Goal: Transaction & Acquisition: Subscribe to service/newsletter

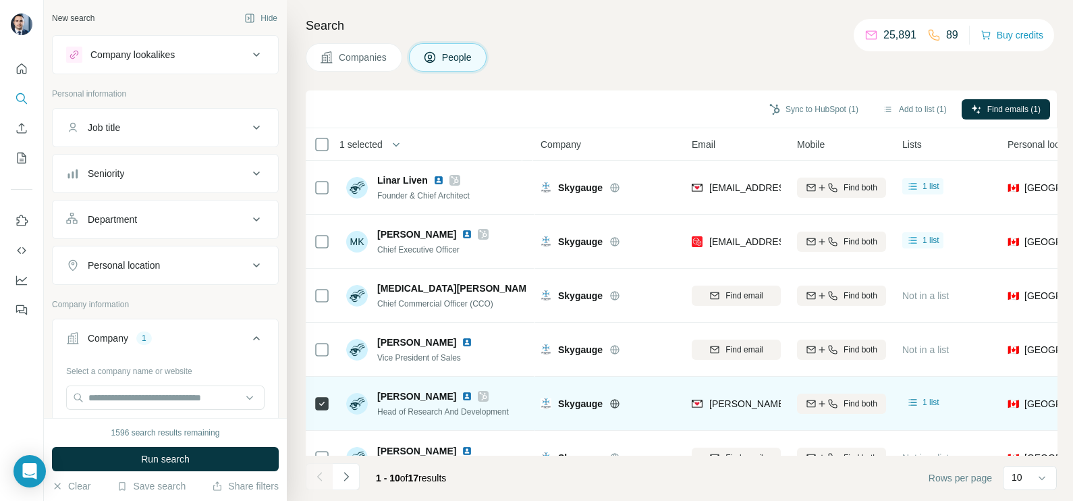
click at [324, 393] on div at bounding box center [322, 403] width 16 height 37
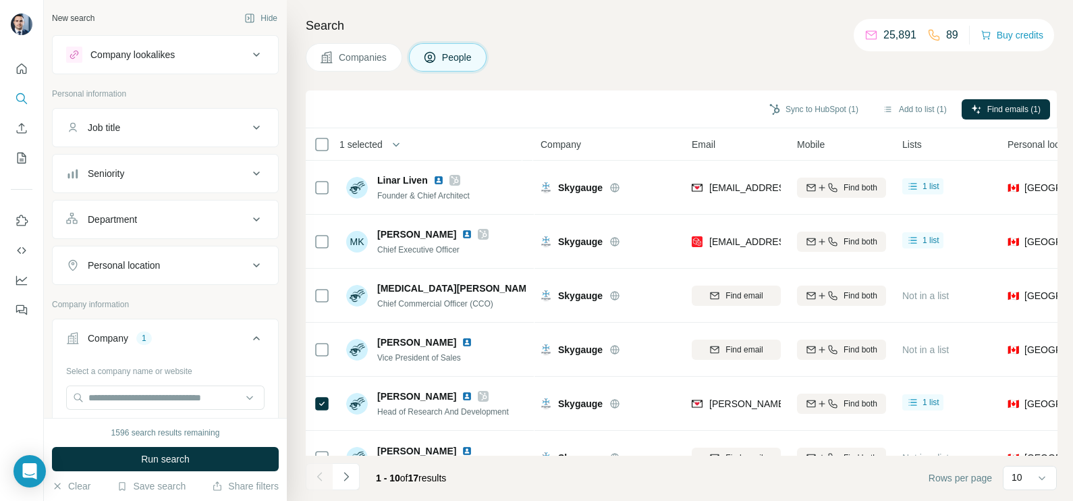
click at [350, 54] on span "Companies" at bounding box center [363, 57] width 49 height 13
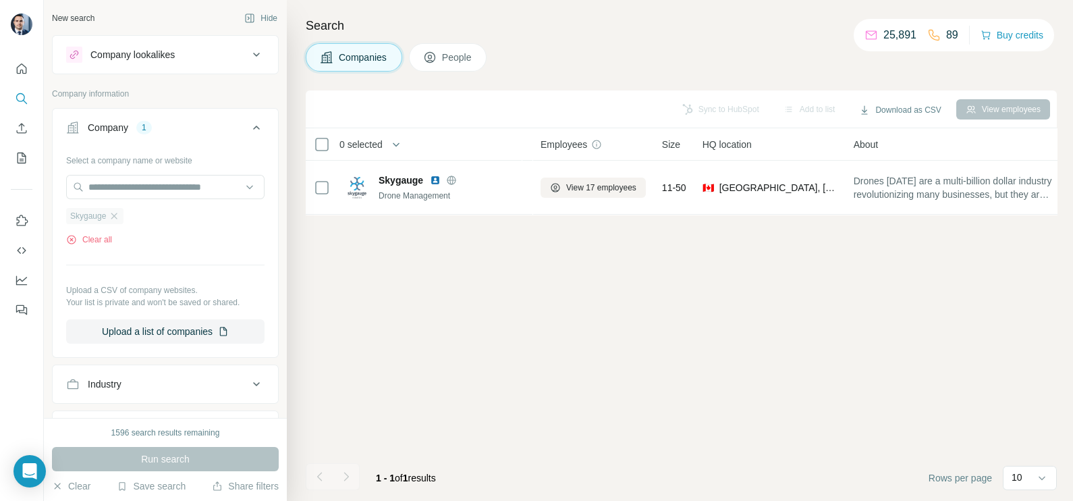
click at [121, 214] on div "Skygauge" at bounding box center [94, 216] width 57 height 16
click at [128, 189] on input "text" at bounding box center [165, 187] width 198 height 24
drag, startPoint x: 144, startPoint y: 259, endPoint x: 124, endPoint y: 232, distance: 33.7
click at [144, 257] on div "Select a company name or website Skygauge Clear all Upload a CSV of company web…" at bounding box center [165, 246] width 198 height 194
click at [119, 215] on icon "button" at bounding box center [114, 216] width 11 height 11
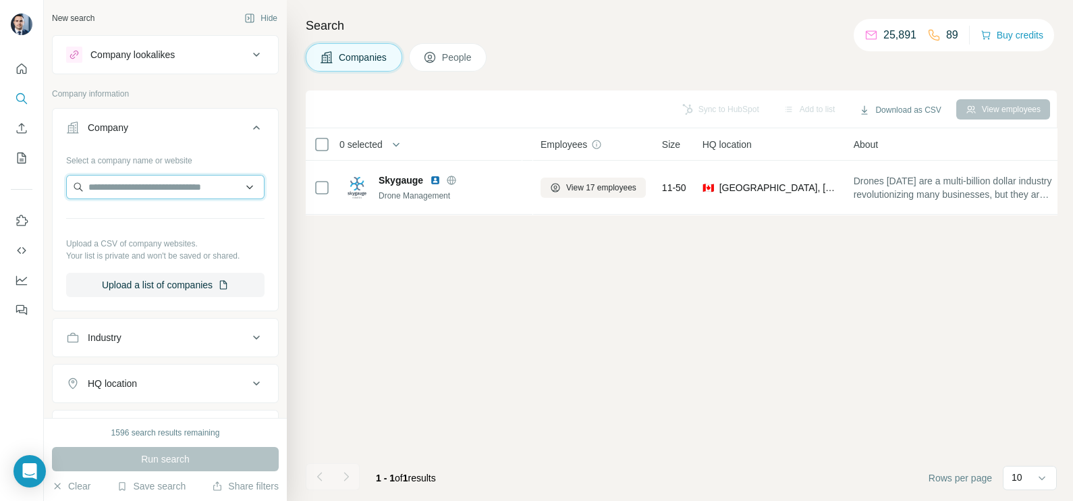
click at [118, 192] on input "text" at bounding box center [165, 187] width 198 height 24
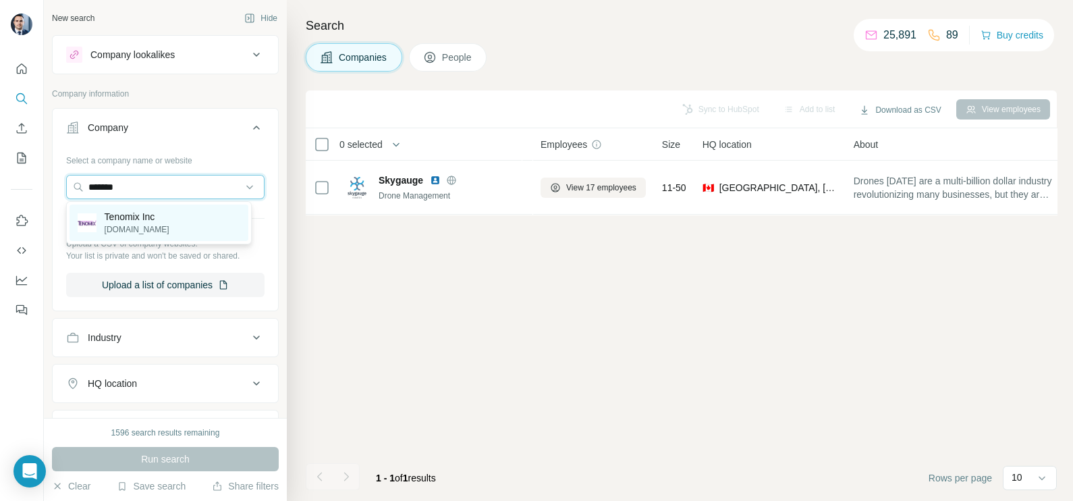
type input "*******"
click at [135, 219] on p "Tenomix Inc" at bounding box center [137, 216] width 65 height 13
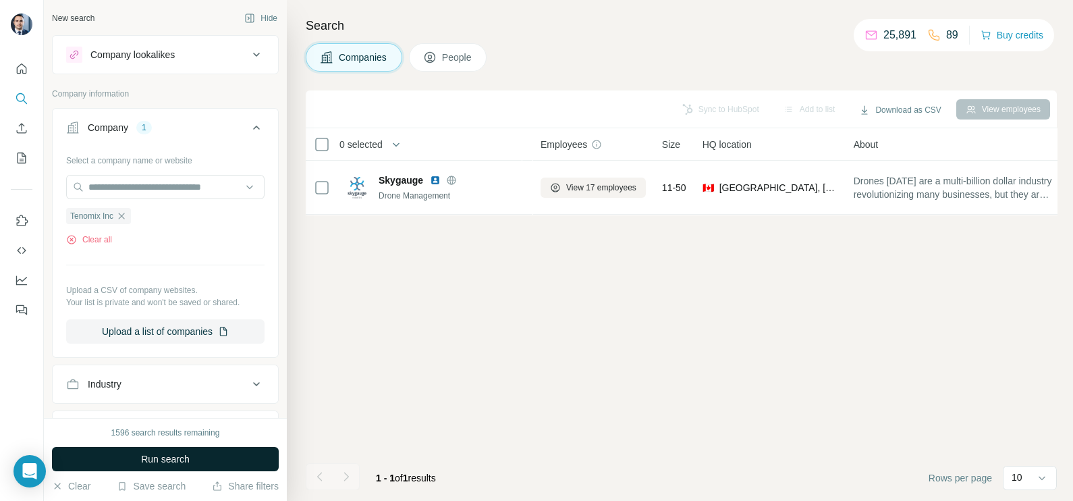
click at [165, 457] on span "Run search" at bounding box center [165, 458] width 49 height 13
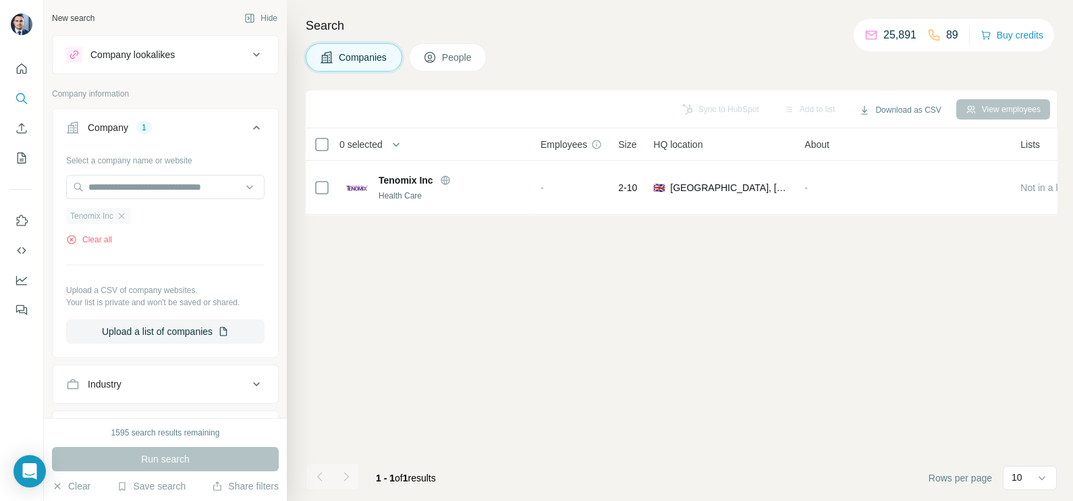
click at [130, 216] on div "Tenomix Inc" at bounding box center [98, 216] width 65 height 16
click at [142, 187] on input "text" at bounding box center [165, 187] width 198 height 24
click at [139, 277] on div "Select a company name or website Tenomix Inc Clear all Upload a CSV of company …" at bounding box center [165, 246] width 198 height 194
click at [123, 215] on icon "button" at bounding box center [122, 216] width 6 height 6
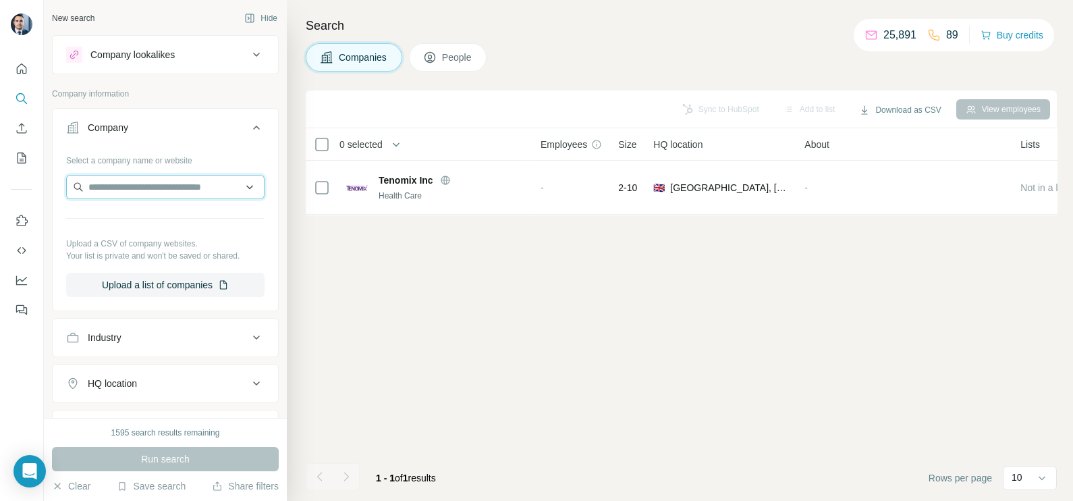
click at [136, 175] on input "text" at bounding box center [165, 187] width 198 height 24
paste input "*********"
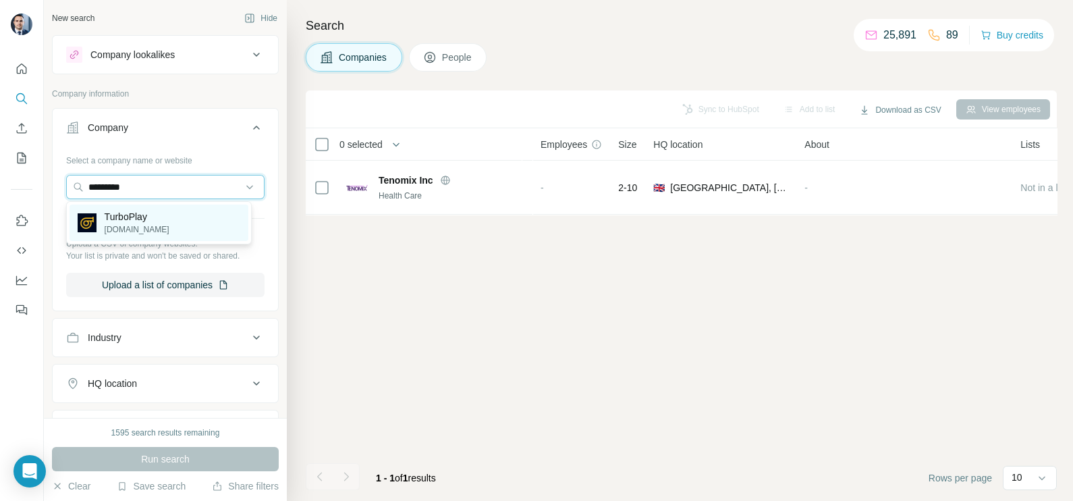
type input "*********"
click at [182, 223] on div "TurboPlay [DOMAIN_NAME]" at bounding box center [159, 222] width 179 height 36
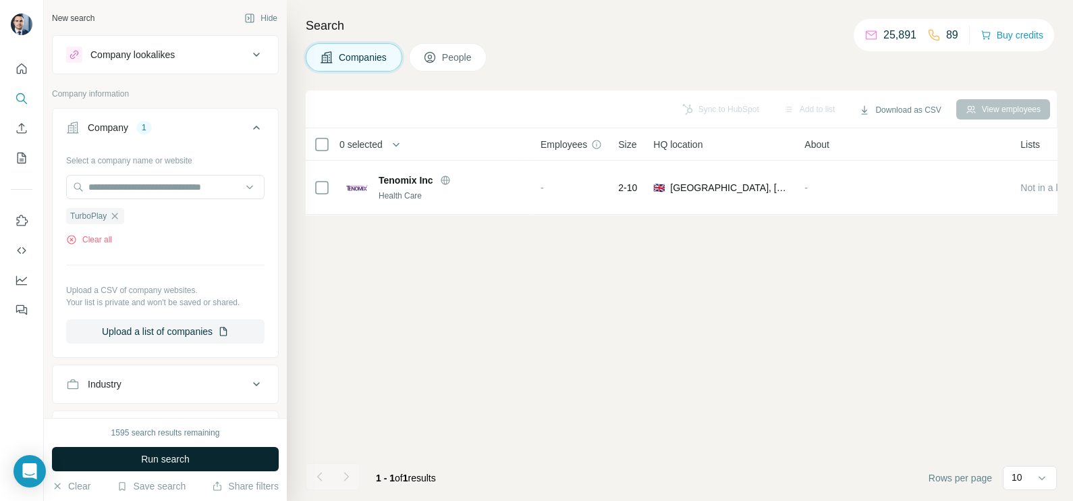
click at [167, 464] on span "Run search" at bounding box center [165, 458] width 49 height 13
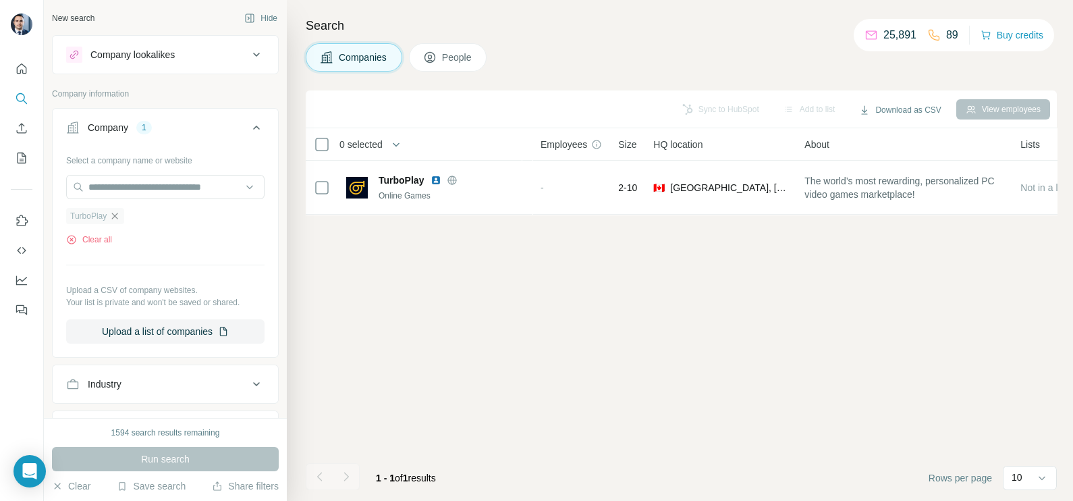
click at [115, 219] on icon "button" at bounding box center [114, 216] width 11 height 11
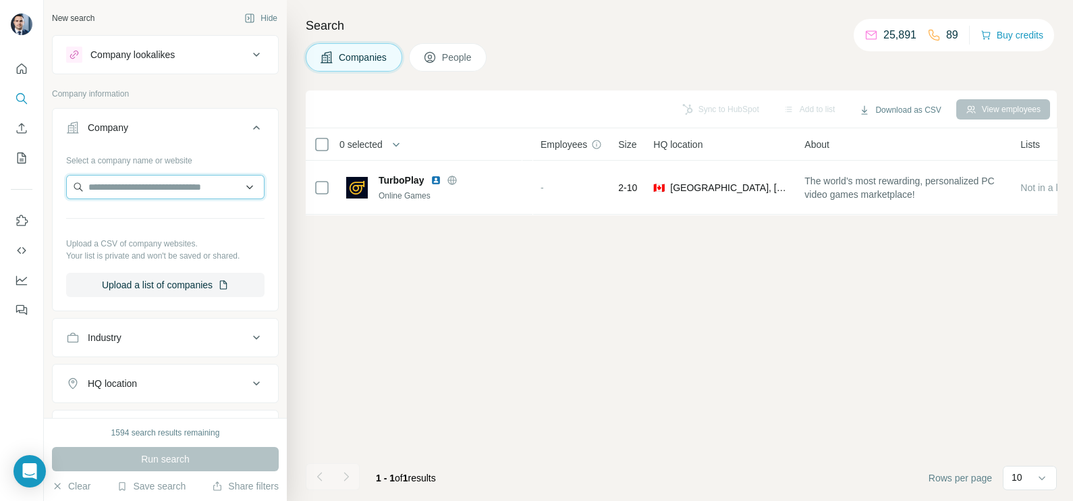
click at [118, 196] on input "text" at bounding box center [165, 187] width 198 height 24
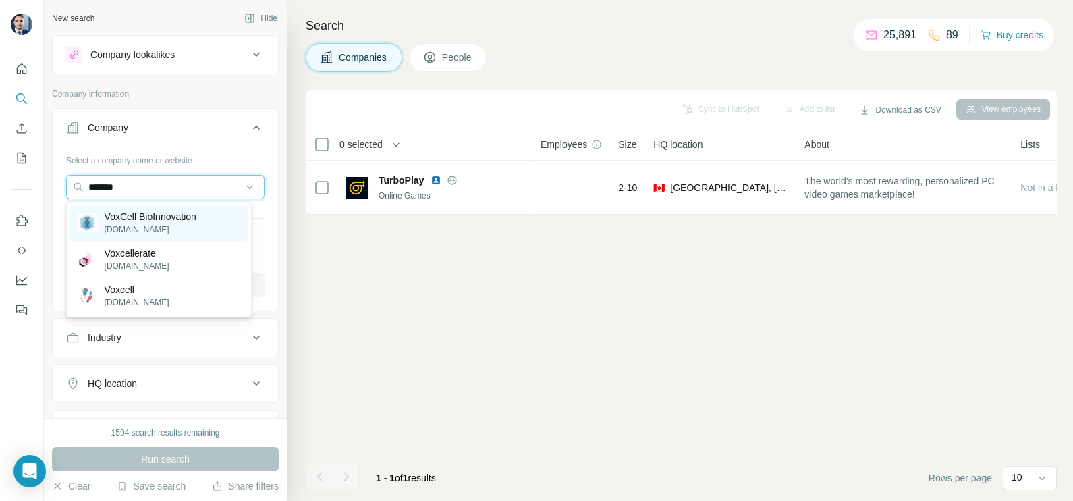
type input "*******"
click at [174, 226] on p "[DOMAIN_NAME]" at bounding box center [151, 229] width 92 height 12
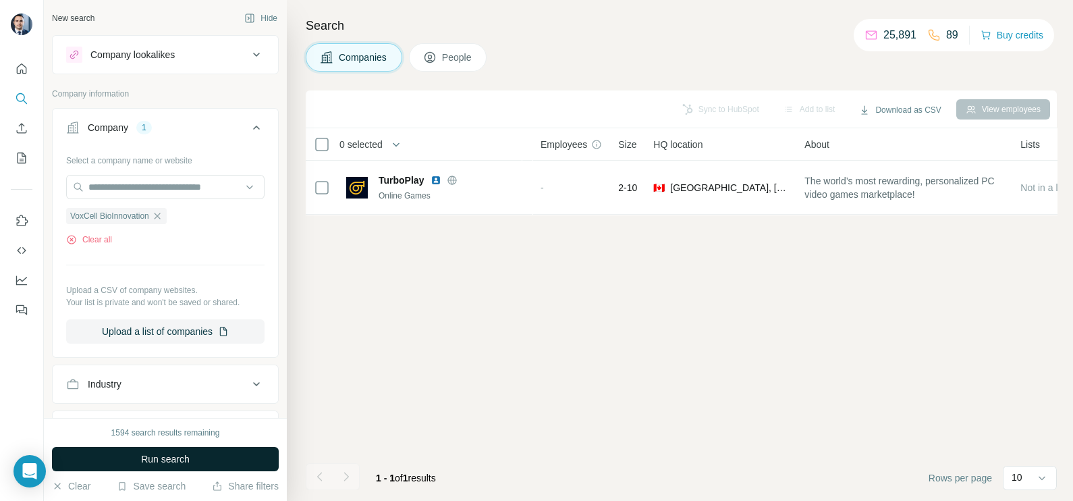
click at [190, 456] on button "Run search" at bounding box center [165, 459] width 227 height 24
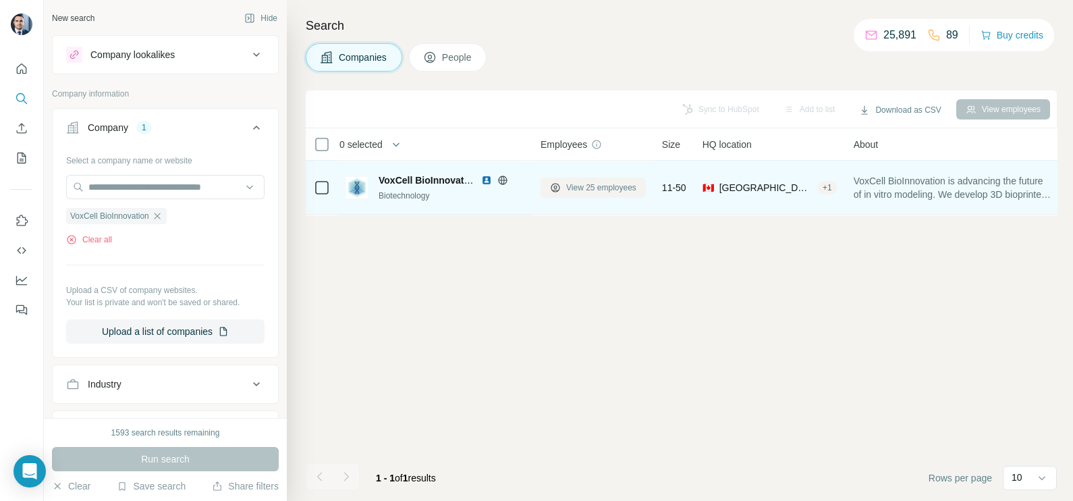
click at [601, 194] on button "View 25 employees" at bounding box center [593, 187] width 105 height 20
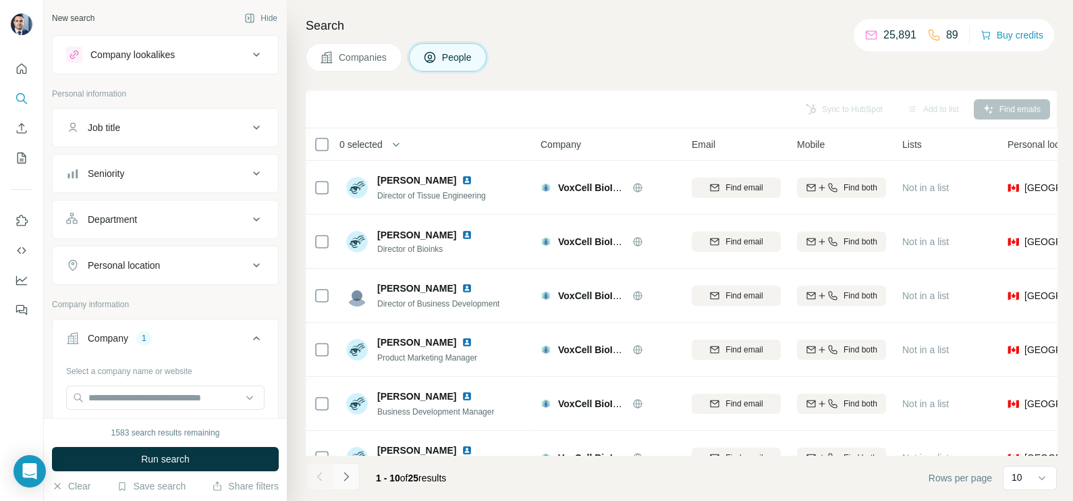
click at [354, 481] on button "Navigate to next page" at bounding box center [346, 476] width 27 height 27
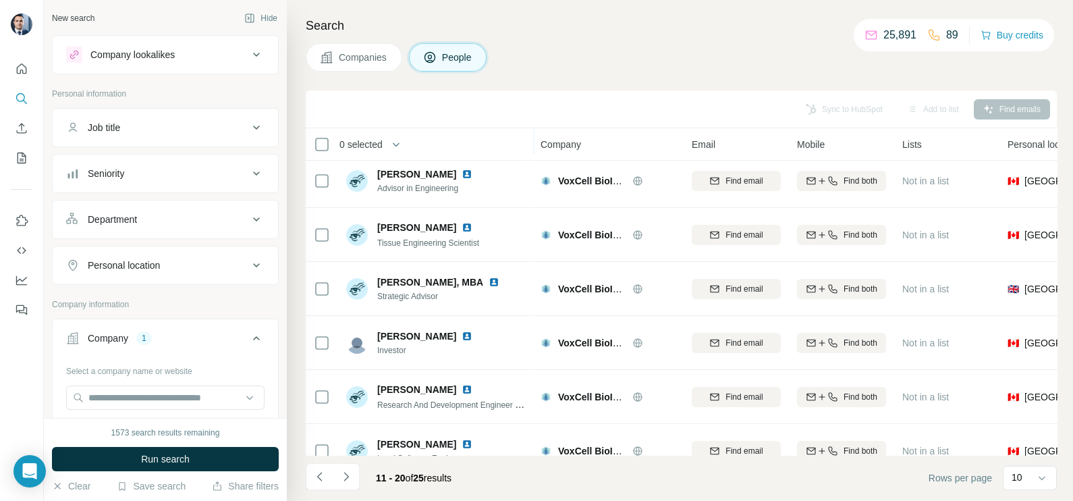
scroll to position [253, 0]
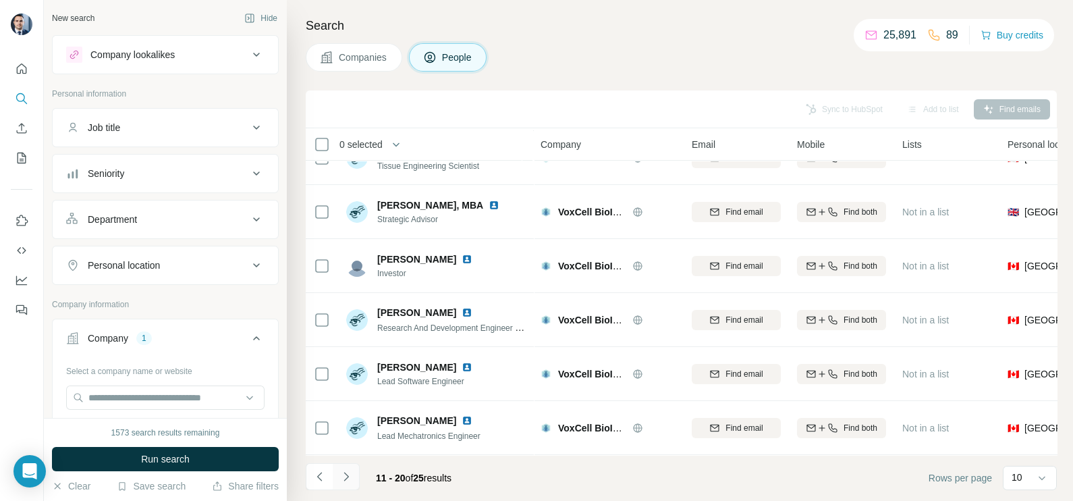
click at [351, 473] on icon "Navigate to next page" at bounding box center [345, 476] width 13 height 13
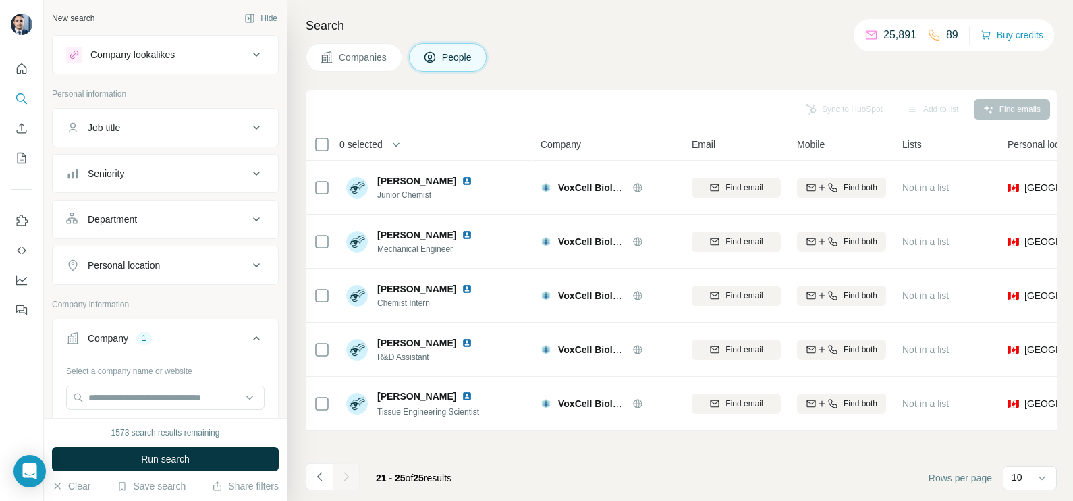
scroll to position [0, 0]
click at [324, 472] on icon "Navigate to previous page" at bounding box center [319, 476] width 13 height 13
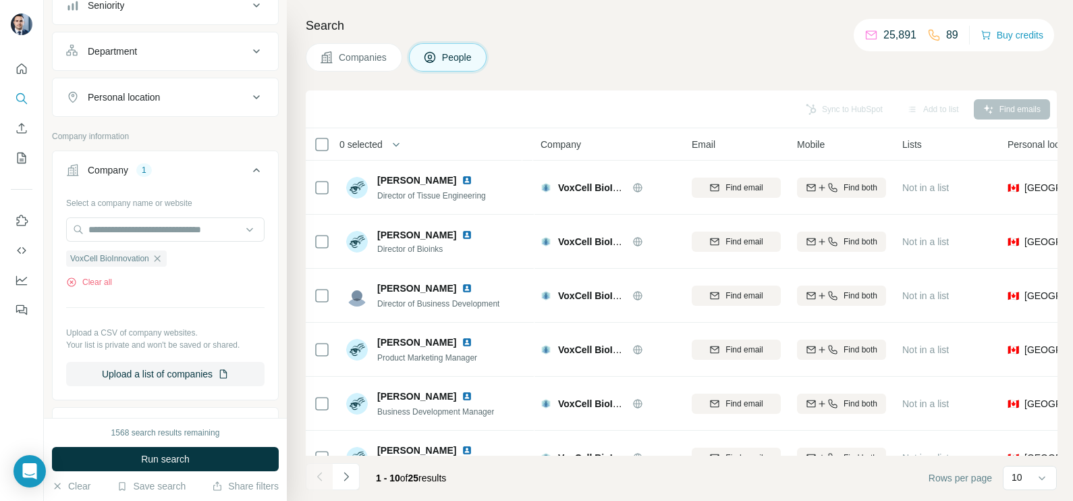
scroll to position [168, 0]
click at [163, 258] on icon "button" at bounding box center [157, 258] width 11 height 11
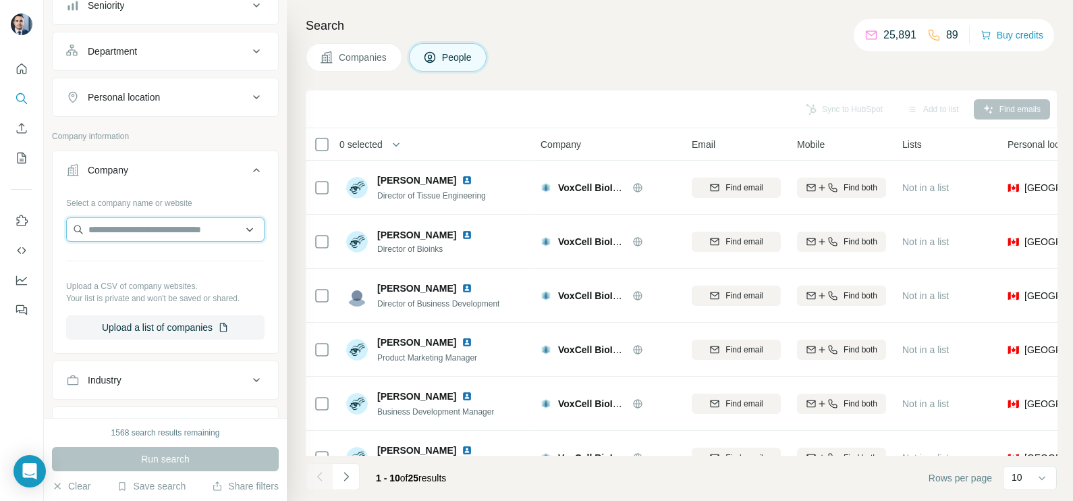
click at [159, 223] on input "text" at bounding box center [165, 229] width 198 height 24
paste input "****"
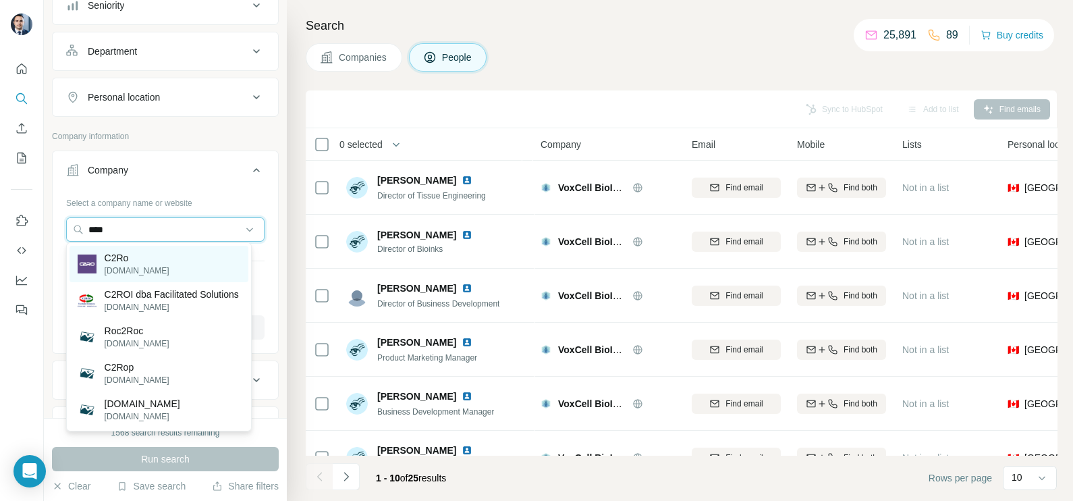
type input "****"
click at [155, 250] on div "C2Ro [DOMAIN_NAME]" at bounding box center [159, 264] width 179 height 36
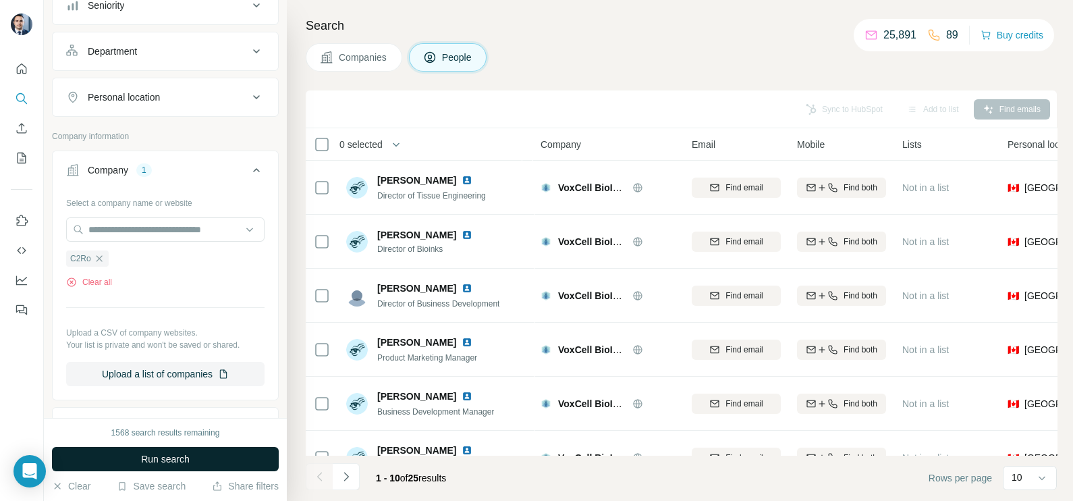
click at [186, 459] on span "Run search" at bounding box center [165, 458] width 49 height 13
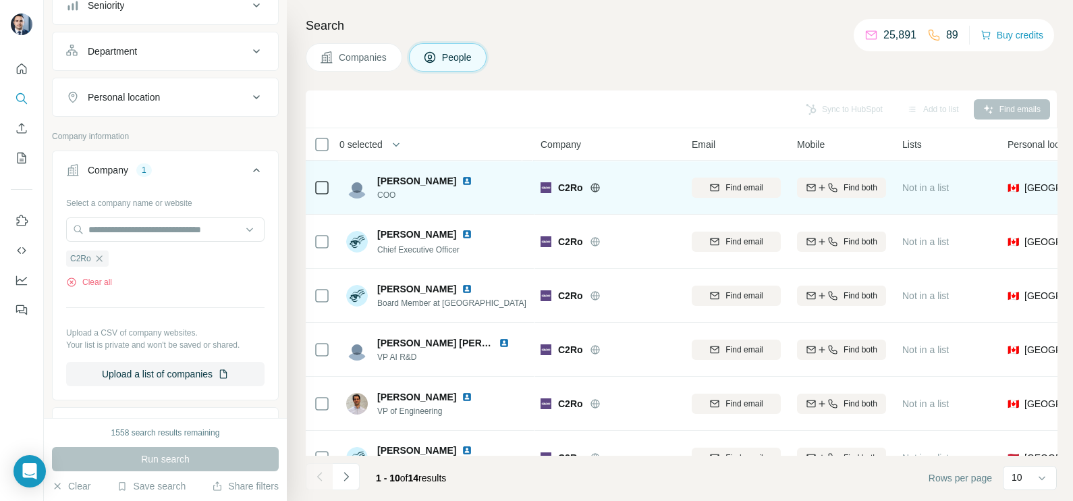
click at [597, 191] on icon at bounding box center [595, 187] width 11 height 11
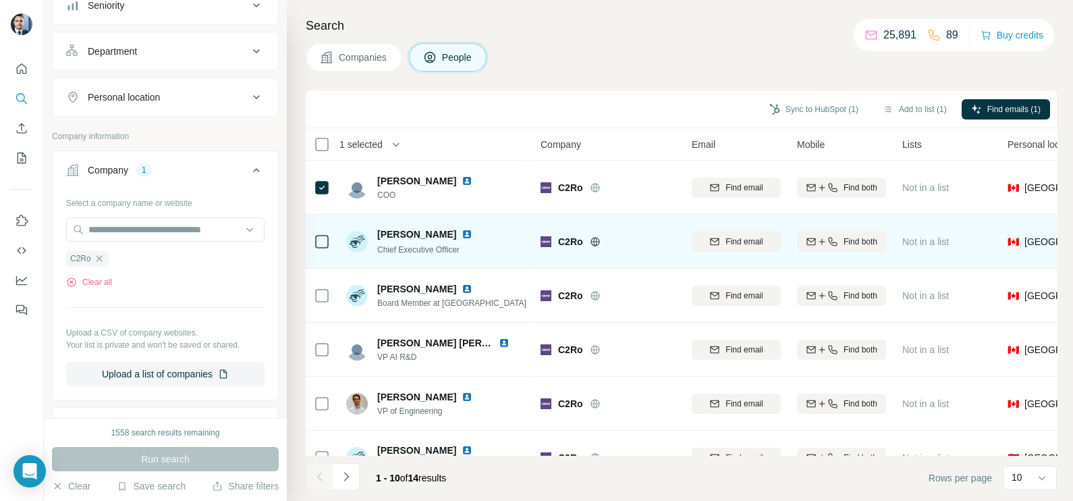
click at [325, 232] on div at bounding box center [322, 241] width 16 height 37
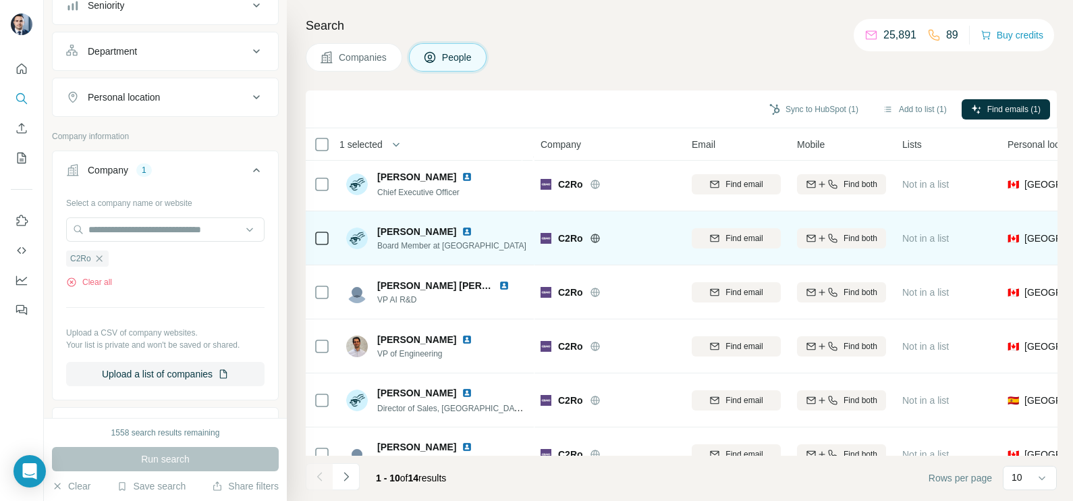
scroll to position [84, 0]
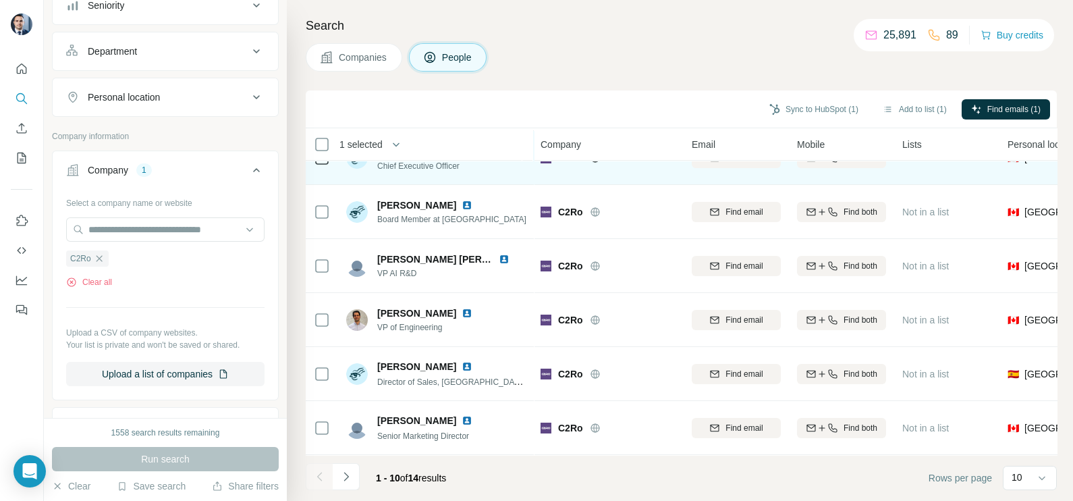
click at [321, 165] on div at bounding box center [322, 157] width 16 height 37
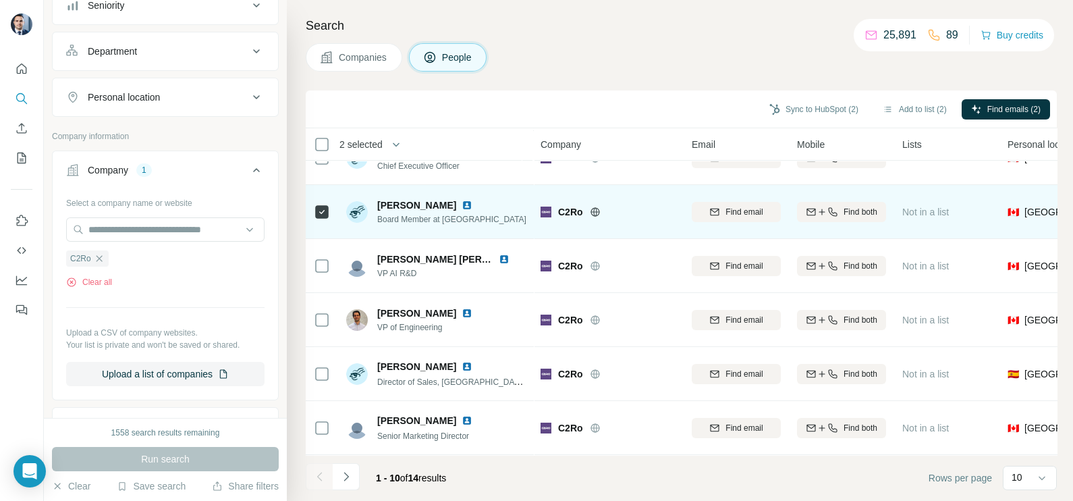
scroll to position [0, 0]
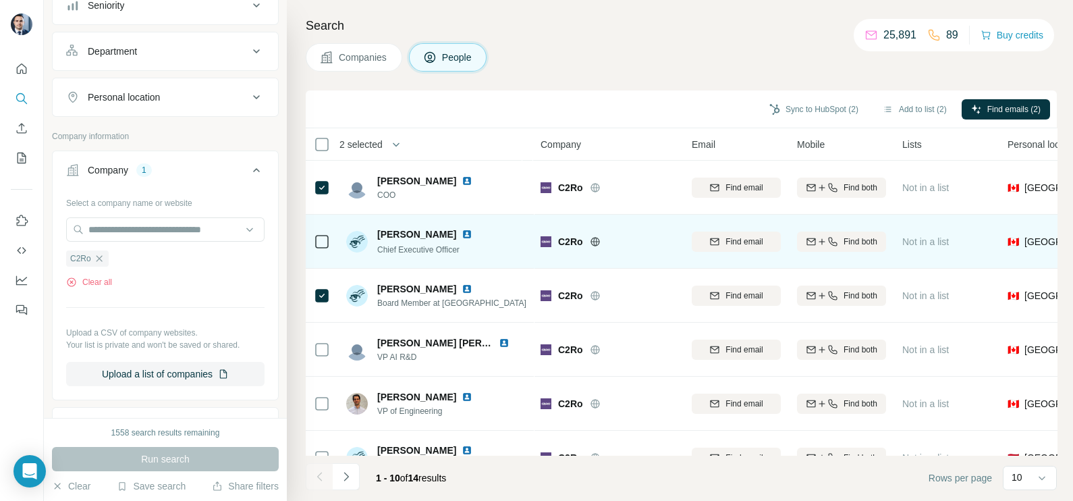
click at [332, 219] on td at bounding box center [322, 242] width 32 height 54
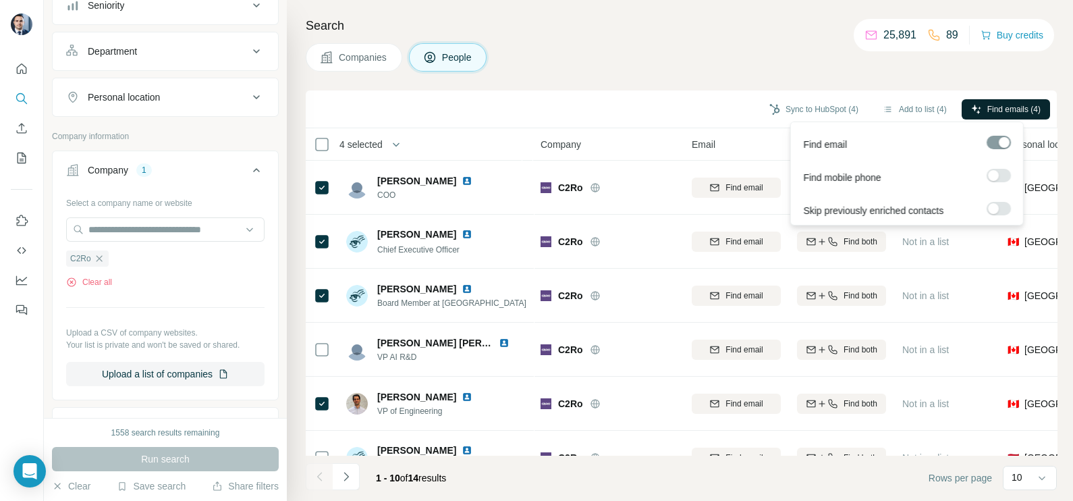
click at [1012, 103] on span "Find emails (4)" at bounding box center [1013, 109] width 53 height 12
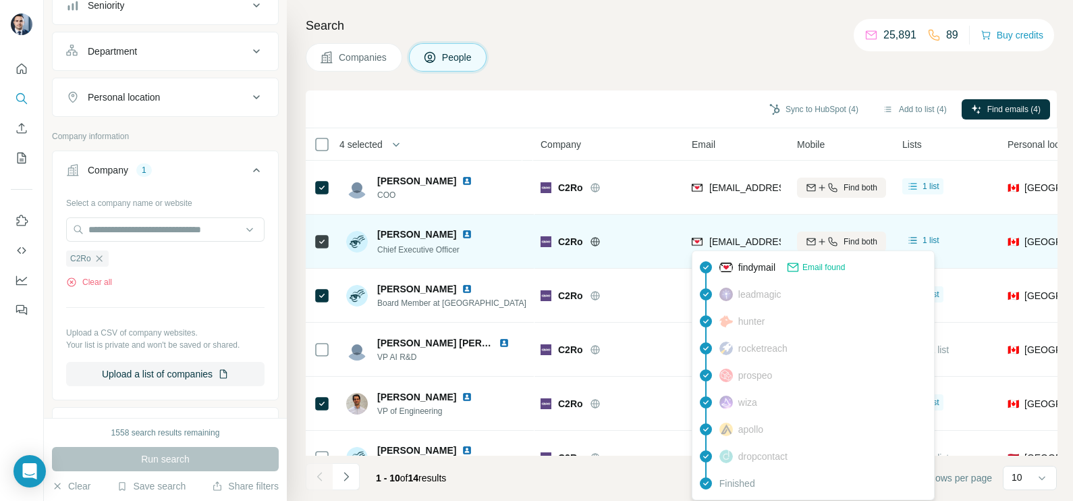
click at [729, 246] on span "[EMAIL_ADDRESS][DOMAIN_NAME]" at bounding box center [789, 241] width 160 height 11
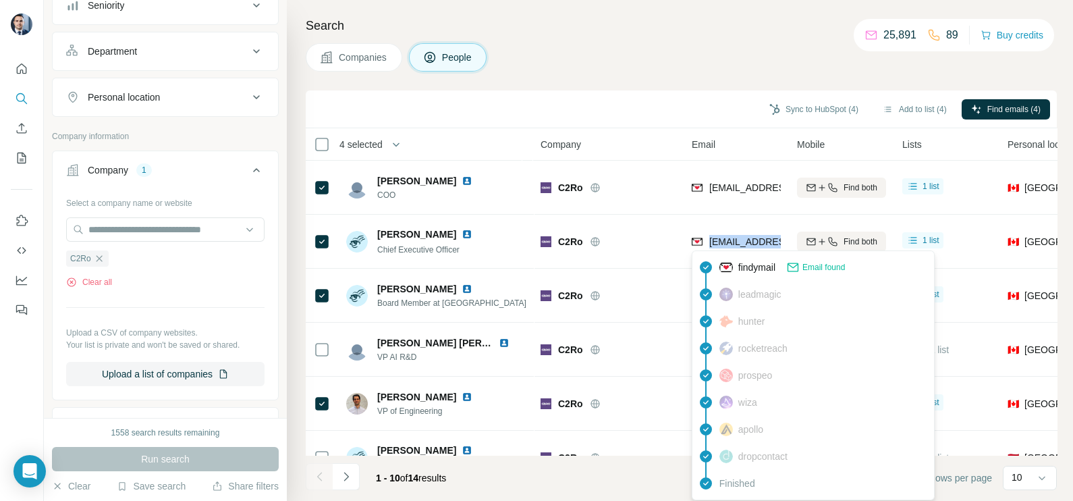
copy tr "[EMAIL_ADDRESS][DOMAIN_NAME]"
click at [634, 105] on div "Sync to HubSpot (4) Add to list (4) Find emails (4)" at bounding box center [681, 109] width 738 height 24
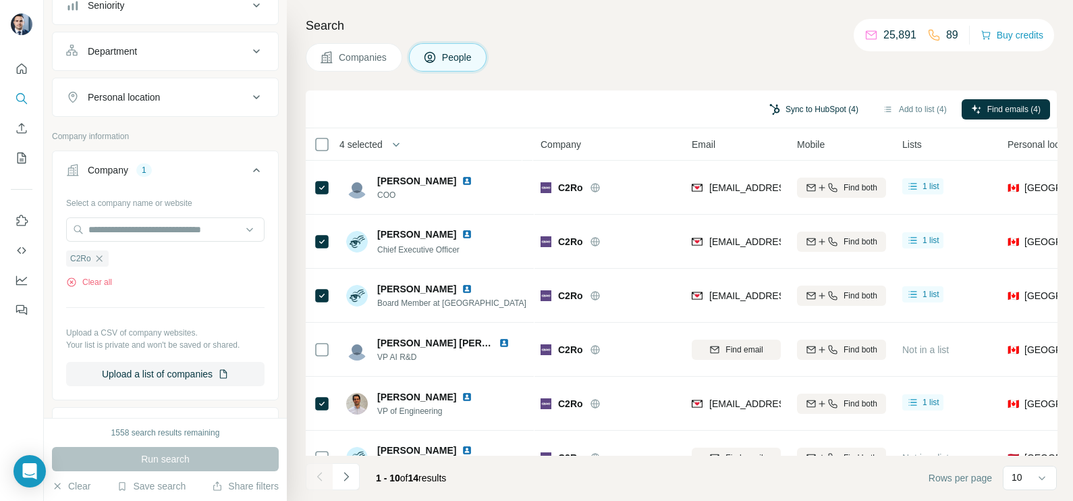
click at [794, 105] on button "Sync to HubSpot (4)" at bounding box center [814, 109] width 108 height 20
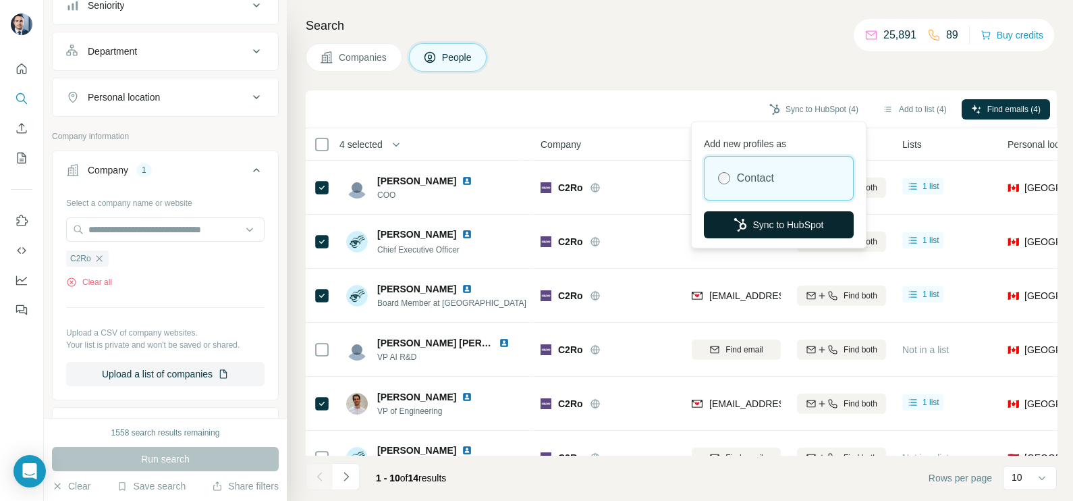
click at [776, 227] on button "Sync to HubSpot" at bounding box center [779, 224] width 150 height 27
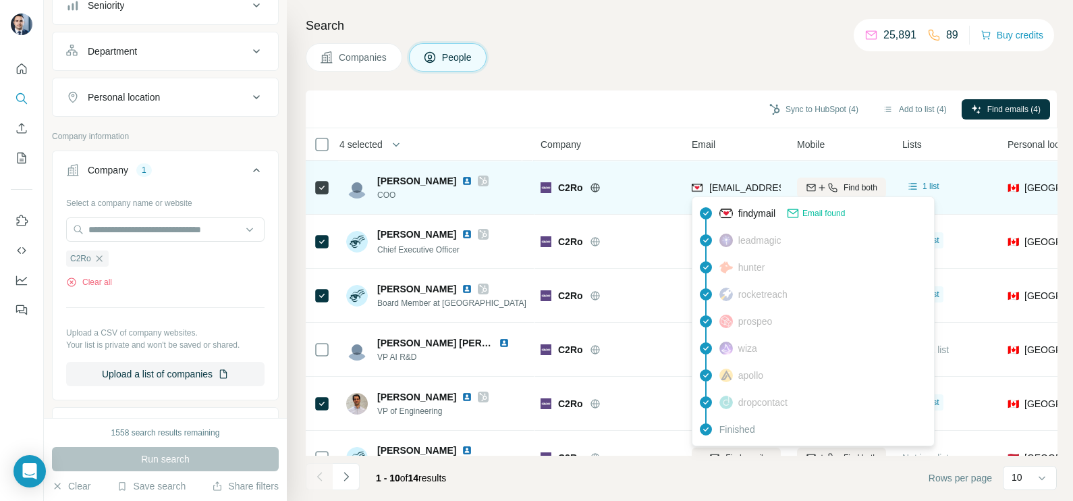
click at [744, 195] on div "[EMAIL_ADDRESS][PERSON_NAME][DOMAIN_NAME]" at bounding box center [814, 189] width 244 height 16
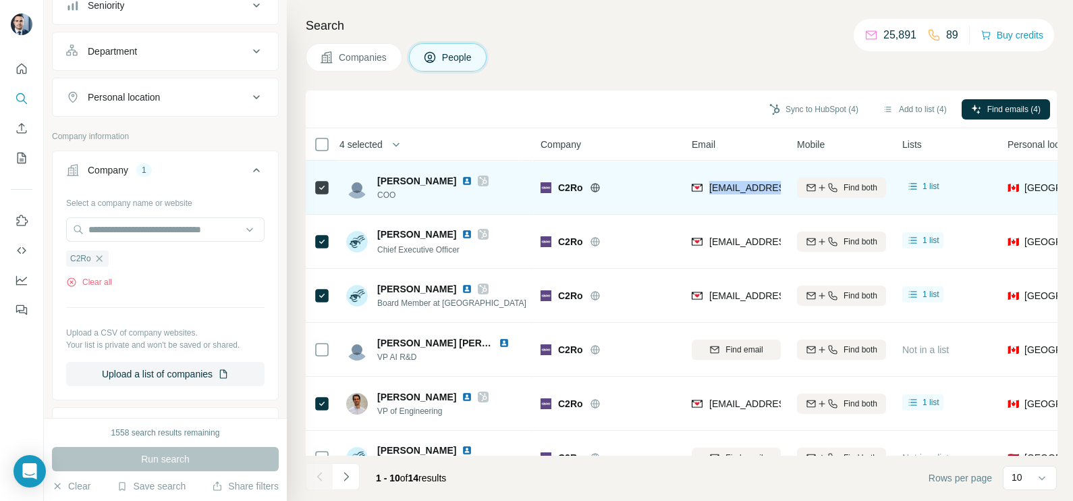
click at [744, 195] on div "[EMAIL_ADDRESS][PERSON_NAME][DOMAIN_NAME]" at bounding box center [814, 189] width 244 height 16
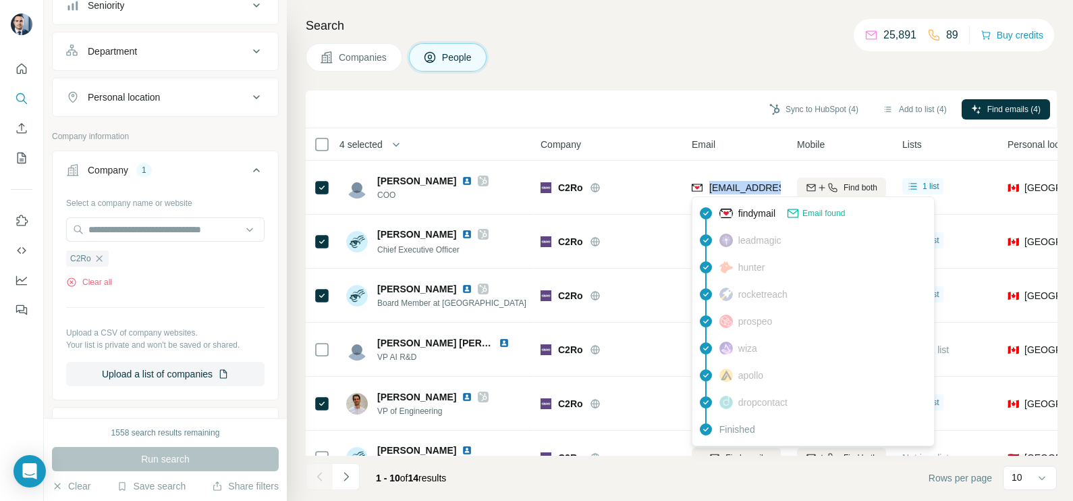
copy tr "[EMAIL_ADDRESS][PERSON_NAME][DOMAIN_NAME]"
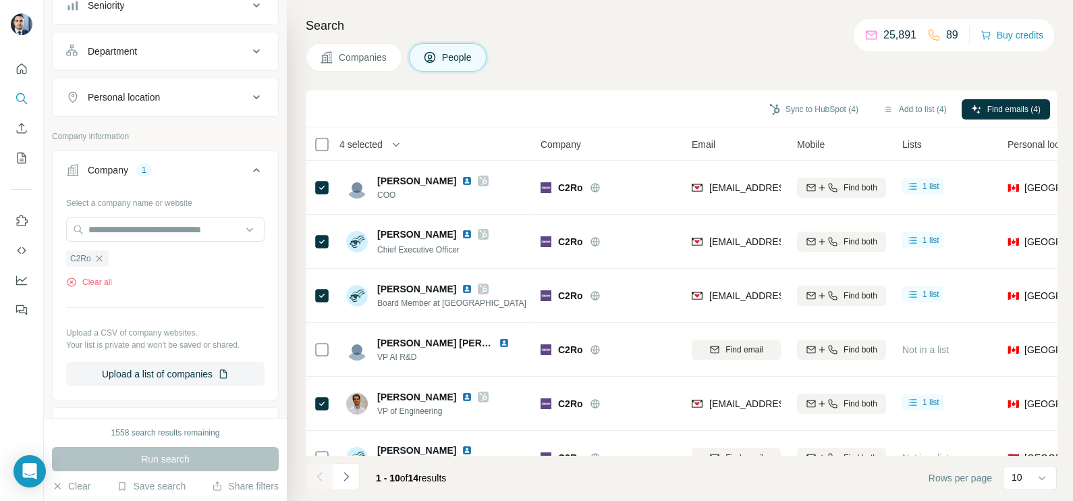
click at [685, 74] on div "Search Companies People Sync to HubSpot (4) Add to list (4) Find emails (4) 4 s…" at bounding box center [680, 250] width 786 height 501
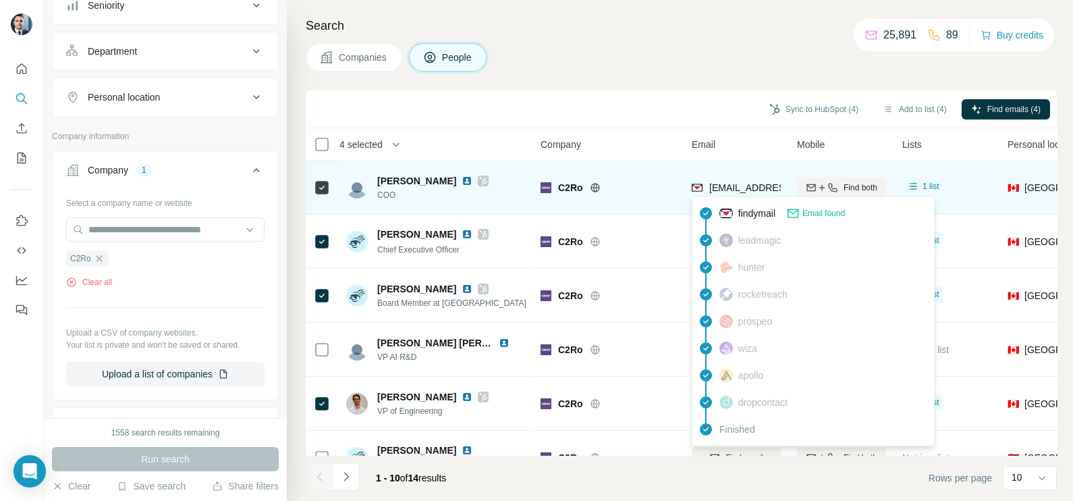
click at [739, 185] on span "[EMAIL_ADDRESS][PERSON_NAME][DOMAIN_NAME]" at bounding box center [828, 187] width 238 height 11
copy tr "[EMAIL_ADDRESS][PERSON_NAME][DOMAIN_NAME]"
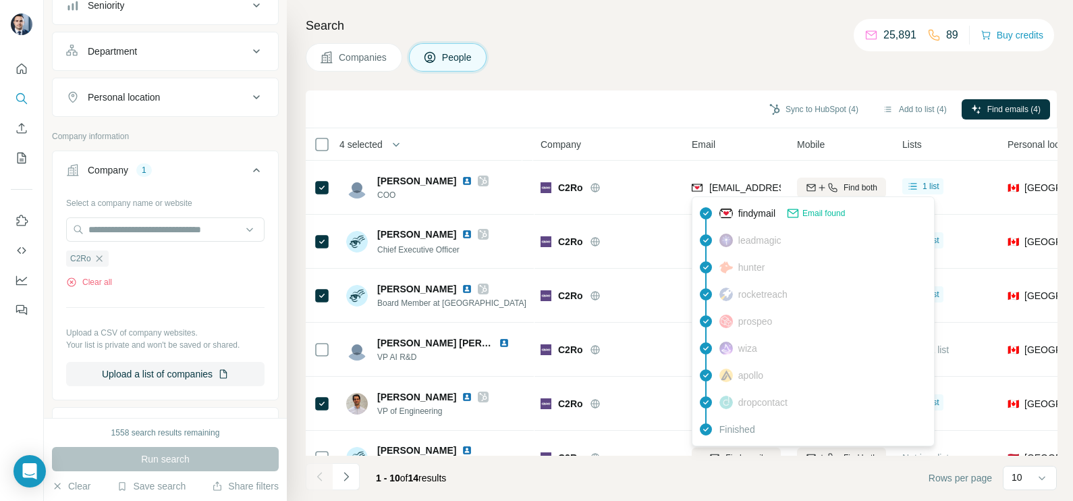
click at [683, 86] on div "Search Companies People Sync to HubSpot (4) Add to list (4) Find emails (4) 4 s…" at bounding box center [680, 250] width 786 height 501
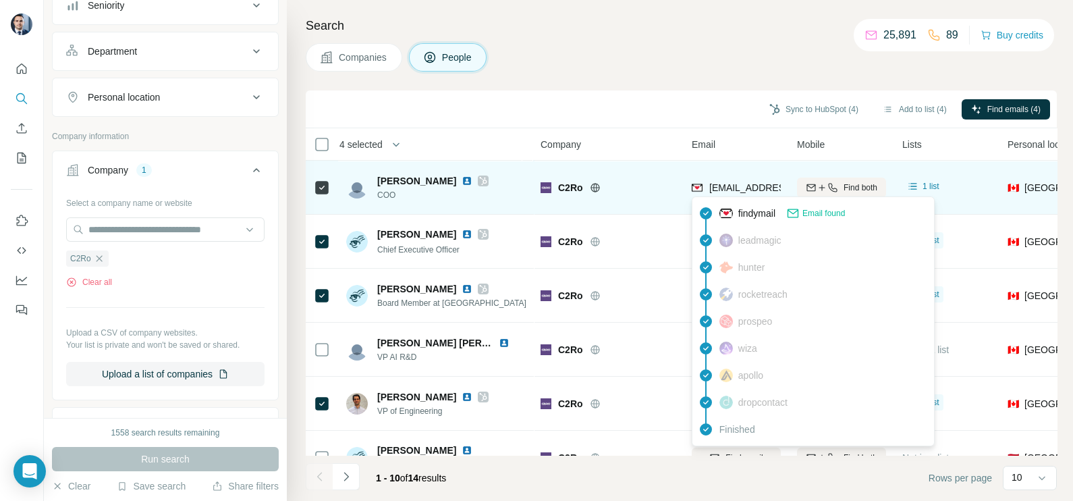
click at [744, 186] on span "[EMAIL_ADDRESS][PERSON_NAME][DOMAIN_NAME]" at bounding box center [828, 187] width 238 height 11
copy tr "[EMAIL_ADDRESS][PERSON_NAME][DOMAIN_NAME]"
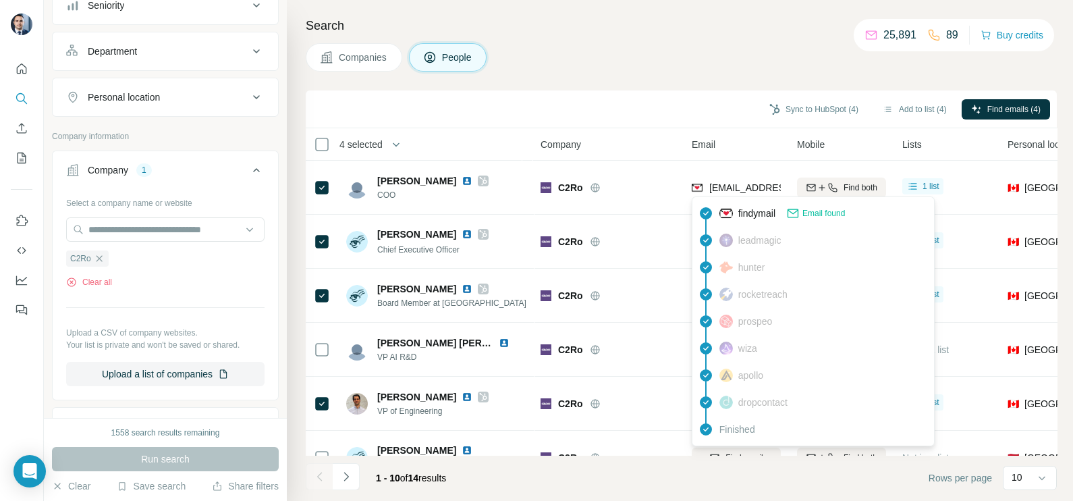
click at [686, 80] on div "Search Companies People Sync to HubSpot (4) Add to list (4) Find emails (4) 4 s…" at bounding box center [680, 250] width 786 height 501
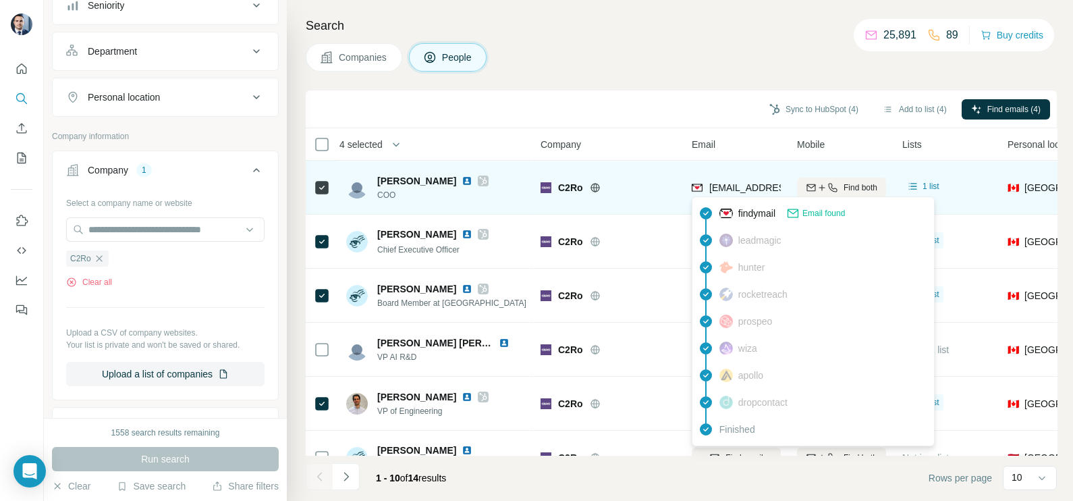
click at [729, 188] on span "[EMAIL_ADDRESS][PERSON_NAME][DOMAIN_NAME]" at bounding box center [828, 187] width 238 height 11
copy tr "[EMAIL_ADDRESS][PERSON_NAME][DOMAIN_NAME]"
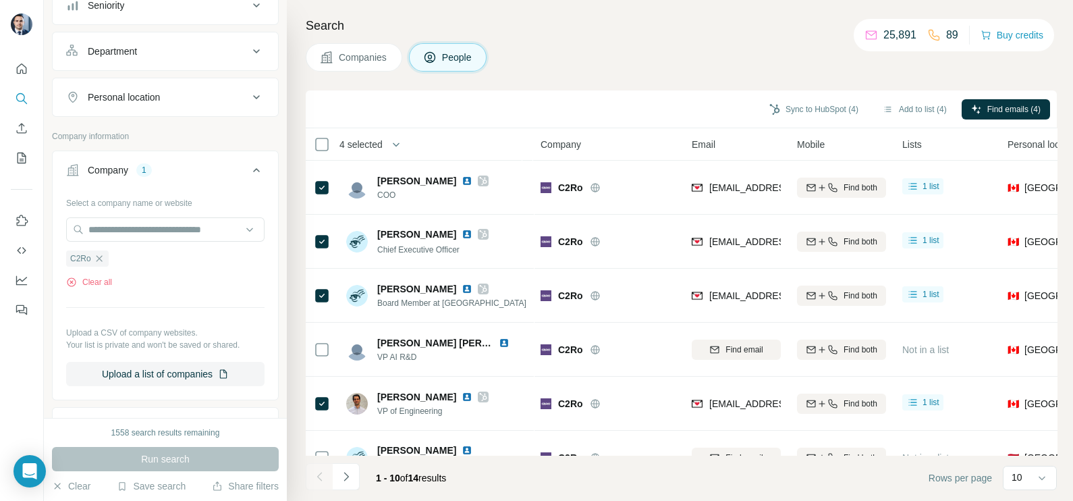
click at [644, 111] on div "Sync to HubSpot (4) Add to list (4) Find emails (4)" at bounding box center [681, 109] width 738 height 24
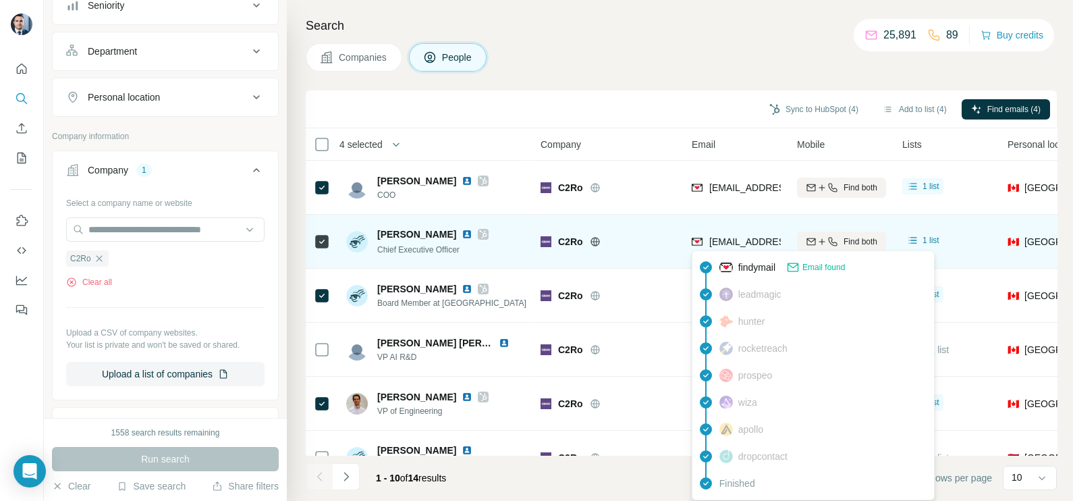
click at [740, 241] on span "[EMAIL_ADDRESS][DOMAIN_NAME]" at bounding box center [789, 241] width 160 height 11
click at [740, 240] on span "[EMAIL_ADDRESS][DOMAIN_NAME]" at bounding box center [789, 241] width 160 height 11
click at [745, 236] on span "[EMAIL_ADDRESS][DOMAIN_NAME]" at bounding box center [789, 241] width 160 height 11
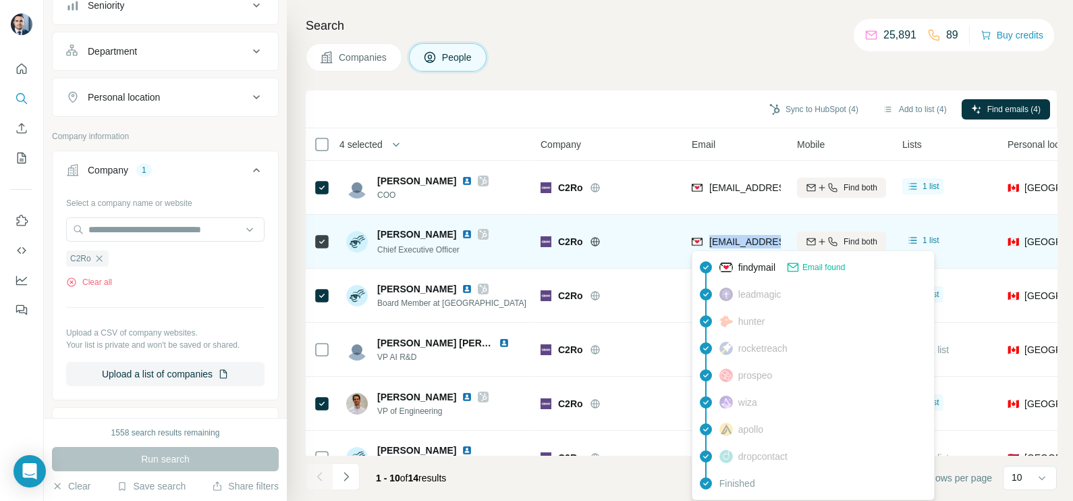
click at [745, 236] on span "[EMAIL_ADDRESS][DOMAIN_NAME]" at bounding box center [789, 241] width 160 height 11
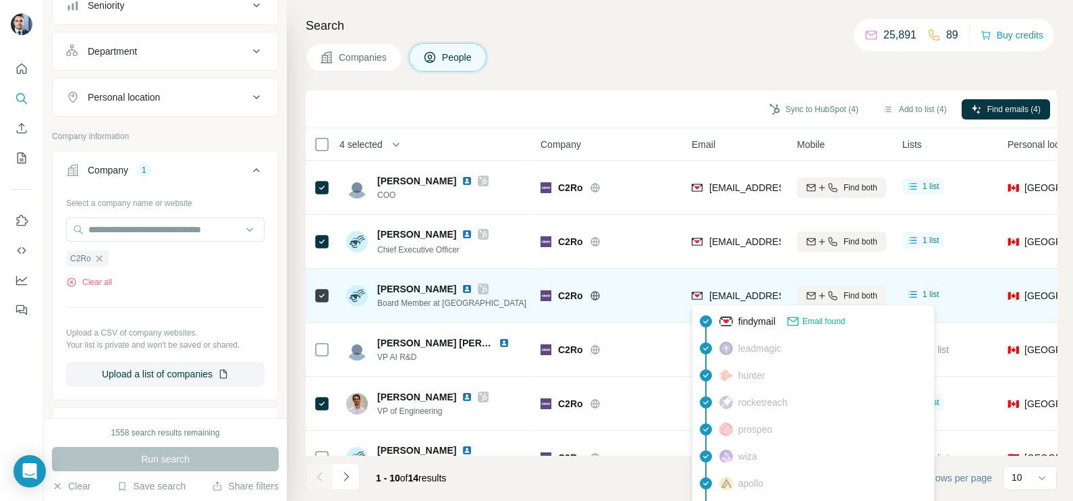
click at [749, 300] on span "[EMAIL_ADDRESS][DOMAIN_NAME]" at bounding box center [789, 295] width 160 height 11
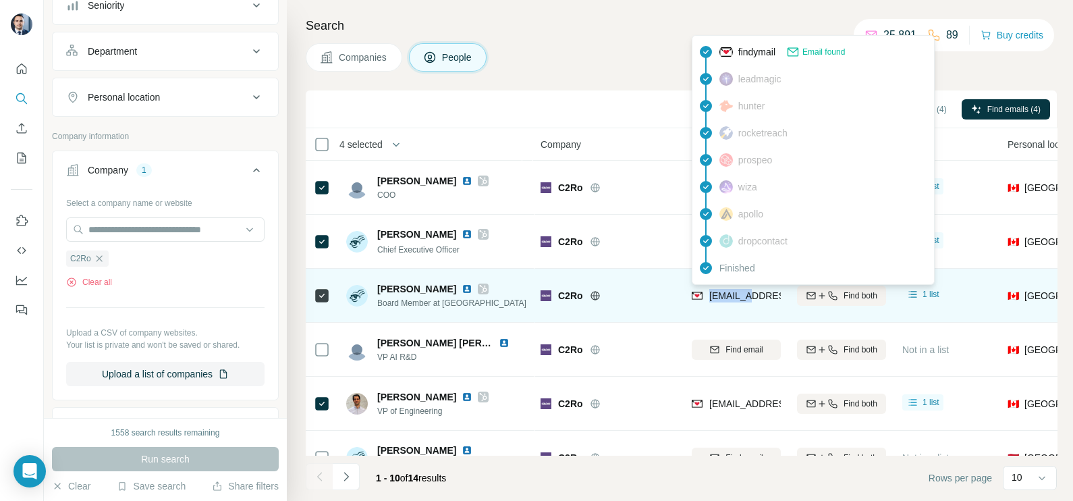
click at [749, 300] on span "[EMAIL_ADDRESS][DOMAIN_NAME]" at bounding box center [789, 295] width 160 height 11
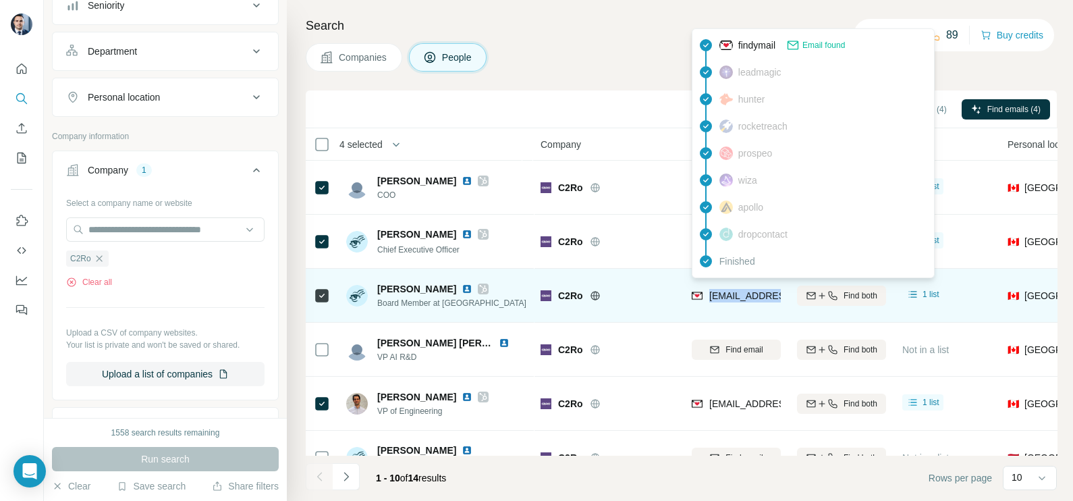
click at [749, 300] on span "[EMAIL_ADDRESS][DOMAIN_NAME]" at bounding box center [789, 295] width 160 height 11
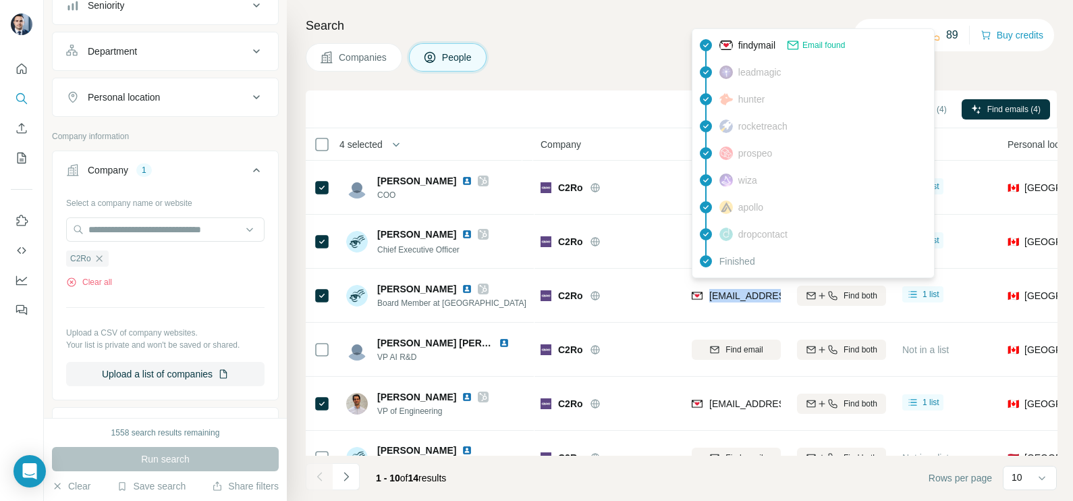
copy tr "[EMAIL_ADDRESS][DOMAIN_NAME]"
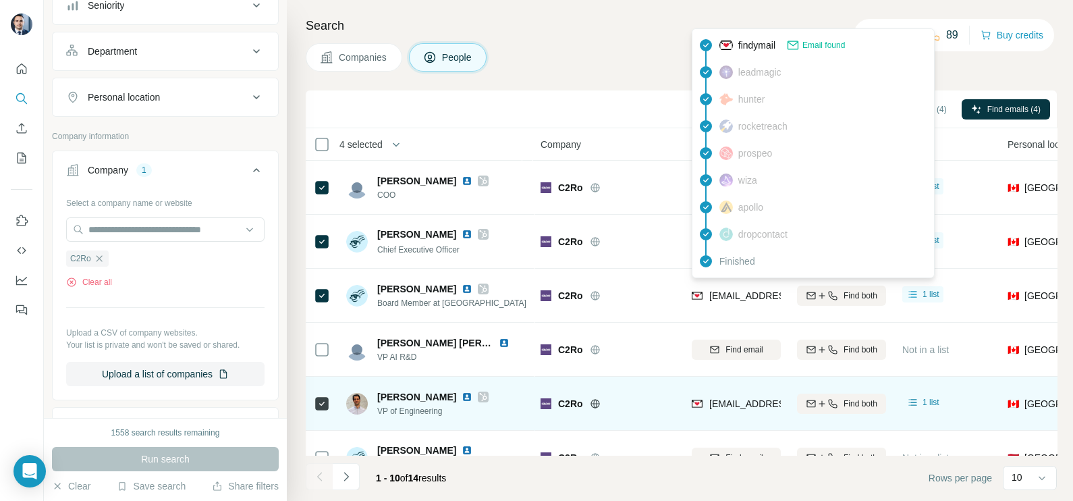
click at [736, 402] on span "[EMAIL_ADDRESS][DOMAIN_NAME]" at bounding box center [789, 403] width 160 height 11
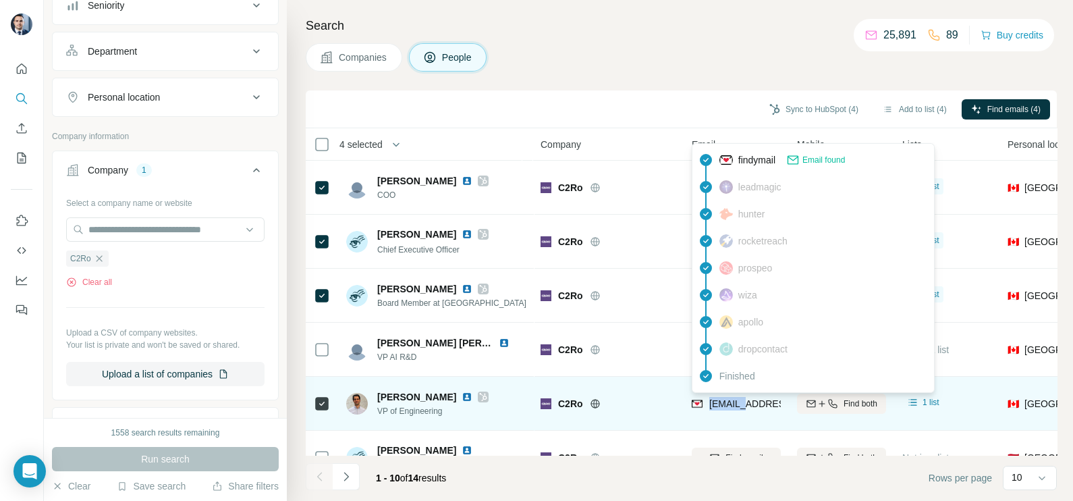
click at [736, 402] on span "[EMAIL_ADDRESS][DOMAIN_NAME]" at bounding box center [789, 403] width 160 height 11
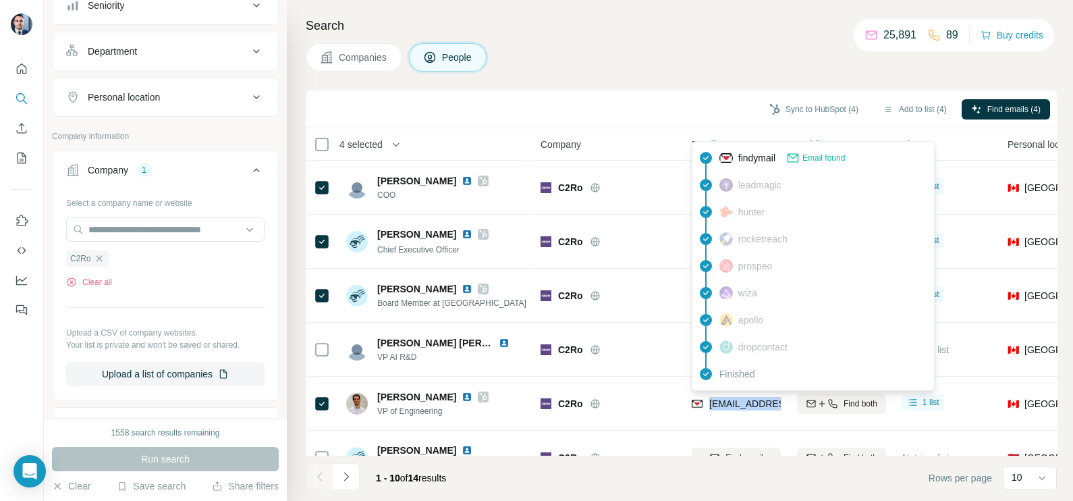
copy tr "[EMAIL_ADDRESS][DOMAIN_NAME]"
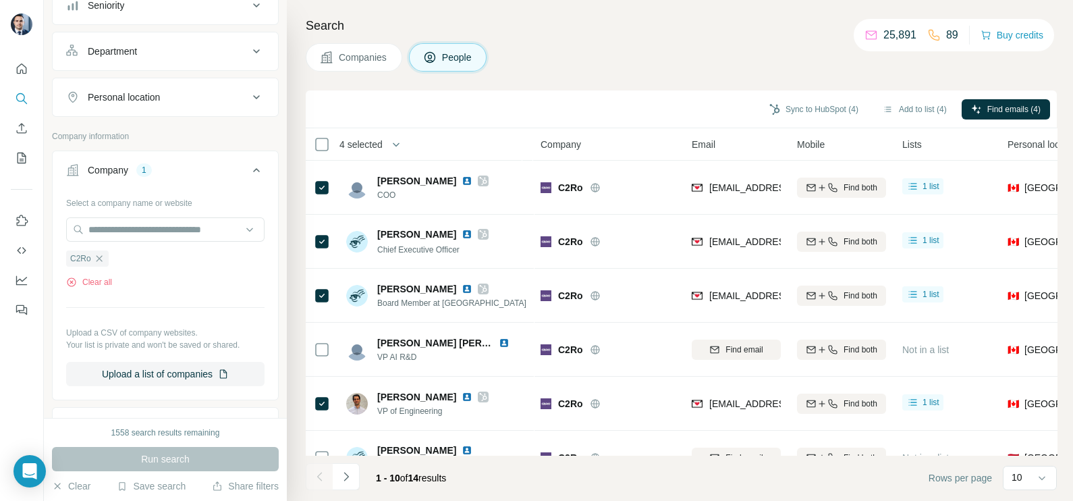
click at [669, 51] on div "Companies People" at bounding box center [681, 57] width 751 height 28
click at [103, 263] on div "C2Ro" at bounding box center [87, 258] width 43 height 16
click at [101, 261] on icon "button" at bounding box center [99, 258] width 11 height 11
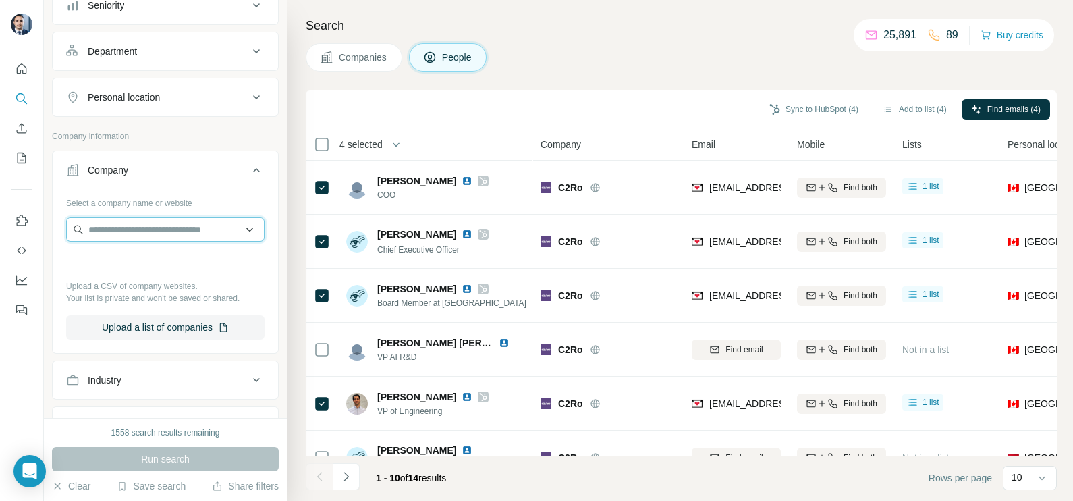
click at [105, 231] on input "text" at bounding box center [165, 229] width 198 height 24
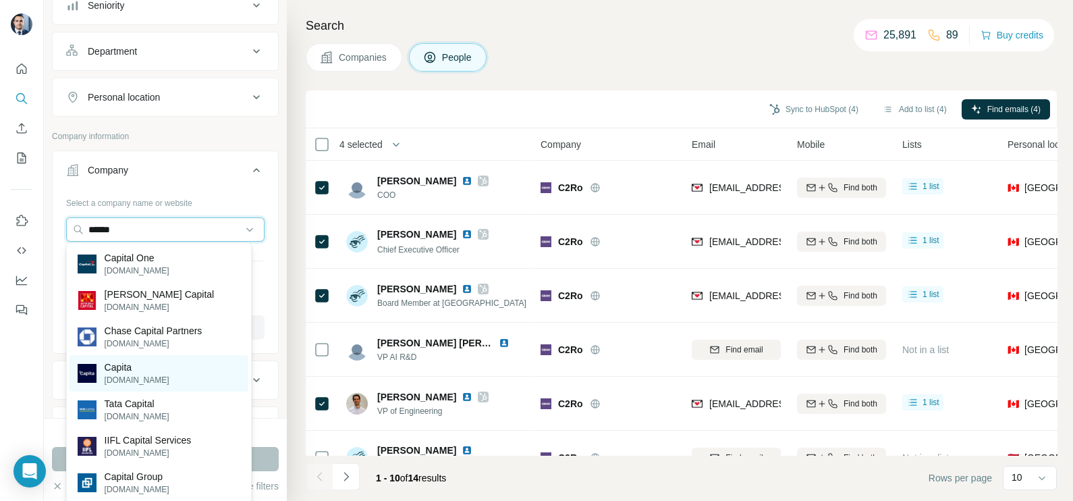
type input "******"
click at [142, 370] on p "Capita" at bounding box center [137, 366] width 65 height 13
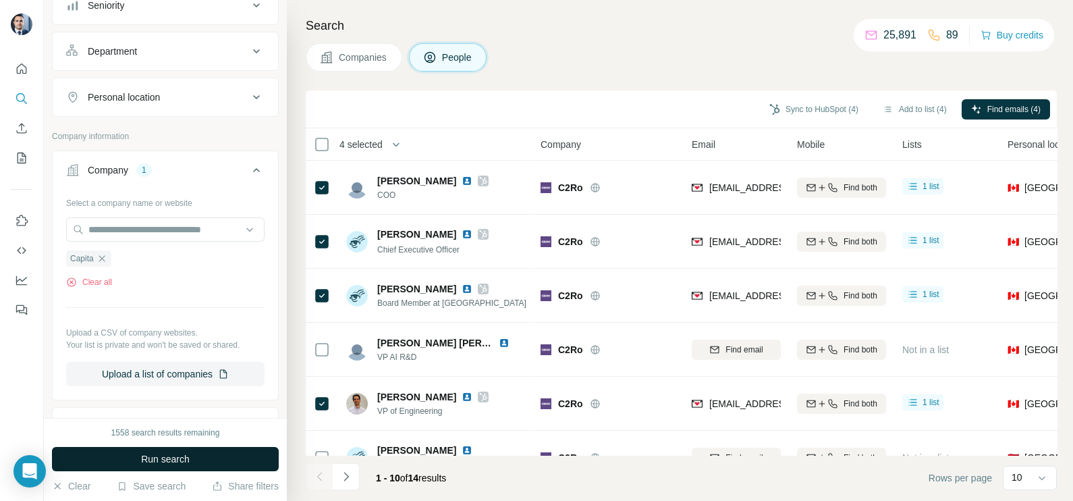
click at [167, 453] on span "Run search" at bounding box center [165, 458] width 49 height 13
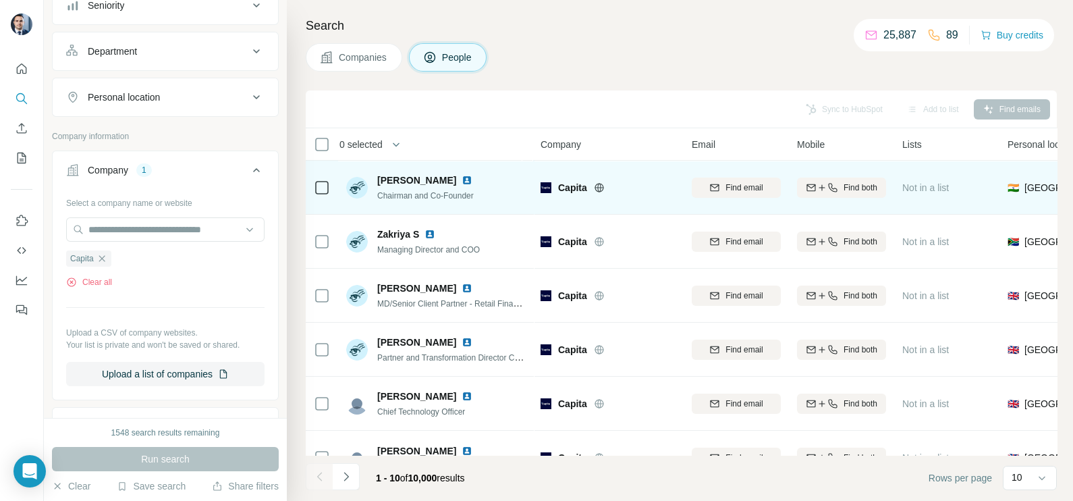
click at [599, 184] on icon at bounding box center [598, 187] width 3 height 9
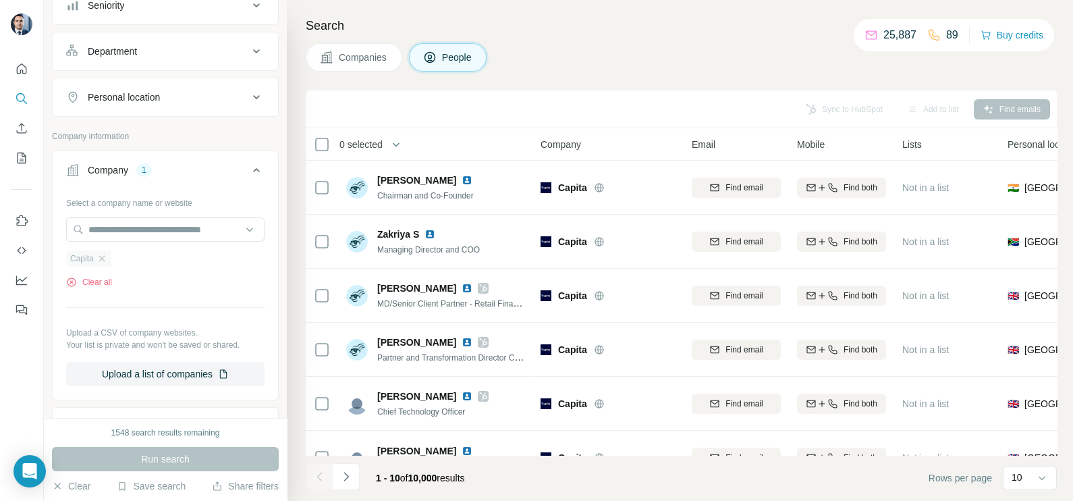
click at [105, 262] on div "Capita" at bounding box center [88, 258] width 45 height 16
click at [102, 256] on icon "button" at bounding box center [102, 258] width 6 height 6
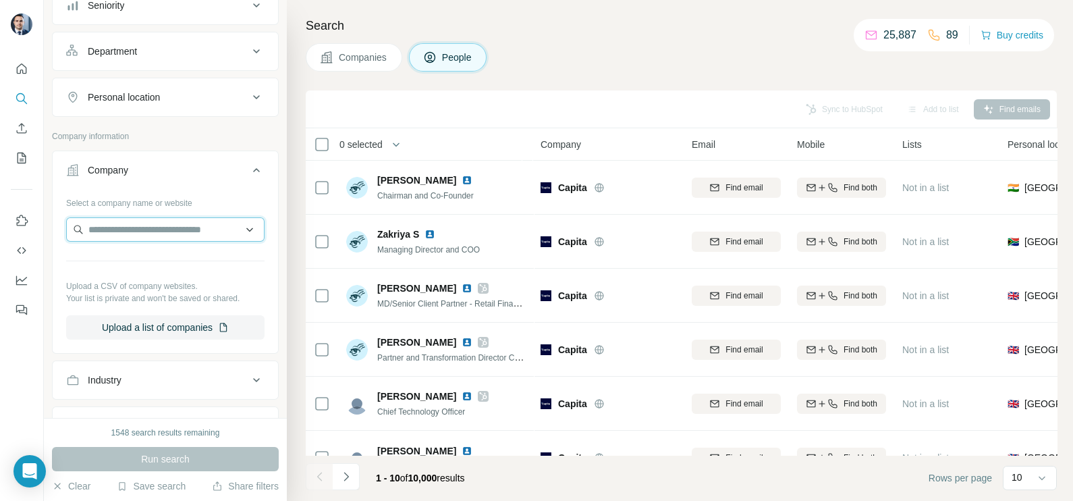
click at [119, 231] on input "text" at bounding box center [165, 229] width 198 height 24
type input "*****"
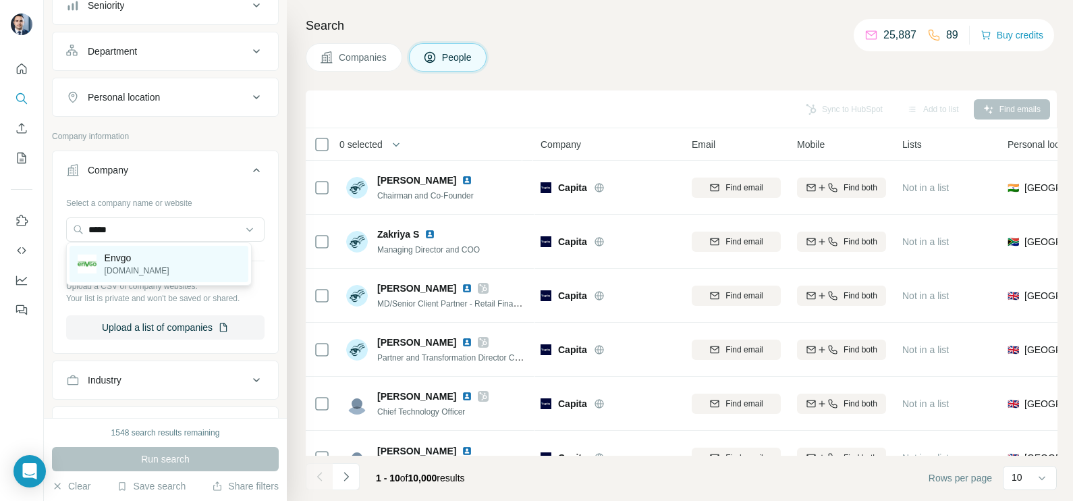
click at [159, 261] on div "Envgo [DOMAIN_NAME]" at bounding box center [159, 264] width 179 height 36
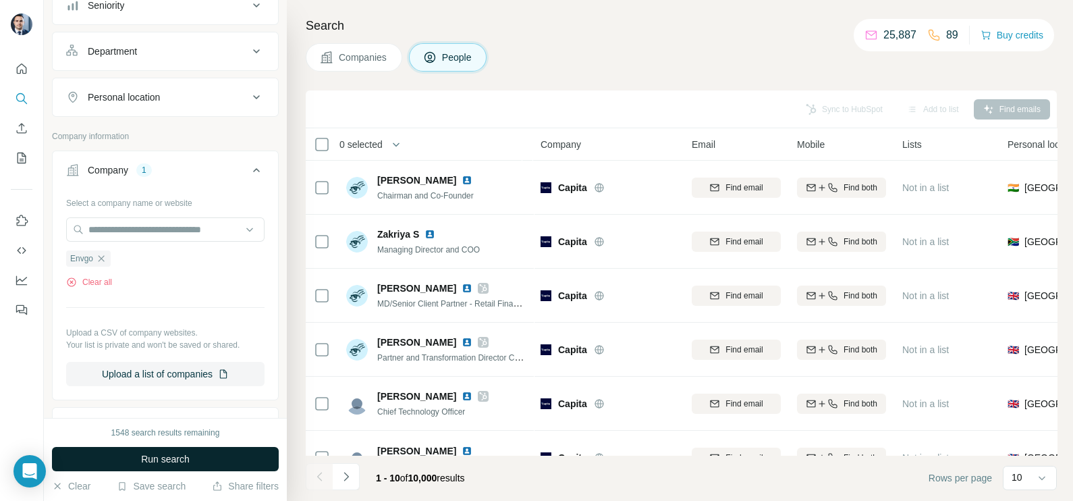
click at [174, 464] on span "Run search" at bounding box center [165, 458] width 49 height 13
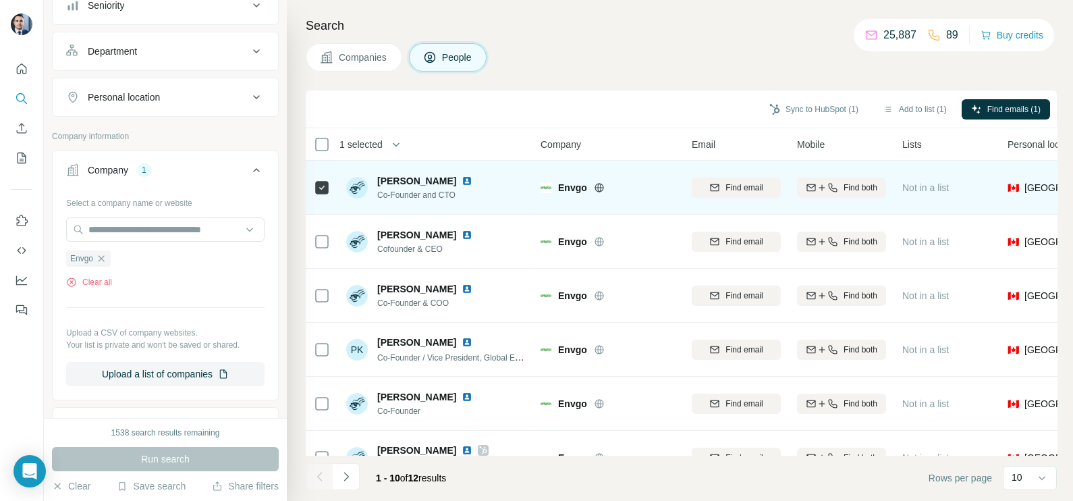
click at [602, 186] on icon at bounding box center [599, 187] width 9 height 9
drag, startPoint x: 589, startPoint y: 184, endPoint x: 560, endPoint y: 186, distance: 29.1
click at [560, 186] on div "Envgo" at bounding box center [616, 187] width 117 height 13
copy div "Envgo"
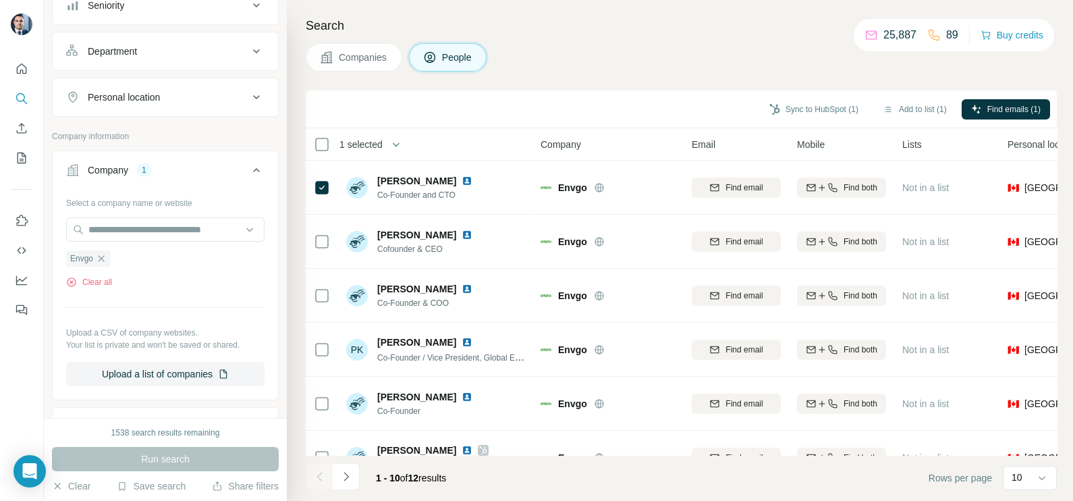
click at [509, 133] on th "1 selected" at bounding box center [414, 144] width 216 height 32
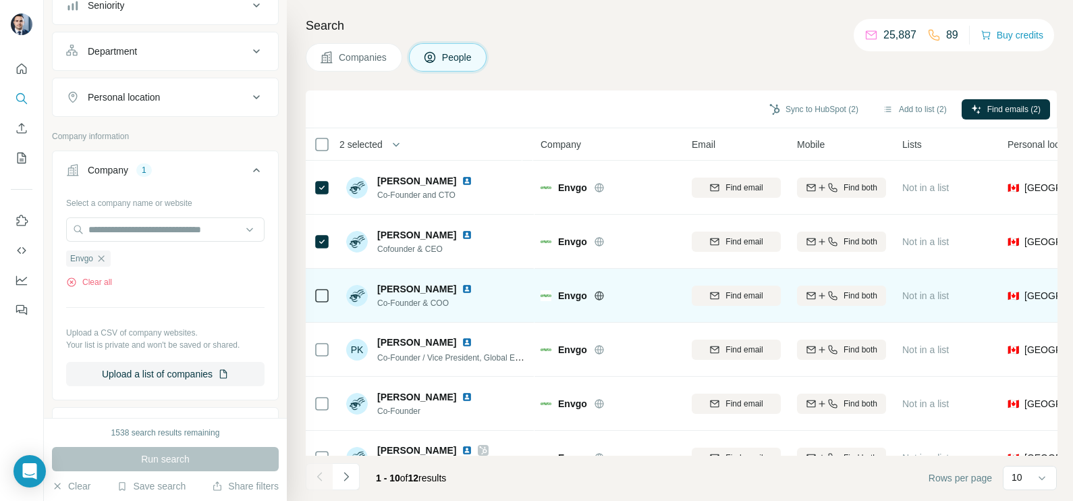
click at [324, 306] on div at bounding box center [322, 295] width 16 height 37
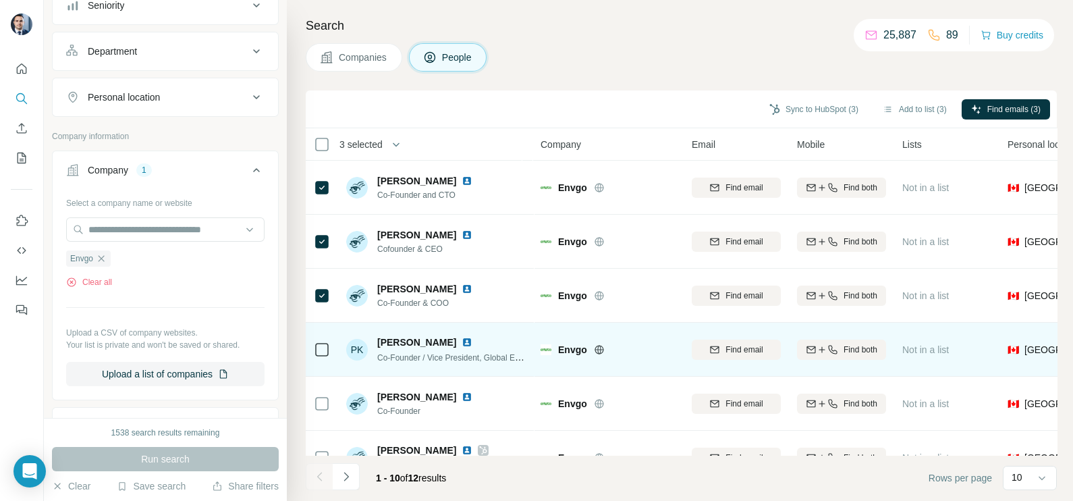
click at [318, 357] on icon at bounding box center [322, 349] width 16 height 16
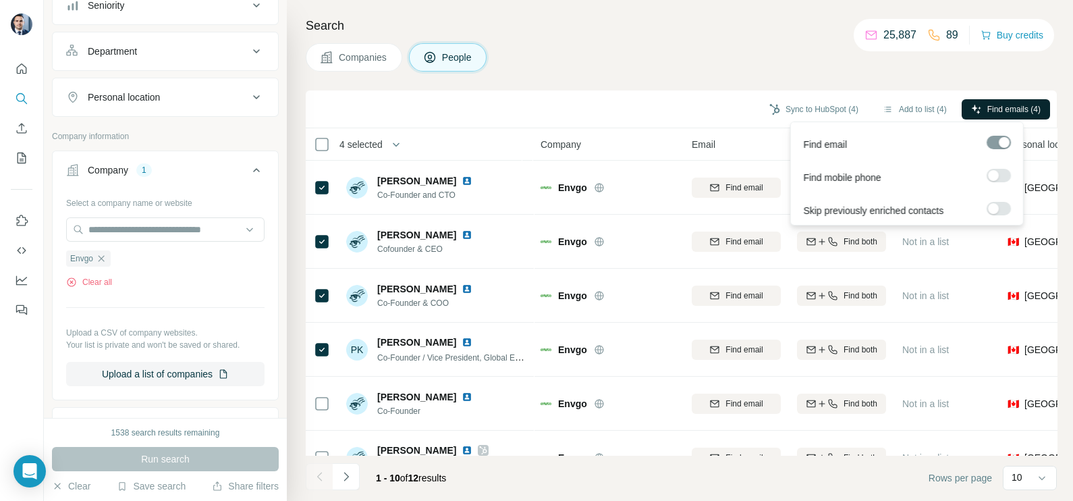
click at [991, 101] on button "Find emails (4)" at bounding box center [1006, 109] width 88 height 20
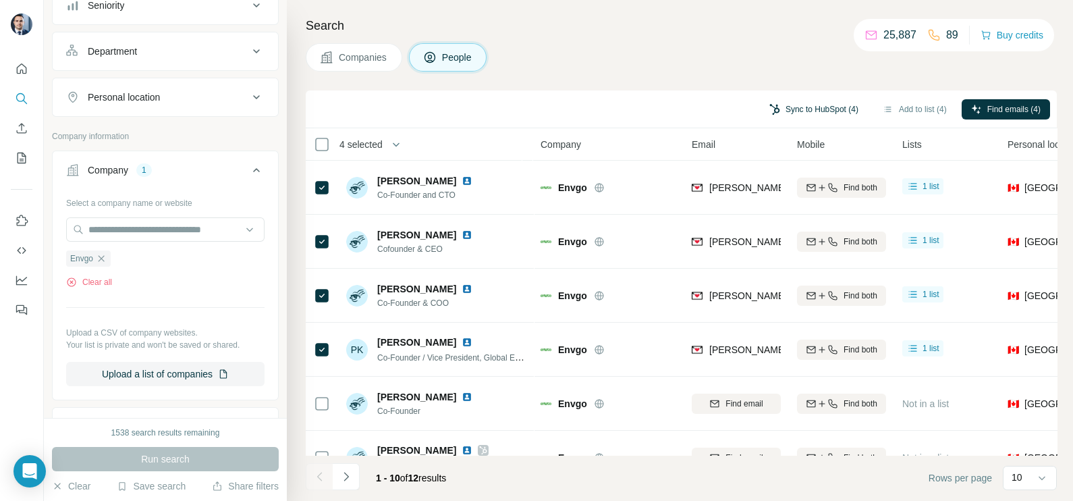
click at [817, 107] on button "Sync to HubSpot (4)" at bounding box center [814, 109] width 108 height 20
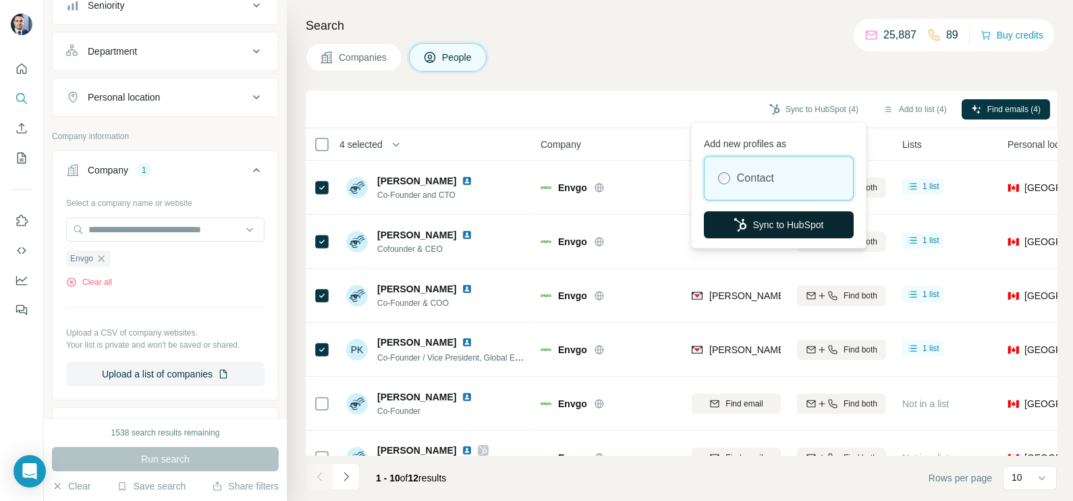
click at [761, 228] on button "Sync to HubSpot" at bounding box center [779, 224] width 150 height 27
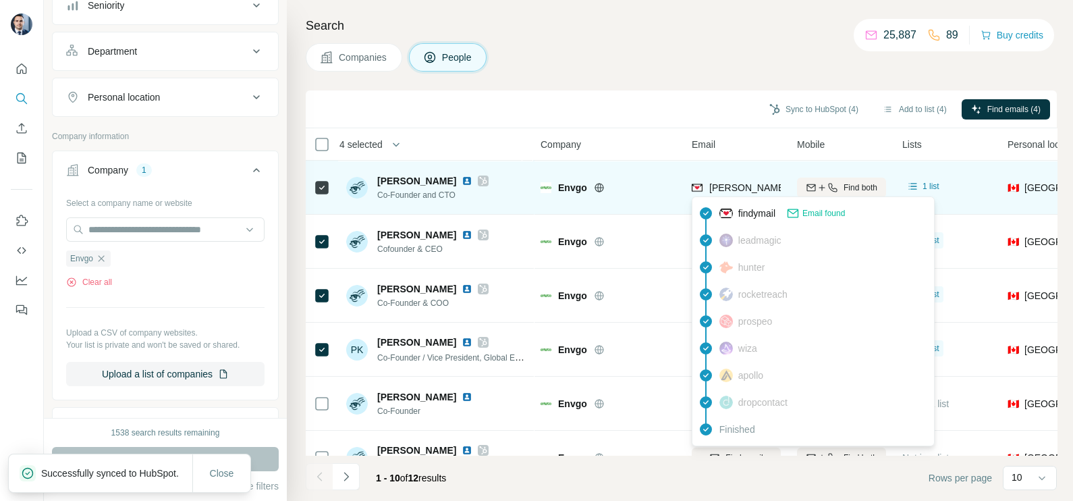
click at [729, 185] on span "[PERSON_NAME][EMAIL_ADDRESS][DOMAIN_NAME]" at bounding box center [828, 187] width 238 height 11
click at [731, 184] on span "[PERSON_NAME][EMAIL_ADDRESS][DOMAIN_NAME]" at bounding box center [828, 187] width 238 height 11
copy tr "[PERSON_NAME][EMAIL_ADDRESS][DOMAIN_NAME]"
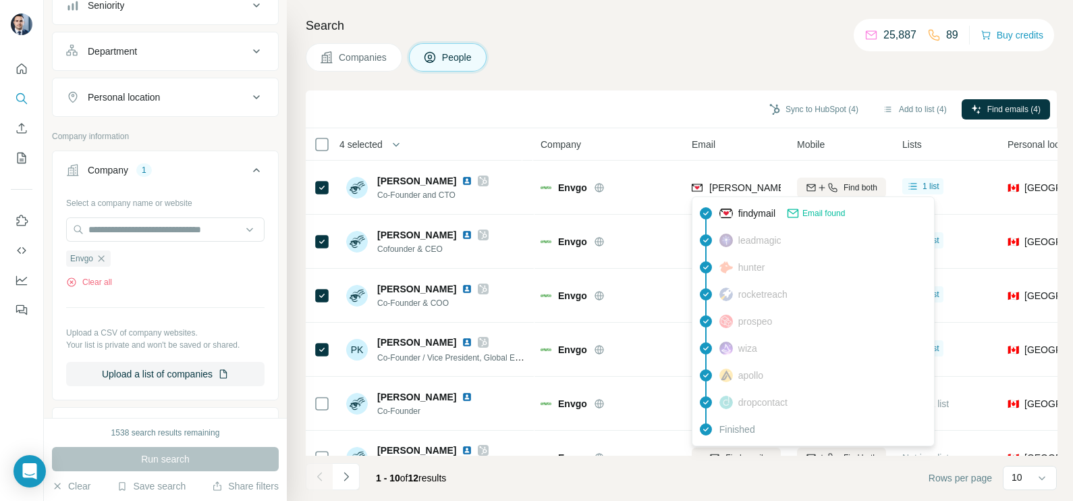
click at [588, 58] on div "Companies People" at bounding box center [681, 57] width 751 height 28
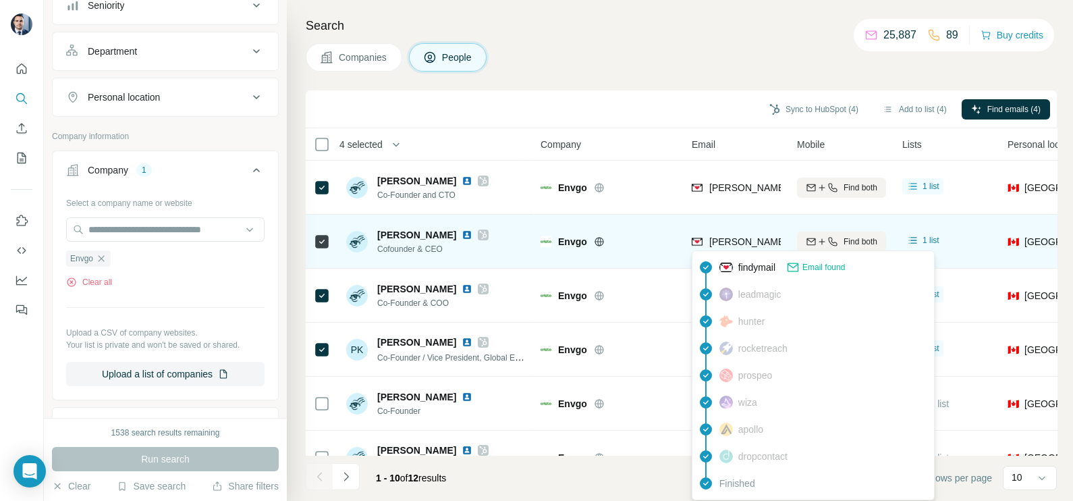
click at [750, 243] on span "[PERSON_NAME][EMAIL_ADDRESS][DOMAIN_NAME]" at bounding box center [828, 241] width 238 height 11
copy tr "[PERSON_NAME][EMAIL_ADDRESS][DOMAIN_NAME]"
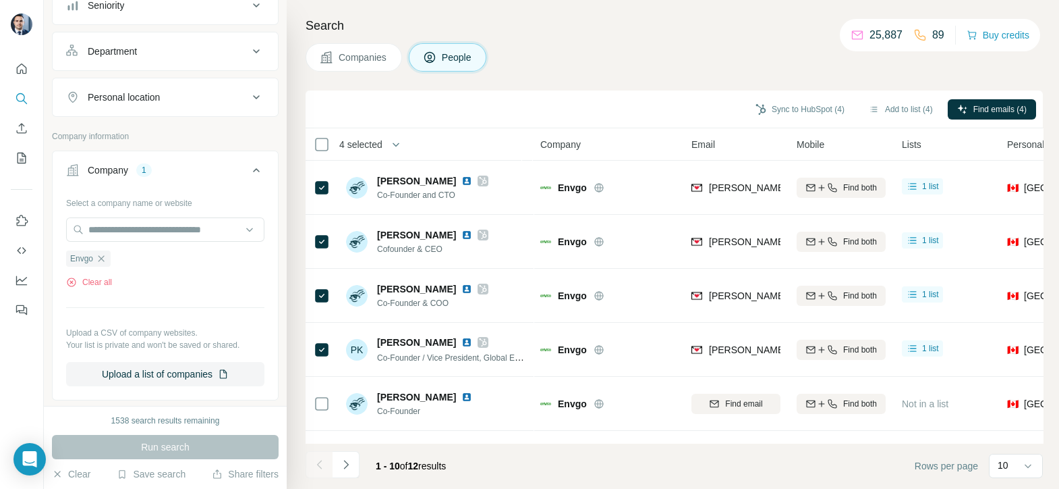
click at [747, 59] on div "Companies People" at bounding box center [675, 57] width 738 height 28
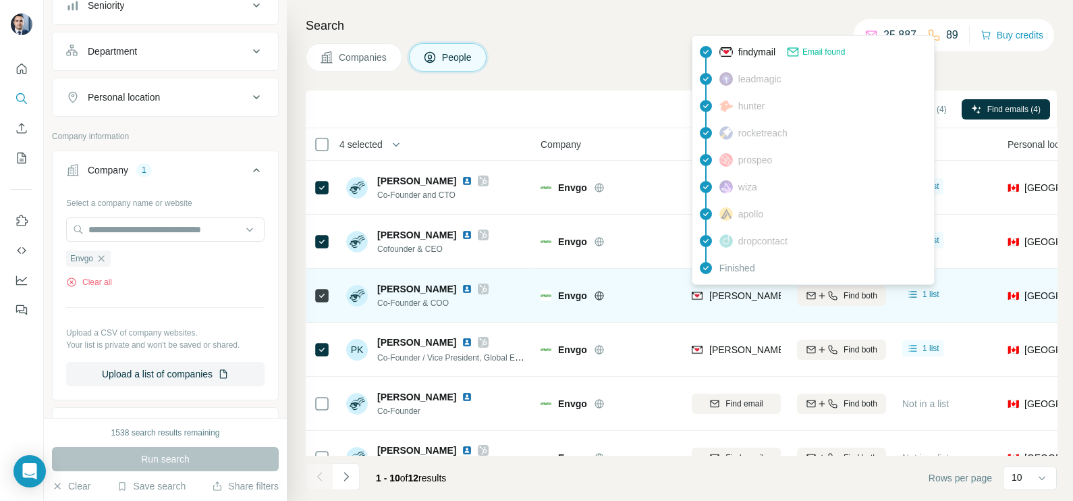
click at [751, 295] on span "[PERSON_NAME][EMAIL_ADDRESS][DOMAIN_NAME]" at bounding box center [828, 295] width 238 height 11
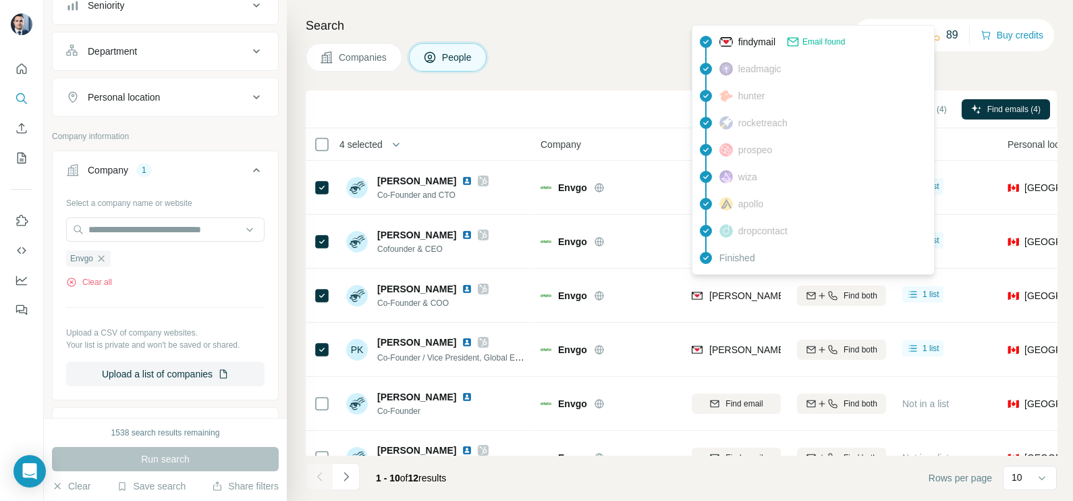
click at [607, 101] on div "Sync to HubSpot (4) Add to list (4) Find emails (4)" at bounding box center [681, 109] width 738 height 24
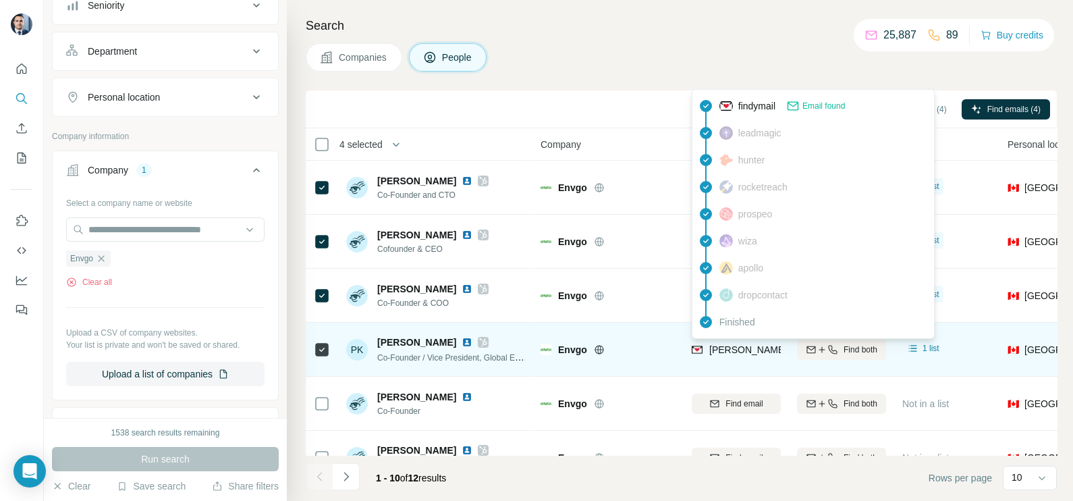
click at [731, 344] on span "[PERSON_NAME][EMAIL_ADDRESS][DOMAIN_NAME]" at bounding box center [828, 349] width 238 height 11
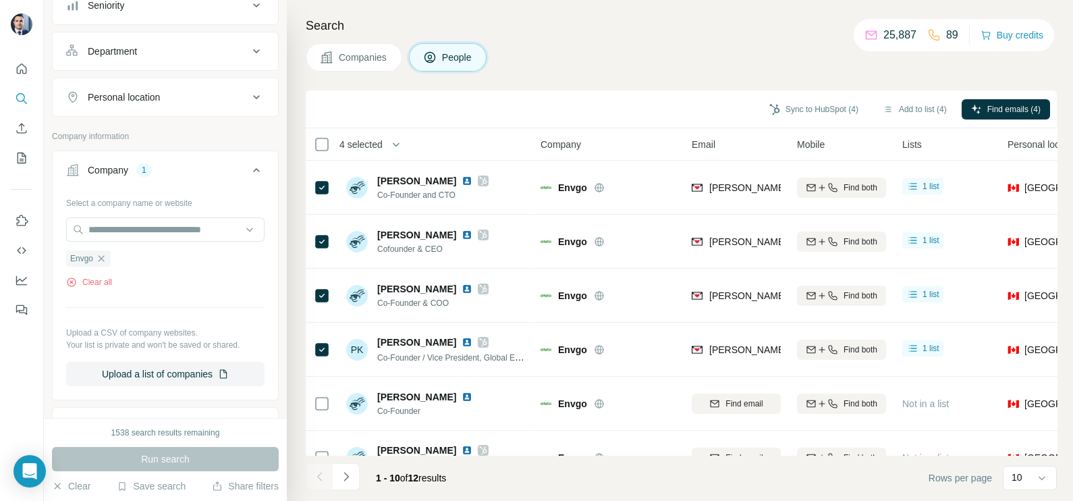
click at [550, 94] on div "Sync to HubSpot (4) Add to list (4) Find emails (4)" at bounding box center [681, 109] width 751 height 38
click at [108, 253] on div "Envgo" at bounding box center [88, 258] width 45 height 16
click at [101, 260] on icon "button" at bounding box center [101, 258] width 11 height 11
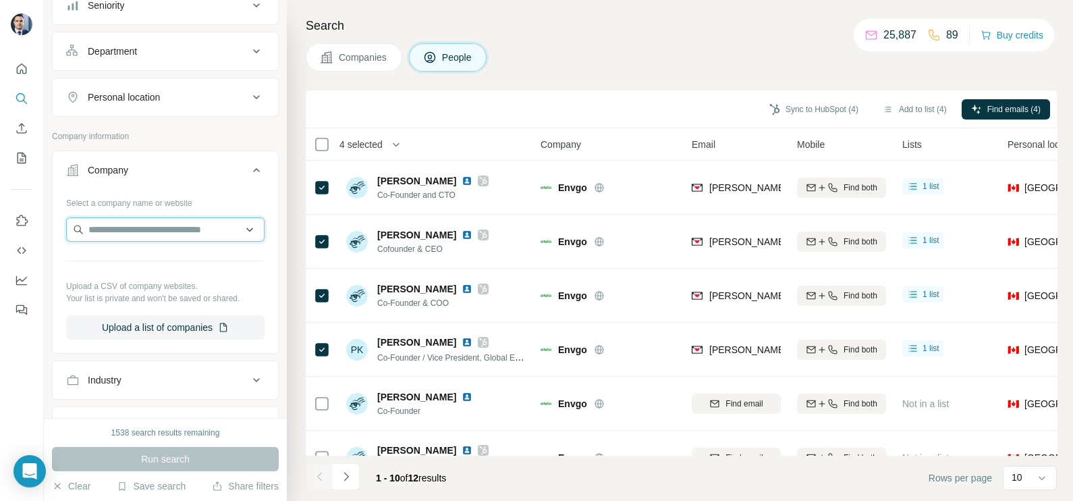
click at [126, 231] on input "text" at bounding box center [165, 229] width 198 height 24
paste input "**********"
click at [130, 229] on input "**********" at bounding box center [165, 229] width 198 height 24
type input "**********"
drag, startPoint x: 168, startPoint y: 227, endPoint x: 76, endPoint y: 227, distance: 91.8
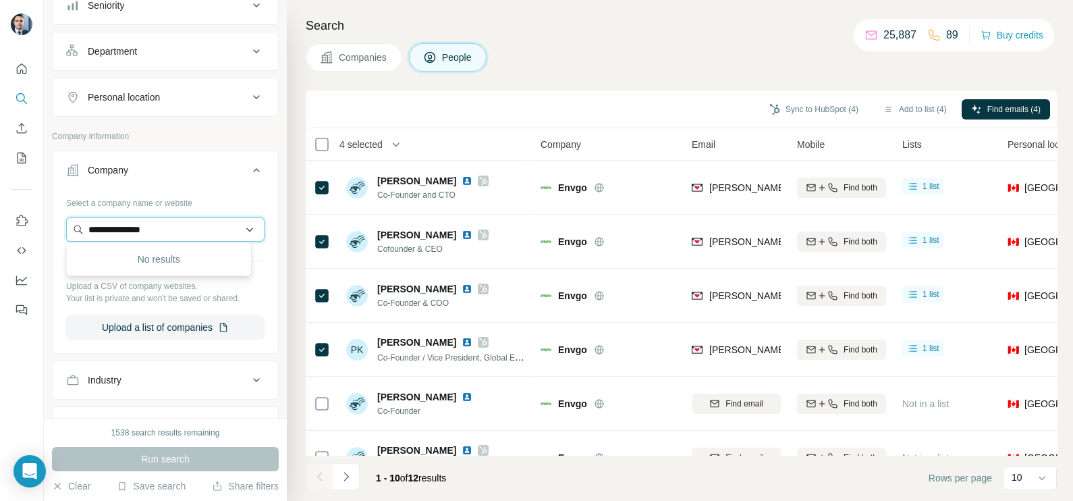
click at [76, 227] on input "**********" at bounding box center [165, 229] width 198 height 24
click at [363, 62] on span "Companies" at bounding box center [363, 57] width 49 height 13
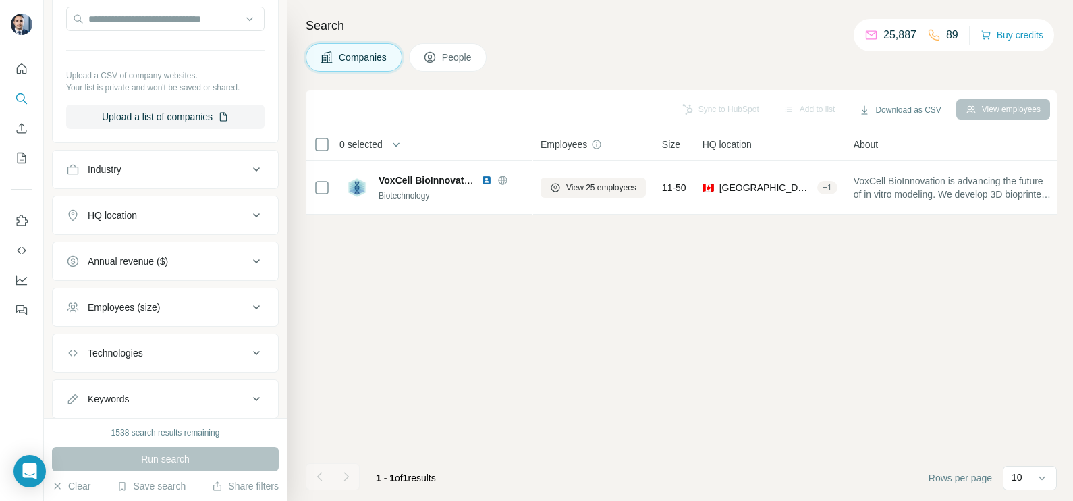
click at [451, 60] on span "People" at bounding box center [457, 57] width 31 height 13
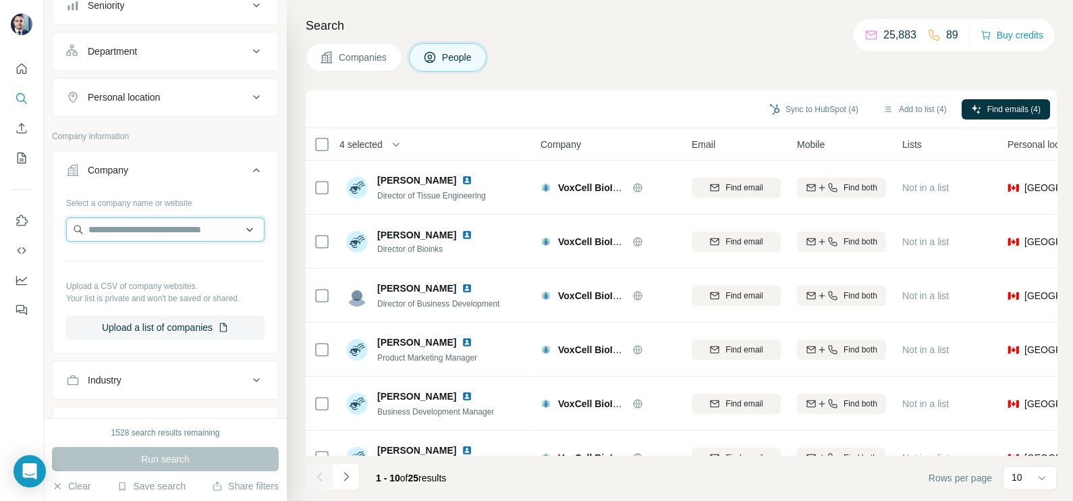
click at [114, 233] on input "text" at bounding box center [165, 229] width 198 height 24
paste input "********"
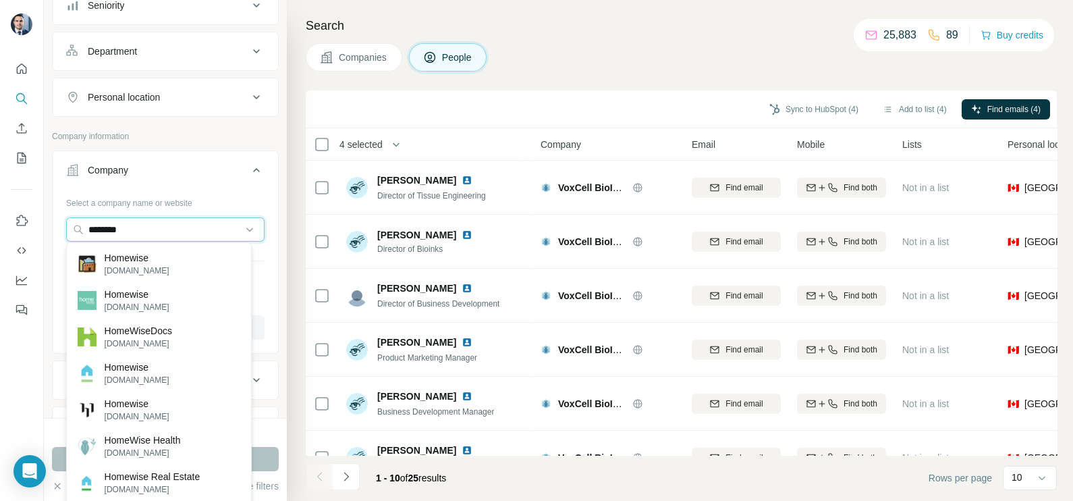
type input "********"
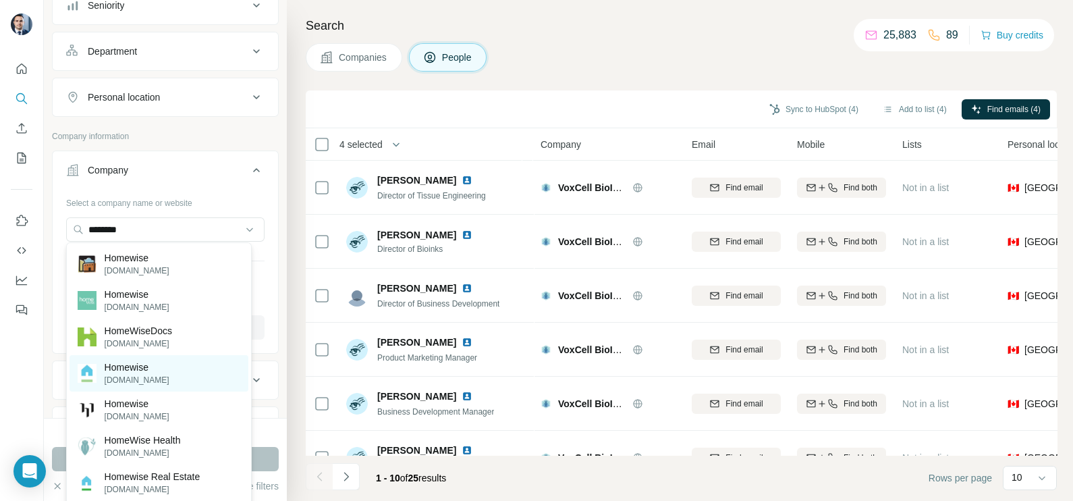
click at [154, 370] on p "Homewise" at bounding box center [137, 366] width 65 height 13
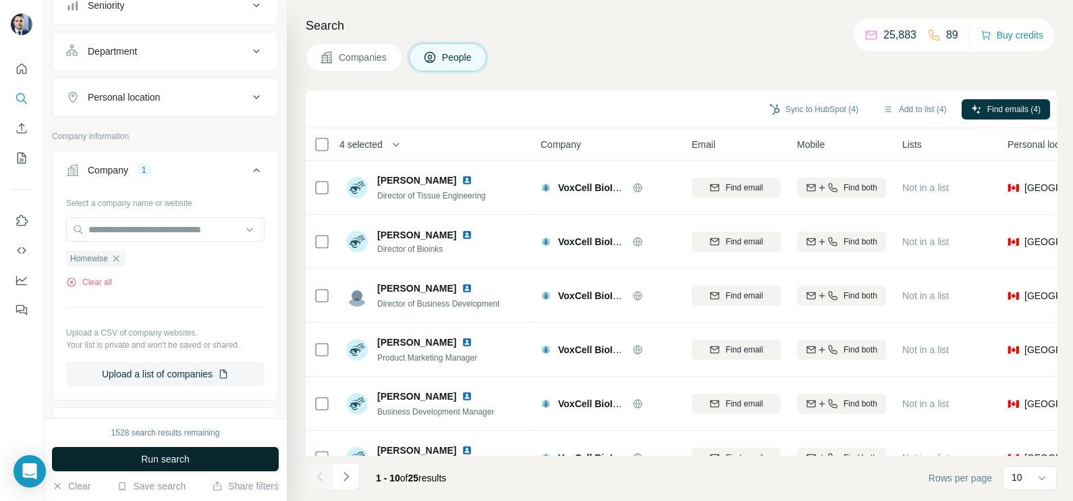
click at [181, 453] on span "Run search" at bounding box center [165, 458] width 49 height 13
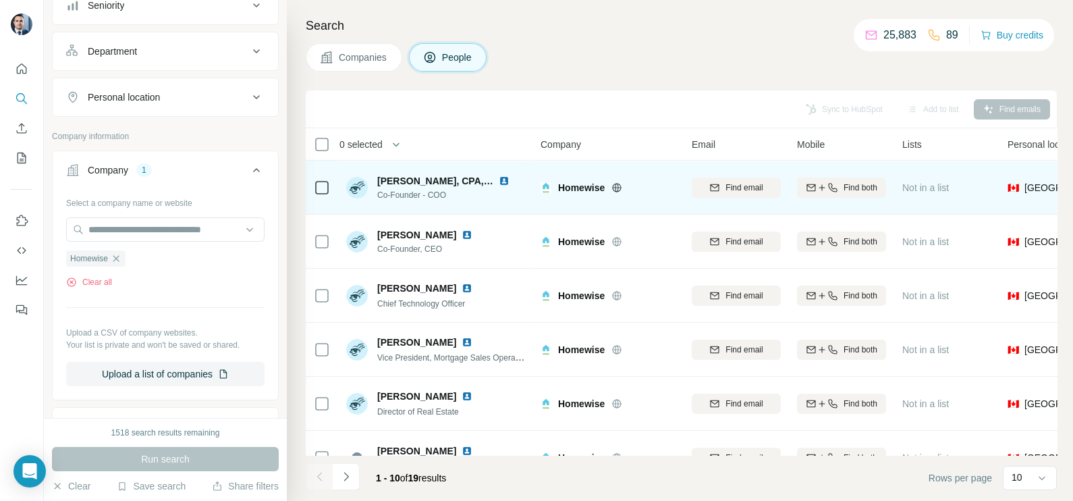
click at [618, 188] on icon at bounding box center [616, 187] width 11 height 11
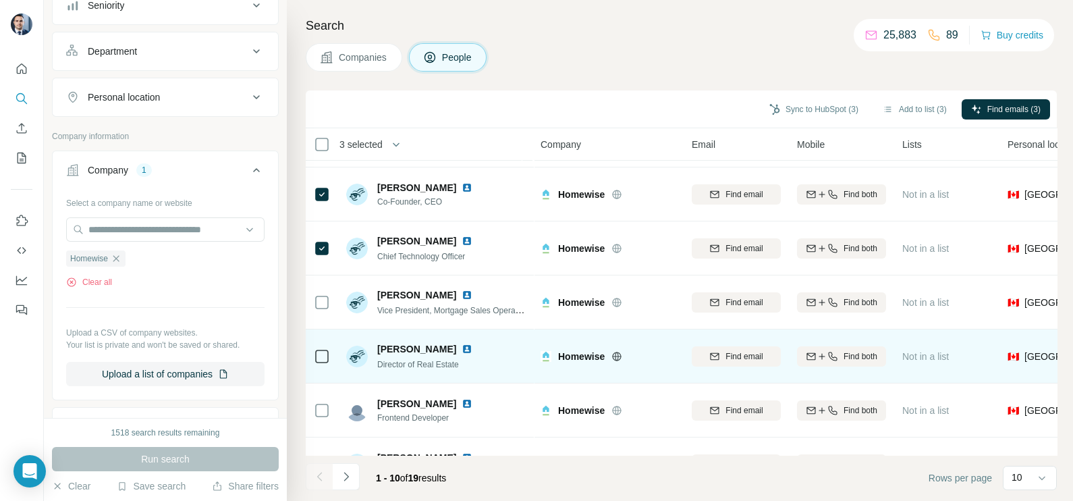
scroll to position [84, 0]
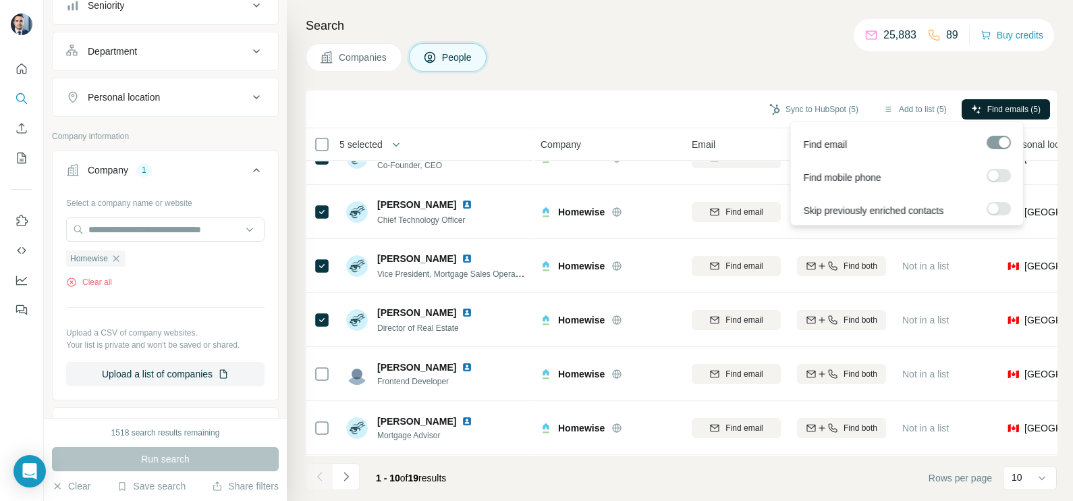
click at [987, 106] on span "Find emails (5)" at bounding box center [1013, 109] width 53 height 12
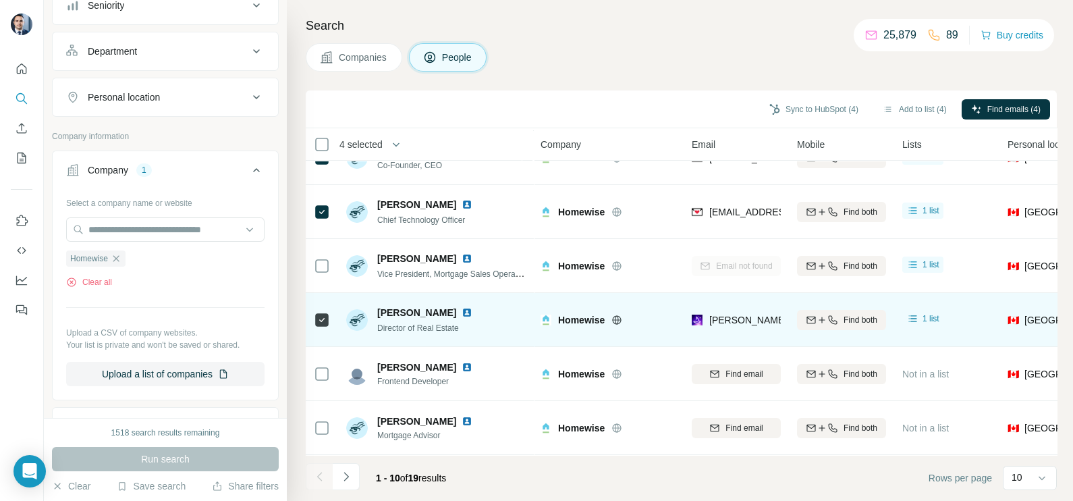
click at [316, 326] on icon at bounding box center [322, 320] width 16 height 16
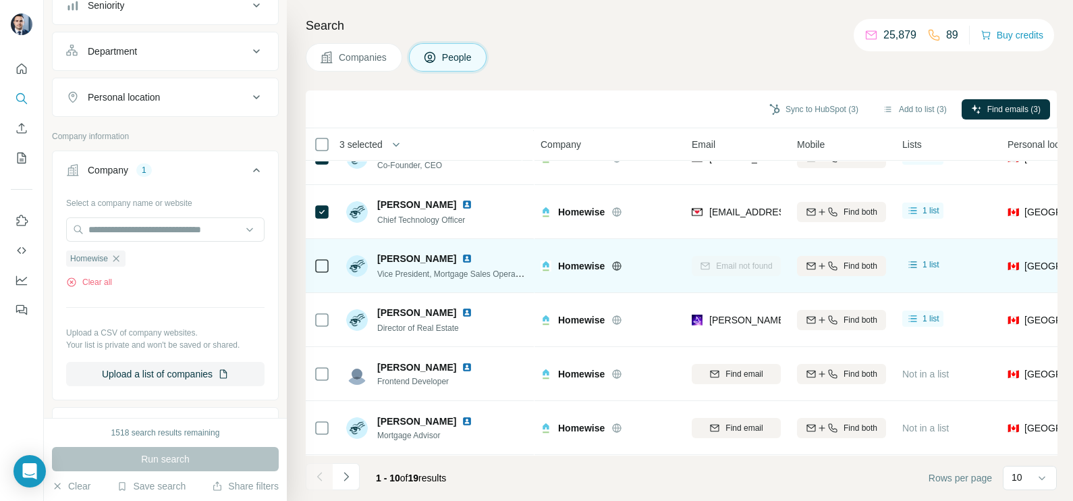
scroll to position [0, 0]
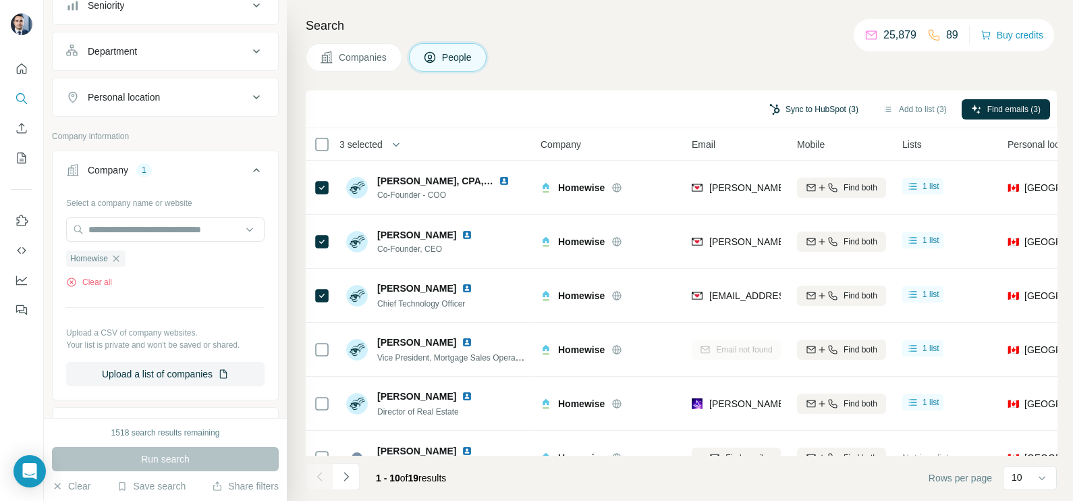
click at [810, 105] on button "Sync to HubSpot (3)" at bounding box center [814, 109] width 108 height 20
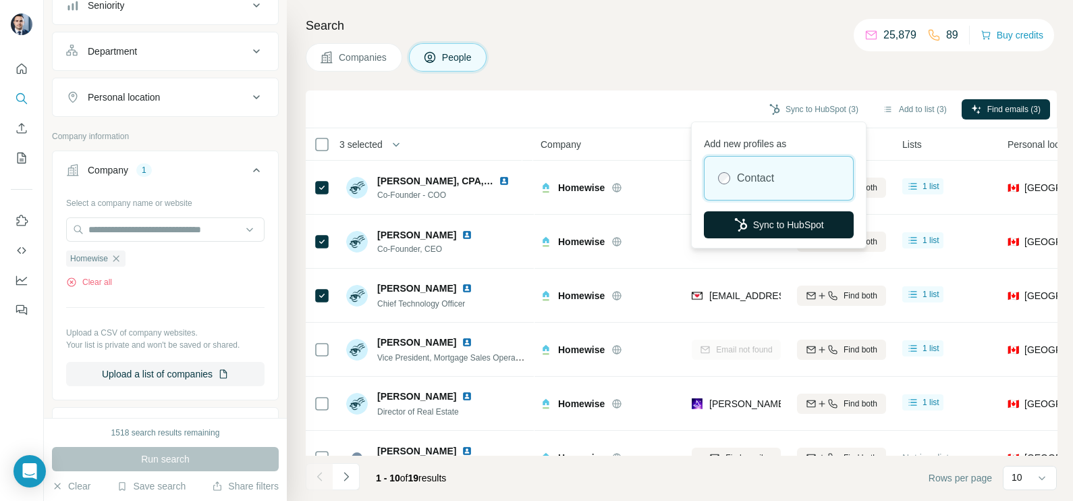
click at [781, 227] on button "Sync to HubSpot" at bounding box center [779, 224] width 150 height 27
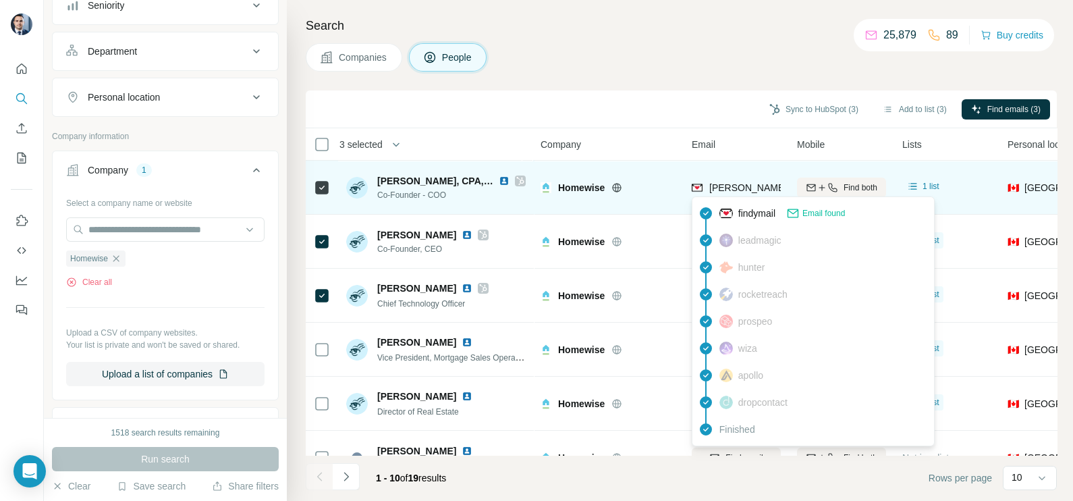
click at [723, 182] on span "[PERSON_NAME][EMAIL_ADDRESS][DOMAIN_NAME]" at bounding box center [828, 187] width 238 height 11
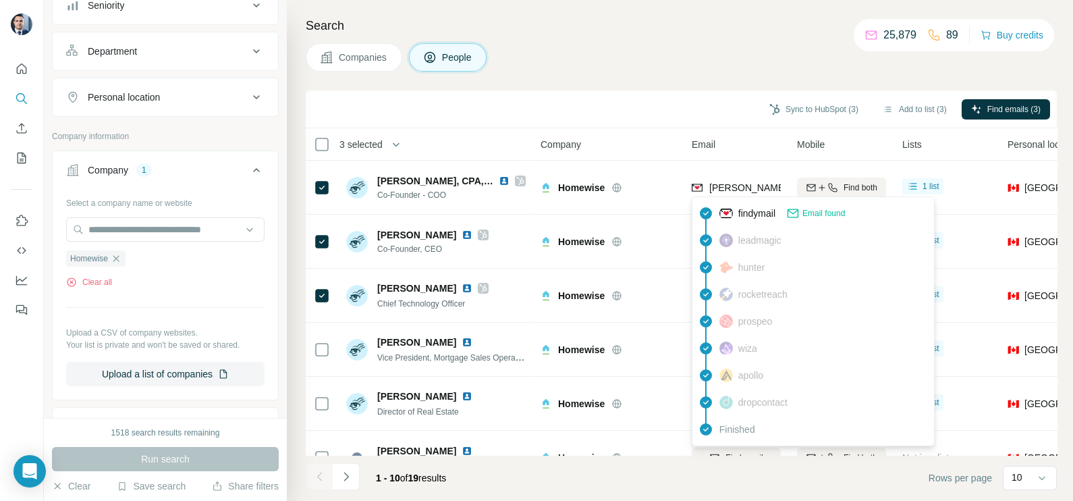
click at [636, 85] on div "Search Companies People Sync to HubSpot (3) Add to list (3) Find emails (3) 3 s…" at bounding box center [680, 250] width 786 height 501
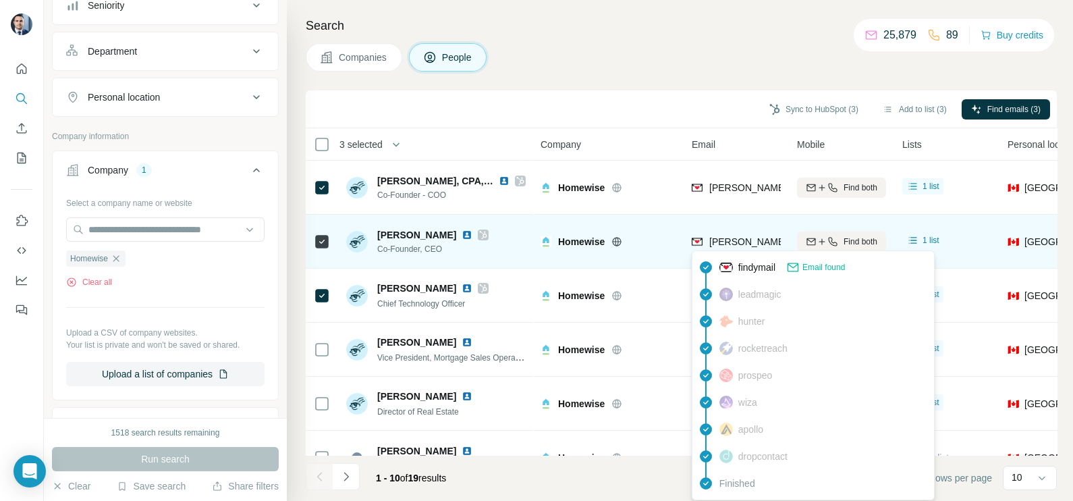
click at [746, 236] on span "[PERSON_NAME][EMAIL_ADDRESS][DOMAIN_NAME]" at bounding box center [828, 241] width 238 height 11
click at [746, 235] on span "[PERSON_NAME][EMAIL_ADDRESS][DOMAIN_NAME]" at bounding box center [822, 241] width 227 height 13
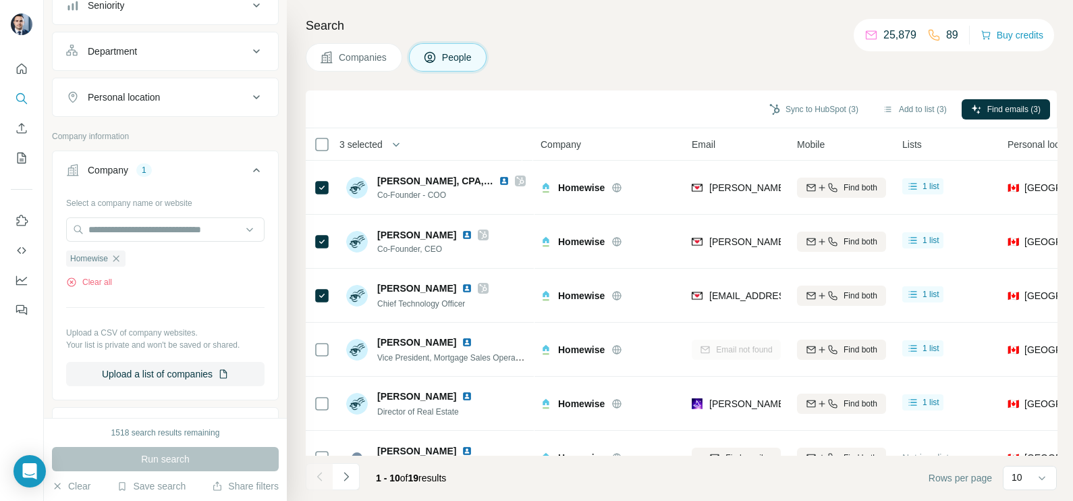
click at [651, 121] on div "Sync to HubSpot (3) Add to list (3) Find emails (3)" at bounding box center [681, 109] width 751 height 38
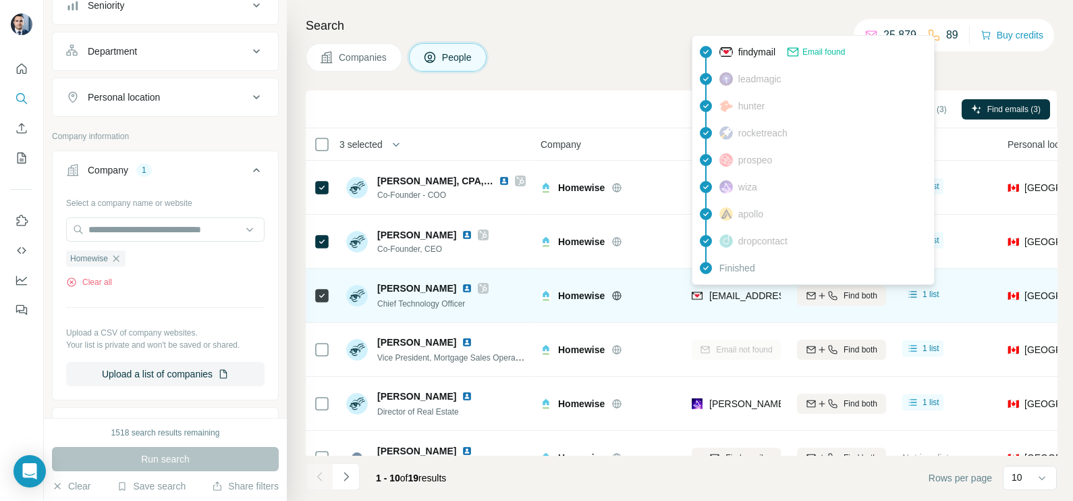
click at [749, 299] on span "[EMAIL_ADDRESS][DOMAIN_NAME]" at bounding box center [789, 295] width 160 height 11
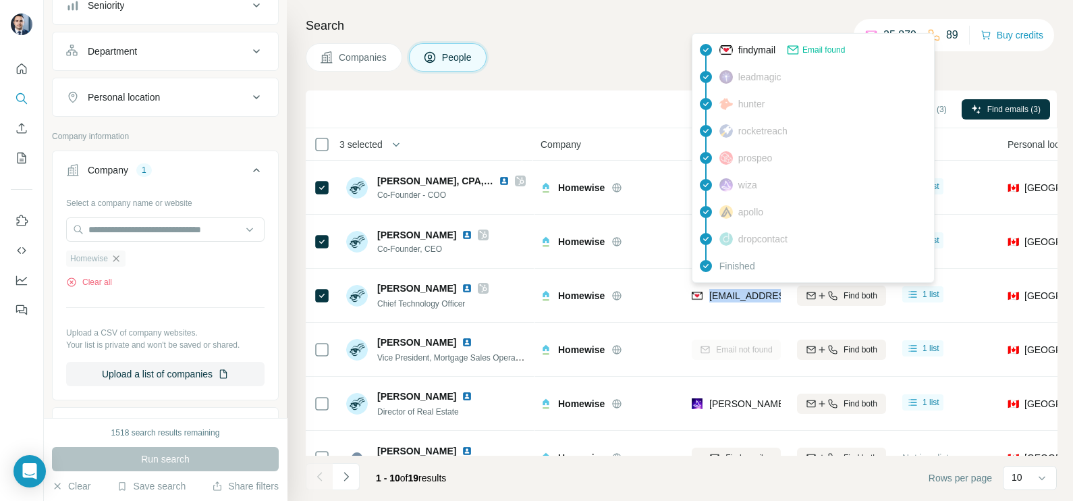
click at [118, 260] on icon "button" at bounding box center [116, 258] width 11 height 11
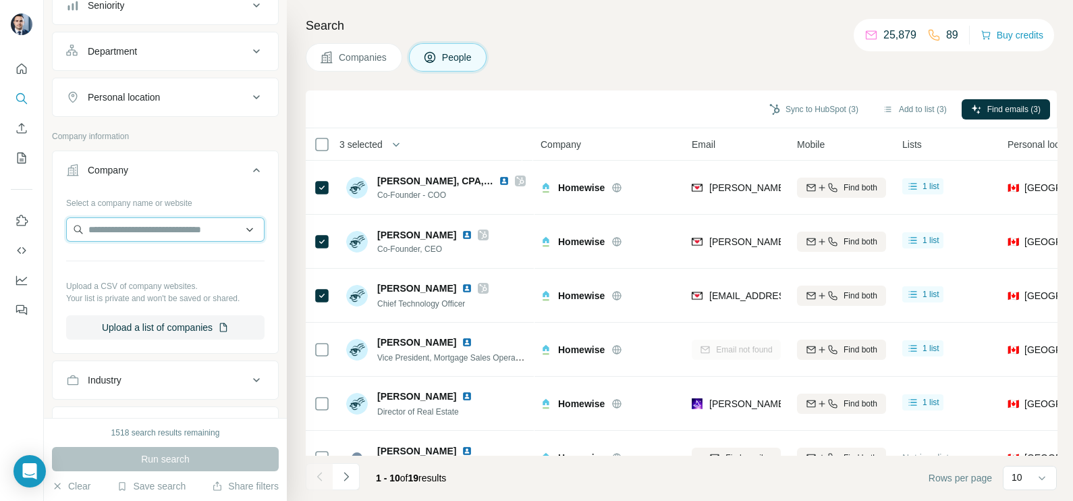
click at [123, 231] on input "text" at bounding box center [165, 229] width 198 height 24
type input "*******"
click at [351, 54] on span "Companies" at bounding box center [363, 57] width 49 height 13
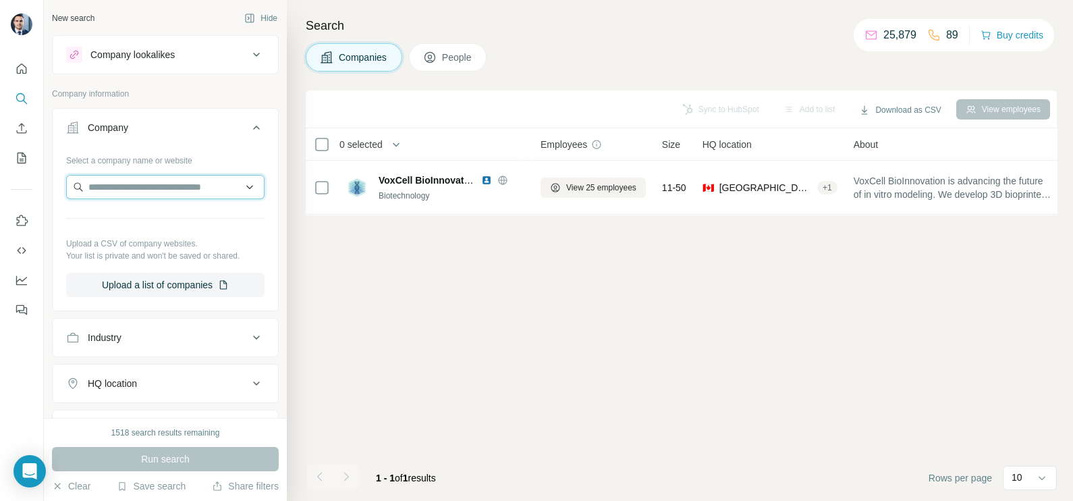
click at [127, 192] on input "text" at bounding box center [165, 187] width 198 height 24
paste input "*******"
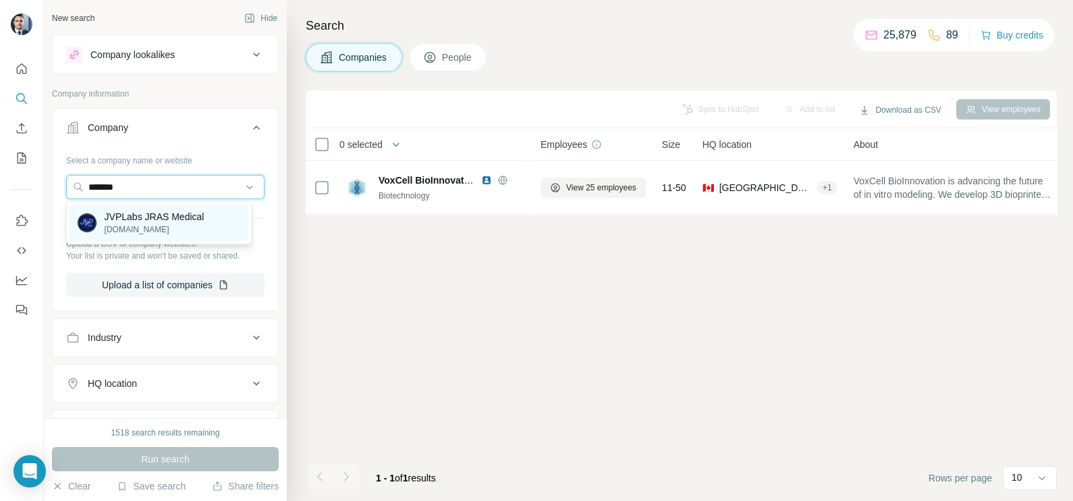
type input "*******"
click at [143, 221] on p "JVPLabs JRAS Medical" at bounding box center [155, 216] width 100 height 13
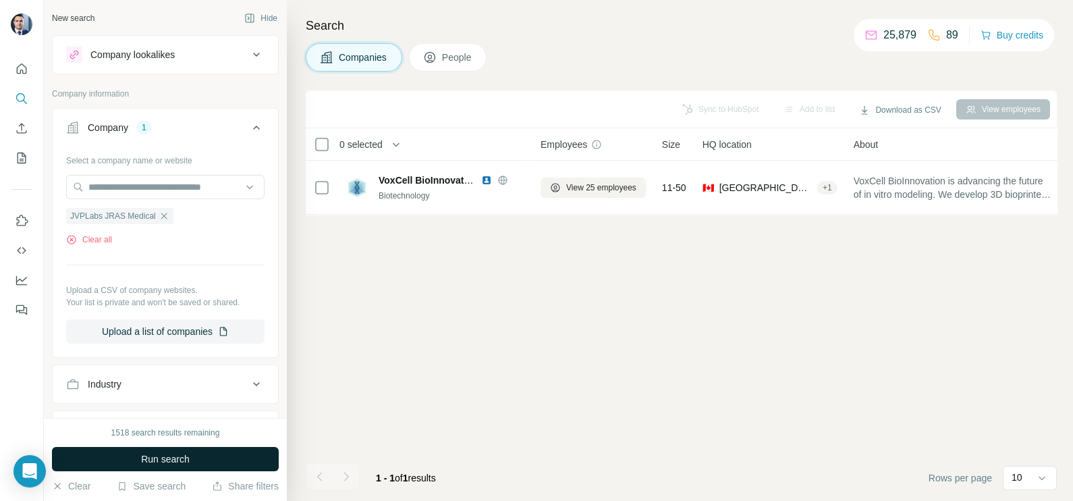
click at [205, 463] on button "Run search" at bounding box center [165, 459] width 227 height 24
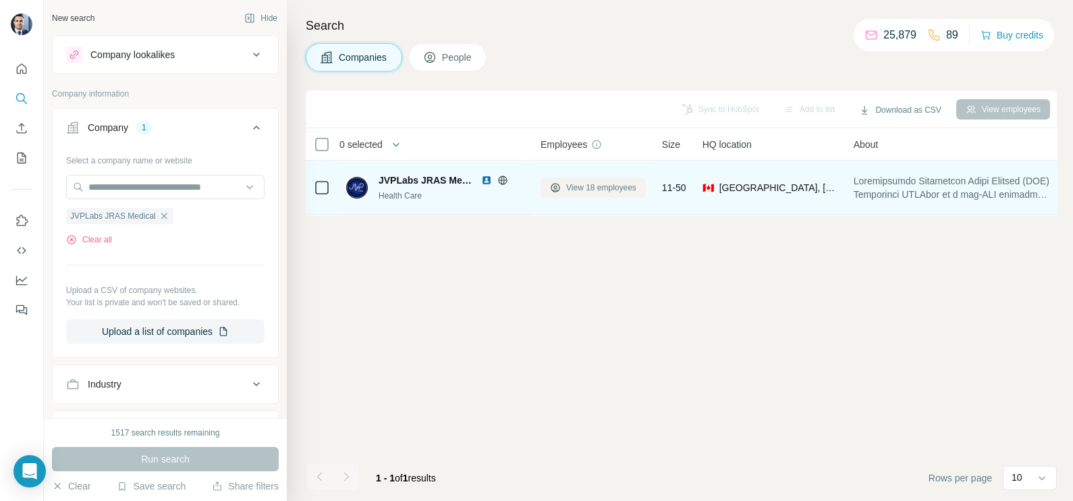
click at [607, 184] on span "View 18 employees" at bounding box center [601, 188] width 70 height 12
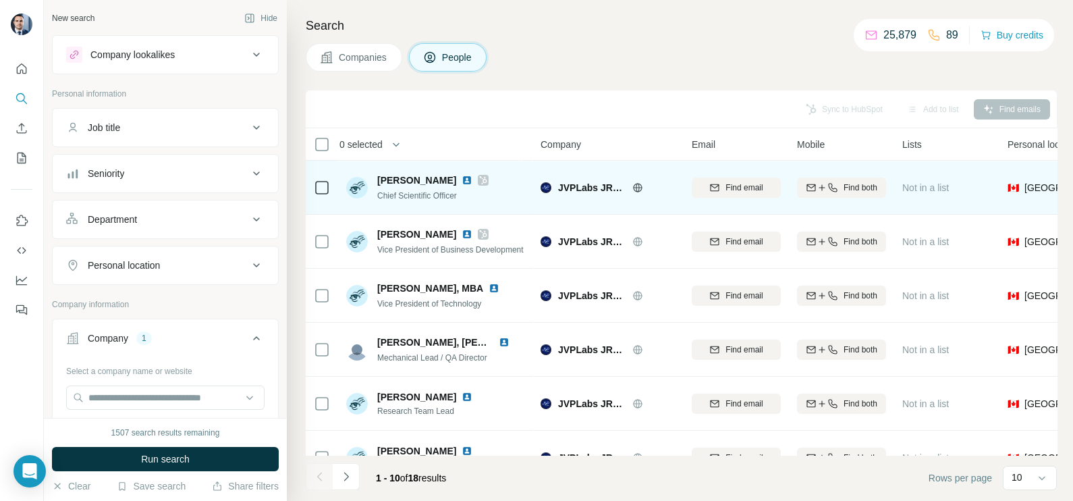
click at [479, 179] on icon at bounding box center [483, 180] width 8 height 11
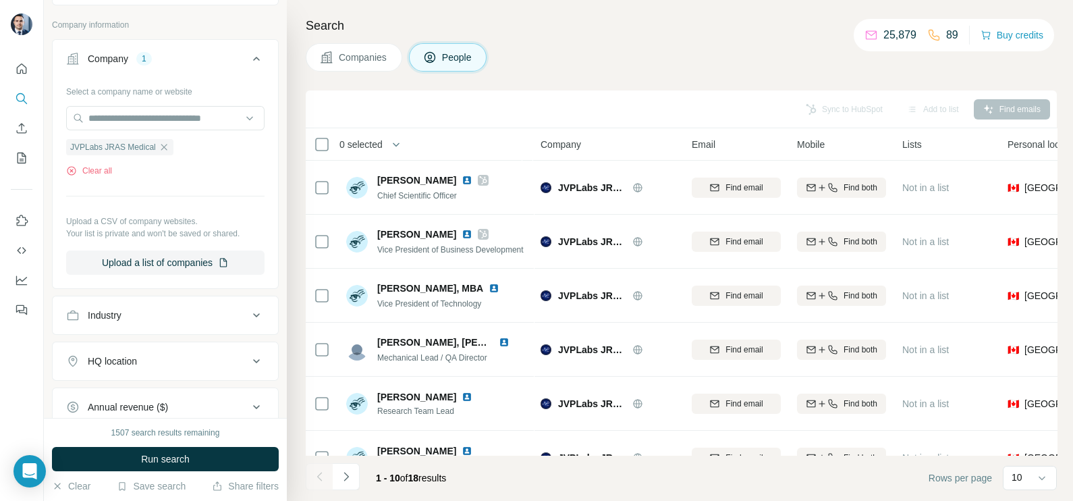
scroll to position [253, 0]
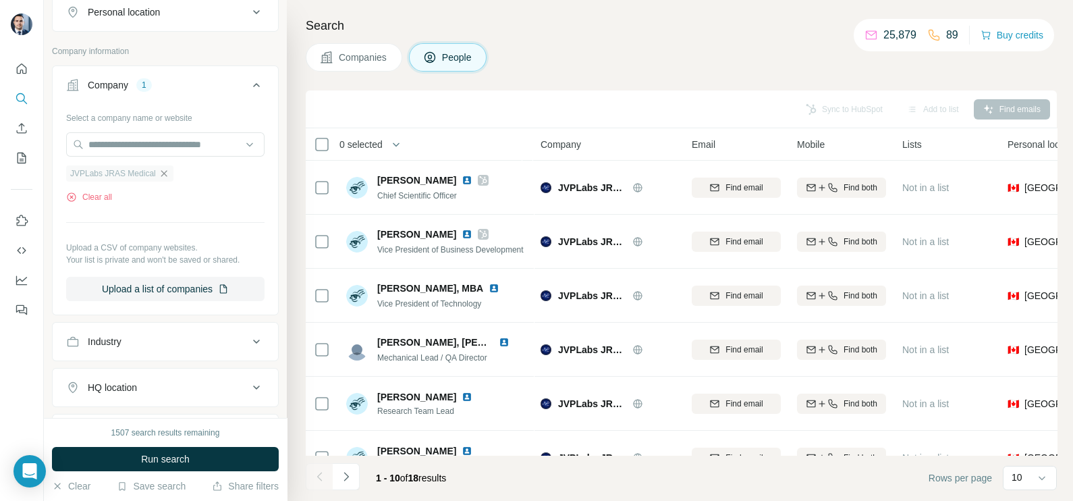
click at [167, 175] on icon "button" at bounding box center [164, 173] width 11 height 11
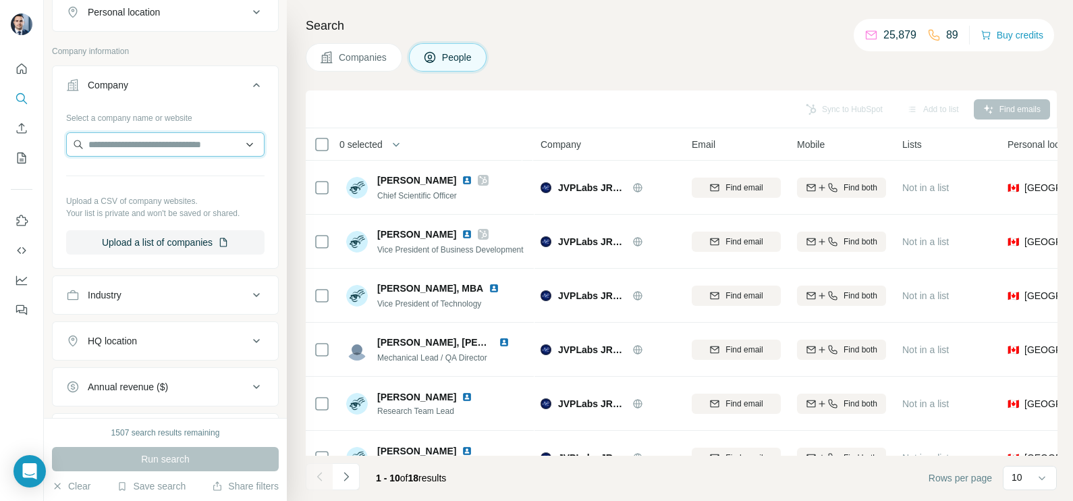
click at [155, 137] on input "text" at bounding box center [165, 144] width 198 height 24
paste input "**********"
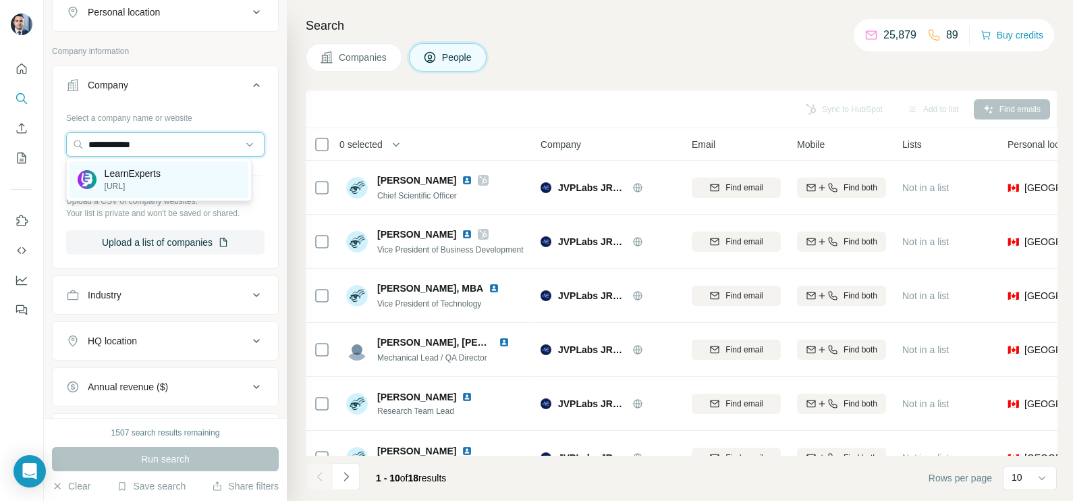
type input "**********"
click at [142, 188] on p "[URL]" at bounding box center [133, 186] width 56 height 12
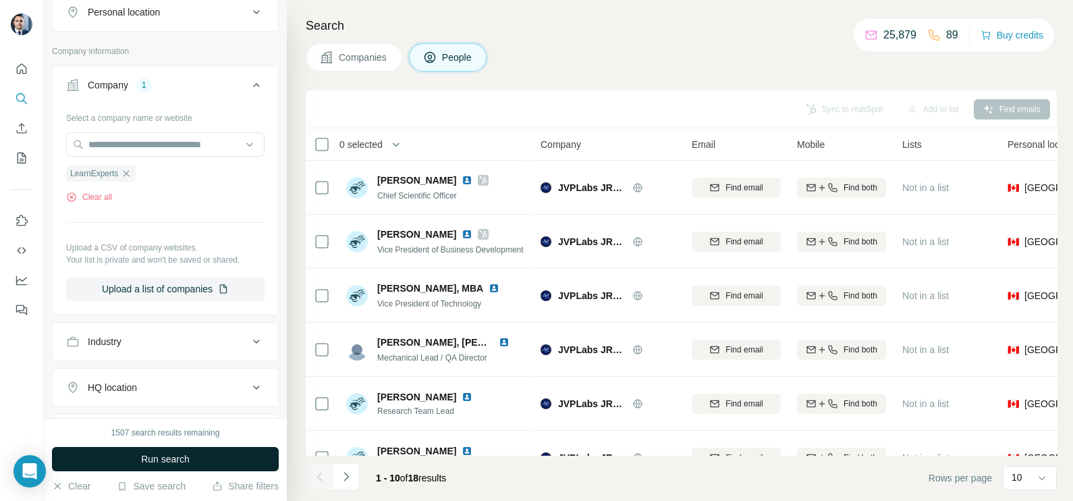
click at [202, 459] on button "Run search" at bounding box center [165, 459] width 227 height 24
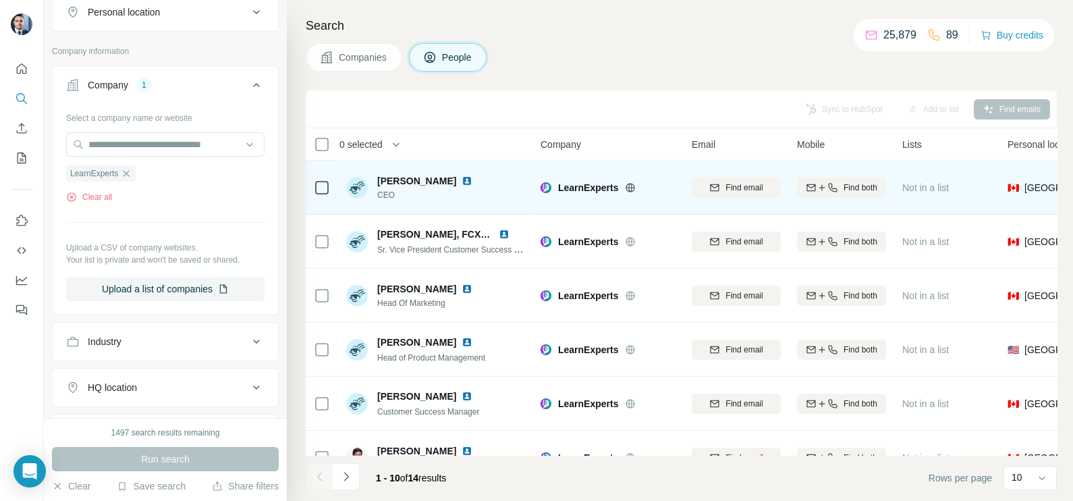
click at [634, 184] on icon at bounding box center [630, 187] width 11 height 11
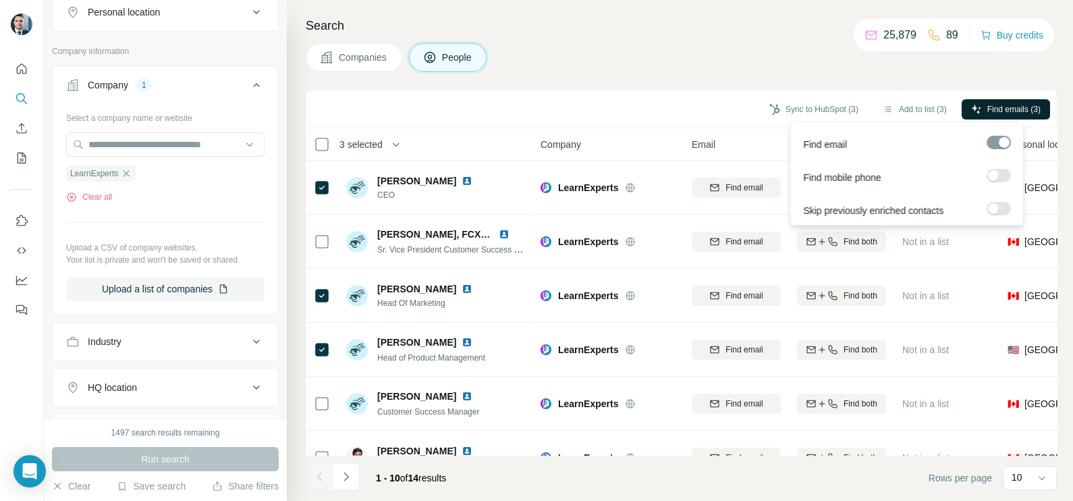
click at [1007, 103] on span "Find emails (3)" at bounding box center [1013, 109] width 53 height 12
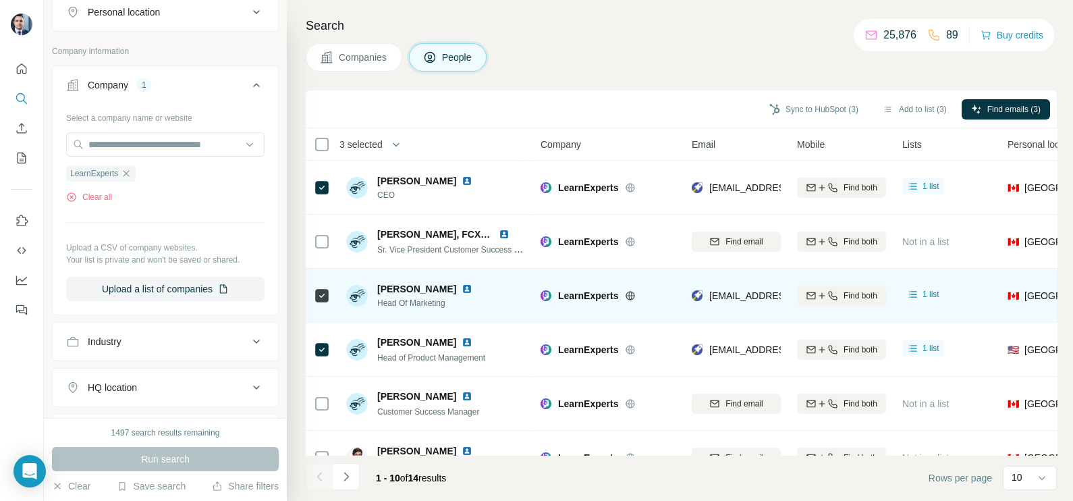
click at [330, 296] on td at bounding box center [322, 296] width 32 height 54
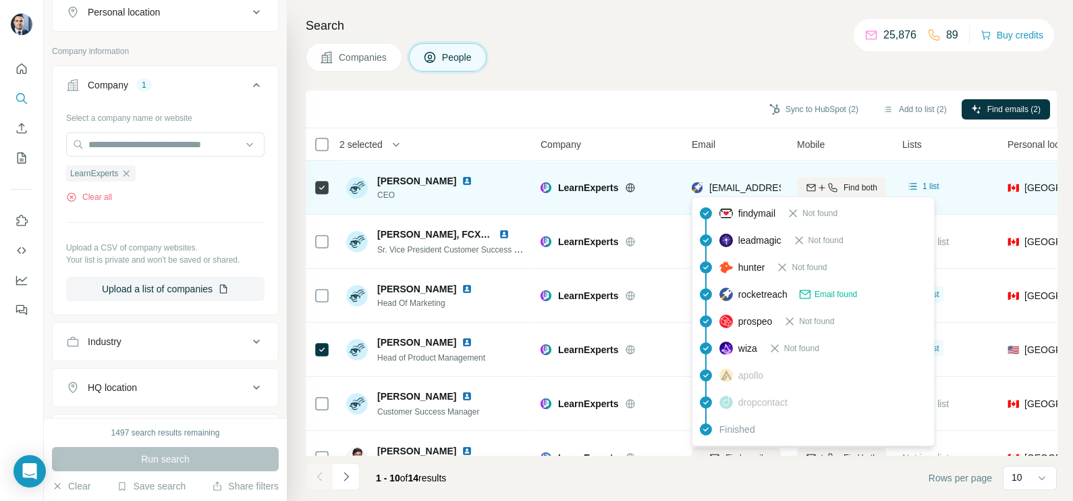
click at [743, 193] on span "[EMAIL_ADDRESS][DOMAIN_NAME]" at bounding box center [783, 187] width 149 height 13
click at [744, 193] on span "[EMAIL_ADDRESS][DOMAIN_NAME]" at bounding box center [783, 187] width 149 height 13
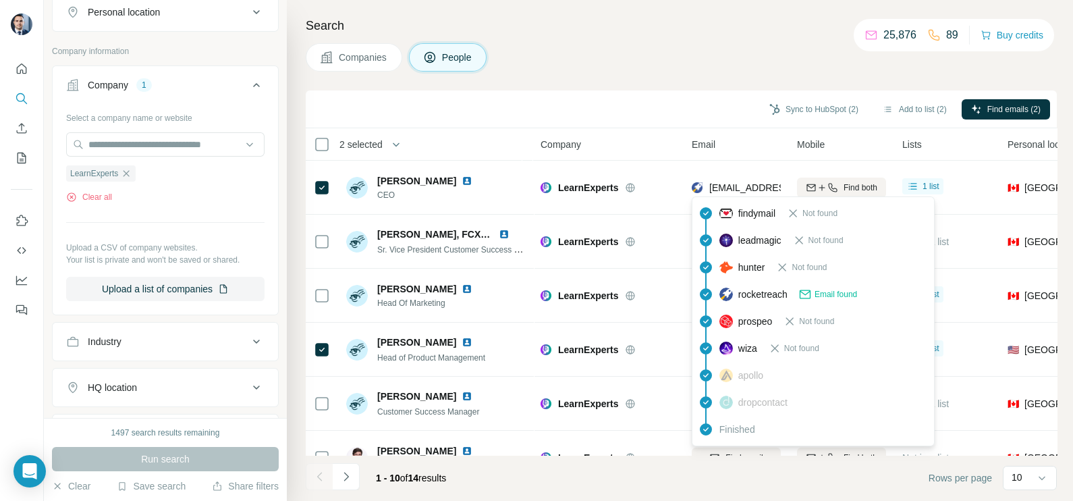
click at [675, 65] on div "Companies People" at bounding box center [681, 57] width 751 height 28
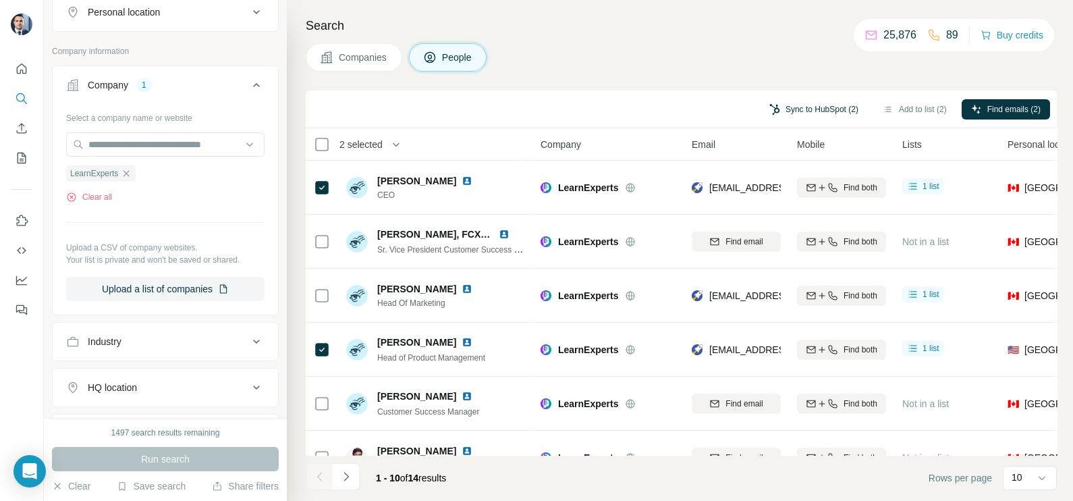
click at [813, 109] on button "Sync to HubSpot (2)" at bounding box center [814, 109] width 108 height 20
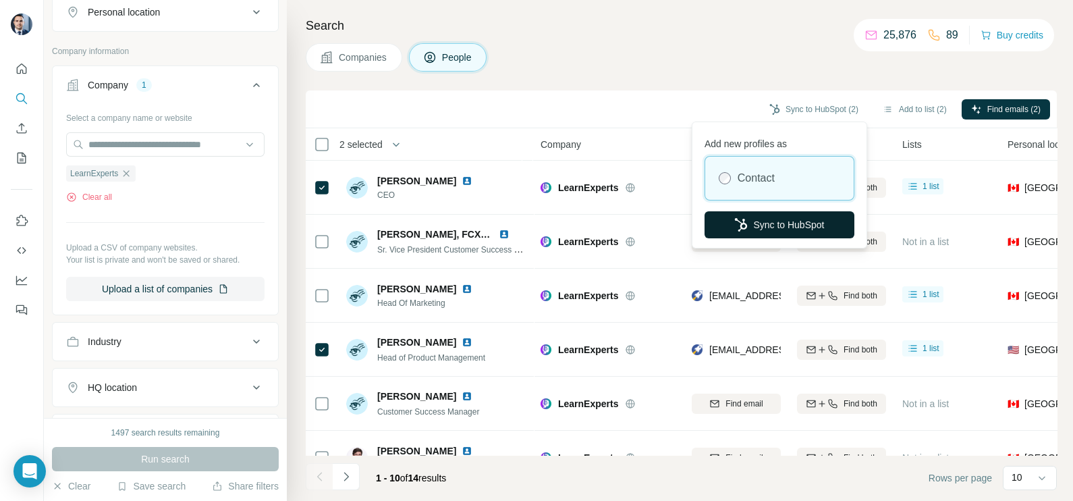
click at [762, 223] on button "Sync to HubSpot" at bounding box center [779, 224] width 150 height 27
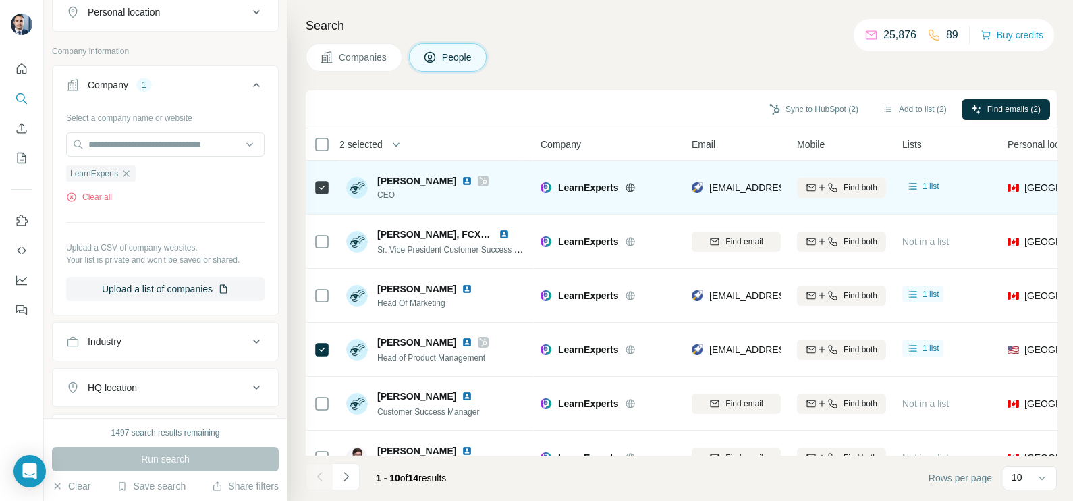
click at [736, 187] on span "[EMAIL_ADDRESS][DOMAIN_NAME]" at bounding box center [789, 187] width 160 height 11
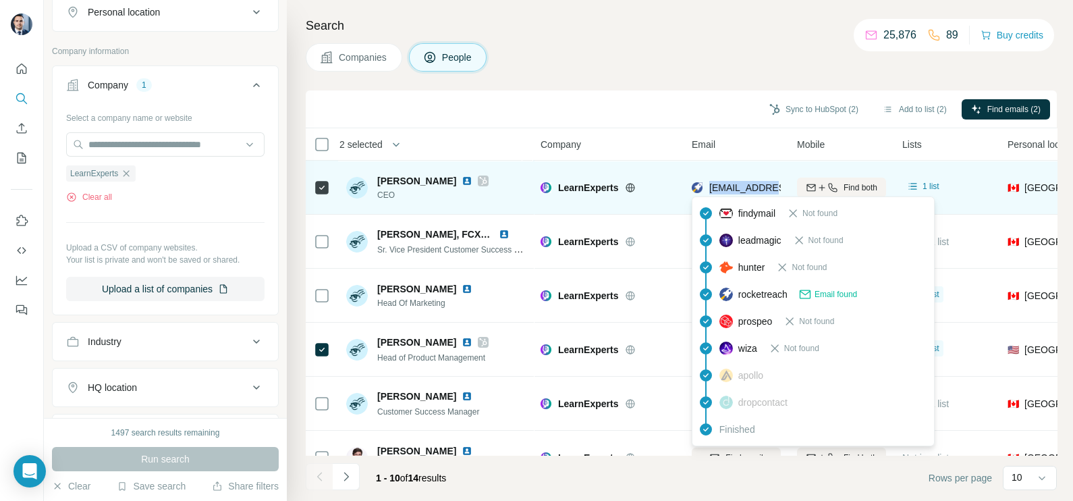
click at [736, 187] on span "[EMAIL_ADDRESS][DOMAIN_NAME]" at bounding box center [789, 187] width 160 height 11
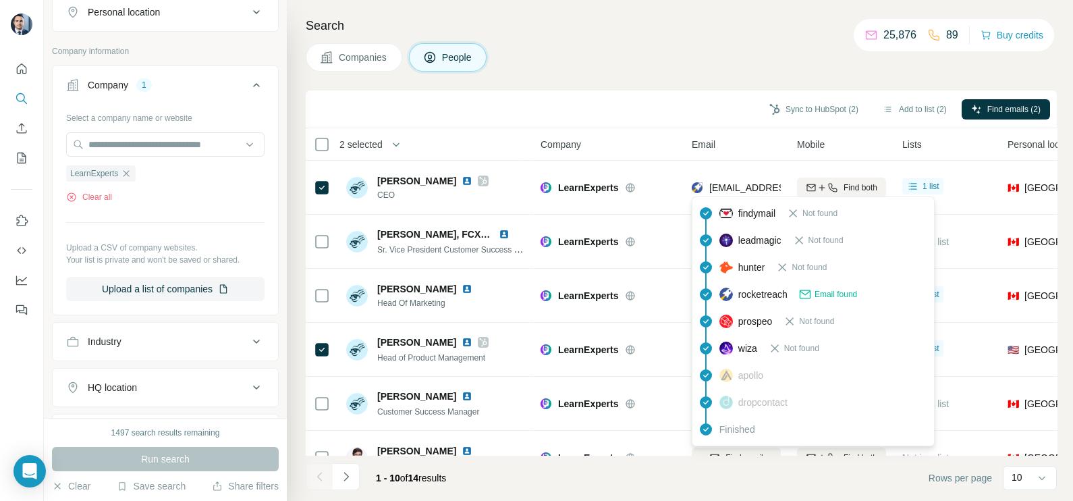
click at [659, 108] on div "Sync to HubSpot (2) Add to list (2) Find emails (2)" at bounding box center [681, 109] width 738 height 24
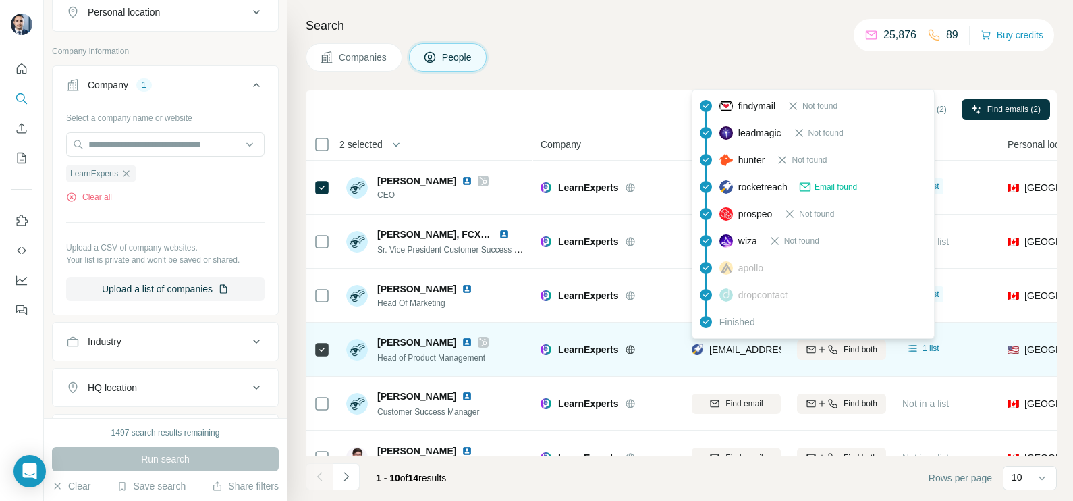
click at [760, 356] on div "[EMAIL_ADDRESS][DOMAIN_NAME]" at bounding box center [775, 351] width 167 height 16
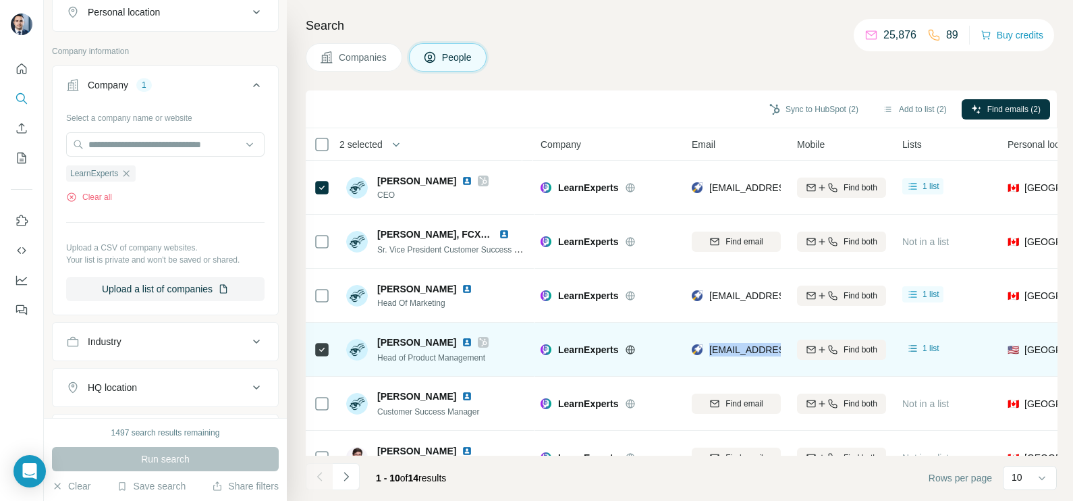
click at [760, 356] on div "[EMAIL_ADDRESS][DOMAIN_NAME]" at bounding box center [775, 351] width 167 height 16
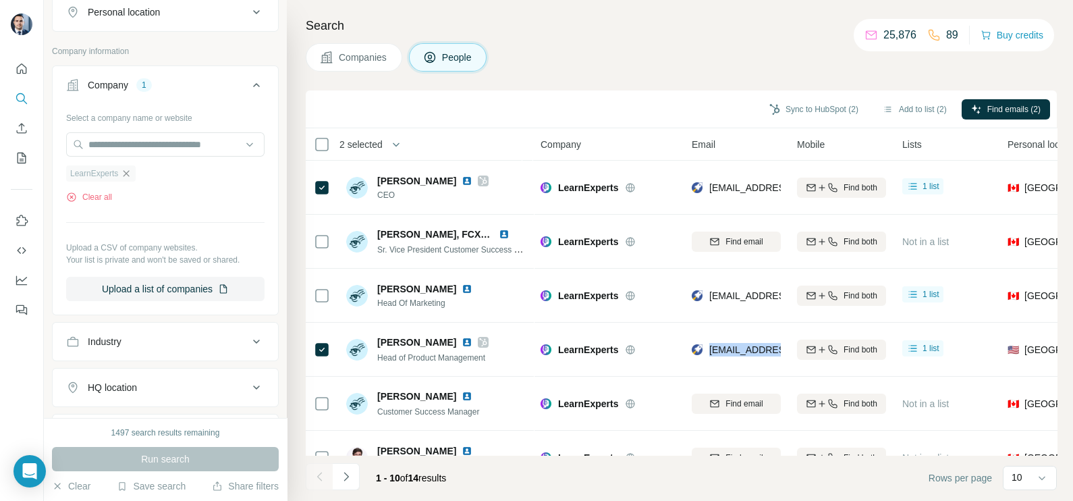
click at [130, 173] on icon "button" at bounding box center [126, 173] width 6 height 6
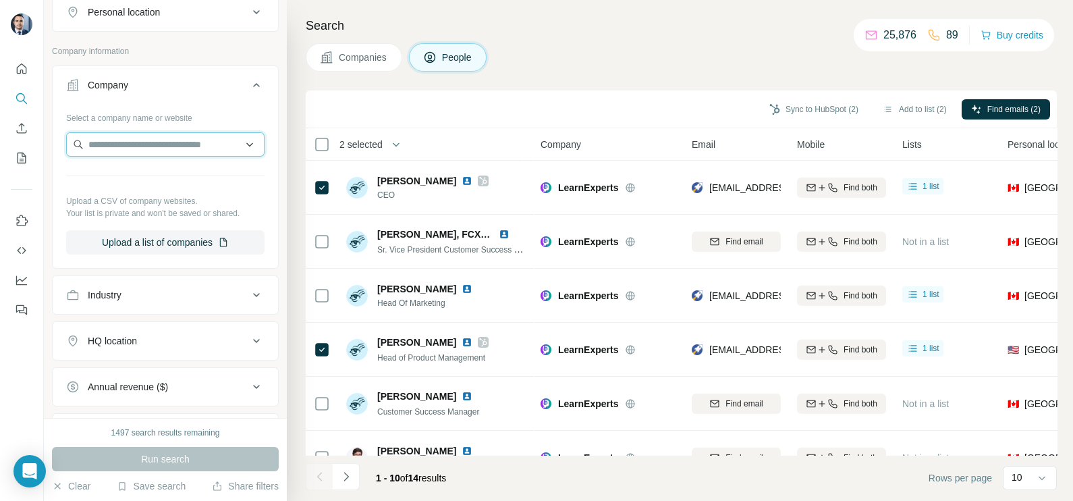
click at [132, 147] on input "text" at bounding box center [165, 144] width 198 height 24
paste input "*******"
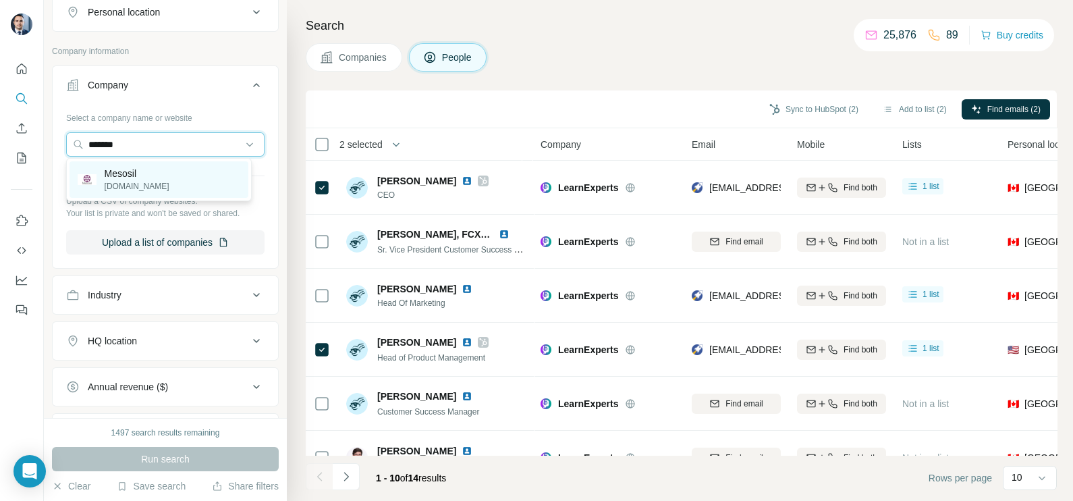
type input "*******"
click at [145, 175] on p "Mesosil" at bounding box center [137, 173] width 65 height 13
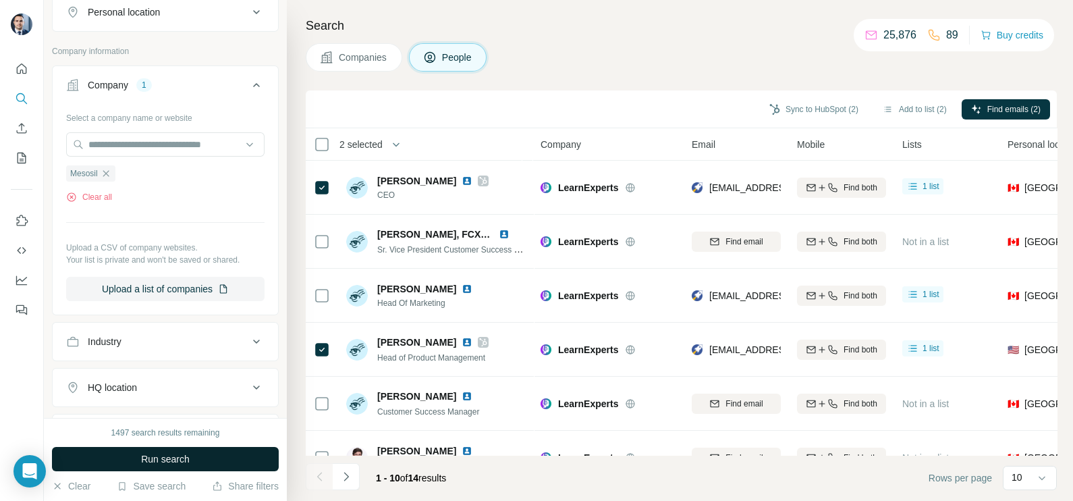
click at [150, 455] on span "Run search" at bounding box center [165, 458] width 49 height 13
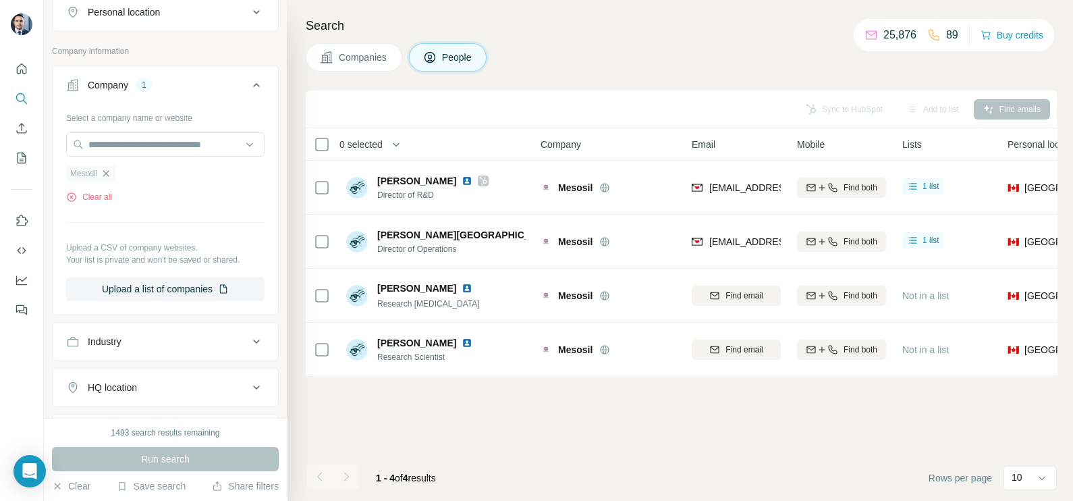
click at [111, 171] on icon "button" at bounding box center [106, 173] width 11 height 11
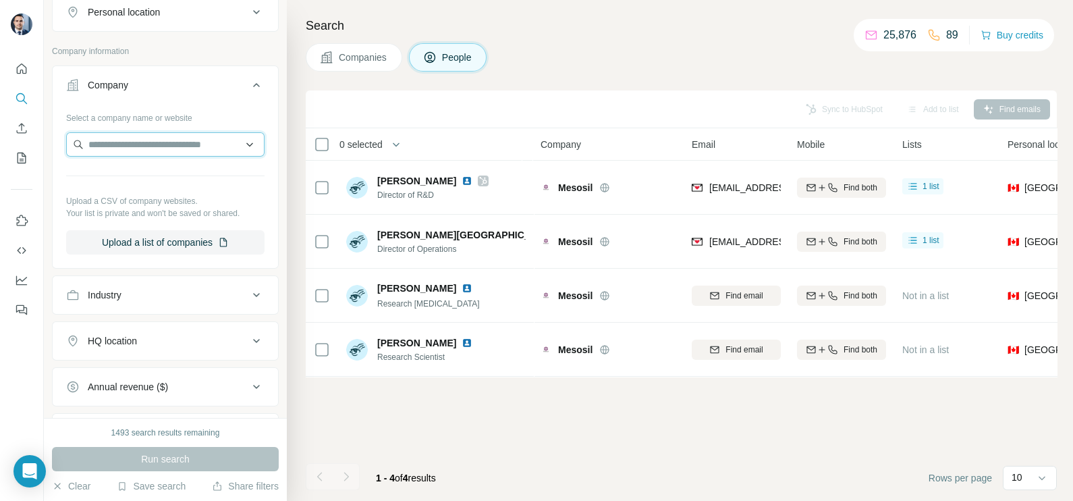
click at [117, 149] on input "text" at bounding box center [165, 144] width 198 height 24
paste input "******"
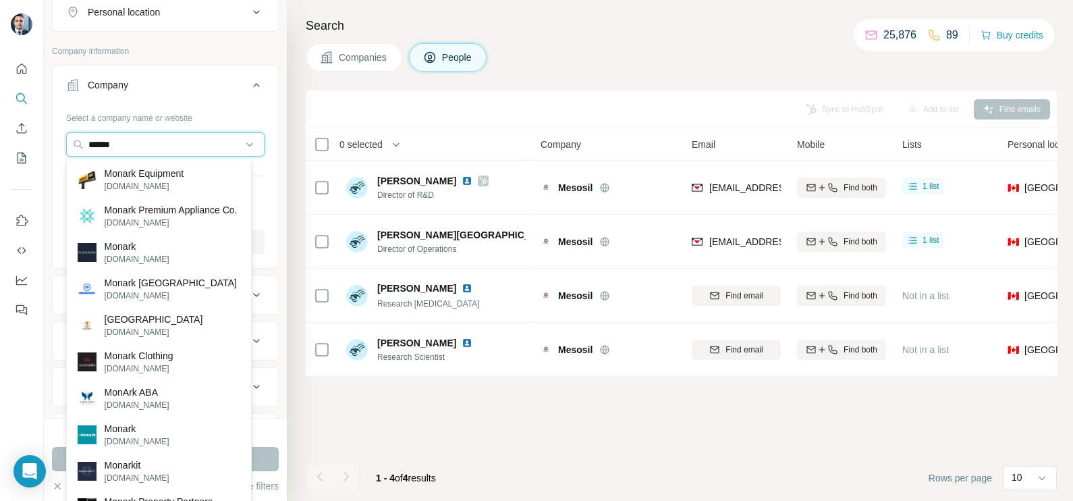
type input "******"
click at [169, 435] on p "Monark" at bounding box center [137, 428] width 65 height 13
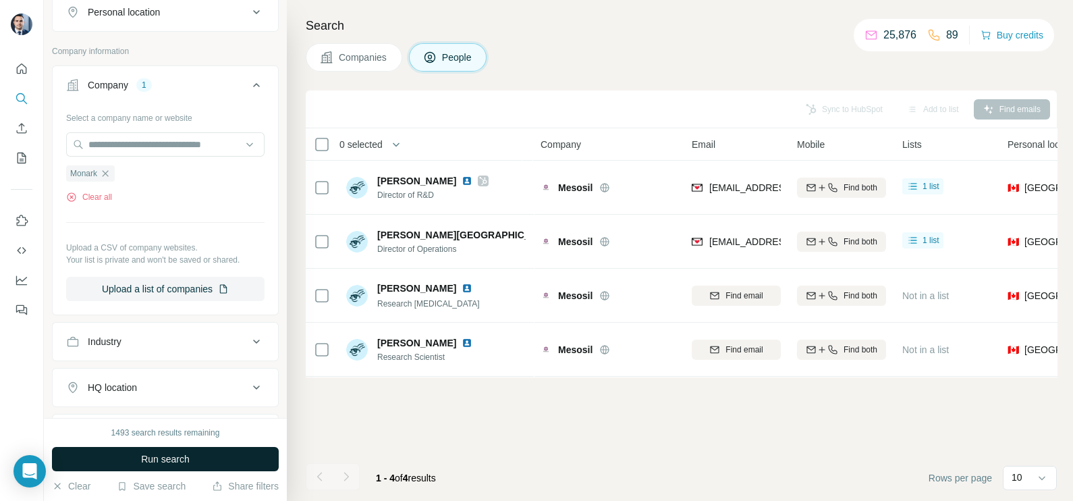
click at [167, 465] on span "Run search" at bounding box center [165, 458] width 49 height 13
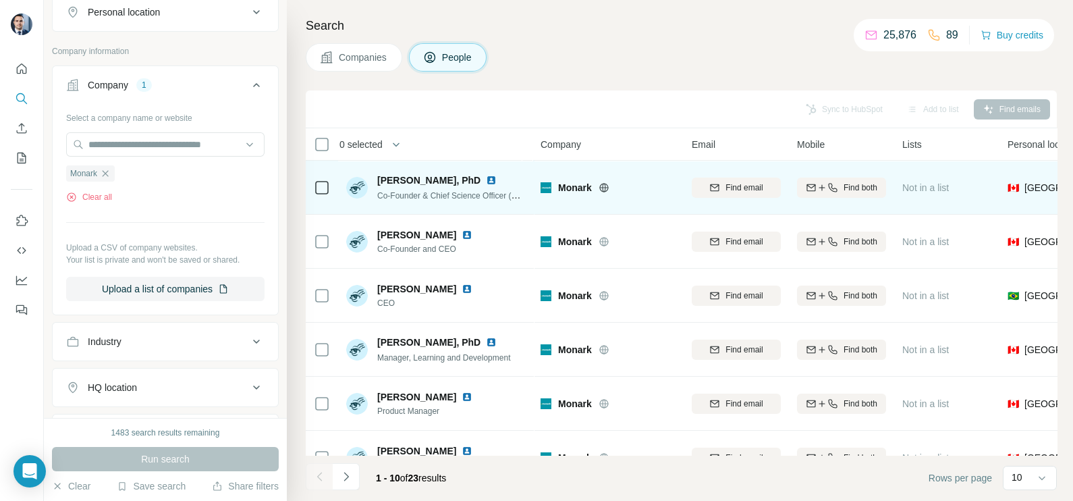
click at [607, 182] on icon at bounding box center [604, 187] width 11 height 11
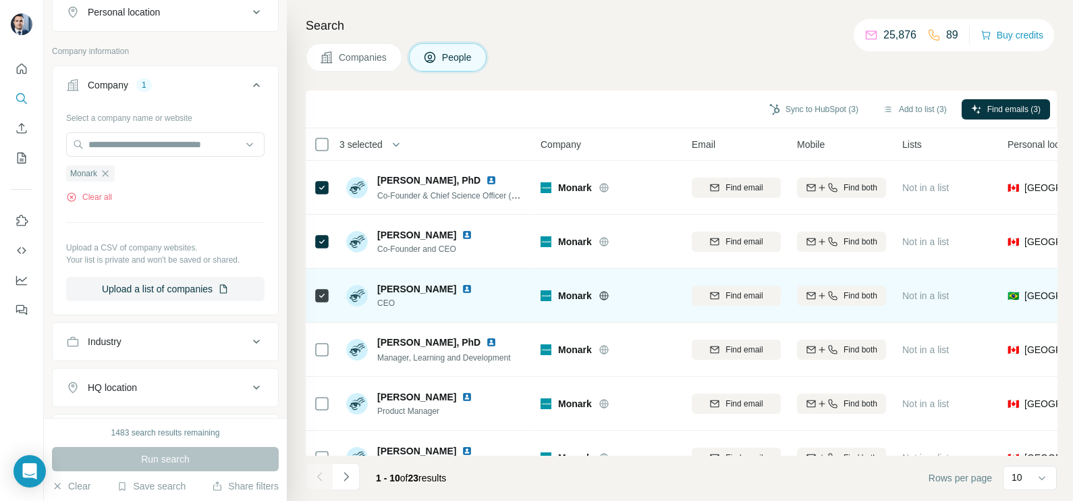
scroll to position [84, 0]
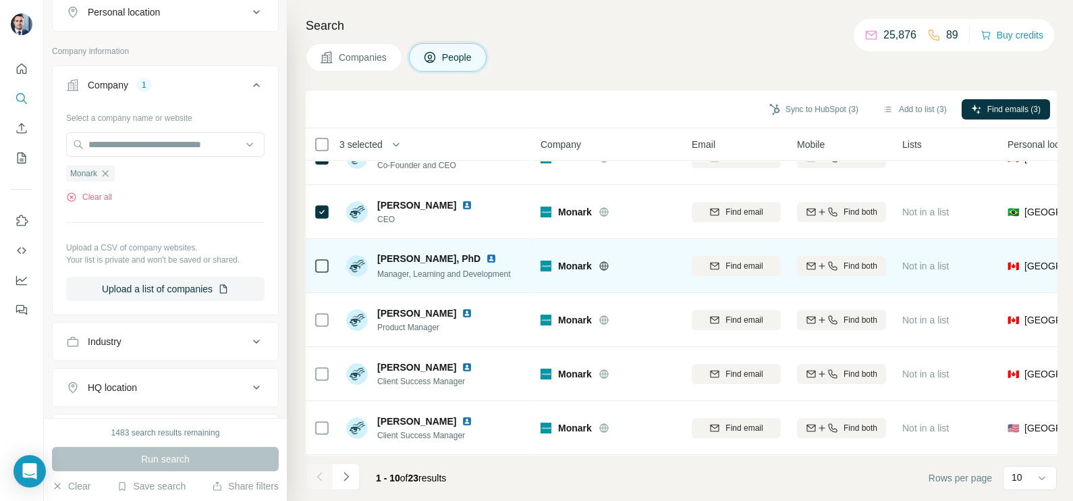
click at [314, 263] on icon at bounding box center [322, 266] width 16 height 16
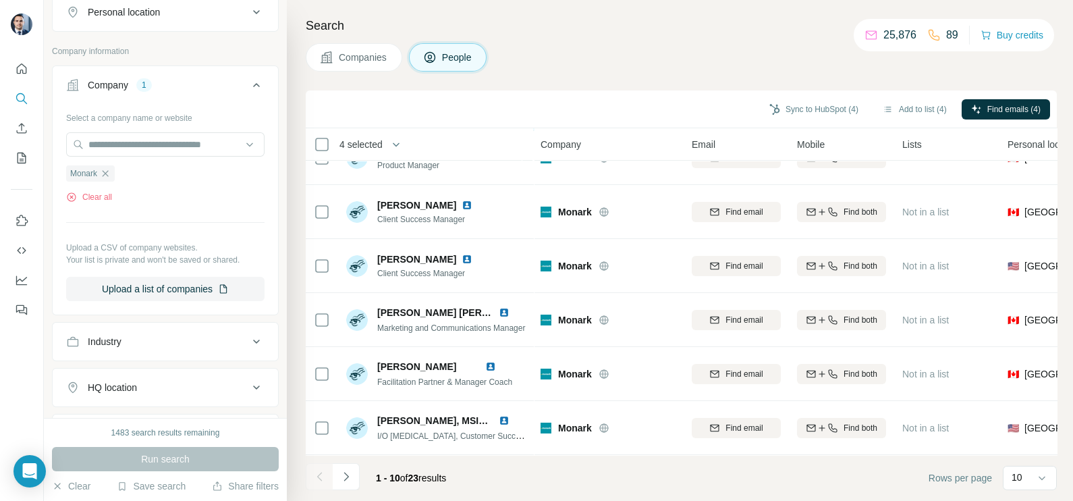
scroll to position [0, 0]
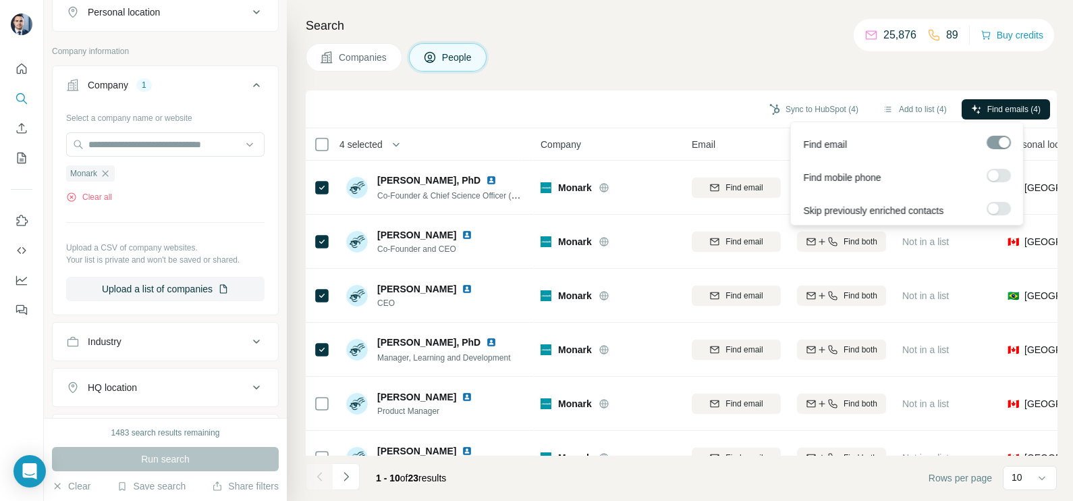
click at [989, 113] on span "Find emails (4)" at bounding box center [1013, 109] width 53 height 12
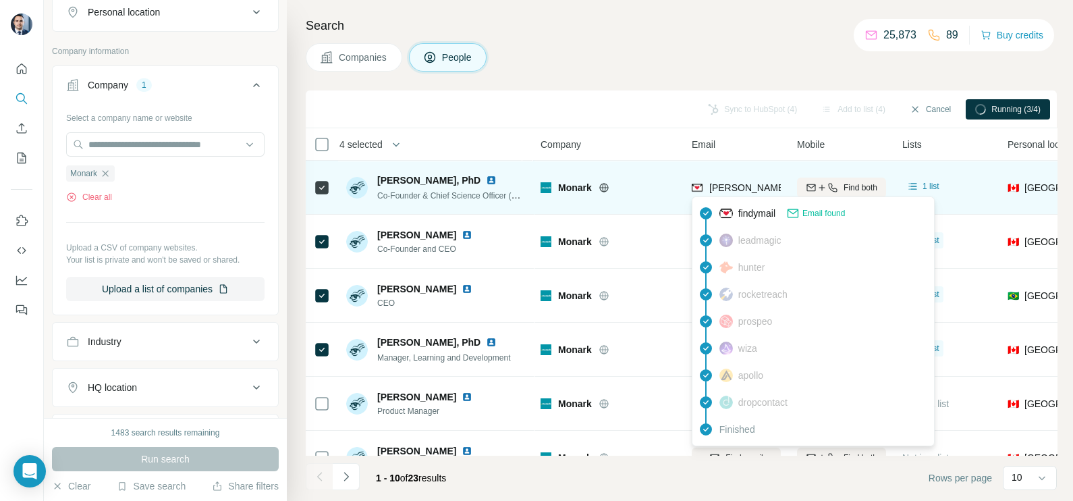
click at [745, 182] on span "[PERSON_NAME][EMAIL_ADDRESS][DOMAIN_NAME]" at bounding box center [828, 187] width 238 height 11
click at [745, 181] on span "[PERSON_NAME][EMAIL_ADDRESS][DOMAIN_NAME]" at bounding box center [822, 187] width 227 height 13
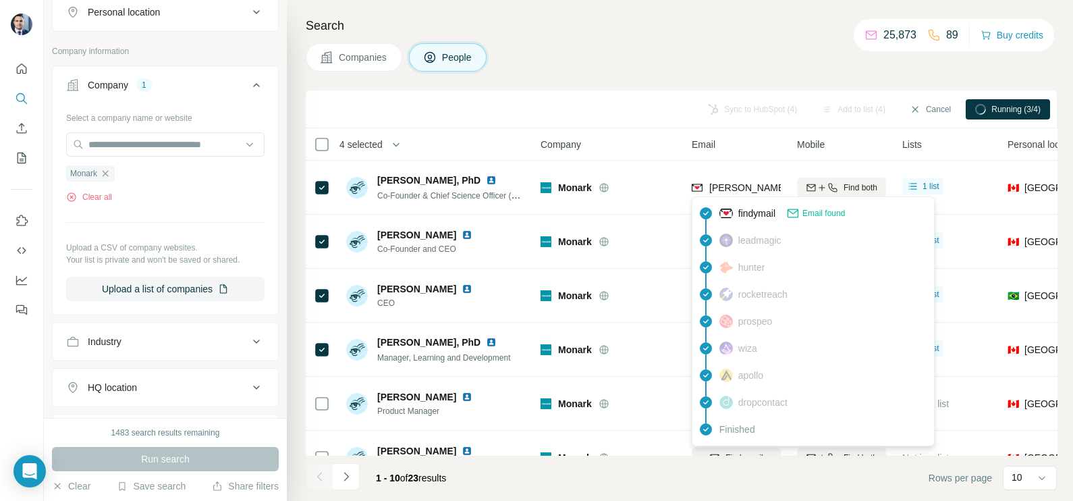
click at [609, 83] on div "Search Companies People Sync to HubSpot (4) Add to list (4) Cancel Running (3/4…" at bounding box center [680, 250] width 786 height 501
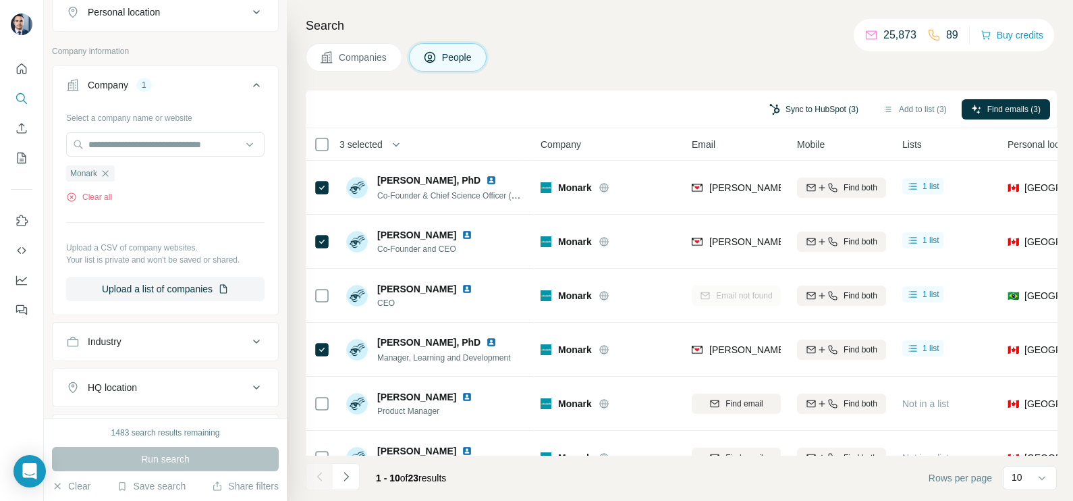
click at [796, 101] on button "Sync to HubSpot (3)" at bounding box center [814, 109] width 108 height 20
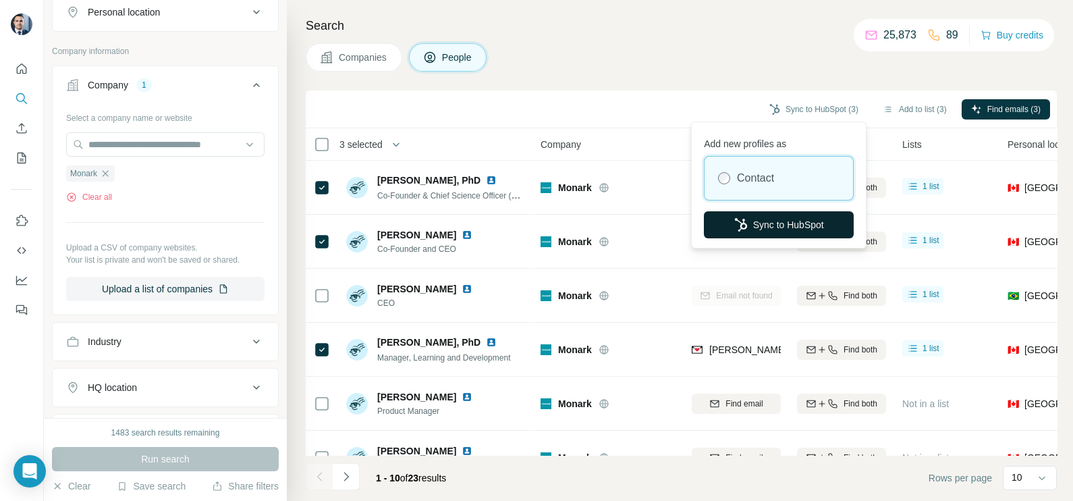
click at [779, 225] on button "Sync to HubSpot" at bounding box center [779, 224] width 150 height 27
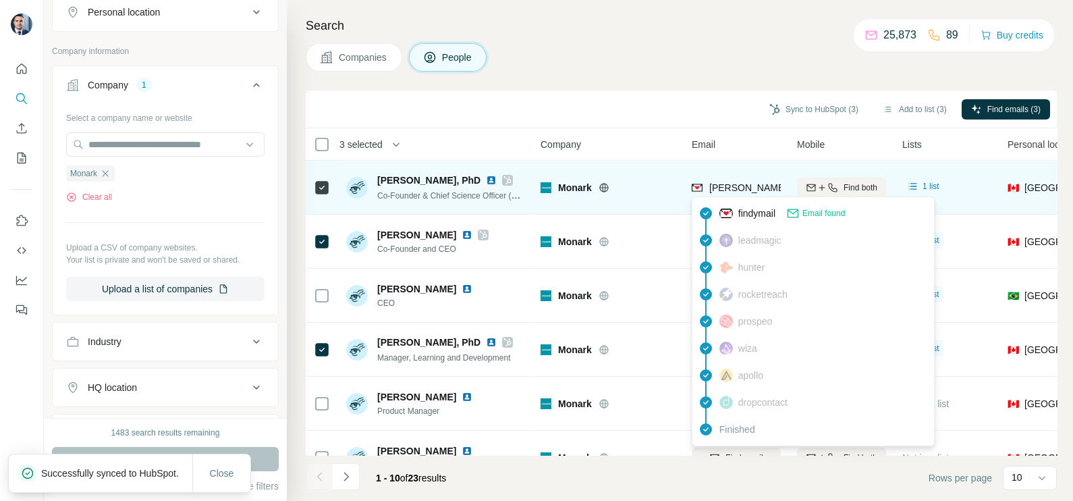
click at [750, 188] on span "[PERSON_NAME][EMAIL_ADDRESS][DOMAIN_NAME]" at bounding box center [828, 187] width 238 height 11
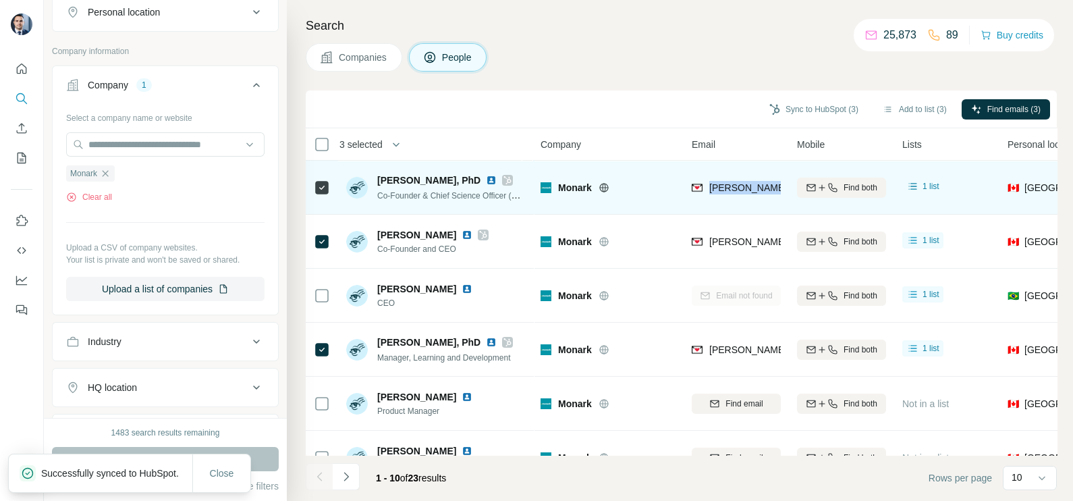
click at [750, 188] on span "[PERSON_NAME][EMAIL_ADDRESS][DOMAIN_NAME]" at bounding box center [828, 187] width 238 height 11
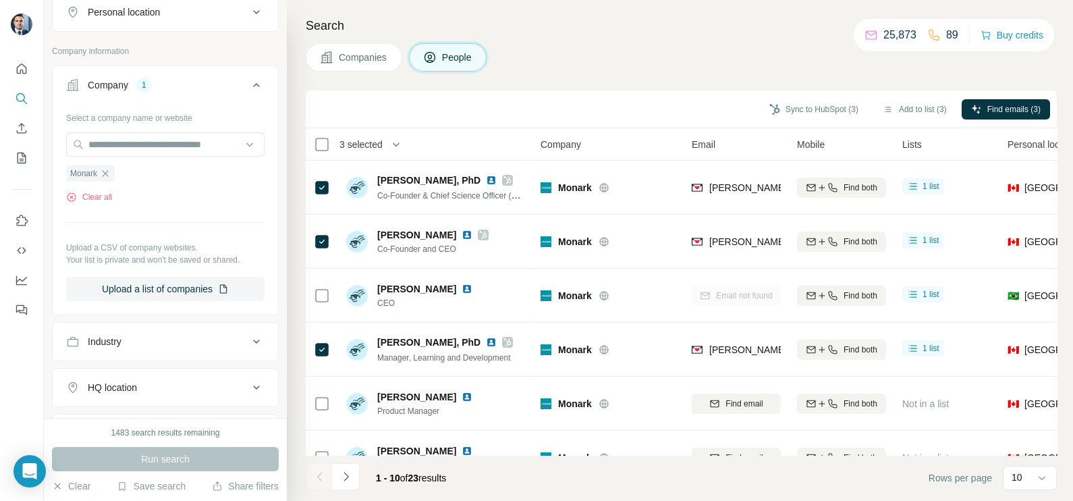
click at [637, 101] on div "Sync to HubSpot (3) Add to list (3) Find emails (3)" at bounding box center [681, 109] width 738 height 24
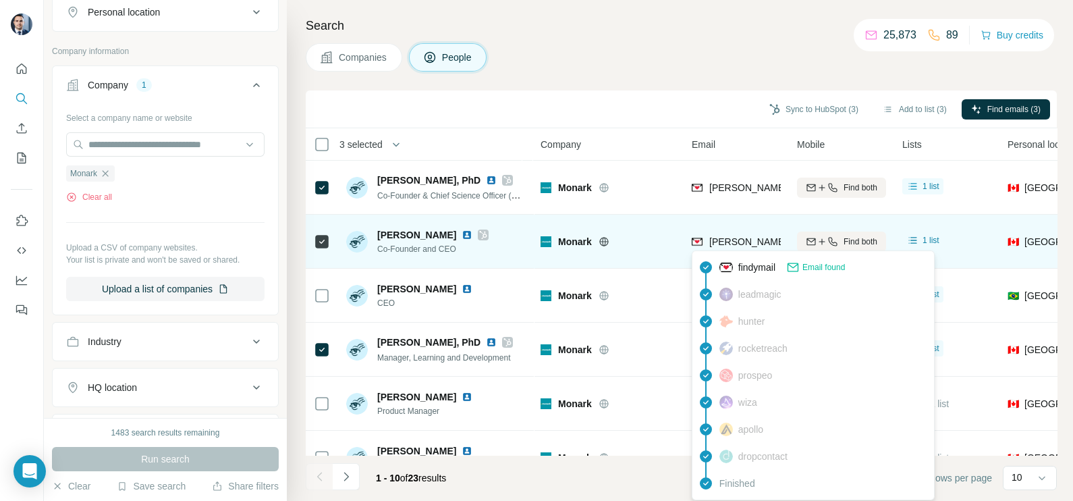
click at [727, 241] on span "[PERSON_NAME][EMAIL_ADDRESS][DOMAIN_NAME]" at bounding box center [828, 241] width 238 height 11
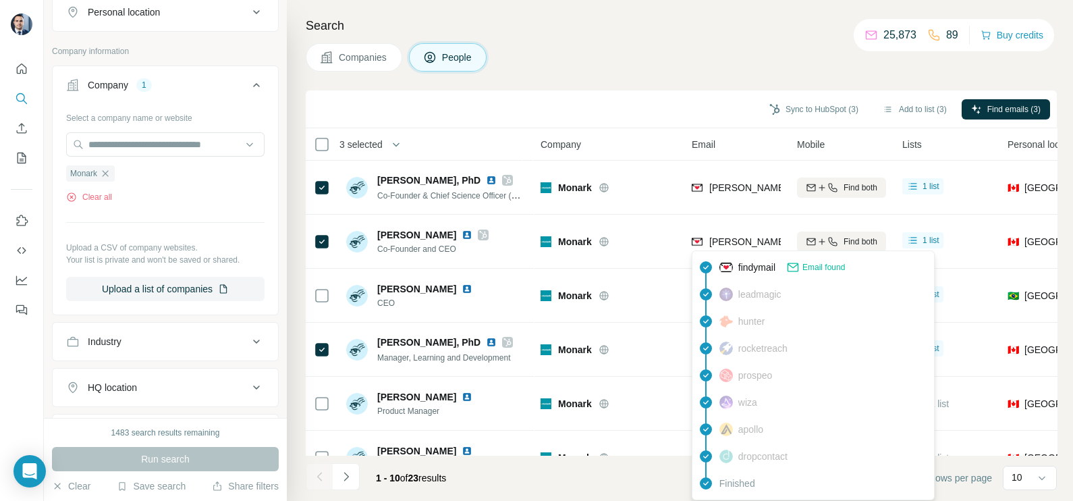
click at [646, 93] on div "Sync to HubSpot (3) Add to list (3) Find emails (3)" at bounding box center [681, 109] width 751 height 38
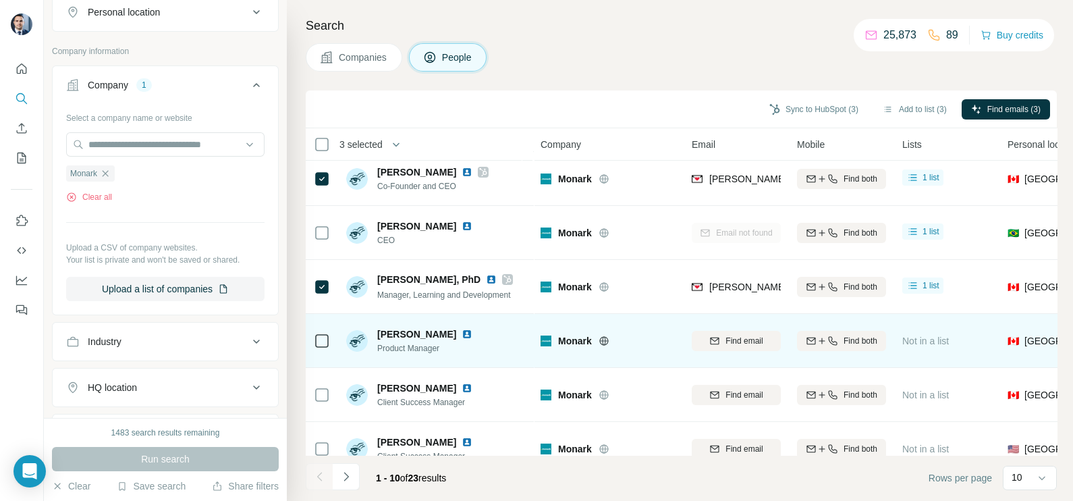
scroll to position [168, 0]
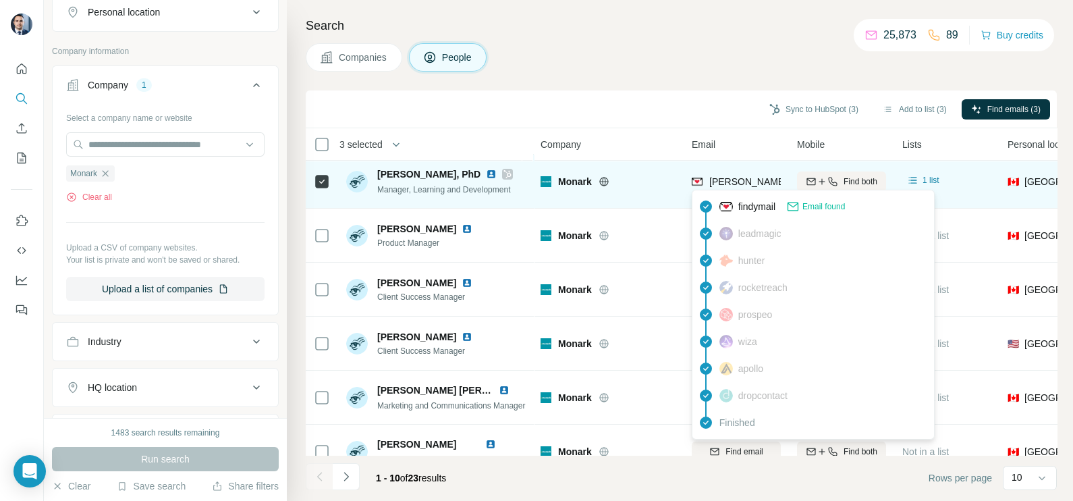
click at [758, 179] on span "[PERSON_NAME][EMAIL_ADDRESS][DOMAIN_NAME]" at bounding box center [828, 181] width 238 height 11
click at [757, 179] on span "[PERSON_NAME][EMAIL_ADDRESS][DOMAIN_NAME]" at bounding box center [828, 181] width 238 height 11
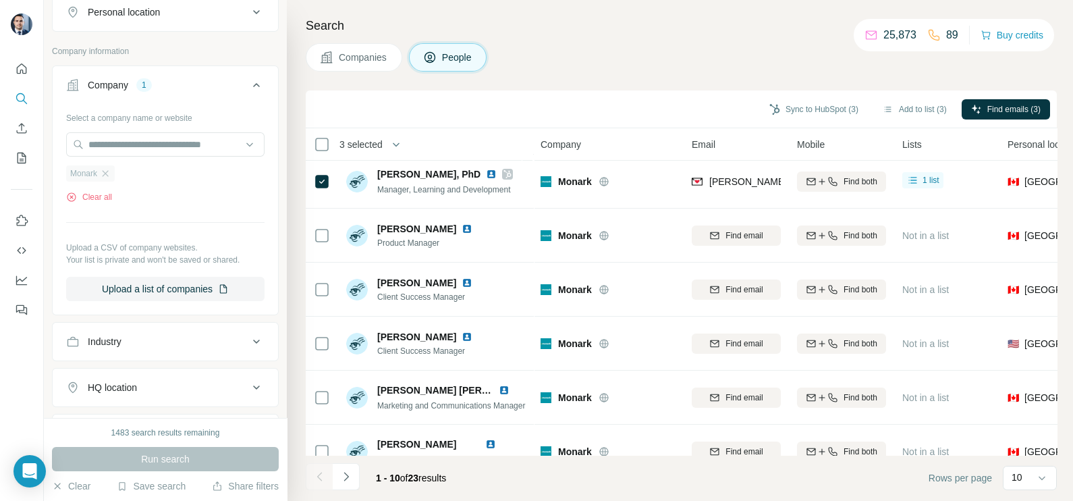
click at [112, 167] on div "Monark" at bounding box center [90, 173] width 49 height 16
click at [113, 169] on div "Monark" at bounding box center [90, 173] width 49 height 16
click at [109, 169] on icon "button" at bounding box center [105, 173] width 11 height 11
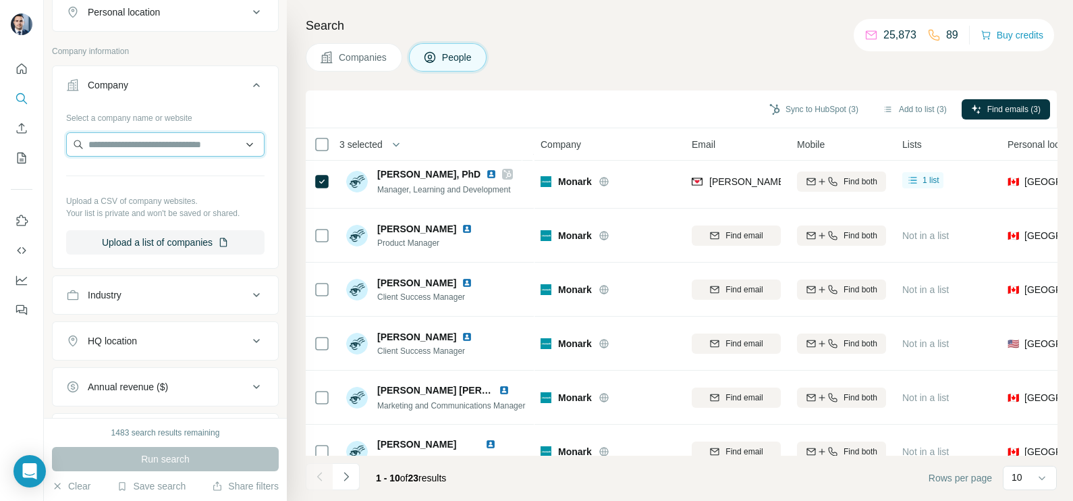
click at [132, 136] on input "text" at bounding box center [165, 144] width 198 height 24
click at [167, 142] on input "*********" at bounding box center [165, 144] width 198 height 24
click at [105, 140] on input "*********" at bounding box center [165, 144] width 198 height 24
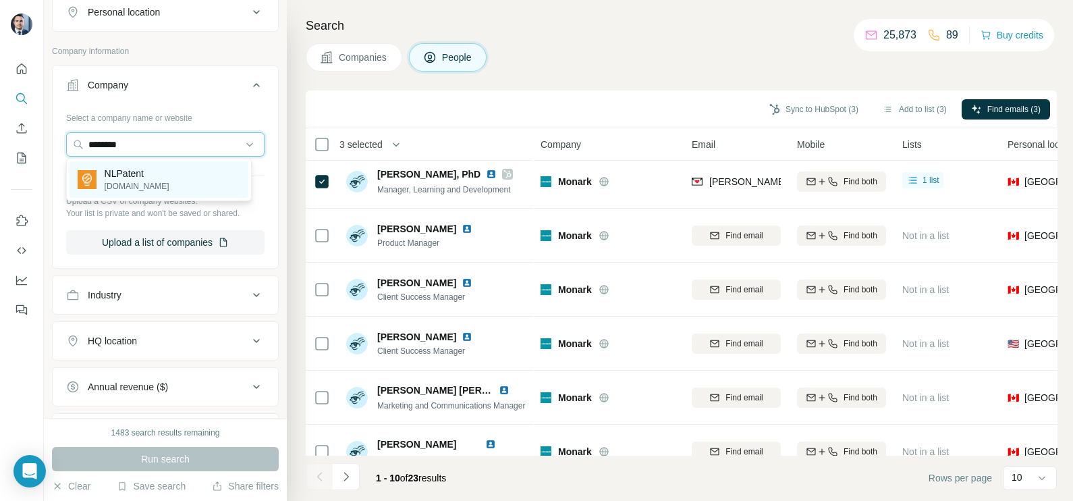
type input "********"
click at [162, 179] on div "NLPatent [DOMAIN_NAME]" at bounding box center [159, 179] width 179 height 36
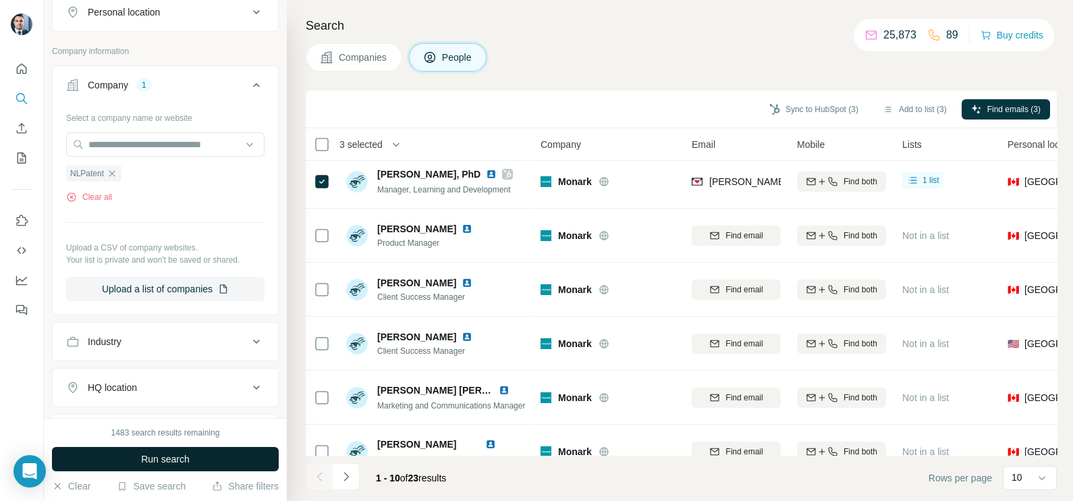
click at [156, 456] on span "Run search" at bounding box center [165, 458] width 49 height 13
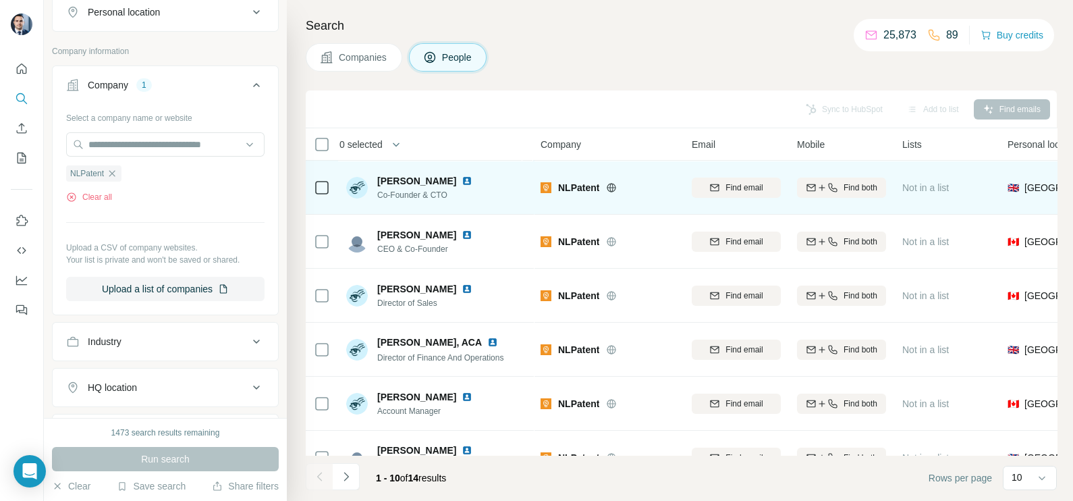
click at [609, 189] on icon at bounding box center [611, 187] width 9 height 9
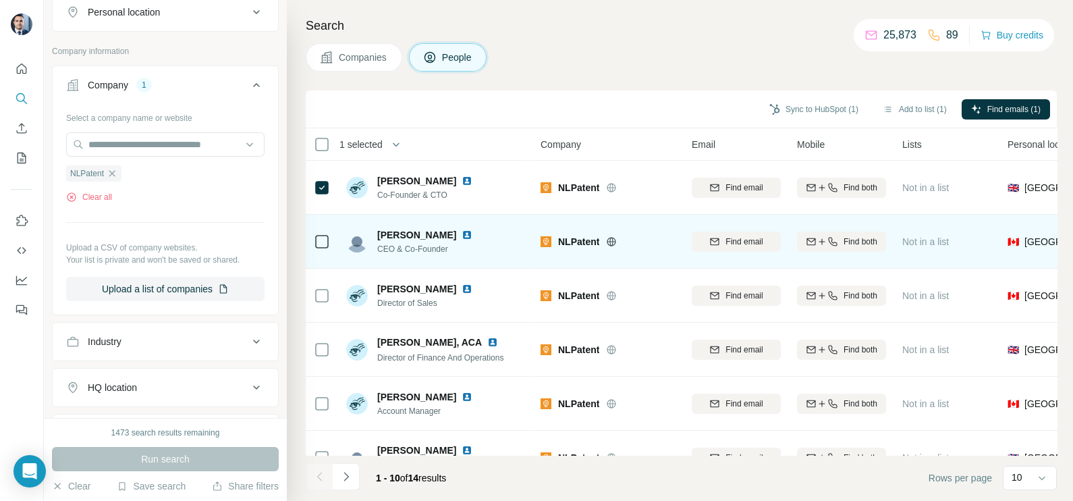
click at [330, 235] on td at bounding box center [322, 242] width 32 height 54
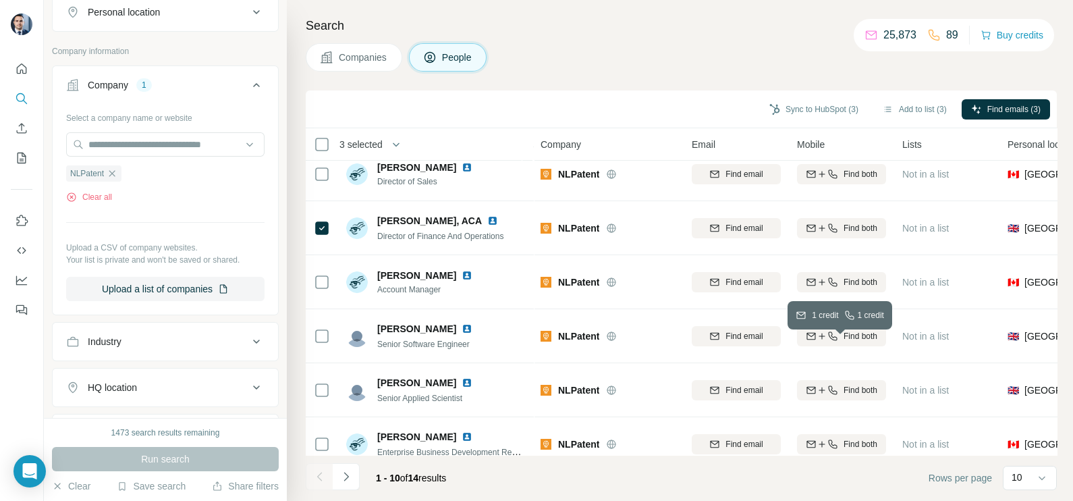
scroll to position [253, 0]
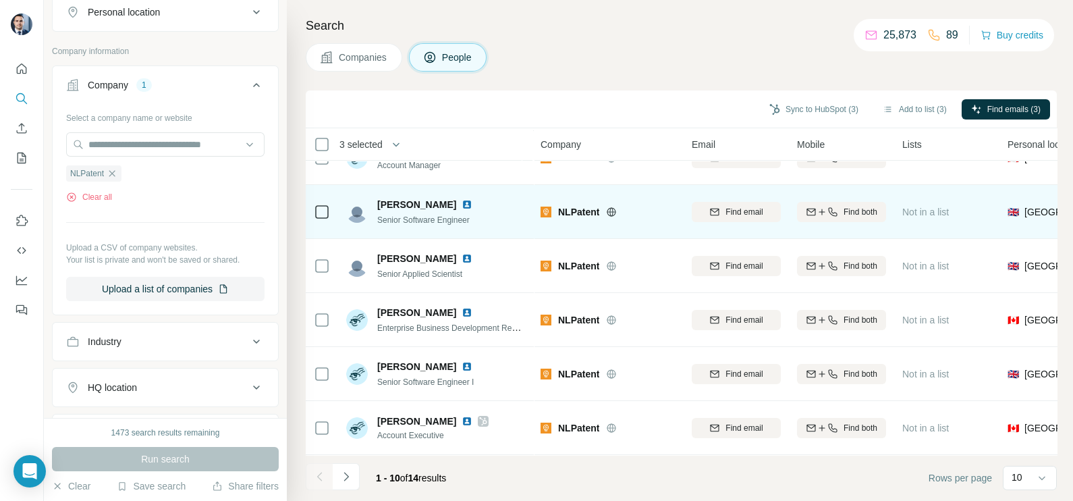
click at [330, 202] on td at bounding box center [322, 212] width 32 height 54
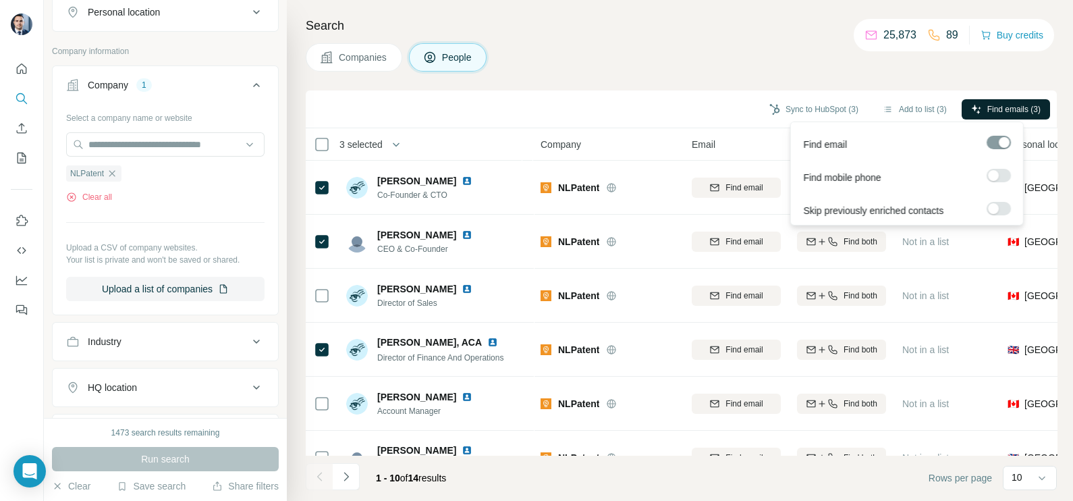
click at [1000, 101] on button "Find emails (3)" at bounding box center [1006, 109] width 88 height 20
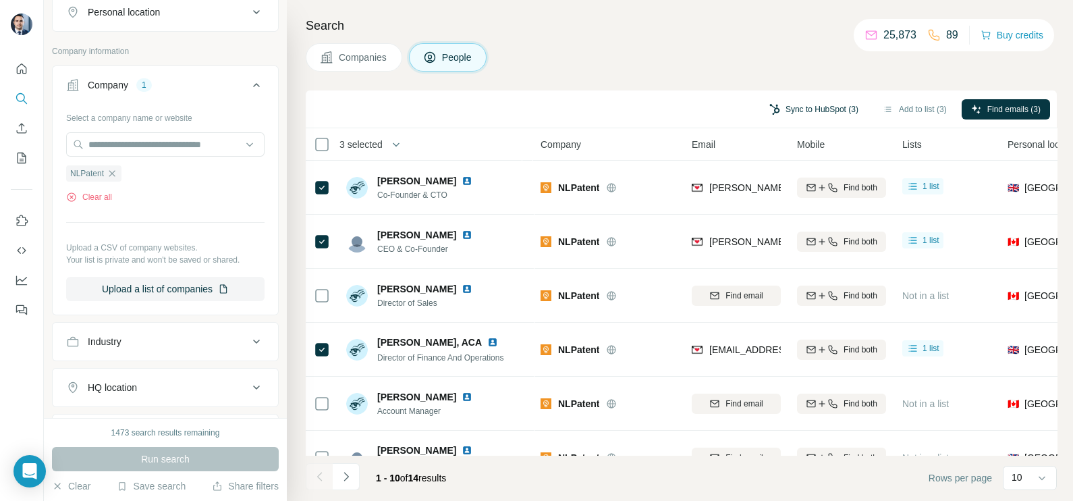
click at [813, 101] on button "Sync to HubSpot (3)" at bounding box center [814, 109] width 108 height 20
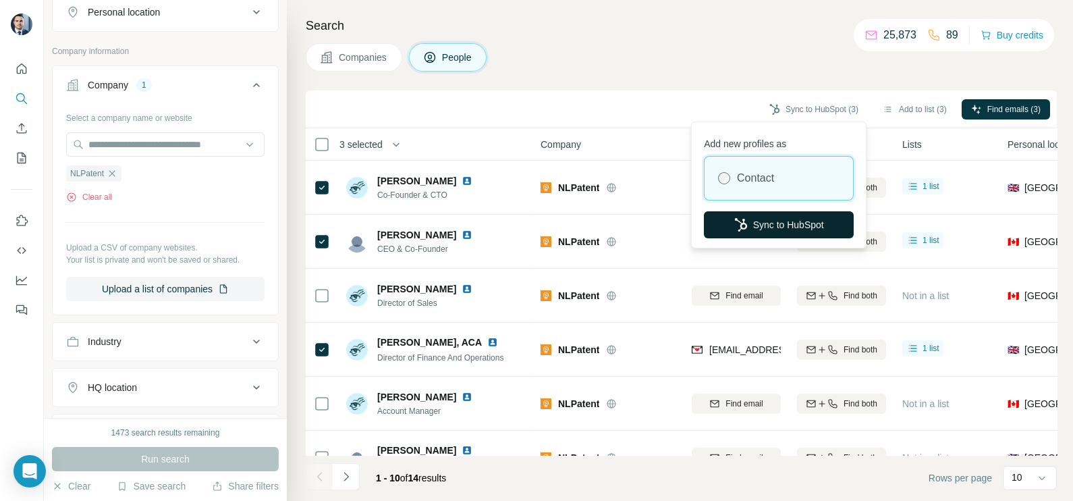
click at [767, 234] on button "Sync to HubSpot" at bounding box center [779, 224] width 150 height 27
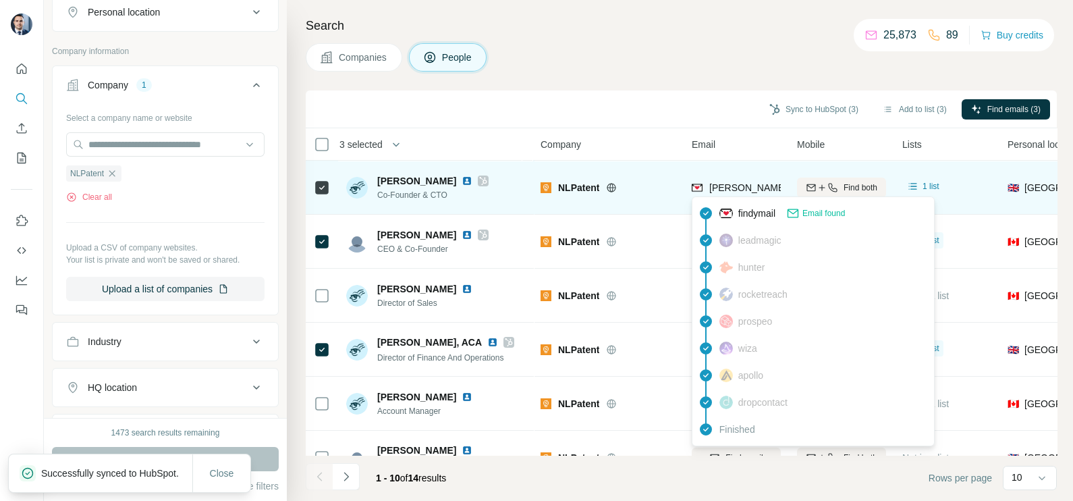
click at [732, 184] on span "[PERSON_NAME][EMAIL_ADDRESS][DOMAIN_NAME]" at bounding box center [828, 187] width 238 height 11
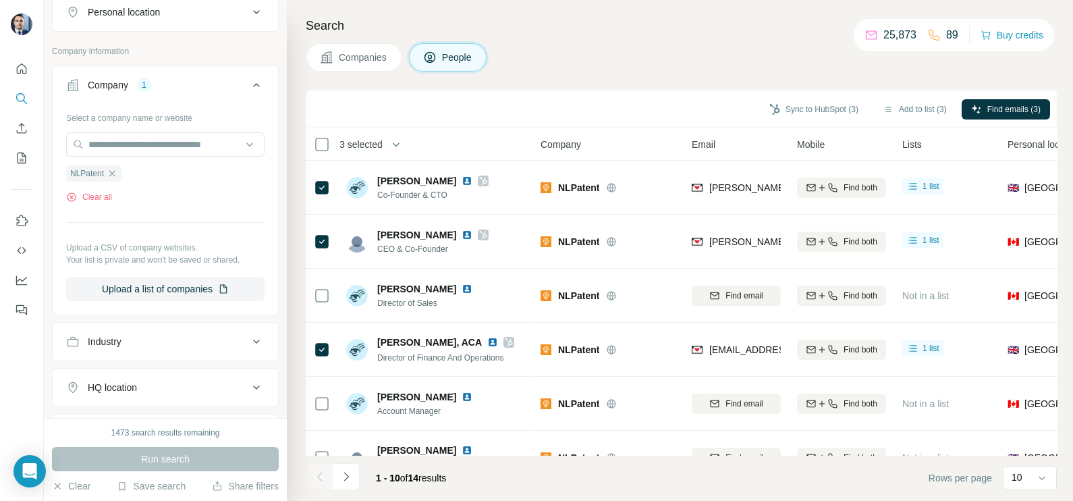
click at [637, 92] on div "Sync to HubSpot (3) Add to list (3) Find emails (3)" at bounding box center [681, 109] width 751 height 38
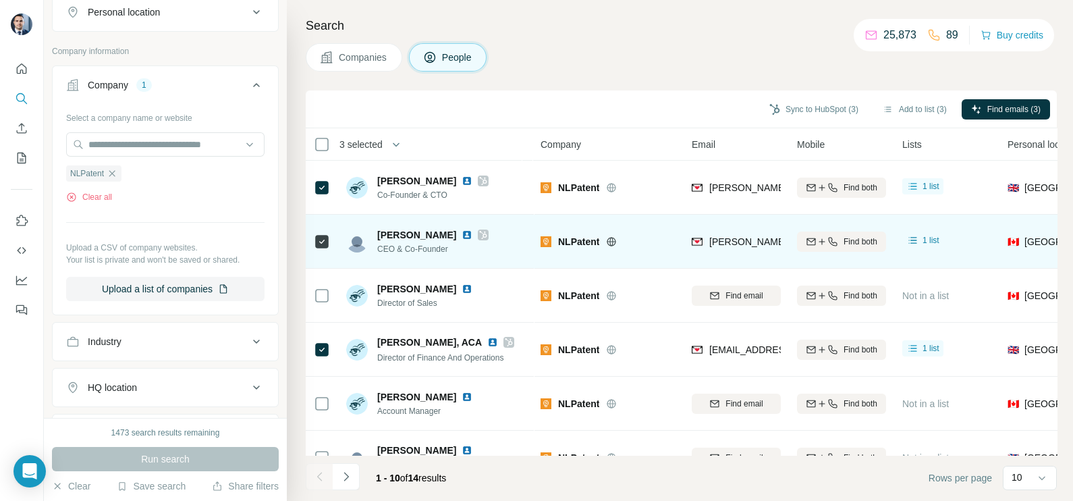
click at [731, 229] on div "[PERSON_NAME][EMAIL_ADDRESS][DOMAIN_NAME]" at bounding box center [736, 241] width 89 height 37
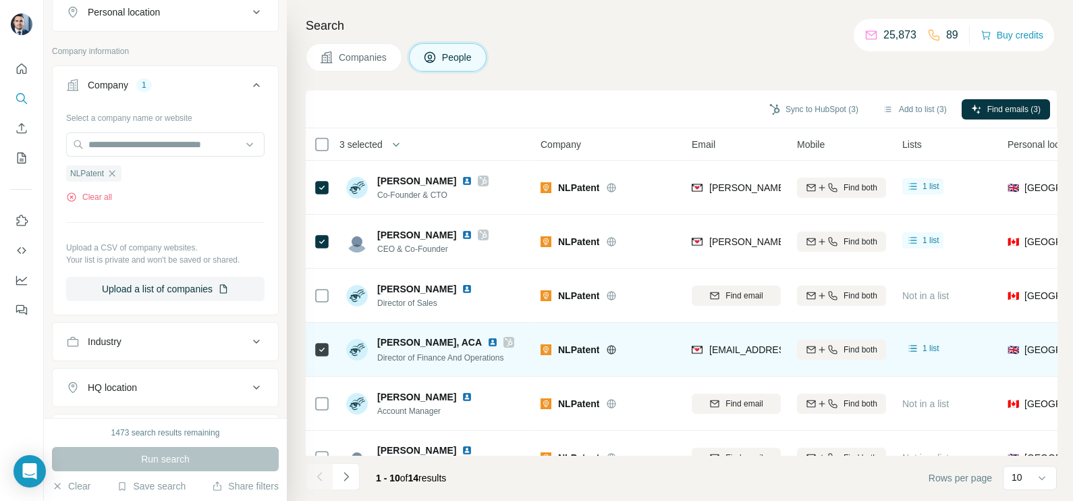
click at [740, 360] on div "[EMAIL_ADDRESS][PERSON_NAME][DOMAIN_NAME]" at bounding box center [736, 349] width 89 height 37
click at [739, 358] on div "[EMAIL_ADDRESS][PERSON_NAME][DOMAIN_NAME]" at bounding box center [736, 349] width 89 height 37
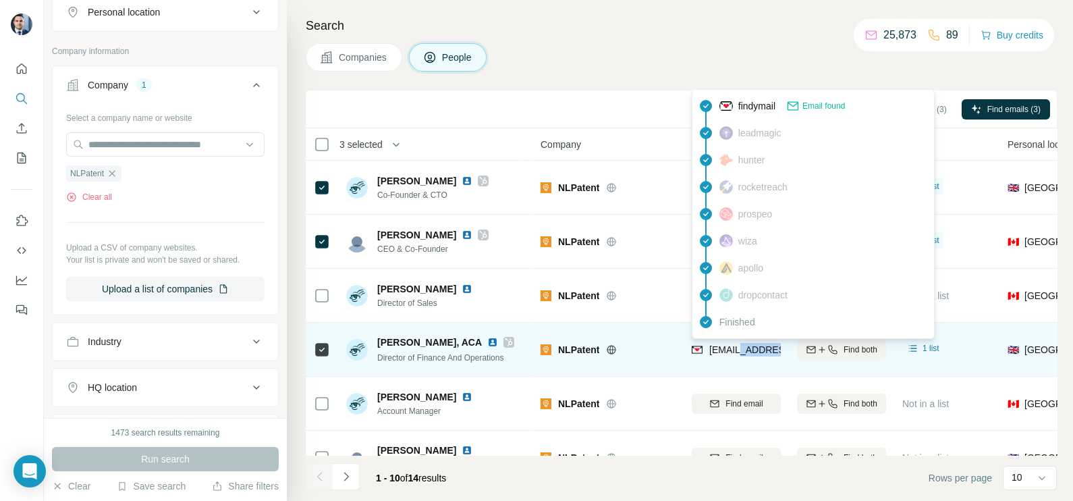
click at [739, 358] on div "[EMAIL_ADDRESS][PERSON_NAME][DOMAIN_NAME]" at bounding box center [736, 349] width 89 height 37
click at [742, 354] on span "[EMAIL_ADDRESS][PERSON_NAME][DOMAIN_NAME]" at bounding box center [828, 349] width 238 height 11
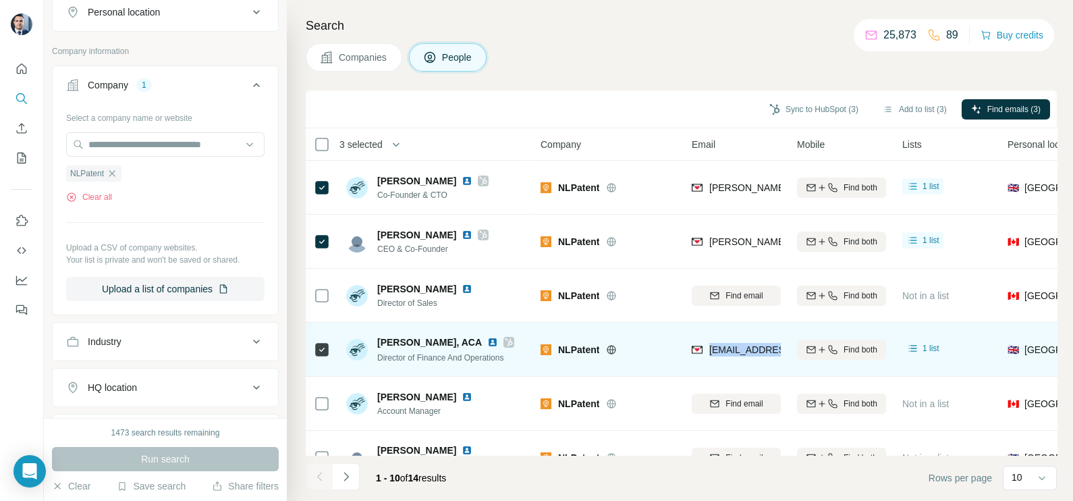
click at [742, 354] on span "[EMAIL_ADDRESS][PERSON_NAME][DOMAIN_NAME]" at bounding box center [828, 349] width 238 height 11
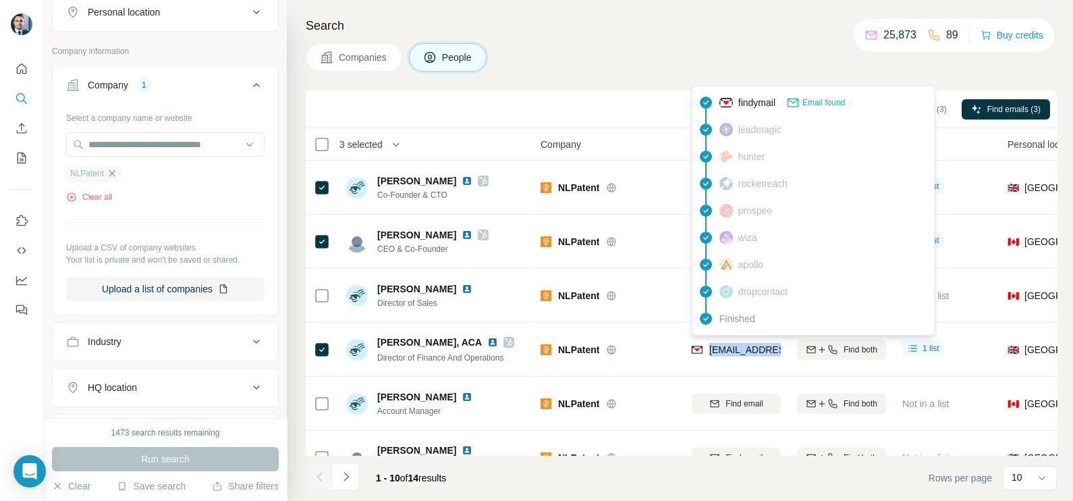
click at [117, 171] on icon "button" at bounding box center [112, 173] width 11 height 11
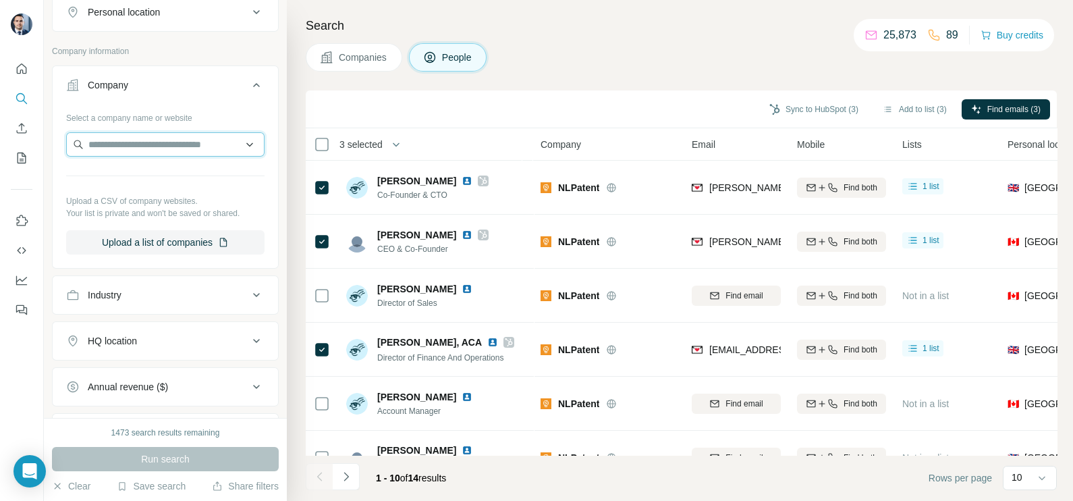
click at [125, 148] on input "text" at bounding box center [165, 144] width 198 height 24
click at [109, 143] on input "**********" at bounding box center [165, 144] width 198 height 24
drag, startPoint x: 175, startPoint y: 142, endPoint x: 38, endPoint y: 148, distance: 137.8
click at [40, 148] on div "**********" at bounding box center [536, 250] width 1073 height 501
paste input "**********"
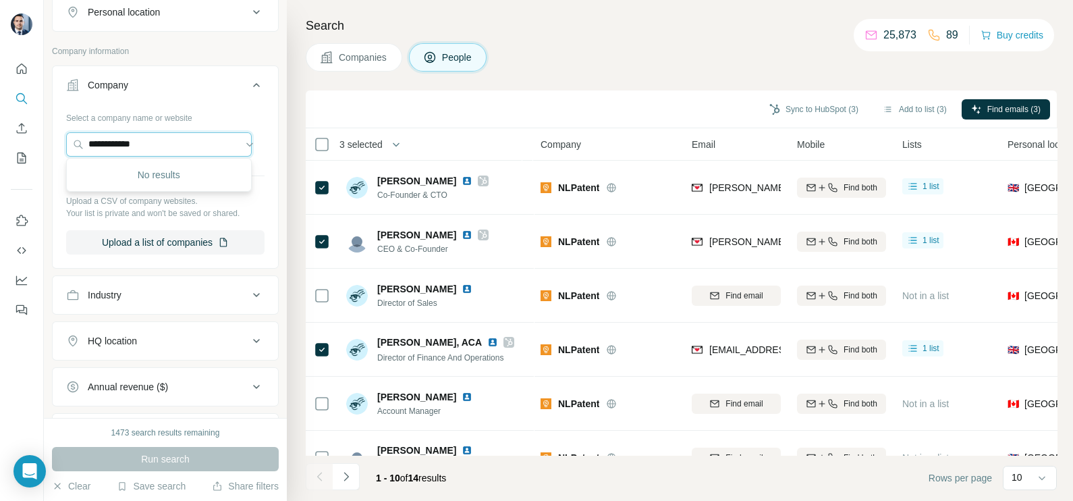
drag, startPoint x: 170, startPoint y: 142, endPoint x: -3, endPoint y: 160, distance: 174.4
click at [0, 160] on html "**********" at bounding box center [536, 250] width 1073 height 501
click at [156, 144] on input "**********" at bounding box center [159, 144] width 186 height 24
type input "*********"
click at [165, 184] on div "OrderEase [DOMAIN_NAME]" at bounding box center [159, 179] width 179 height 36
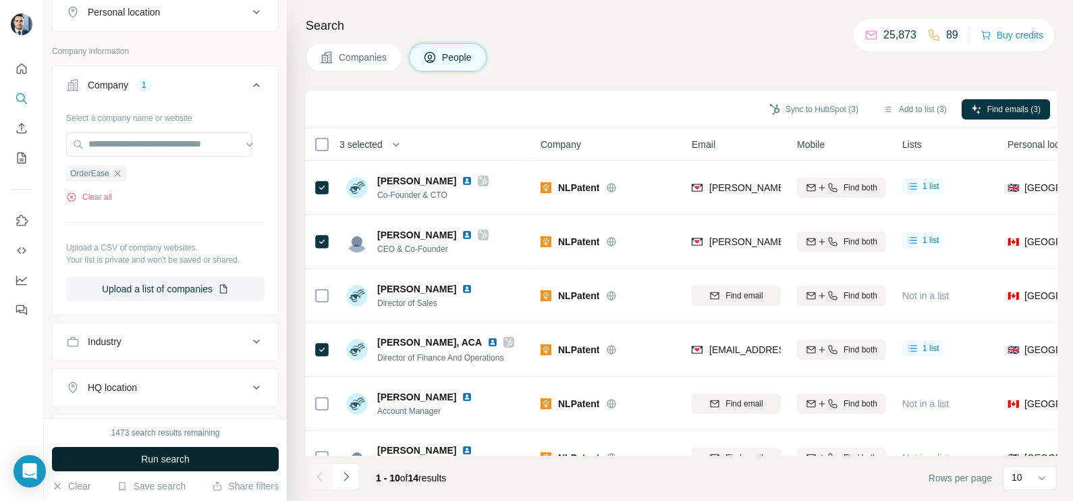
click at [170, 455] on span "Run search" at bounding box center [165, 458] width 49 height 13
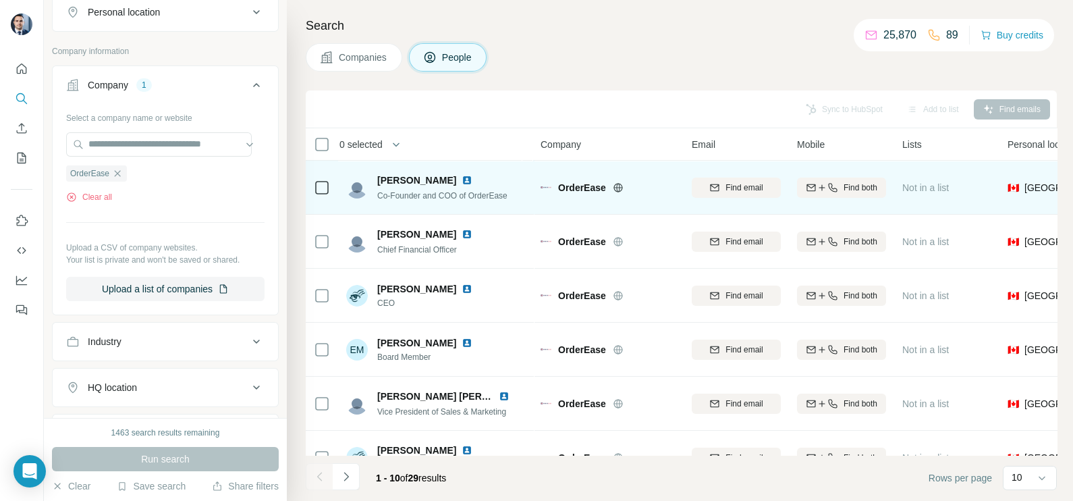
click at [621, 187] on icon at bounding box center [617, 187] width 9 height 1
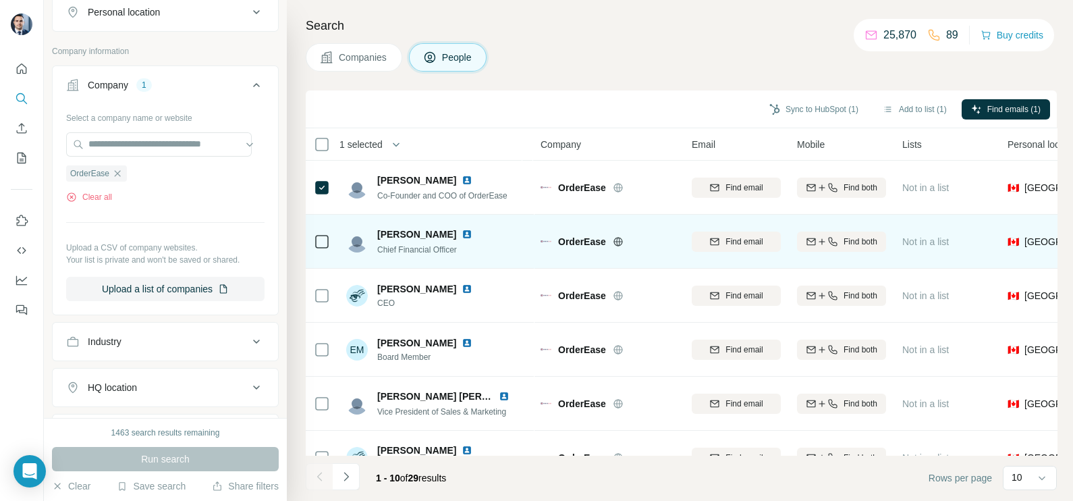
click at [321, 231] on div at bounding box center [322, 241] width 16 height 37
click at [314, 242] on icon at bounding box center [322, 241] width 16 height 16
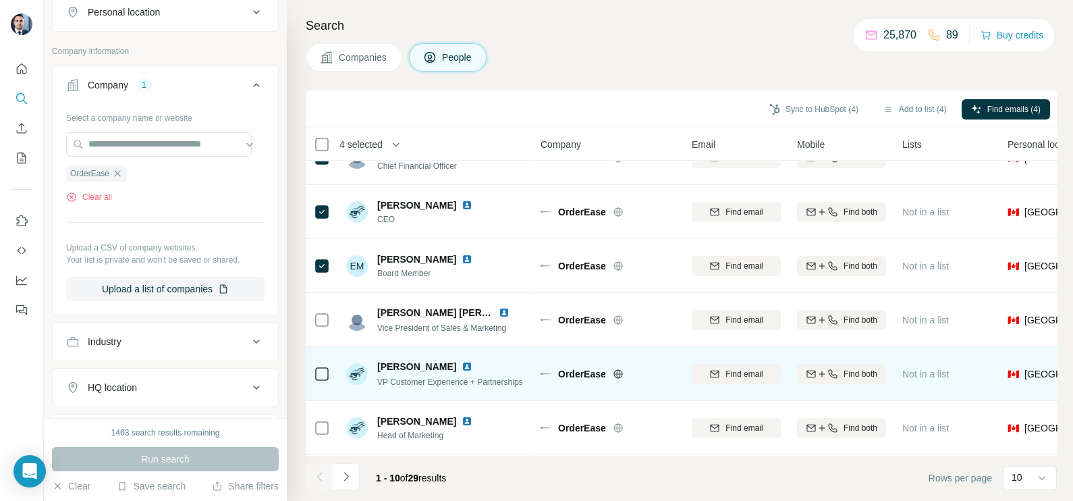
scroll to position [253, 0]
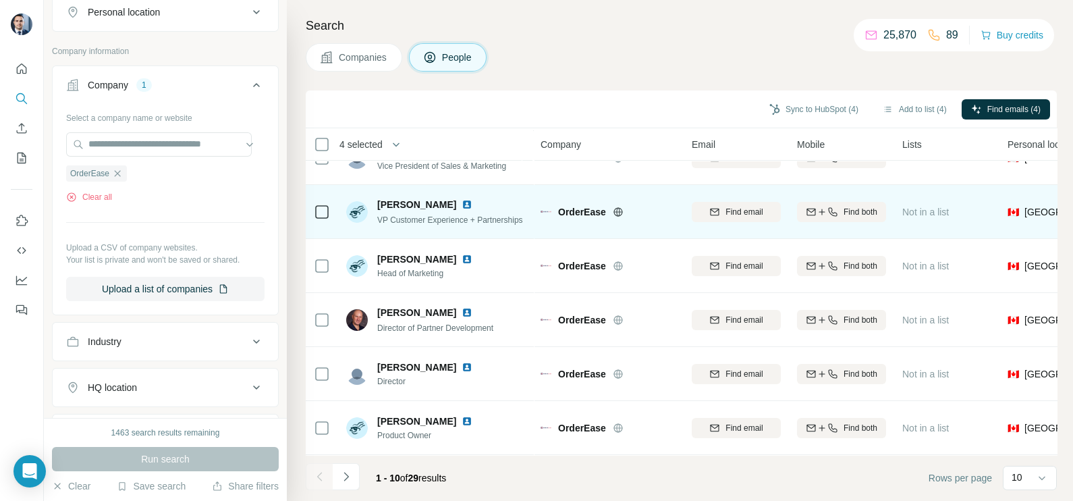
click at [332, 200] on td at bounding box center [322, 212] width 32 height 54
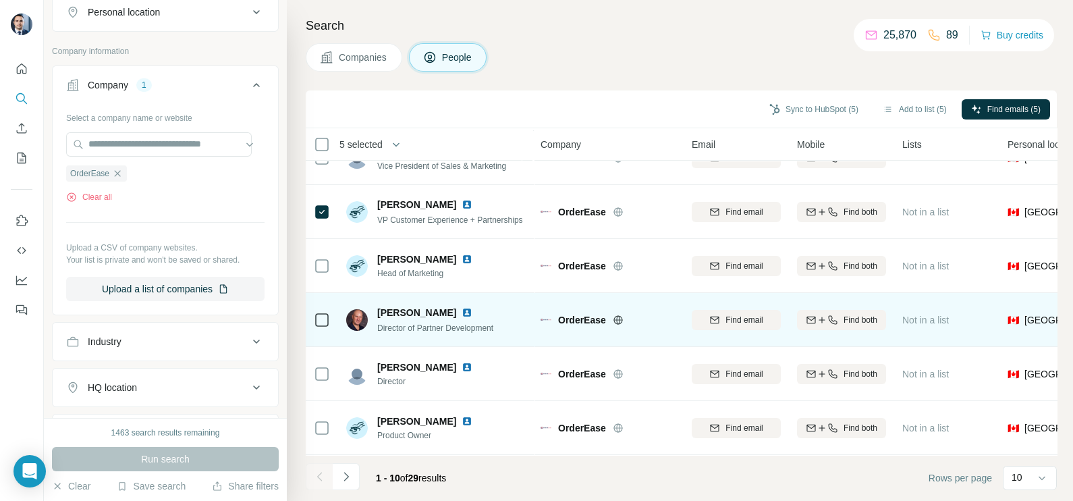
scroll to position [0, 0]
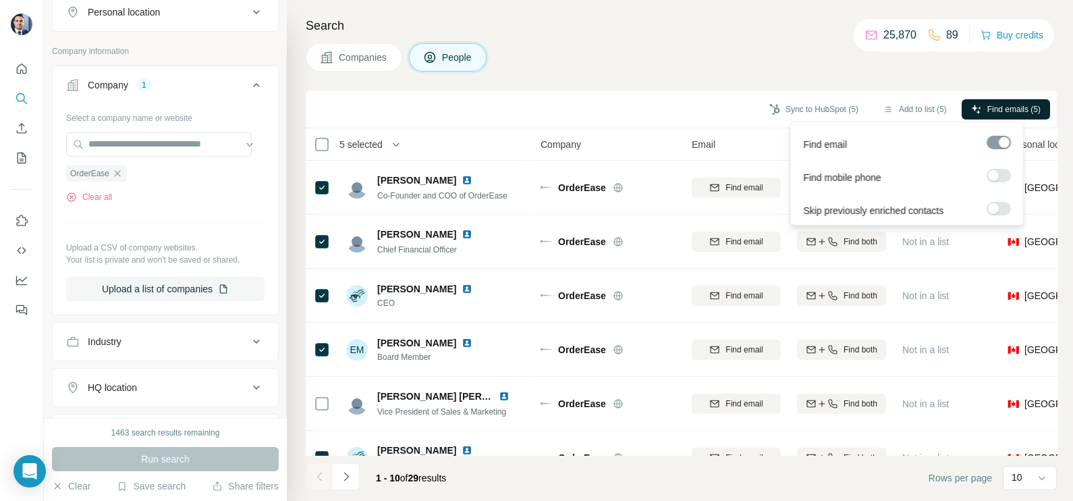
click at [995, 105] on span "Find emails (5)" at bounding box center [1013, 109] width 53 height 12
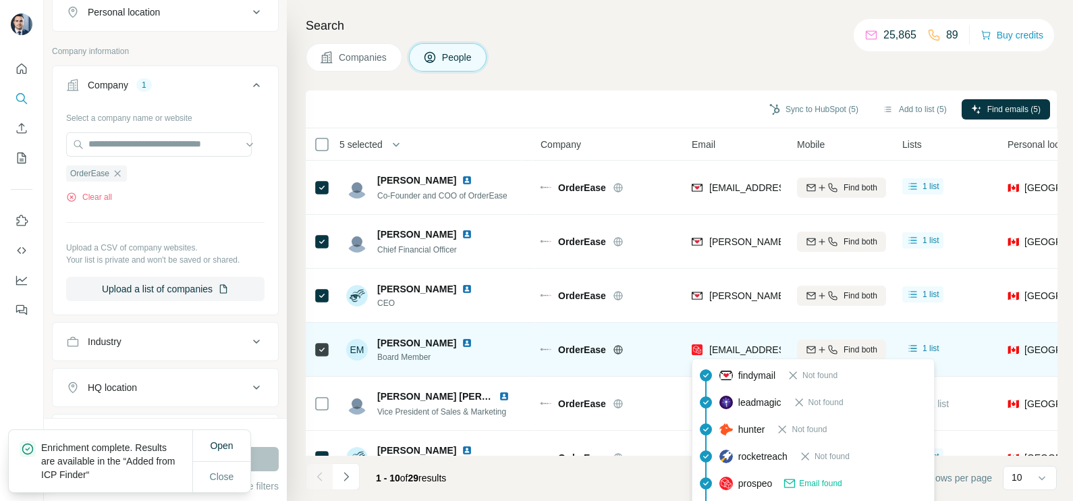
click at [736, 357] on div "[EMAIL_ADDRESS][PERSON_NAME][DOMAIN_NAME]" at bounding box center [814, 351] width 244 height 16
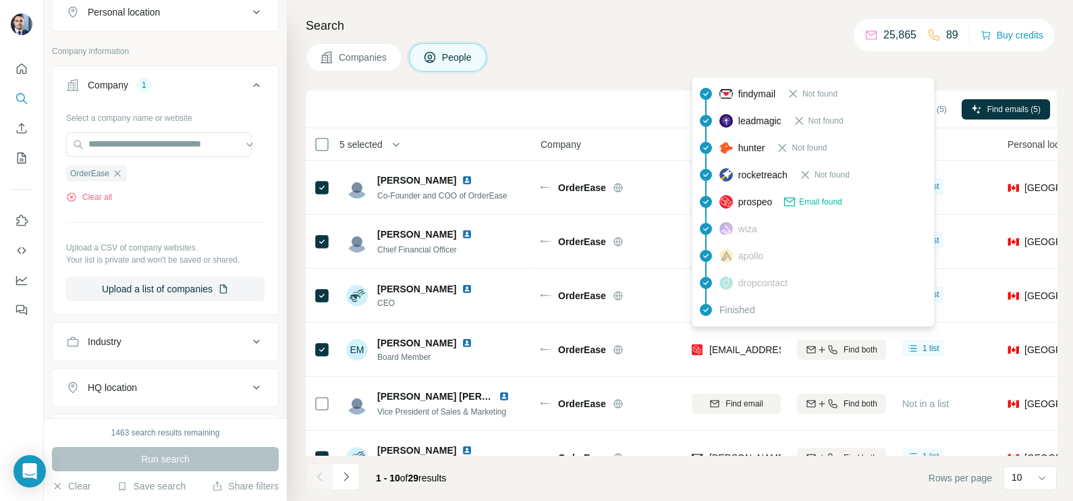
click at [615, 126] on div "Sync to HubSpot (5) Add to list (5) Find emails (5)" at bounding box center [681, 109] width 751 height 38
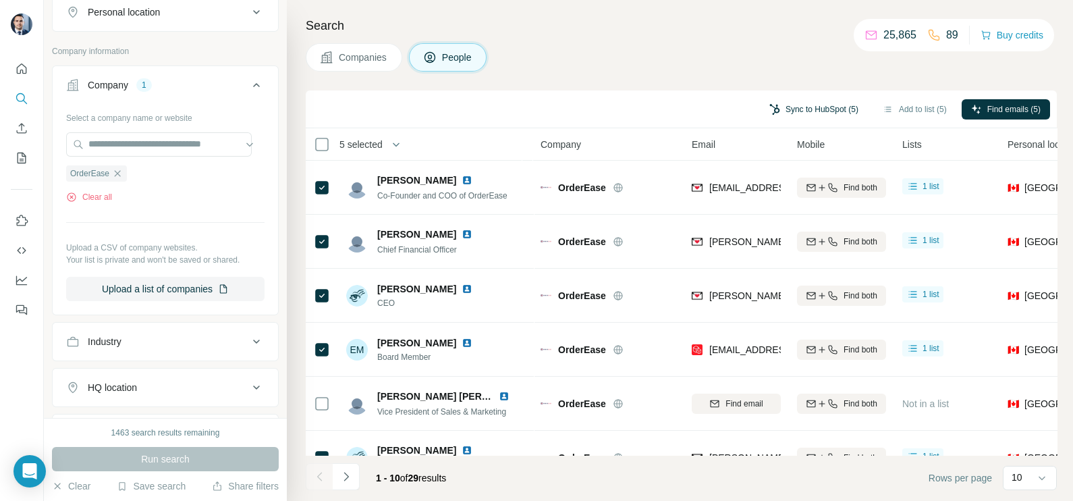
click at [793, 111] on button "Sync to HubSpot (5)" at bounding box center [814, 109] width 108 height 20
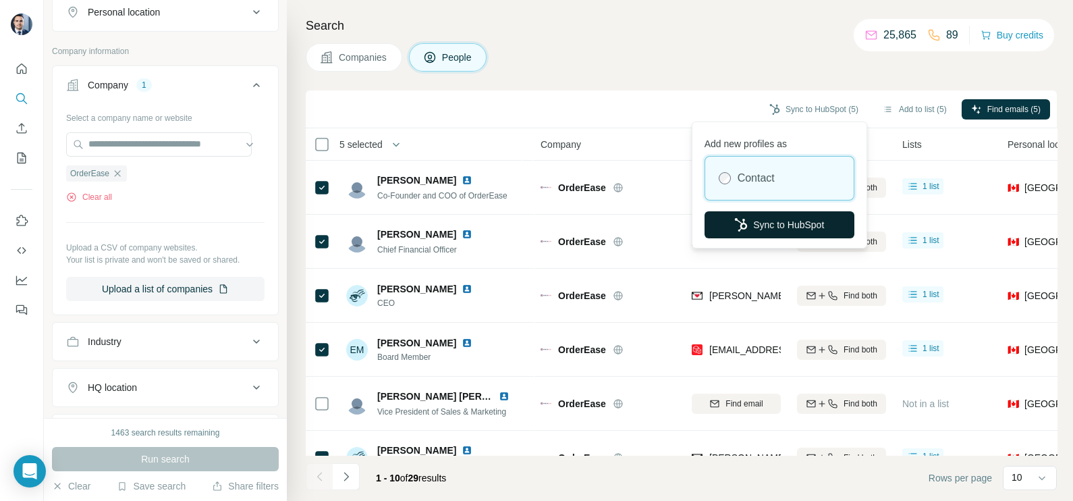
click at [754, 231] on button "Sync to HubSpot" at bounding box center [779, 224] width 150 height 27
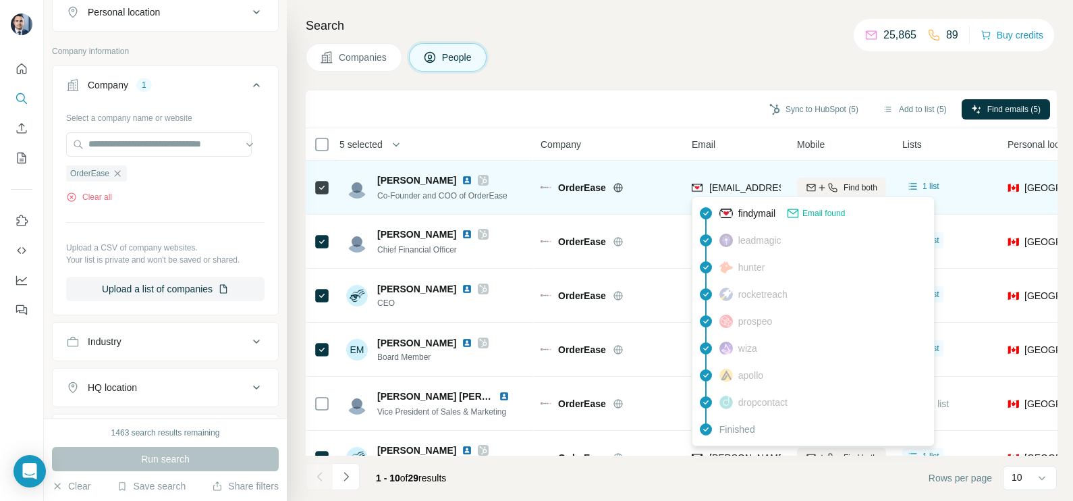
click at [738, 186] on span "[EMAIL_ADDRESS][DOMAIN_NAME]" at bounding box center [789, 187] width 160 height 11
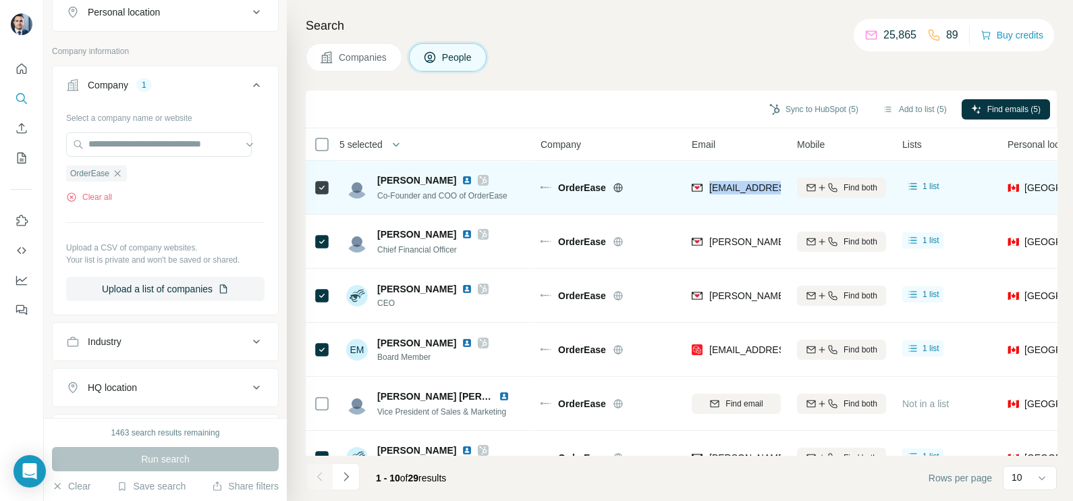
click at [738, 186] on span "[EMAIL_ADDRESS][DOMAIN_NAME]" at bounding box center [789, 187] width 160 height 11
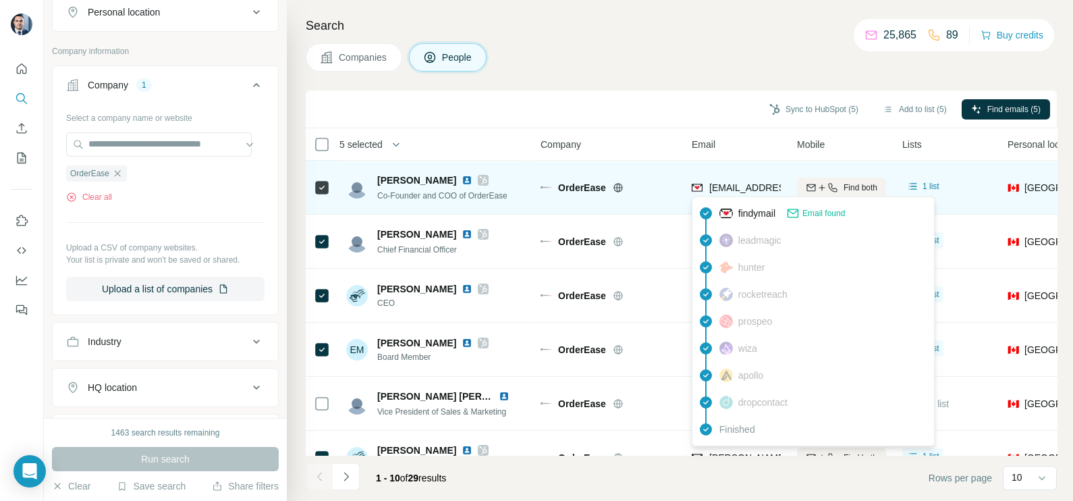
drag, startPoint x: 652, startPoint y: 30, endPoint x: 646, endPoint y: 183, distance: 153.3
click at [651, 30] on h4 "Search" at bounding box center [681, 25] width 751 height 19
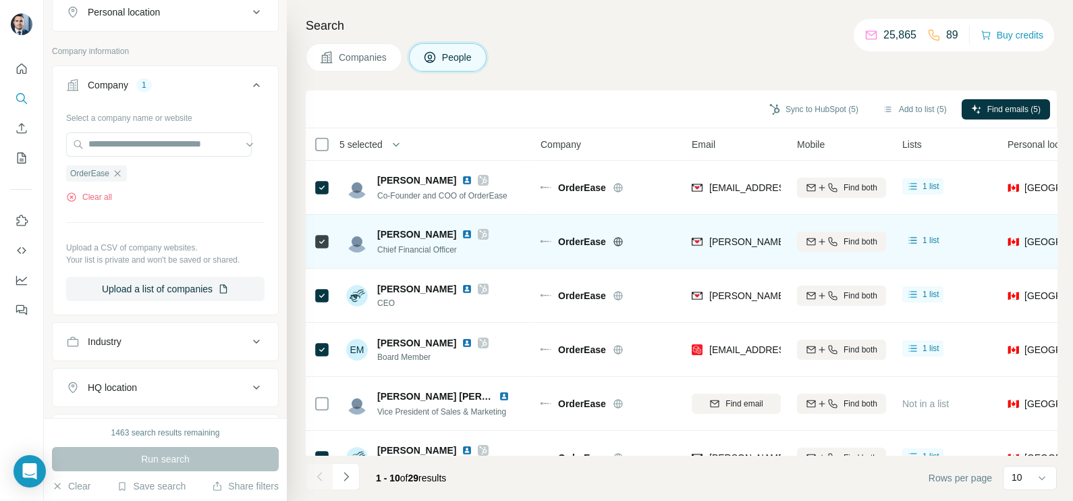
click at [742, 246] on span "[PERSON_NAME][EMAIL_ADDRESS][PERSON_NAME][DOMAIN_NAME]" at bounding box center [861, 241] width 305 height 13
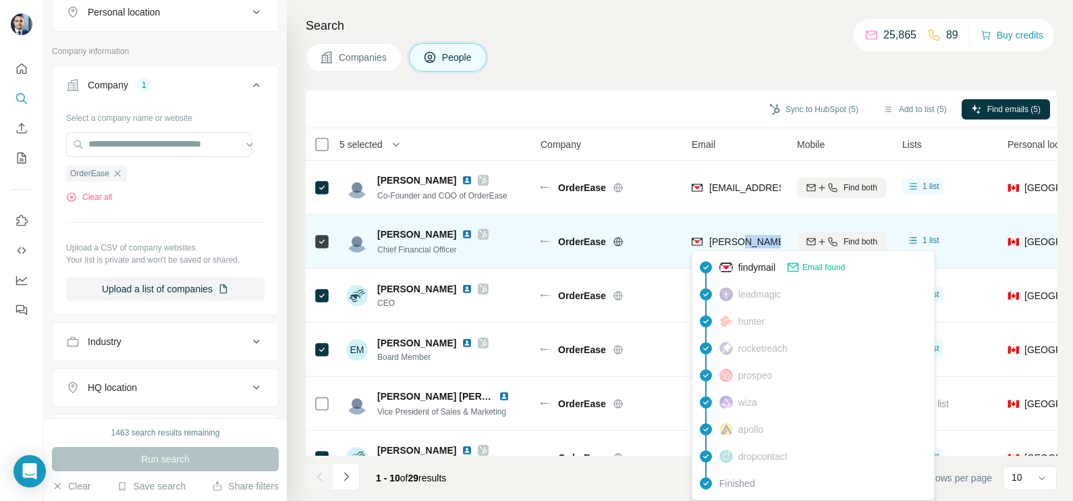
click at [742, 246] on span "[PERSON_NAME][EMAIL_ADDRESS][PERSON_NAME][DOMAIN_NAME]" at bounding box center [867, 241] width 316 height 11
click at [723, 238] on span "[PERSON_NAME][EMAIL_ADDRESS][PERSON_NAME][DOMAIN_NAME]" at bounding box center [867, 241] width 316 height 11
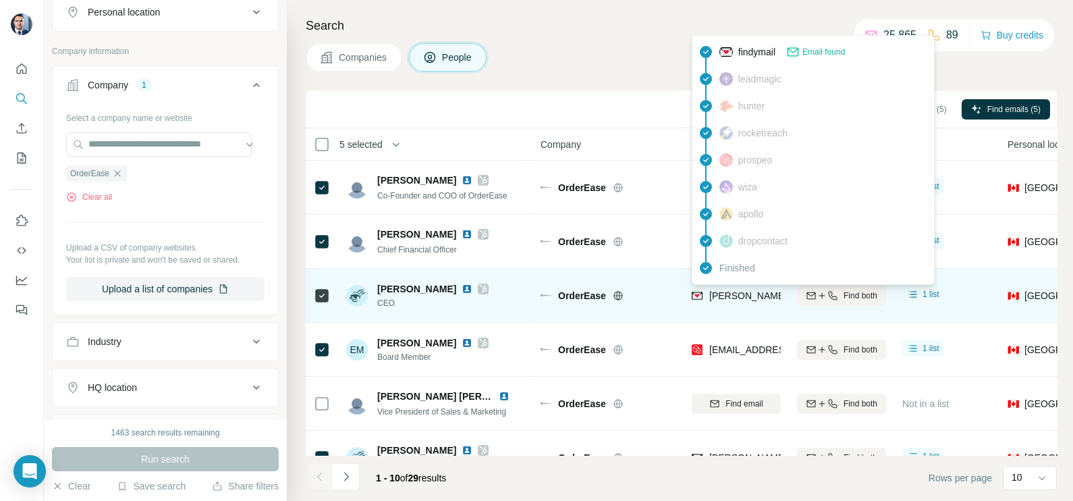
click at [744, 287] on div "[PERSON_NAME][EMAIL_ADDRESS][PERSON_NAME][DOMAIN_NAME]" at bounding box center [736, 295] width 89 height 37
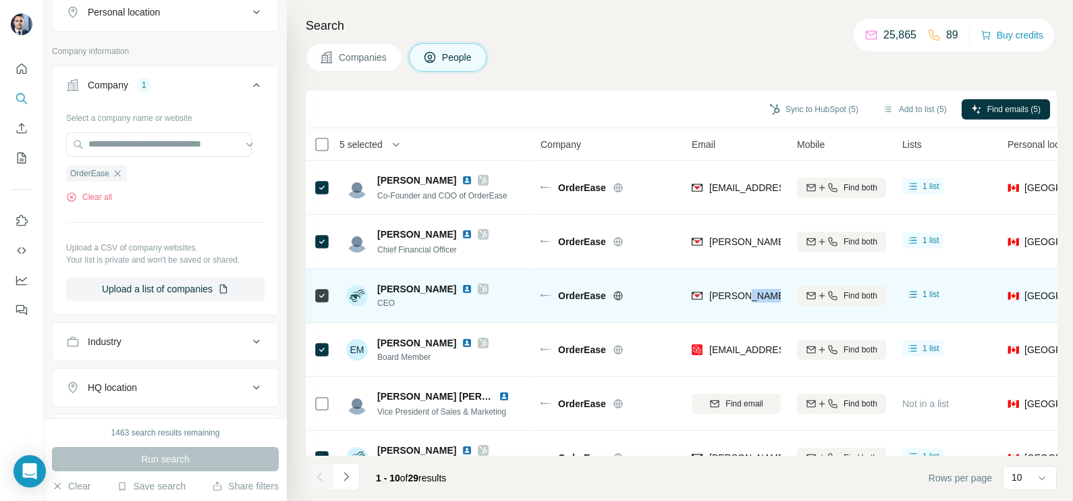
click at [744, 287] on div "[PERSON_NAME][EMAIL_ADDRESS][PERSON_NAME][DOMAIN_NAME]" at bounding box center [736, 295] width 89 height 37
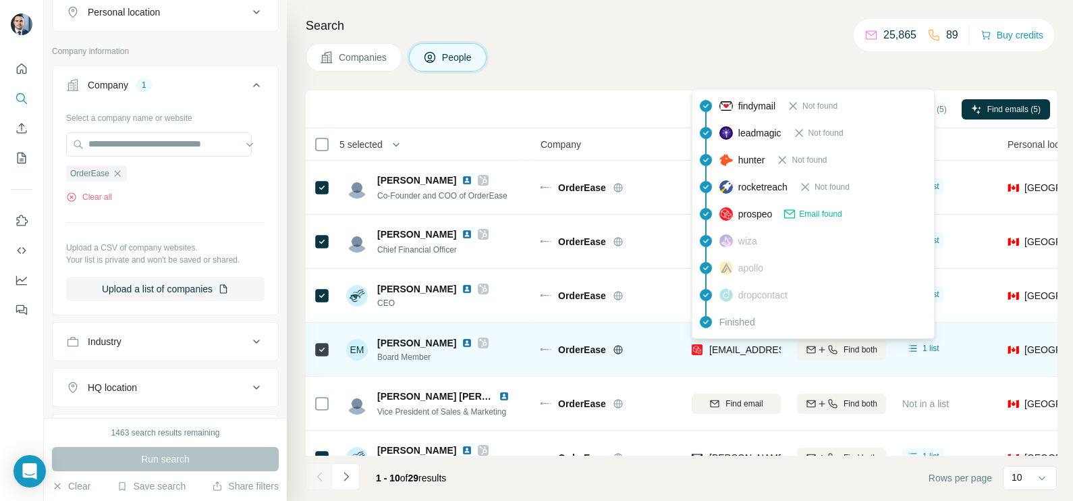
click at [744, 351] on span "[EMAIL_ADDRESS][PERSON_NAME][DOMAIN_NAME]" at bounding box center [828, 349] width 238 height 11
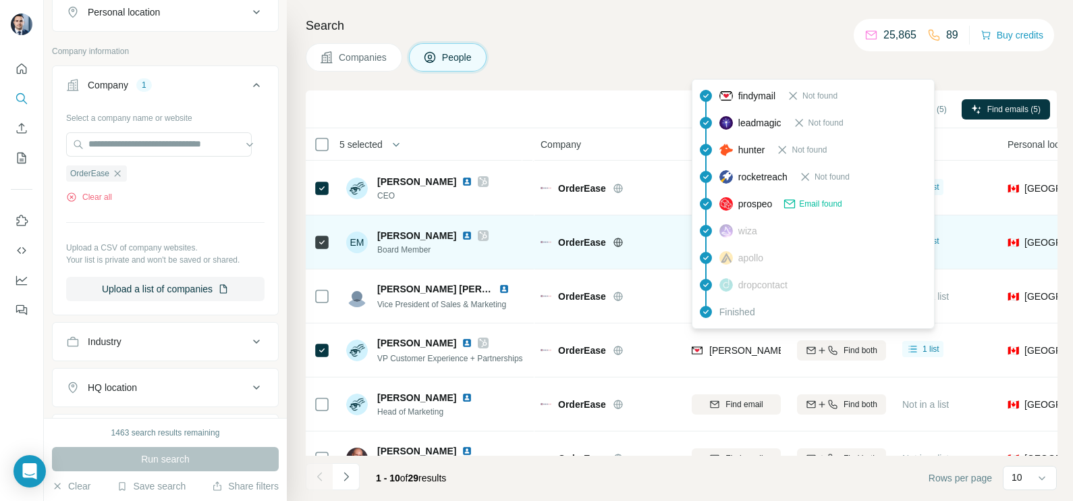
scroll to position [168, 0]
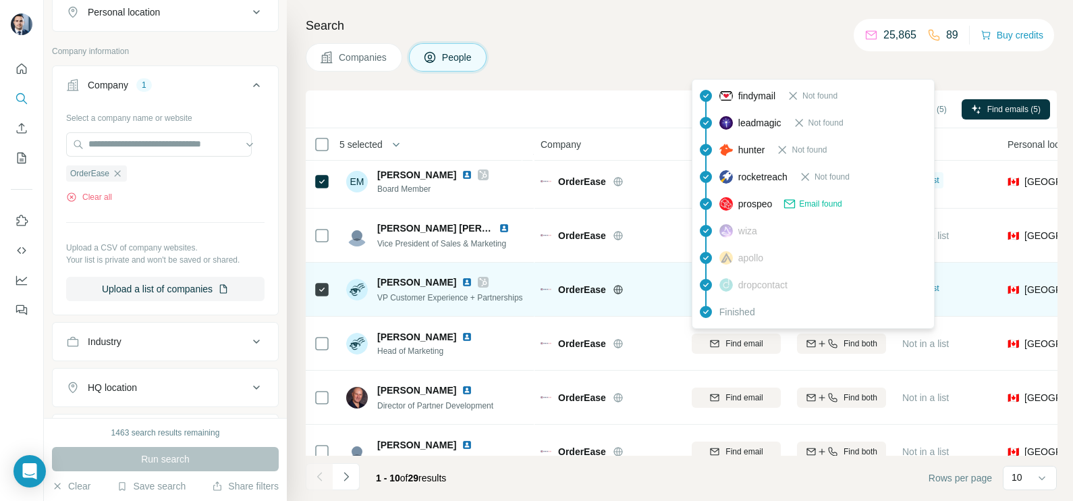
click at [634, 300] on div "OrderEase" at bounding box center [608, 289] width 135 height 37
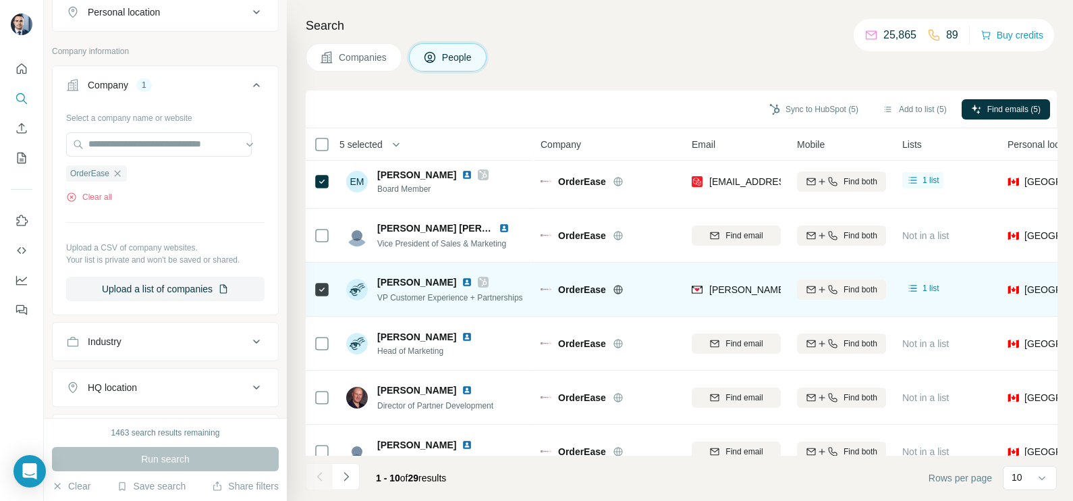
click at [736, 298] on div "[PERSON_NAME][EMAIL_ADDRESS][PERSON_NAME][DOMAIN_NAME]" at bounding box center [736, 289] width 89 height 37
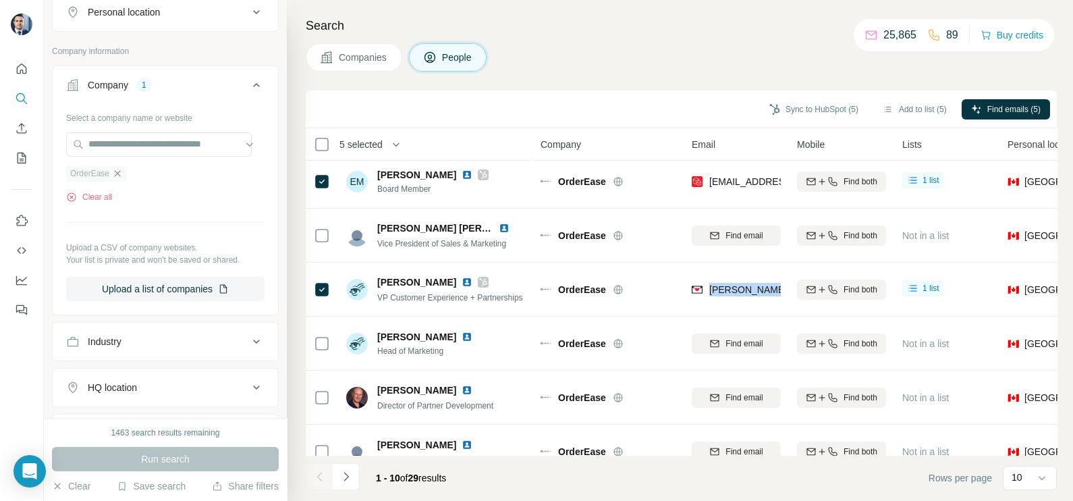
click at [121, 172] on icon "button" at bounding box center [117, 173] width 11 height 11
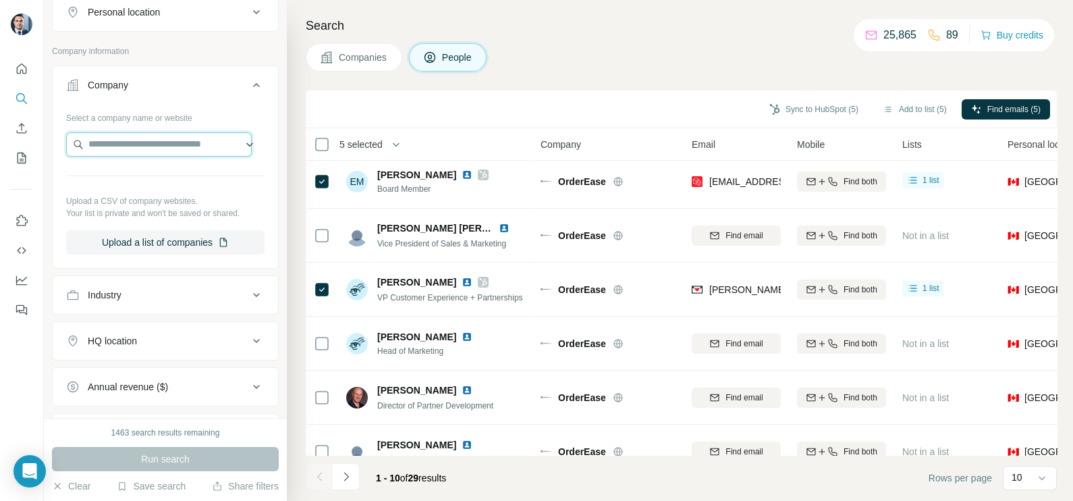
click at [135, 134] on input "text" at bounding box center [159, 144] width 186 height 24
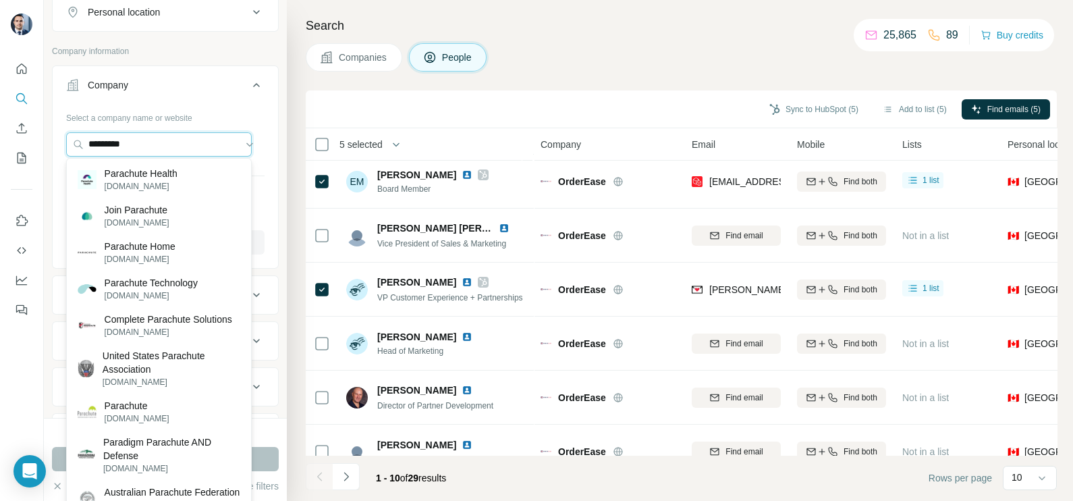
type input "*********"
click at [130, 219] on p "[DOMAIN_NAME]" at bounding box center [137, 223] width 65 height 12
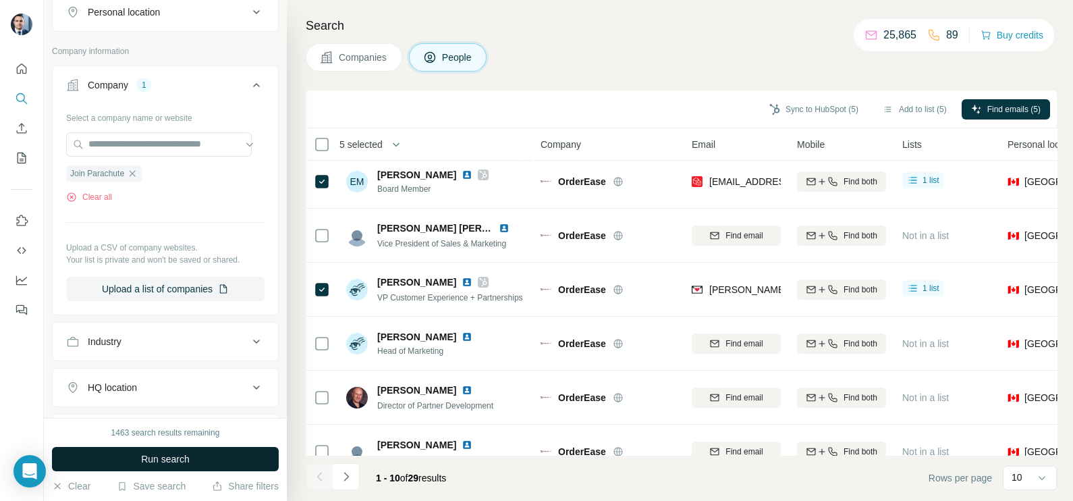
click at [170, 462] on span "Run search" at bounding box center [165, 458] width 49 height 13
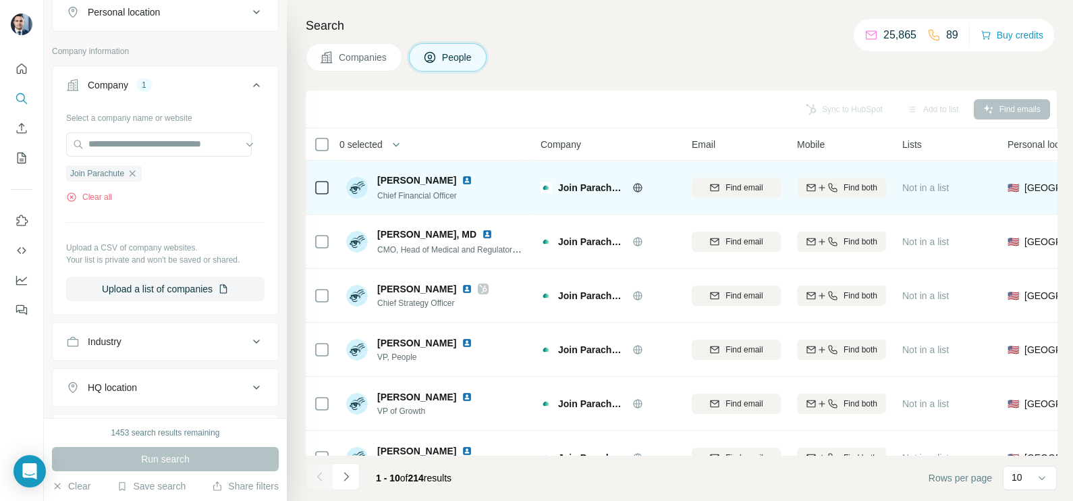
click at [636, 184] on icon at bounding box center [637, 187] width 11 height 11
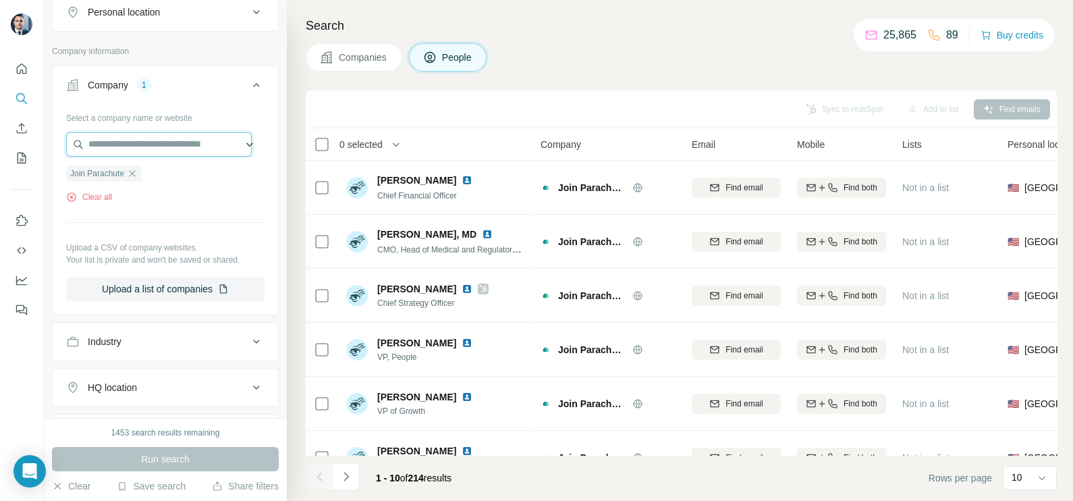
click at [146, 137] on input "text" at bounding box center [159, 144] width 186 height 24
click at [183, 235] on div "Select a company name or website Join Parachute Clear all Upload a CSV of compa…" at bounding box center [165, 204] width 198 height 194
click at [138, 179] on div "Join Parachute" at bounding box center [104, 173] width 76 height 16
click at [136, 169] on icon "button" at bounding box center [132, 173] width 11 height 11
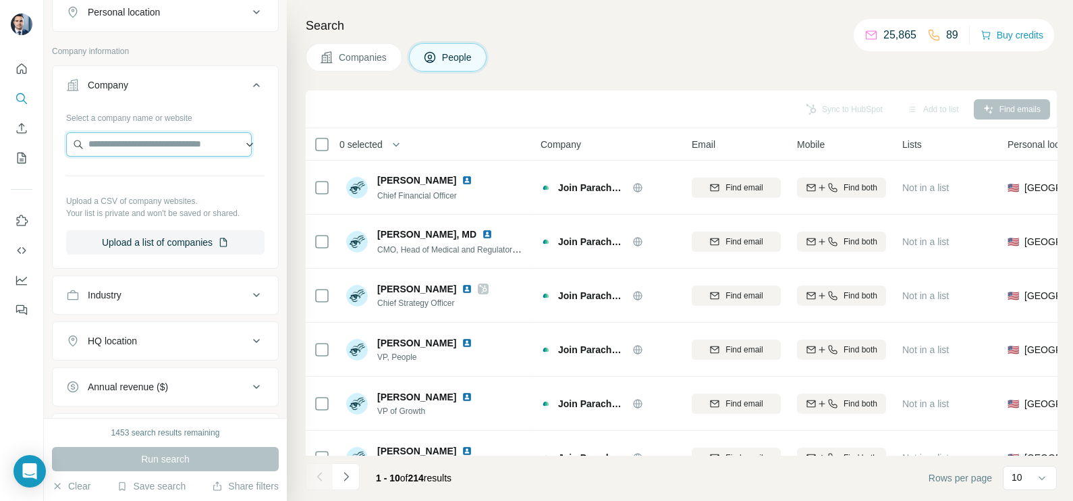
click at [103, 147] on input "text" at bounding box center [159, 144] width 186 height 24
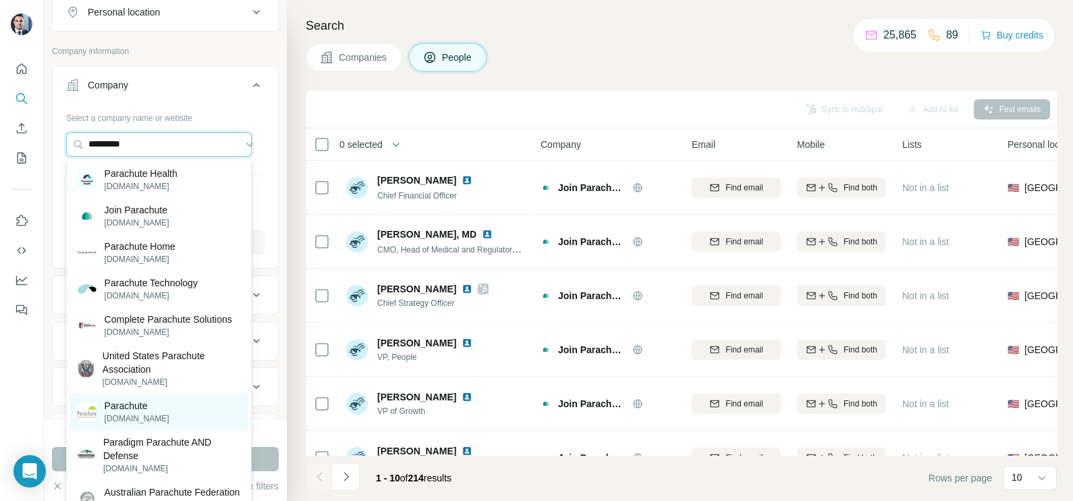
type input "*********"
click at [140, 424] on p "[DOMAIN_NAME]" at bounding box center [137, 418] width 65 height 12
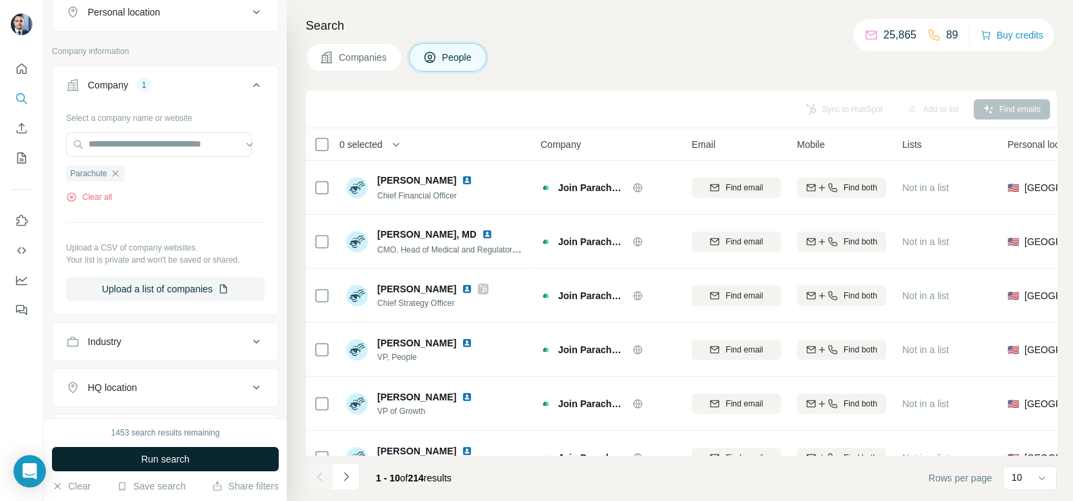
click at [148, 451] on button "Run search" at bounding box center [165, 459] width 227 height 24
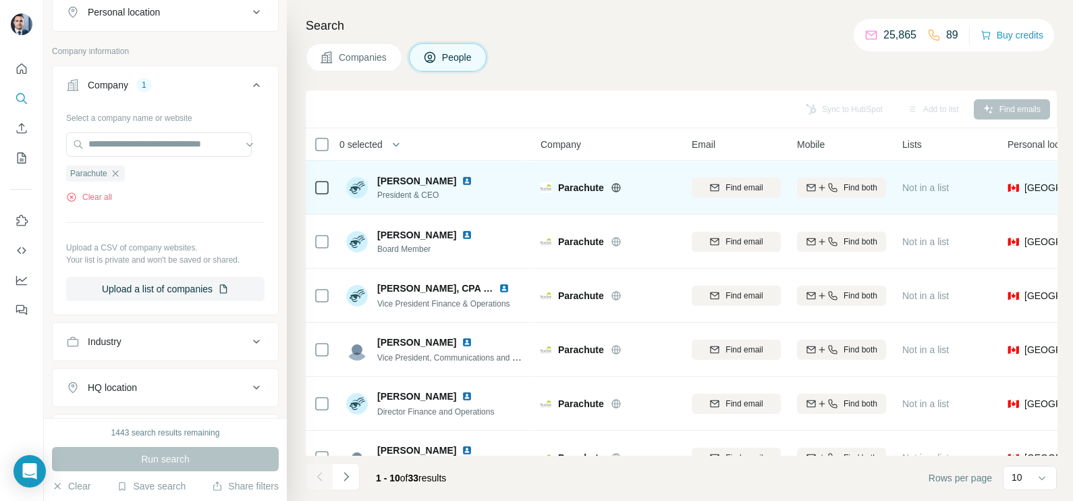
click at [617, 186] on icon at bounding box center [616, 187] width 11 height 11
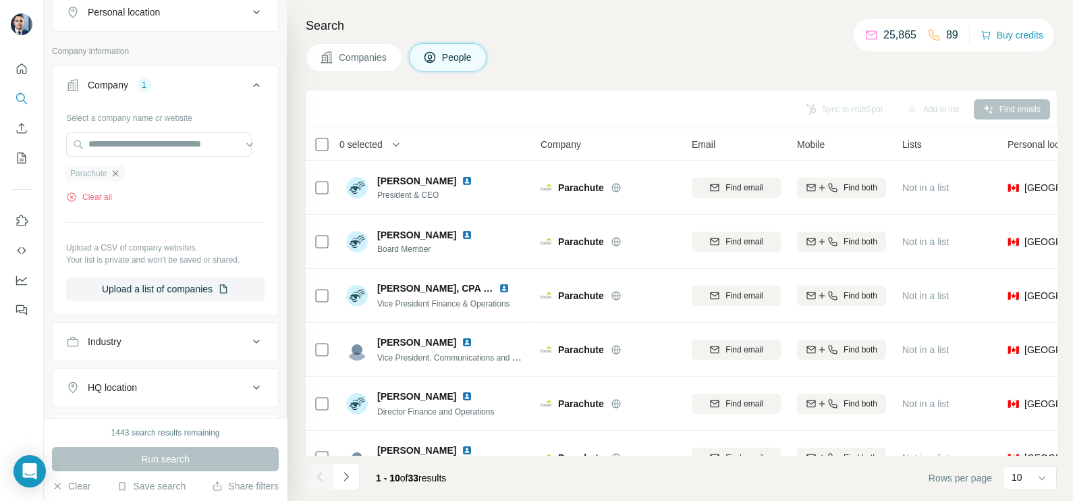
click at [117, 174] on icon "button" at bounding box center [115, 173] width 11 height 11
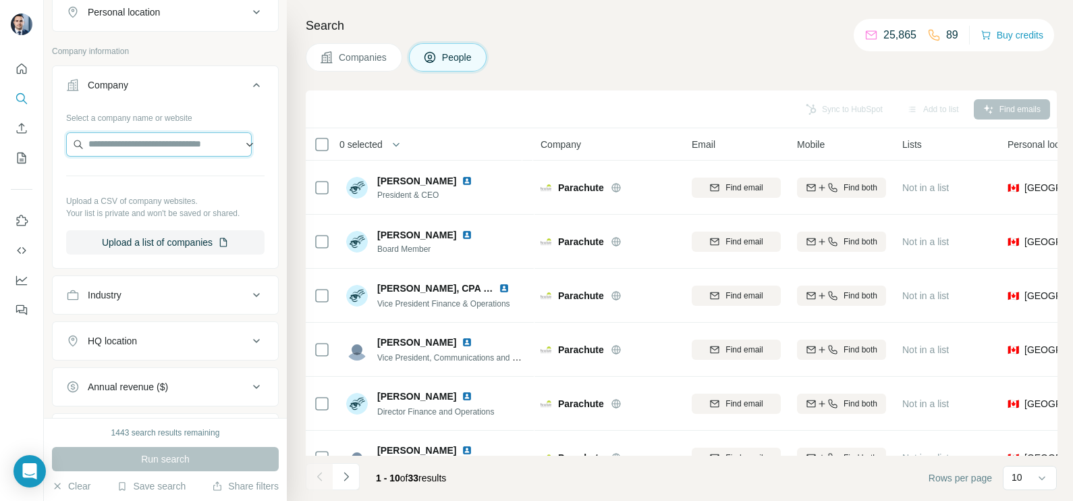
click at [128, 141] on input "text" at bounding box center [159, 144] width 186 height 24
click at [114, 148] on input "*********" at bounding box center [159, 144] width 186 height 24
drag, startPoint x: 132, startPoint y: 138, endPoint x: 80, endPoint y: 133, distance: 52.2
click at [80, 133] on input "********" at bounding box center [159, 144] width 186 height 24
paste input "text"
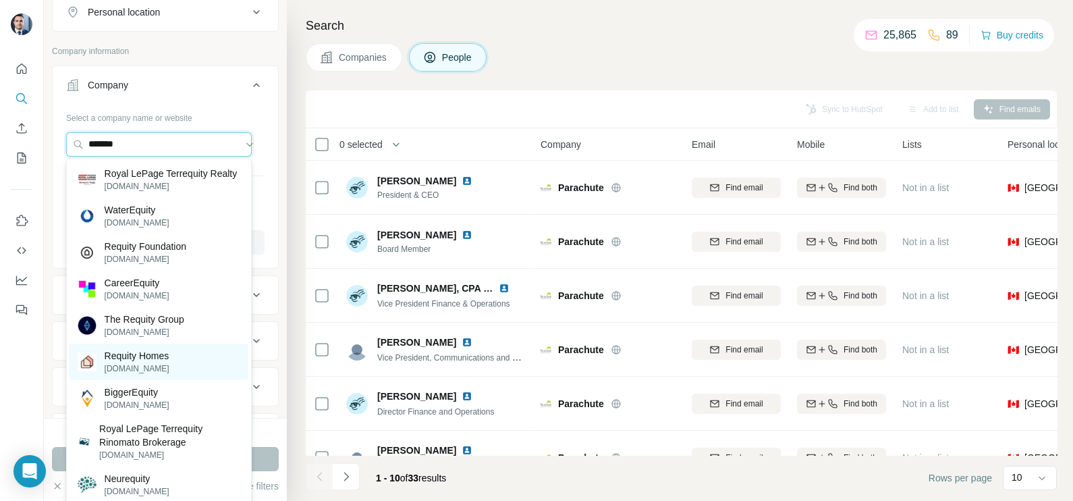
type input "*******"
click at [157, 362] on p "Requity Homes" at bounding box center [137, 355] width 65 height 13
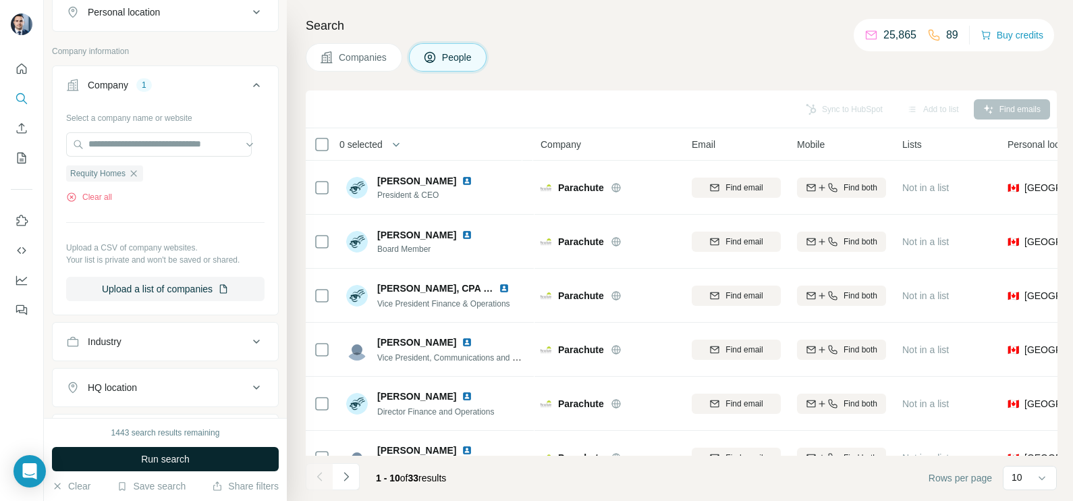
click at [171, 449] on button "Run search" at bounding box center [165, 459] width 227 height 24
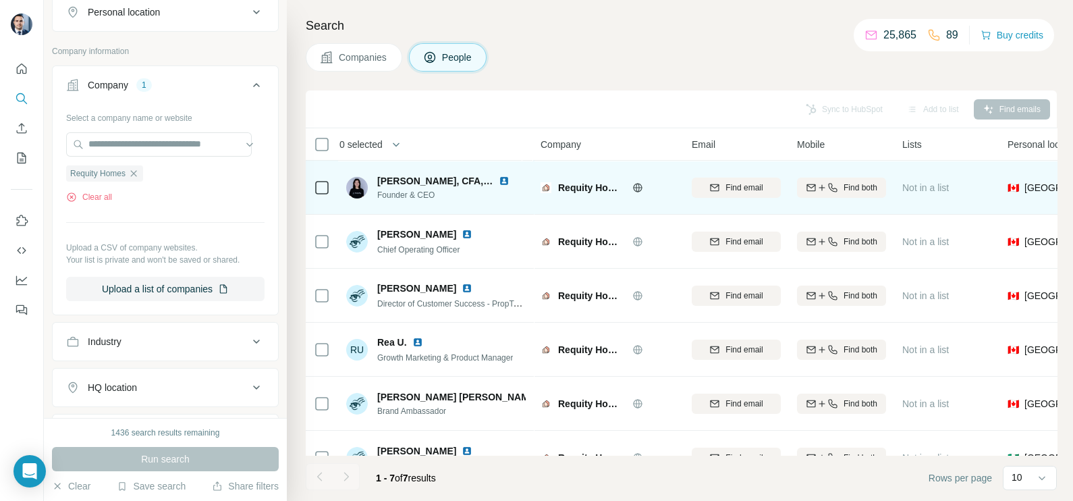
click at [635, 186] on icon at bounding box center [637, 187] width 11 height 11
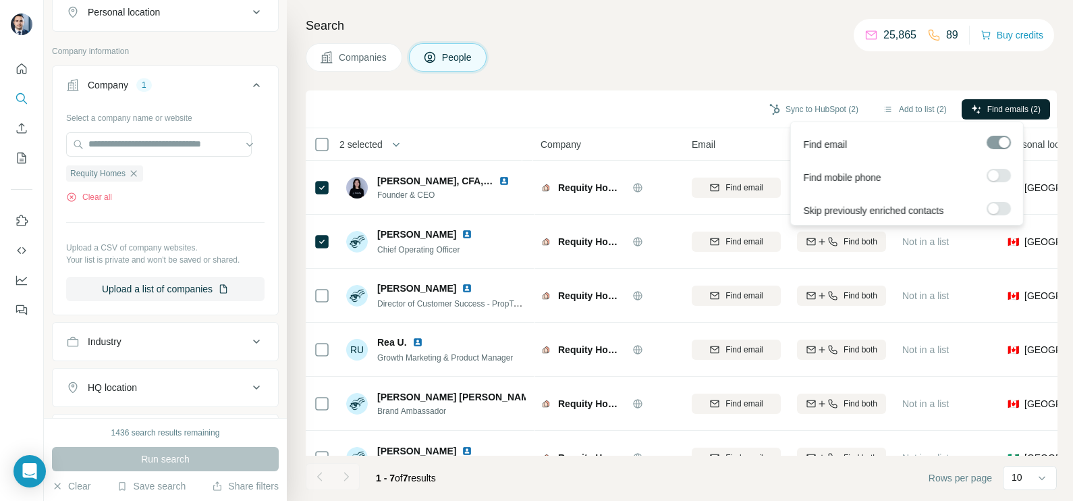
click at [1012, 105] on span "Find emails (2)" at bounding box center [1013, 109] width 53 height 12
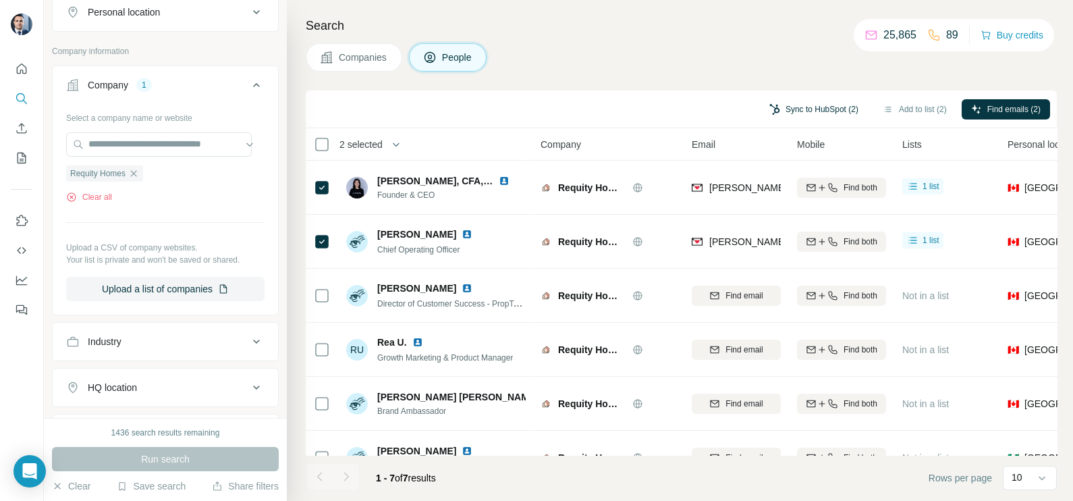
click at [807, 113] on button "Sync to HubSpot (2)" at bounding box center [814, 109] width 108 height 20
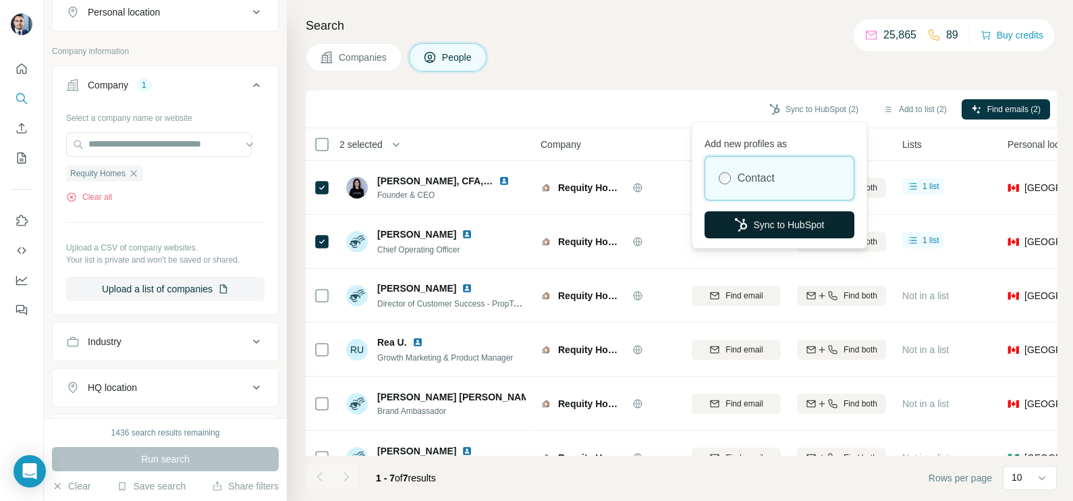
click at [780, 213] on button "Sync to HubSpot" at bounding box center [779, 224] width 150 height 27
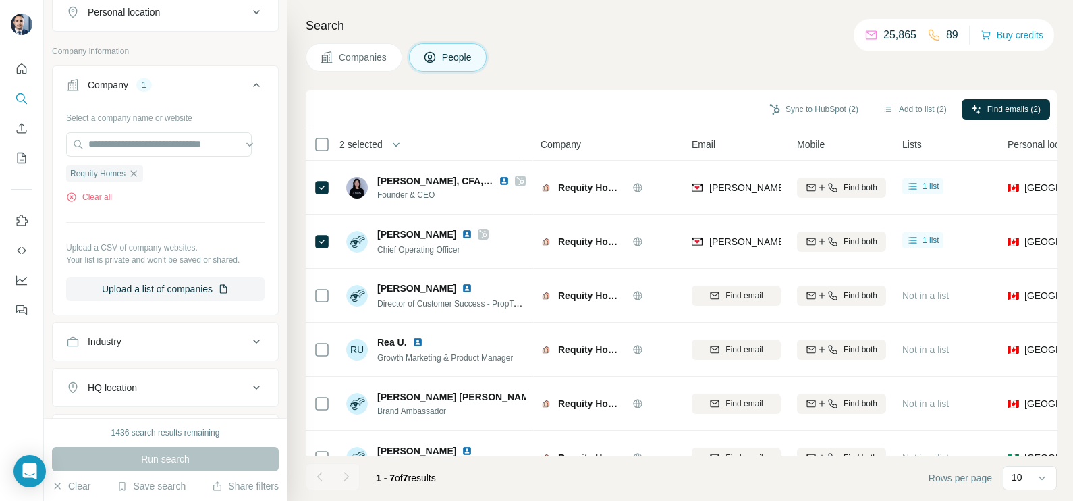
click at [727, 108] on div "Sync to HubSpot (2) Add to list (2) Find emails (2)" at bounding box center [681, 109] width 738 height 24
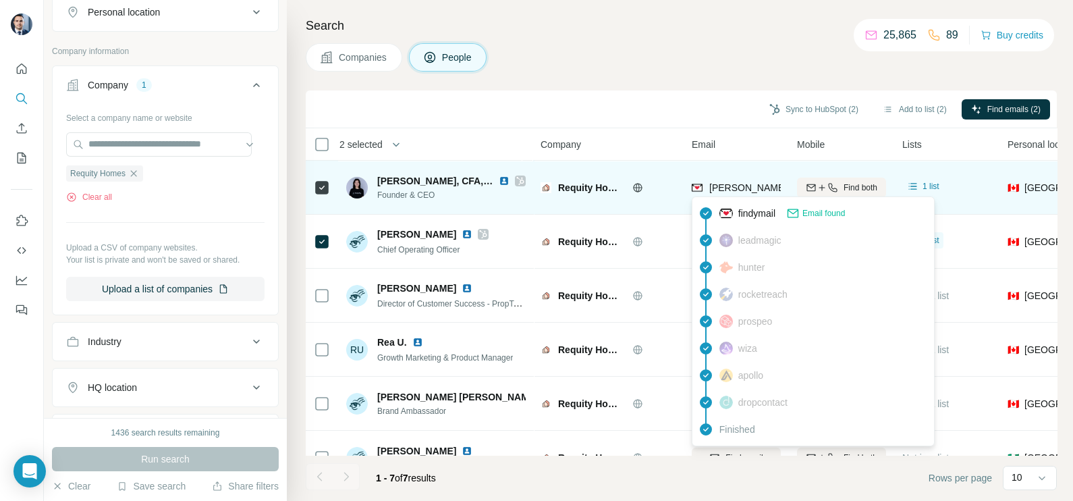
click at [723, 186] on span "[PERSON_NAME][EMAIL_ADDRESS][DOMAIN_NAME]" at bounding box center [828, 187] width 238 height 11
click at [730, 190] on span "[PERSON_NAME][EMAIL_ADDRESS][DOMAIN_NAME]" at bounding box center [828, 187] width 238 height 11
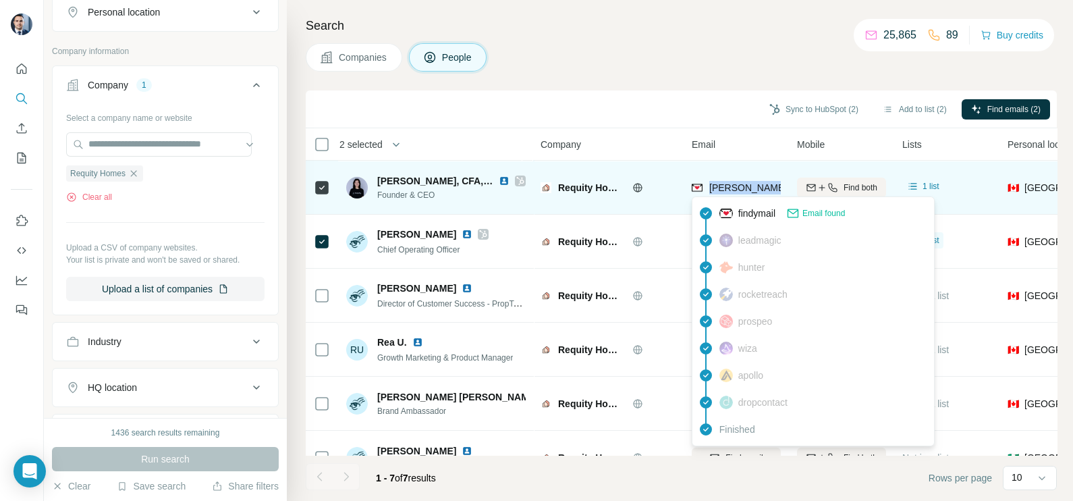
click at [730, 190] on span "[PERSON_NAME][EMAIL_ADDRESS][DOMAIN_NAME]" at bounding box center [828, 187] width 238 height 11
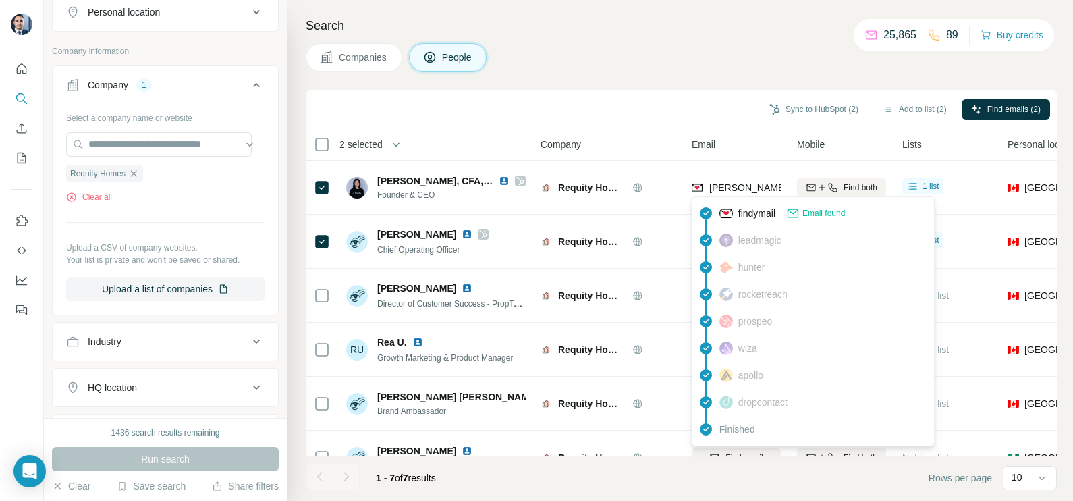
click at [711, 236] on icon at bounding box center [706, 240] width 16 height 16
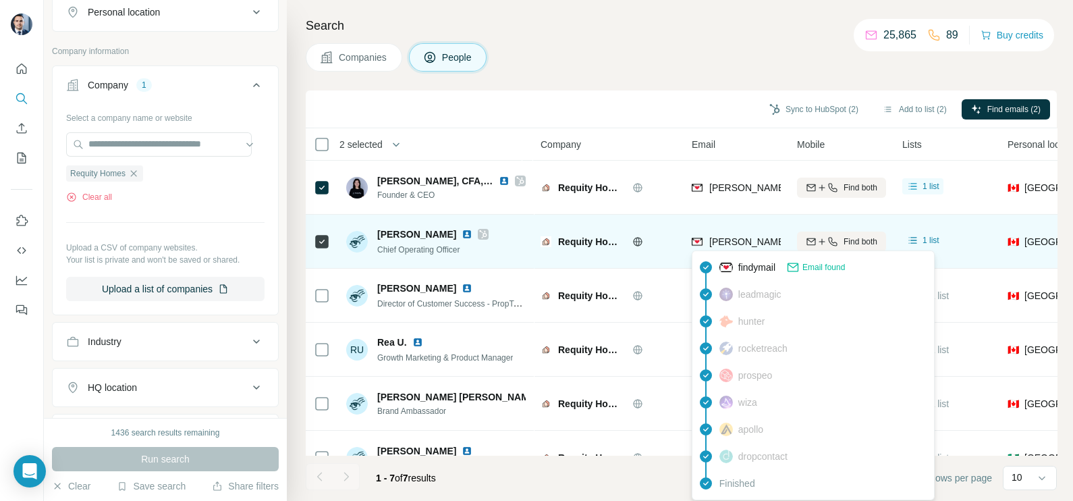
click at [754, 248] on div "[PERSON_NAME][EMAIL_ADDRESS][DOMAIN_NAME]" at bounding box center [814, 243] width 244 height 16
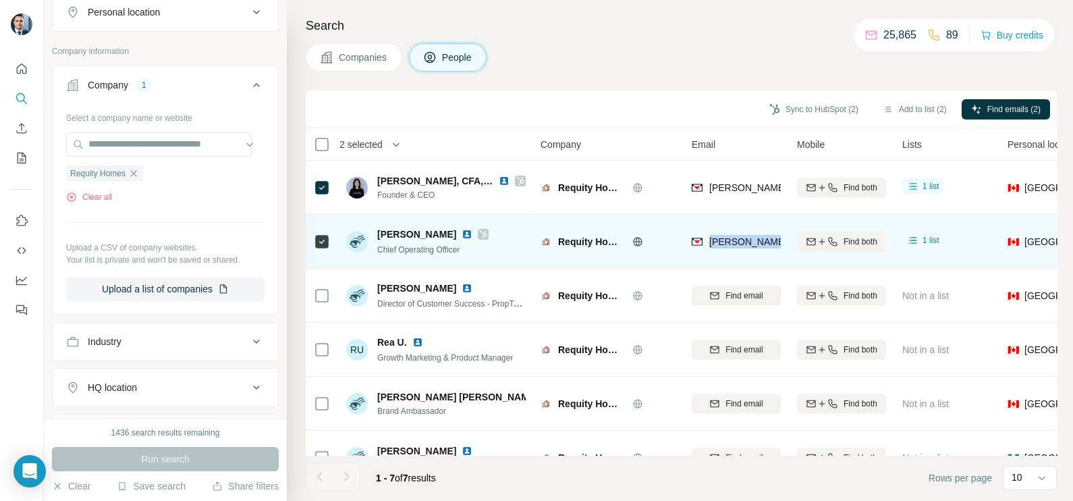
click at [754, 248] on div "[PERSON_NAME][EMAIL_ADDRESS][DOMAIN_NAME]" at bounding box center [814, 243] width 244 height 16
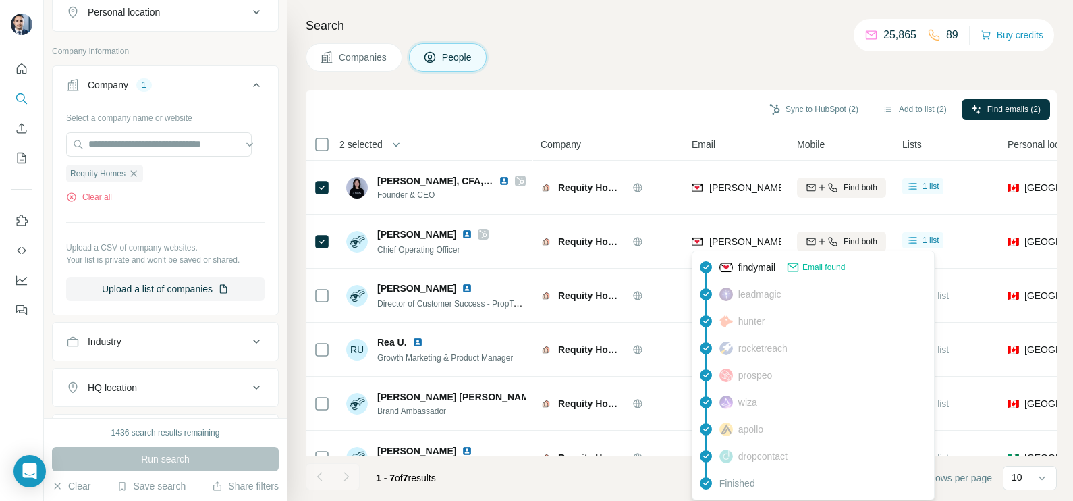
click at [673, 112] on div "Sync to HubSpot (2) Add to list (2) Find emails (2)" at bounding box center [681, 109] width 738 height 24
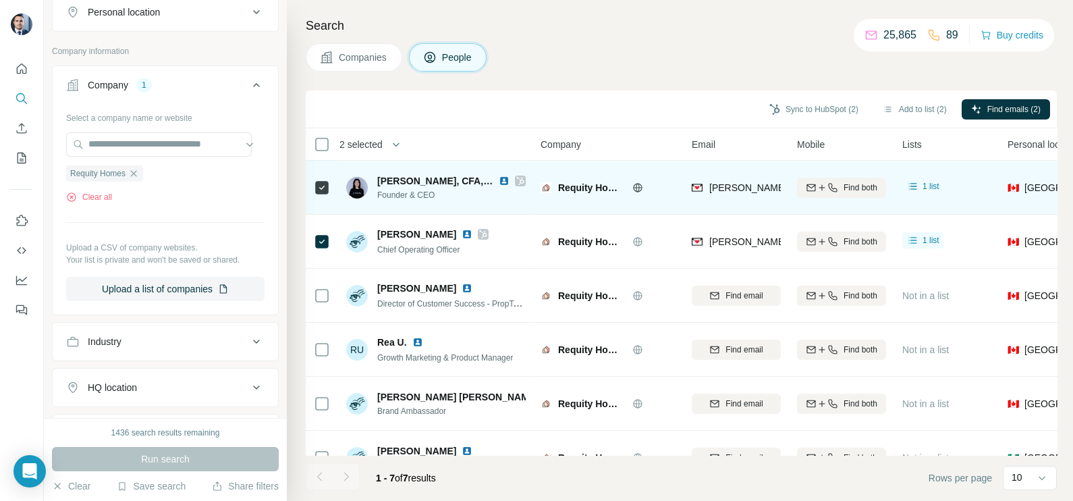
click at [318, 194] on icon at bounding box center [322, 187] width 16 height 16
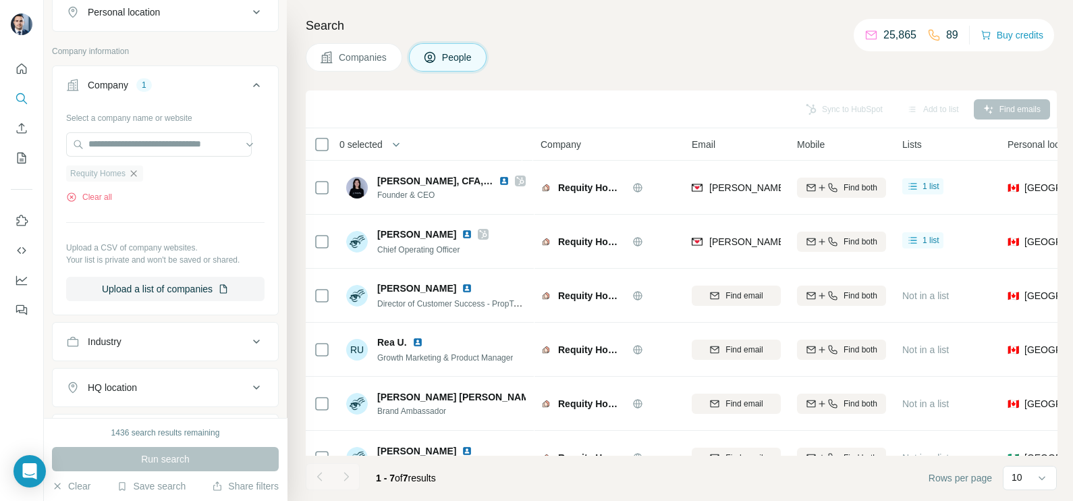
click at [139, 175] on icon "button" at bounding box center [133, 173] width 11 height 11
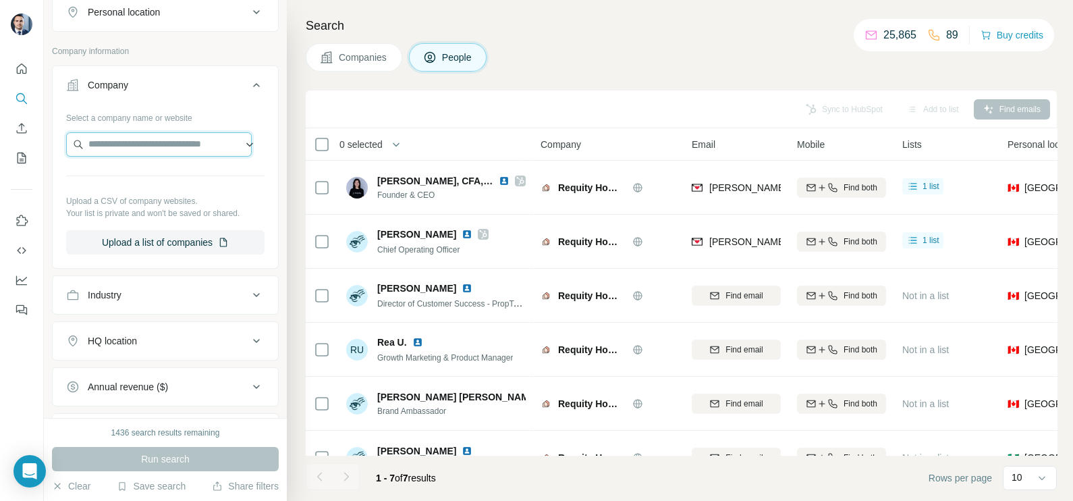
click at [142, 145] on input "text" at bounding box center [159, 144] width 186 height 24
paste input "**********"
click at [136, 146] on input "**********" at bounding box center [159, 144] width 186 height 24
click at [128, 146] on input "**********" at bounding box center [159, 144] width 186 height 24
click at [123, 142] on input "**********" at bounding box center [159, 144] width 186 height 24
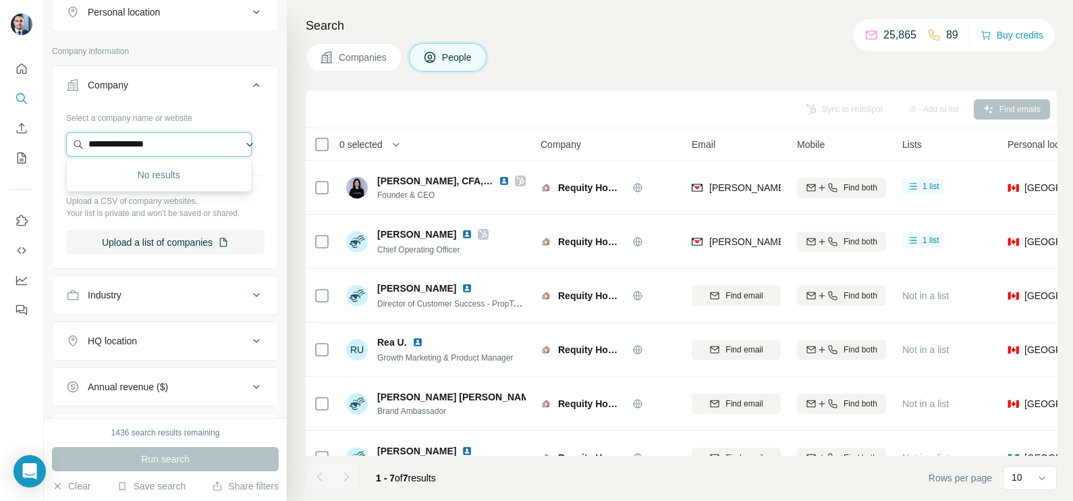
drag, startPoint x: 171, startPoint y: 140, endPoint x: 67, endPoint y: 142, distance: 103.3
click at [67, 142] on input "**********" at bounding box center [159, 144] width 186 height 24
paste input "text"
type input "*****"
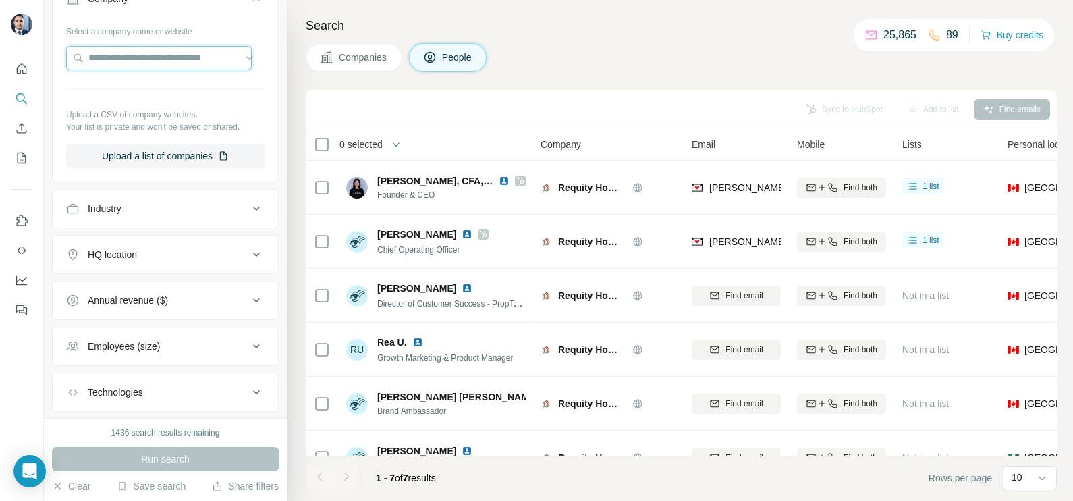
scroll to position [345, 0]
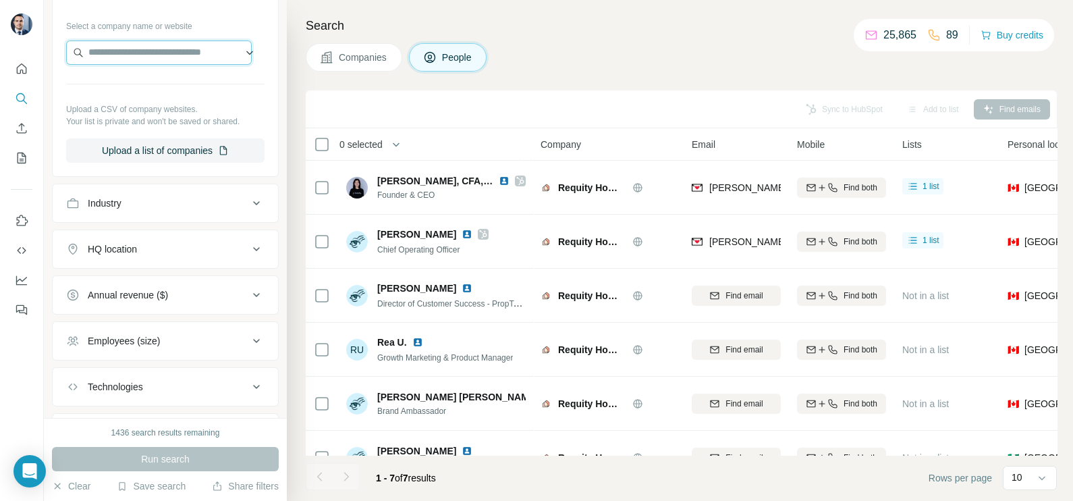
click at [138, 44] on input "text" at bounding box center [159, 52] width 186 height 24
paste input "*****"
type input "*****"
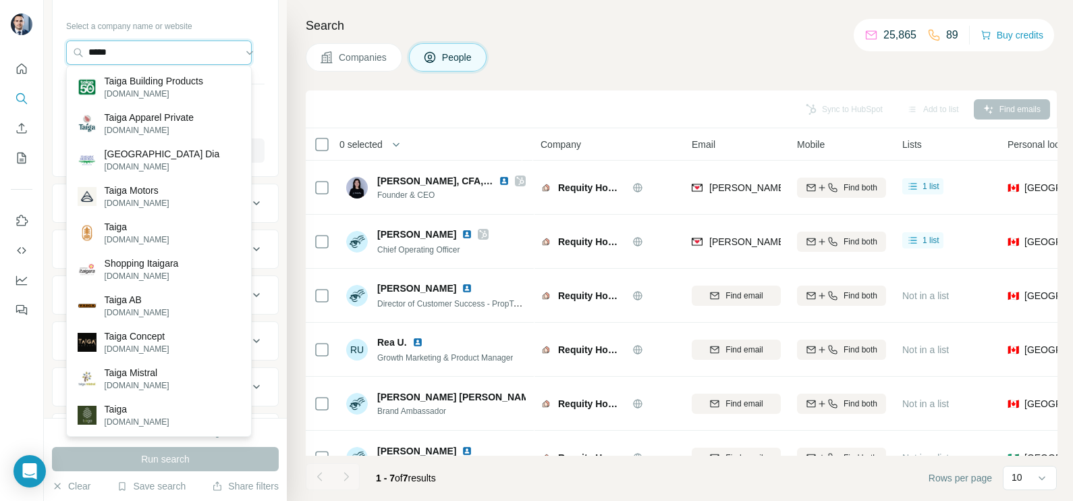
drag, startPoint x: 143, startPoint y: 50, endPoint x: 57, endPoint y: 49, distance: 85.7
click at [57, 49] on div "Select a company name or website ***** Upload a CSV of company websites. Your l…" at bounding box center [165, 94] width 225 height 159
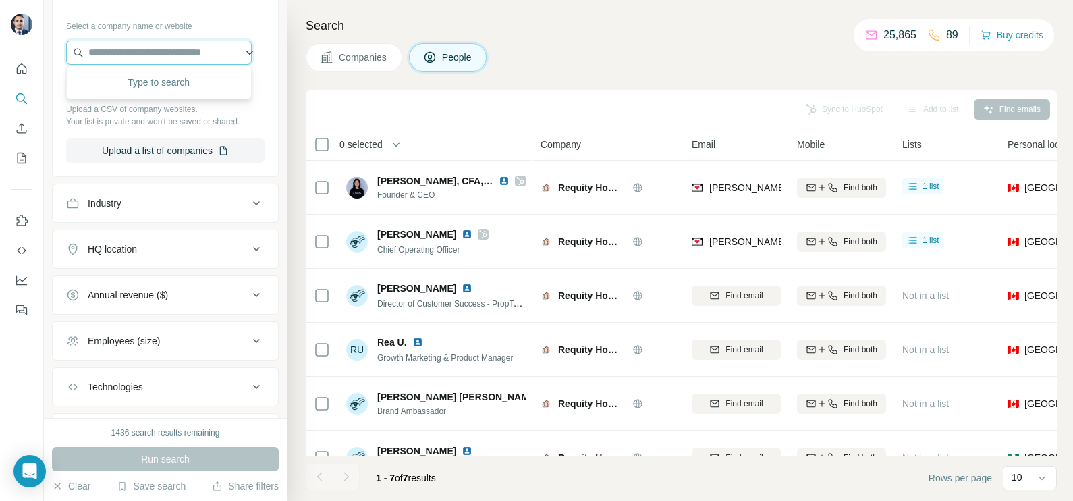
click at [148, 44] on input "text" at bounding box center [159, 52] width 186 height 24
paste input "*****"
click at [159, 45] on input "**********" at bounding box center [159, 52] width 186 height 24
drag, startPoint x: 166, startPoint y: 44, endPoint x: 74, endPoint y: 50, distance: 92.0
click at [74, 50] on input "**********" at bounding box center [159, 52] width 186 height 24
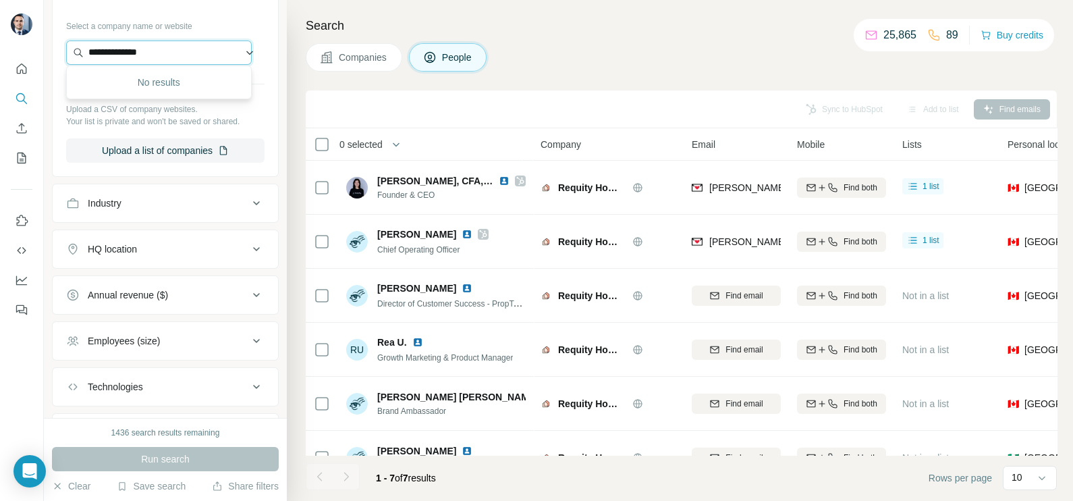
paste input "text"
click at [113, 50] on input "**********" at bounding box center [159, 52] width 186 height 24
drag, startPoint x: 186, startPoint y: 55, endPoint x: 74, endPoint y: 36, distance: 112.9
click at [78, 37] on div "**********" at bounding box center [165, 89] width 198 height 148
paste input "*"
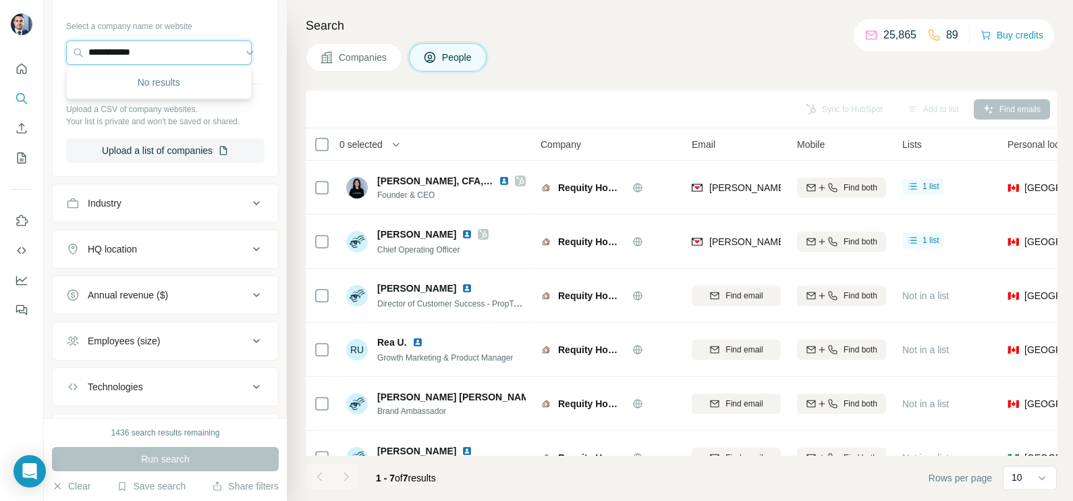
drag, startPoint x: 172, startPoint y: 45, endPoint x: 64, endPoint y: 47, distance: 108.0
click at [64, 47] on div "**********" at bounding box center [165, 94] width 225 height 159
paste input "text"
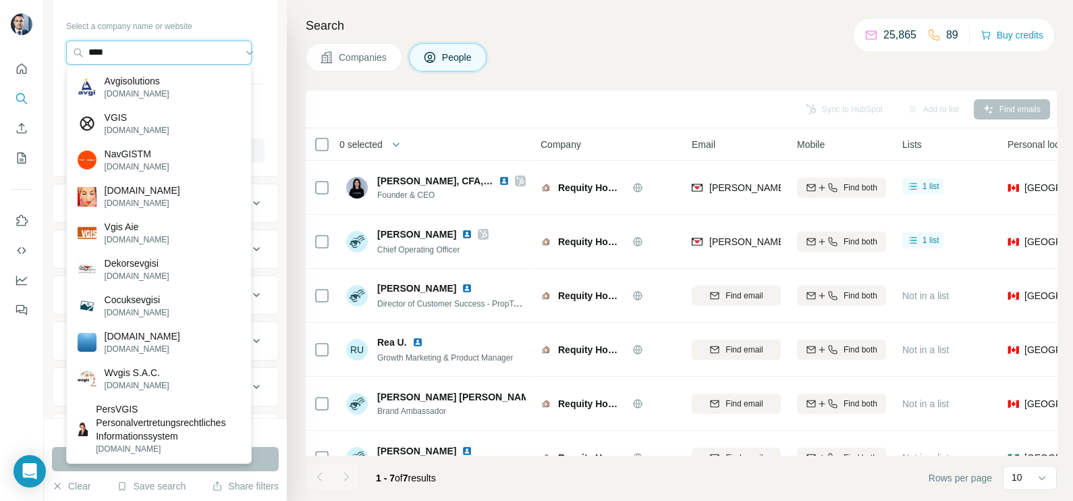
type input "****"
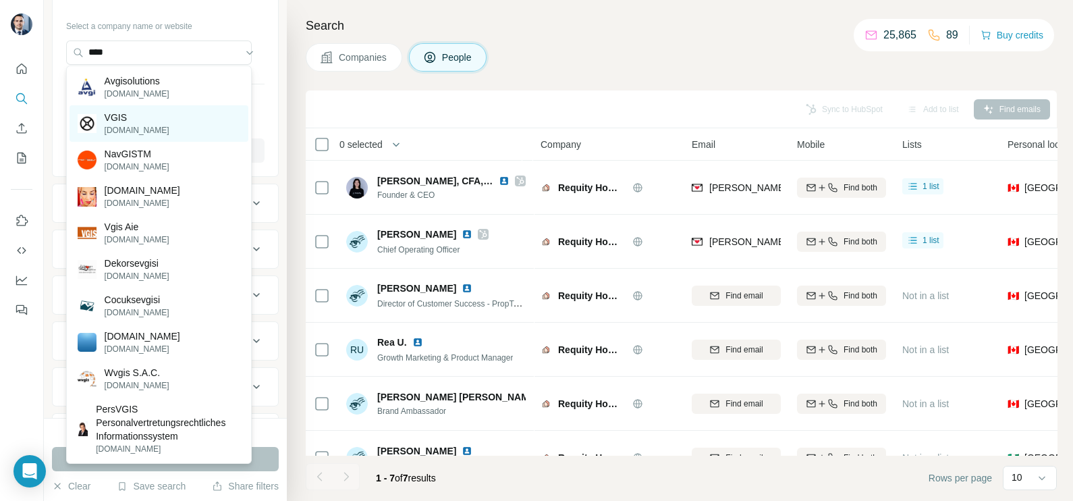
click at [148, 119] on div "VGIS [DOMAIN_NAME]" at bounding box center [159, 123] width 179 height 36
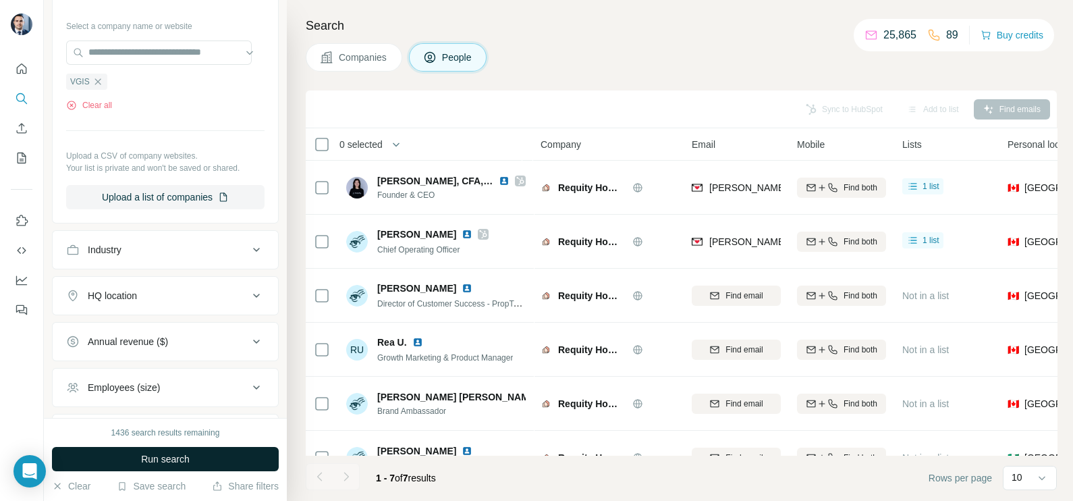
click at [180, 456] on span "Run search" at bounding box center [165, 458] width 49 height 13
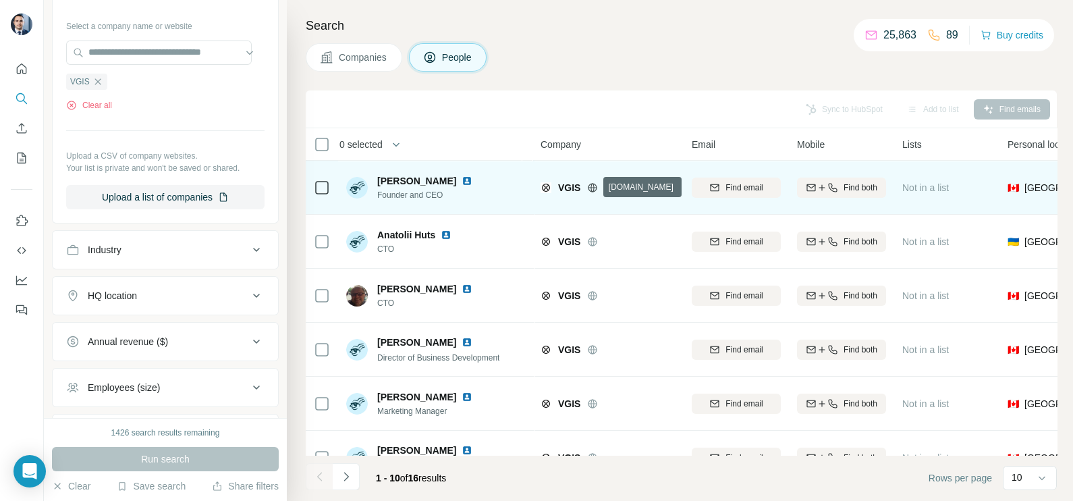
click at [596, 182] on icon at bounding box center [592, 187] width 11 height 11
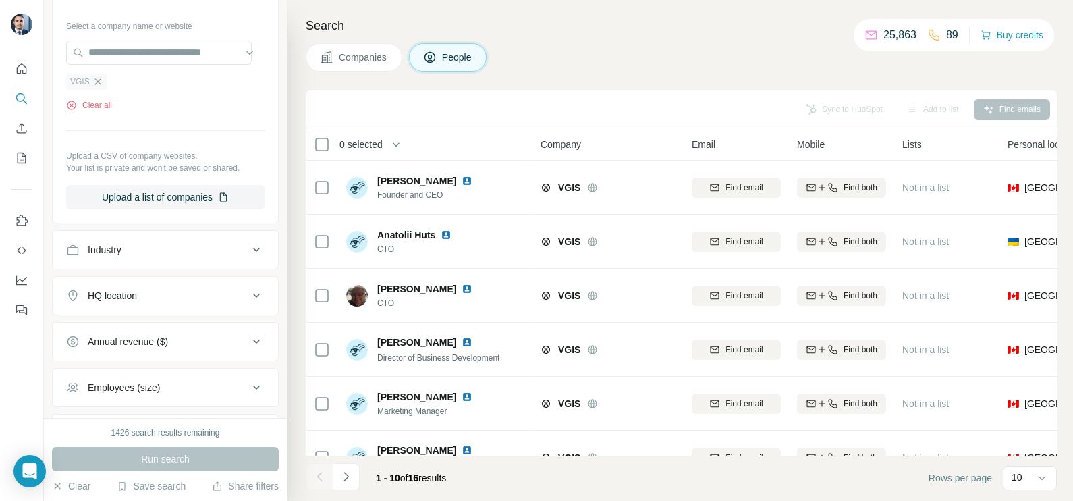
click at [100, 82] on icon "button" at bounding box center [97, 81] width 11 height 11
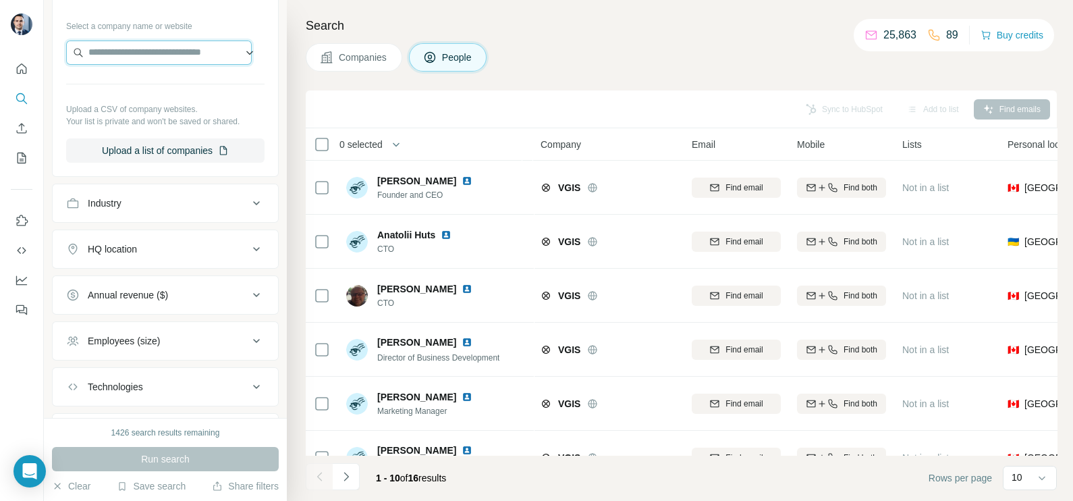
click at [123, 57] on input "text" at bounding box center [159, 52] width 186 height 24
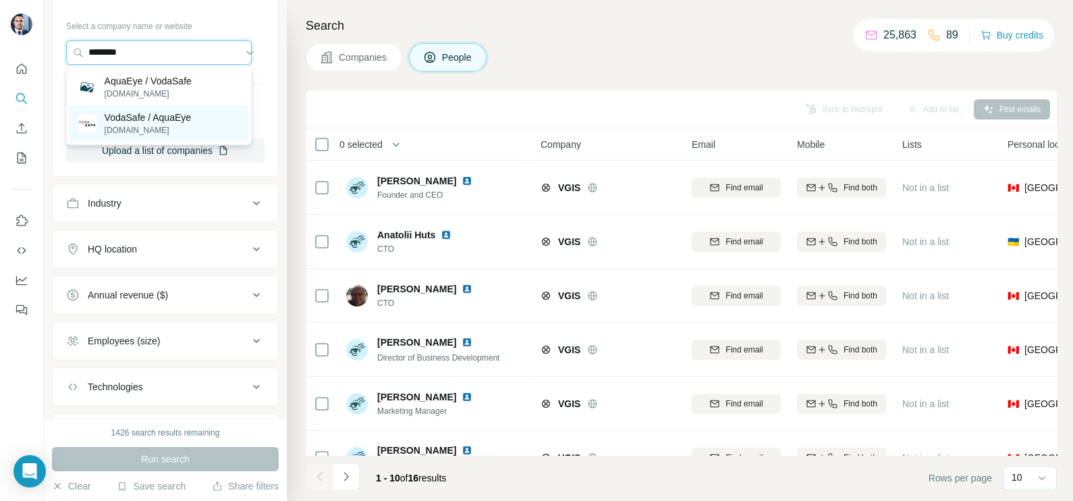
type input "********"
click at [185, 125] on p "[DOMAIN_NAME]" at bounding box center [148, 130] width 86 height 12
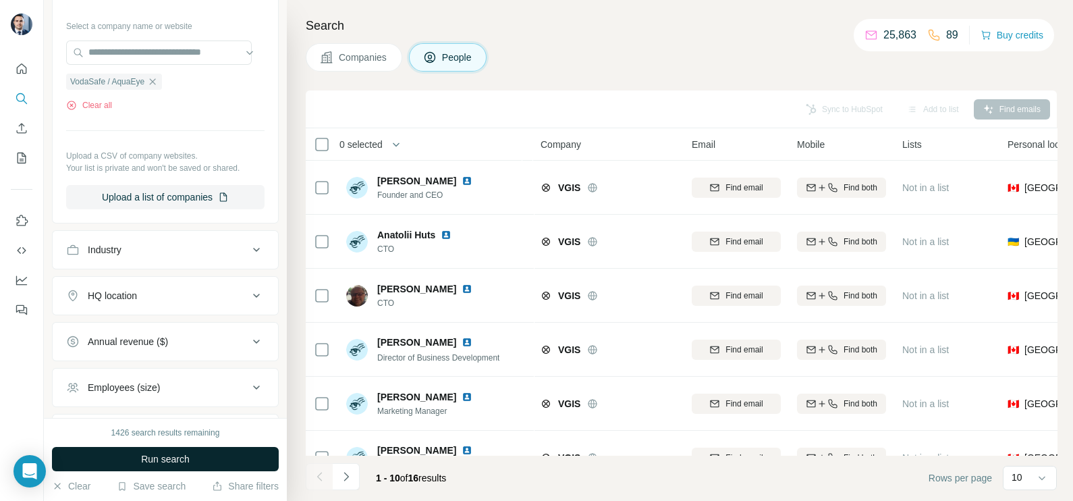
click at [173, 455] on span "Run search" at bounding box center [165, 458] width 49 height 13
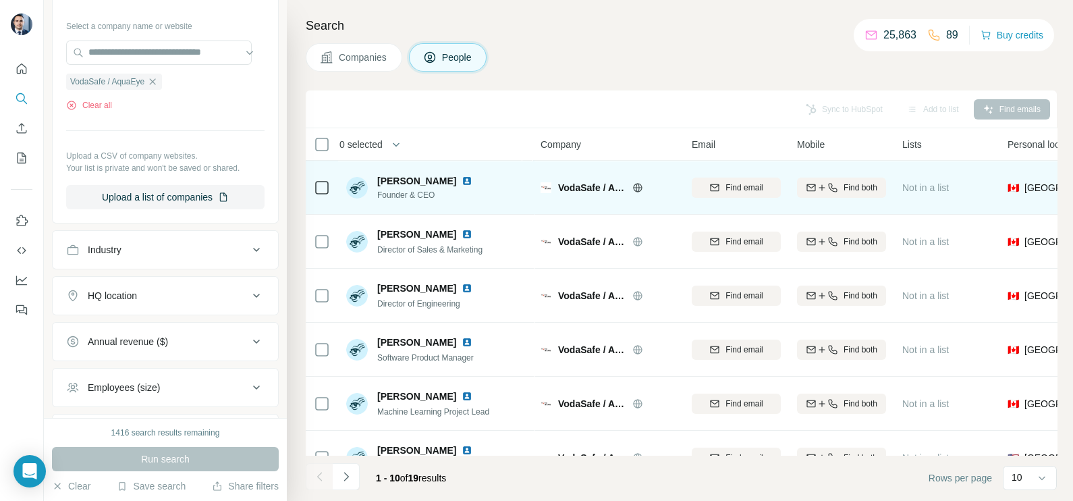
click at [638, 186] on icon at bounding box center [637, 187] width 3 height 9
click at [634, 183] on icon at bounding box center [637, 187] width 11 height 11
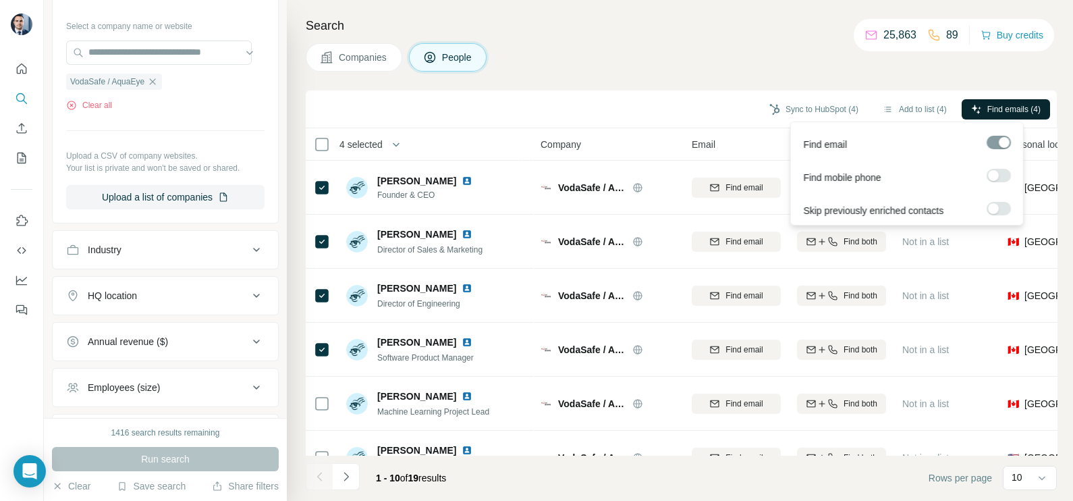
click at [995, 107] on span "Find emails (4)" at bounding box center [1013, 109] width 53 height 12
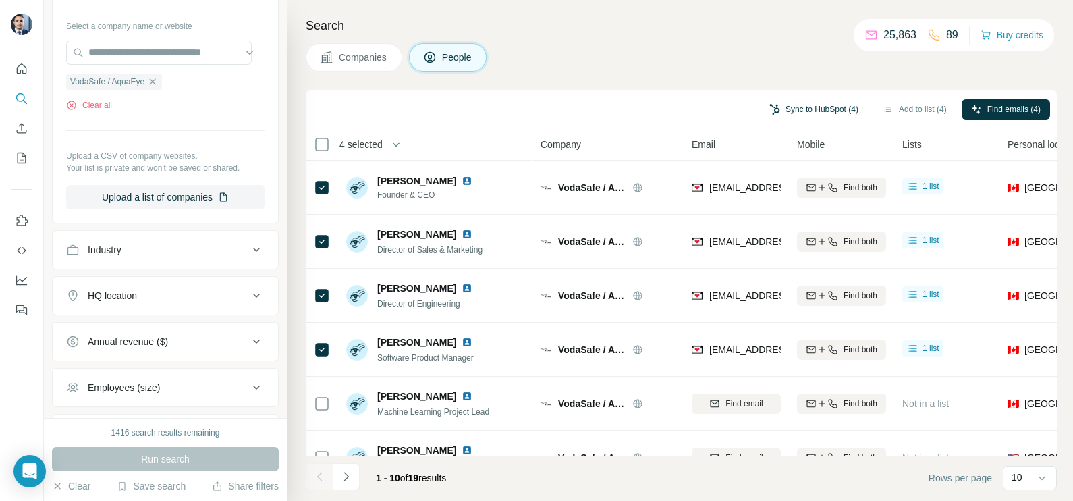
click at [825, 109] on button "Sync to HubSpot (4)" at bounding box center [814, 109] width 108 height 20
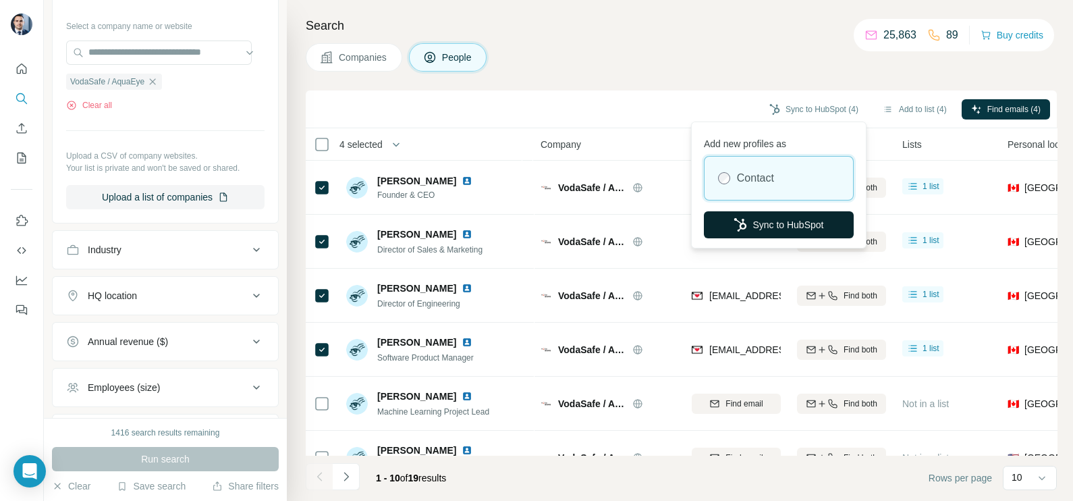
click at [766, 223] on button "Sync to HubSpot" at bounding box center [779, 224] width 150 height 27
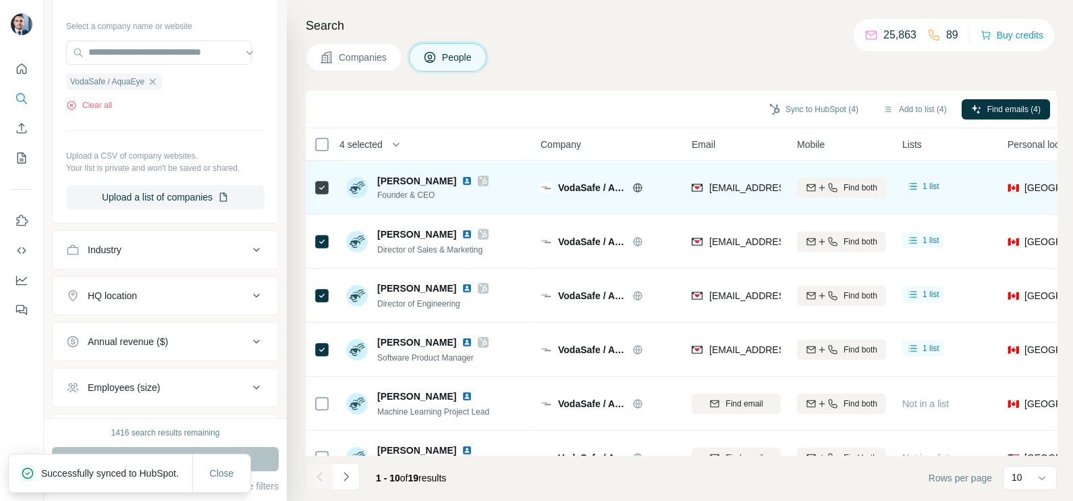
click at [721, 177] on div "[EMAIL_ADDRESS][DOMAIN_NAME]" at bounding box center [736, 187] width 89 height 37
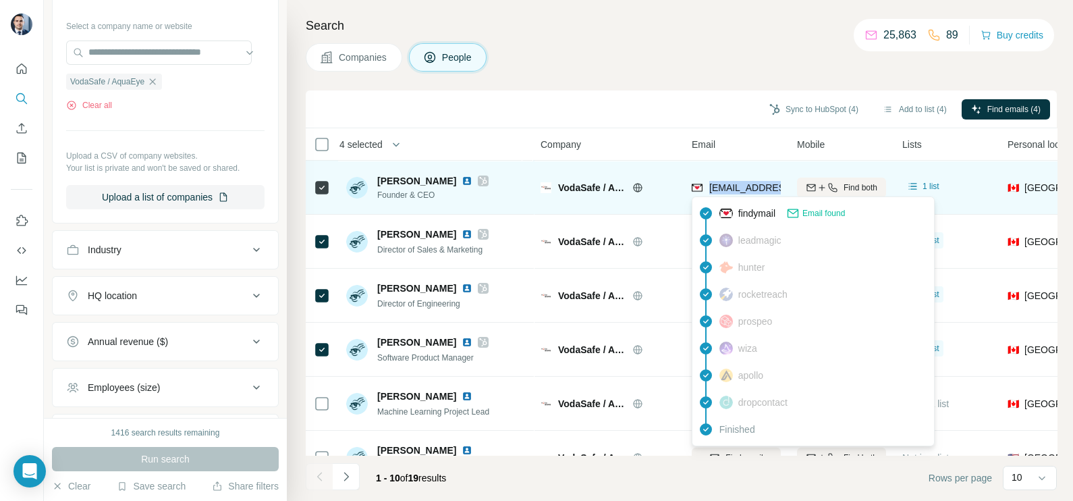
click at [739, 186] on span "[EMAIL_ADDRESS][DOMAIN_NAME]" at bounding box center [789, 187] width 160 height 11
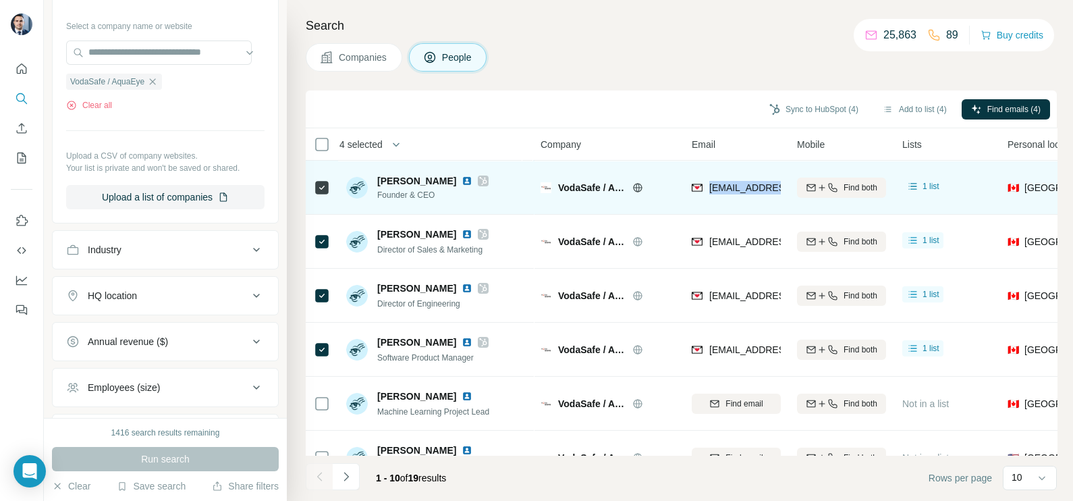
click at [739, 186] on span "[EMAIL_ADDRESS][DOMAIN_NAME]" at bounding box center [789, 187] width 160 height 11
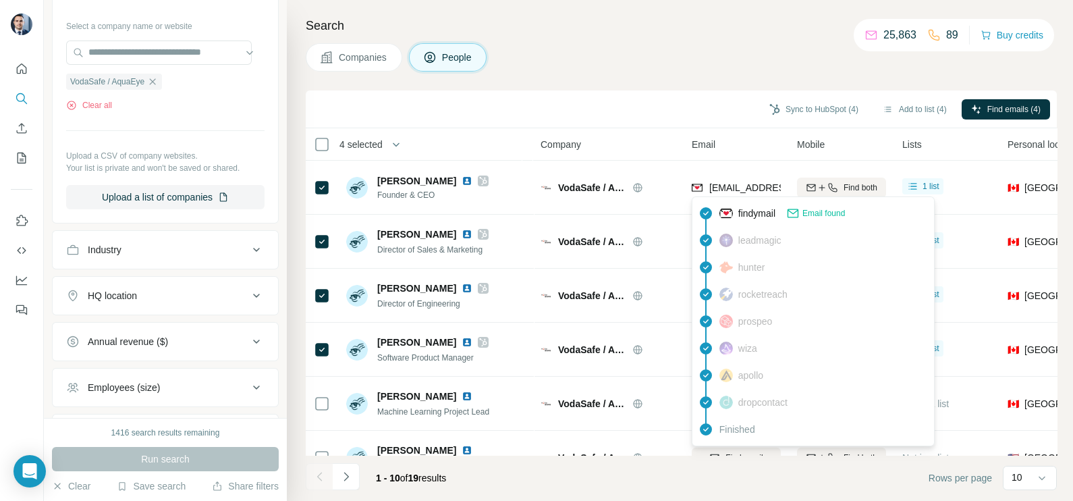
click at [631, 65] on div "Companies People" at bounding box center [681, 57] width 751 height 28
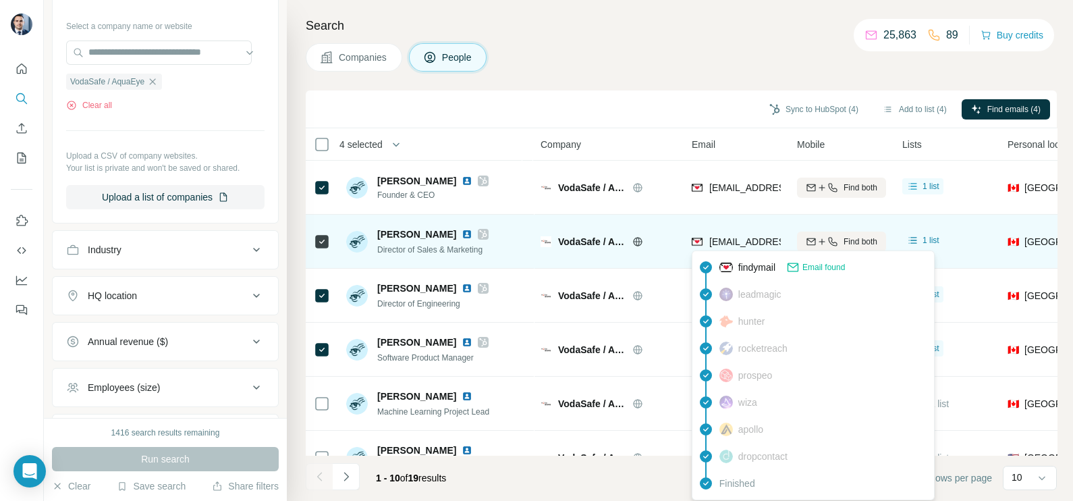
click at [740, 244] on span "[EMAIL_ADDRESS][DOMAIN_NAME]" at bounding box center [789, 241] width 160 height 11
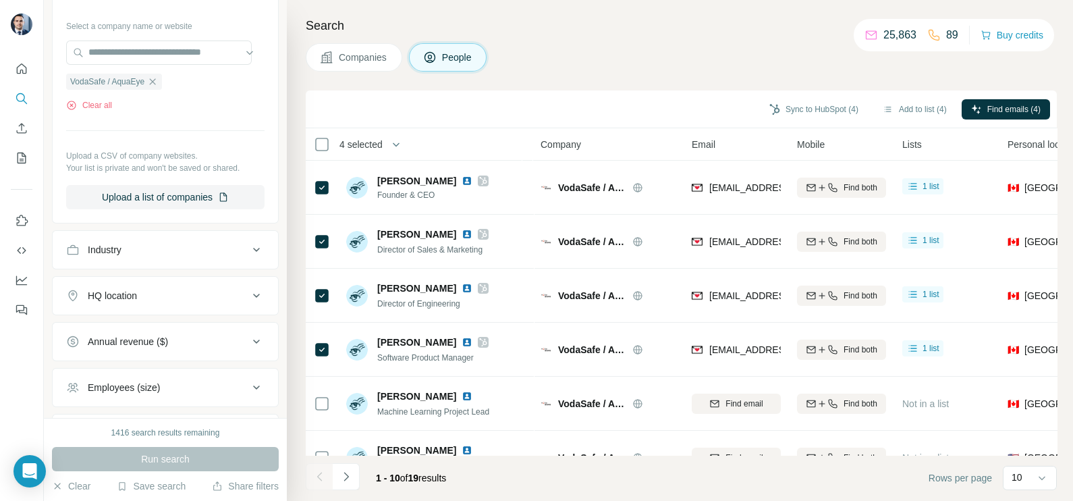
click at [667, 94] on div "Sync to HubSpot (4) Add to list (4) Find emails (4)" at bounding box center [681, 109] width 751 height 38
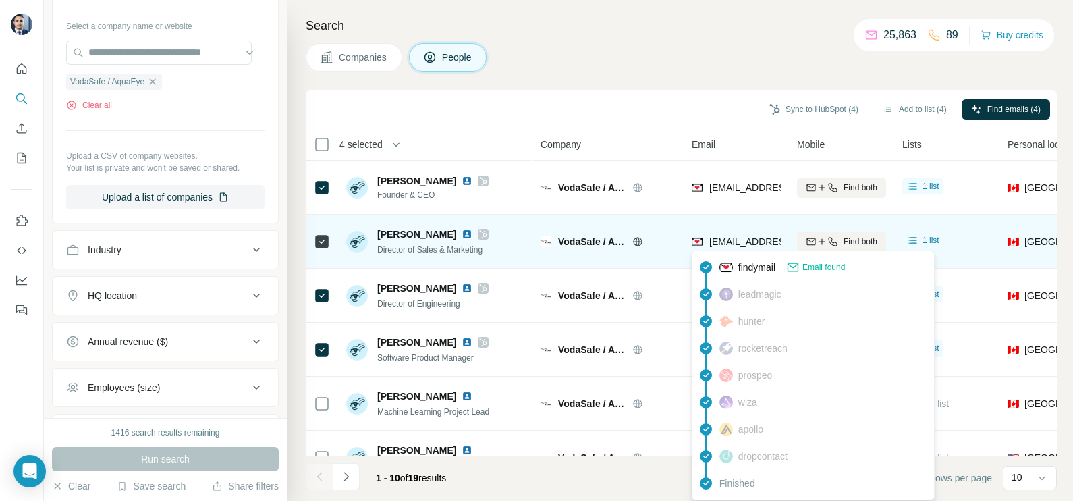
click at [743, 247] on span "[EMAIL_ADDRESS][DOMAIN_NAME]" at bounding box center [783, 241] width 149 height 13
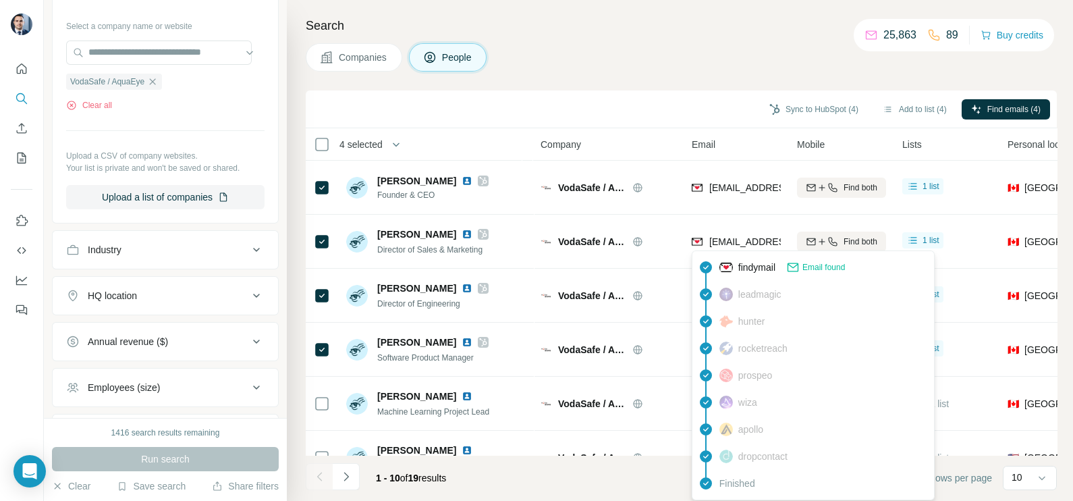
click at [651, 94] on div "Sync to HubSpot (4) Add to list (4) Find emails (4)" at bounding box center [681, 109] width 751 height 38
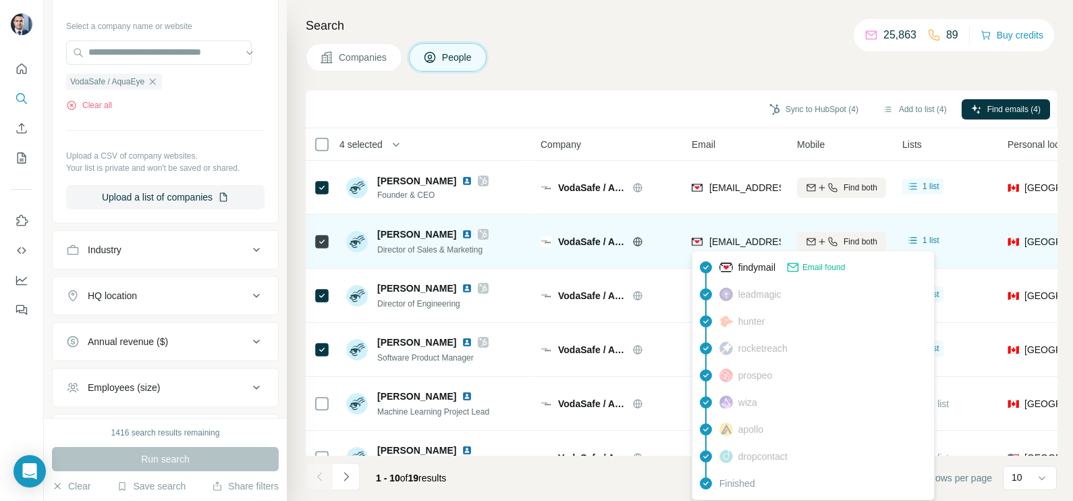
click at [717, 248] on div "[EMAIL_ADDRESS][DOMAIN_NAME]" at bounding box center [775, 243] width 167 height 16
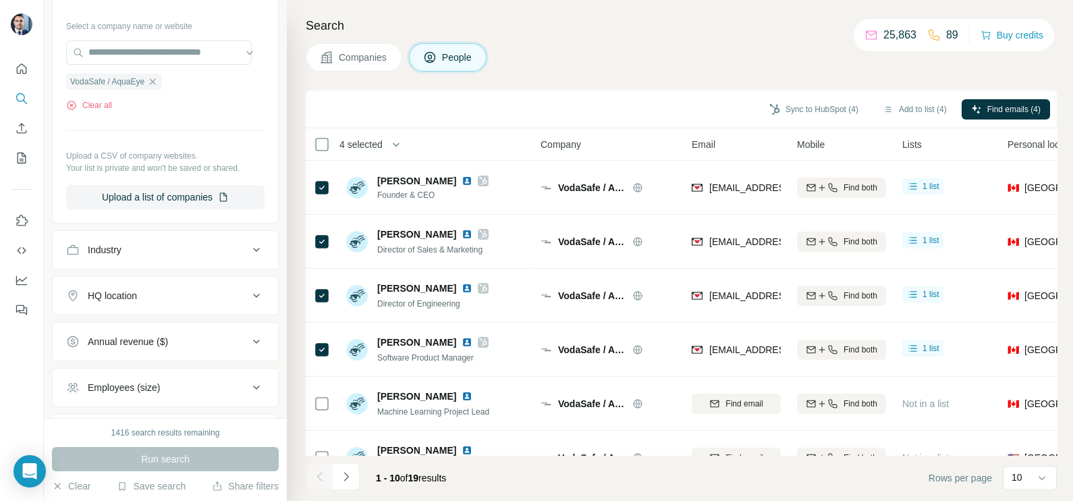
click at [644, 90] on div "Sync to HubSpot (4) Add to list (4) Find emails (4)" at bounding box center [681, 109] width 751 height 38
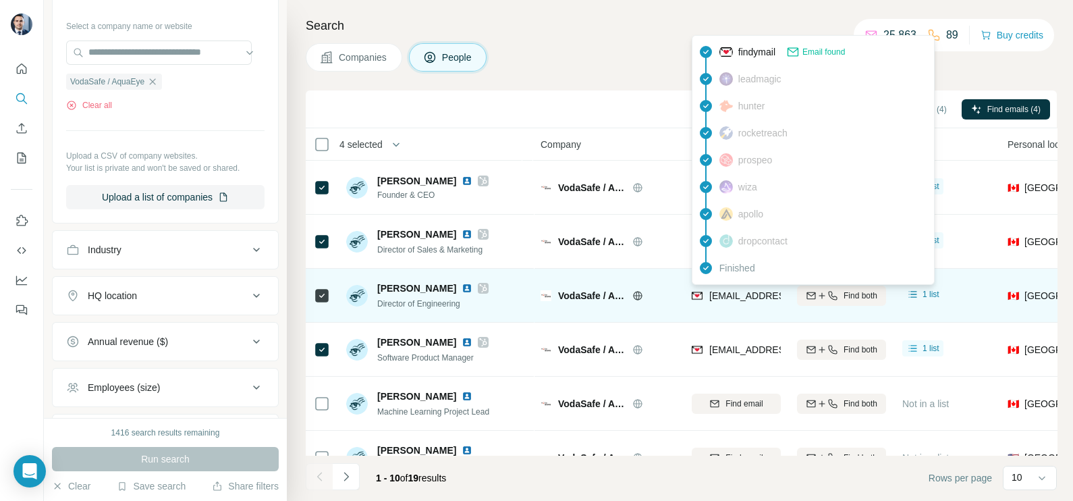
click at [748, 296] on span "[EMAIL_ADDRESS][DOMAIN_NAME]" at bounding box center [789, 295] width 160 height 11
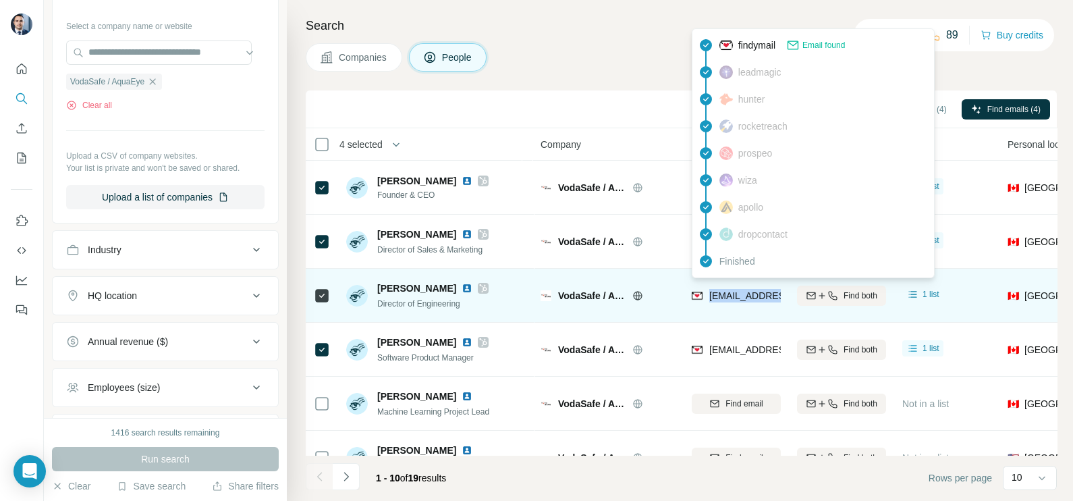
click at [748, 296] on span "[EMAIL_ADDRESS][DOMAIN_NAME]" at bounding box center [789, 295] width 160 height 11
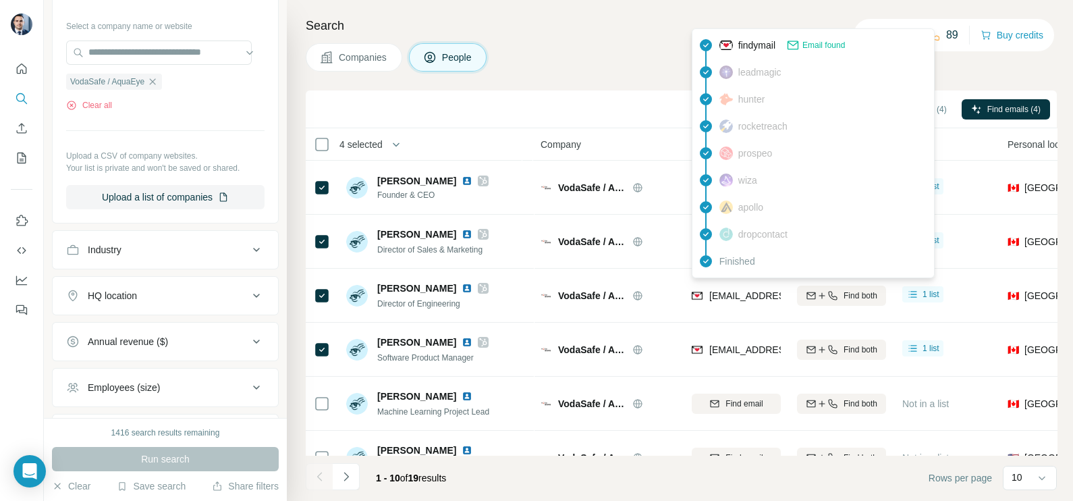
click at [594, 110] on div "Sync to HubSpot (4) Add to list (4) Find emails (4)" at bounding box center [681, 109] width 738 height 24
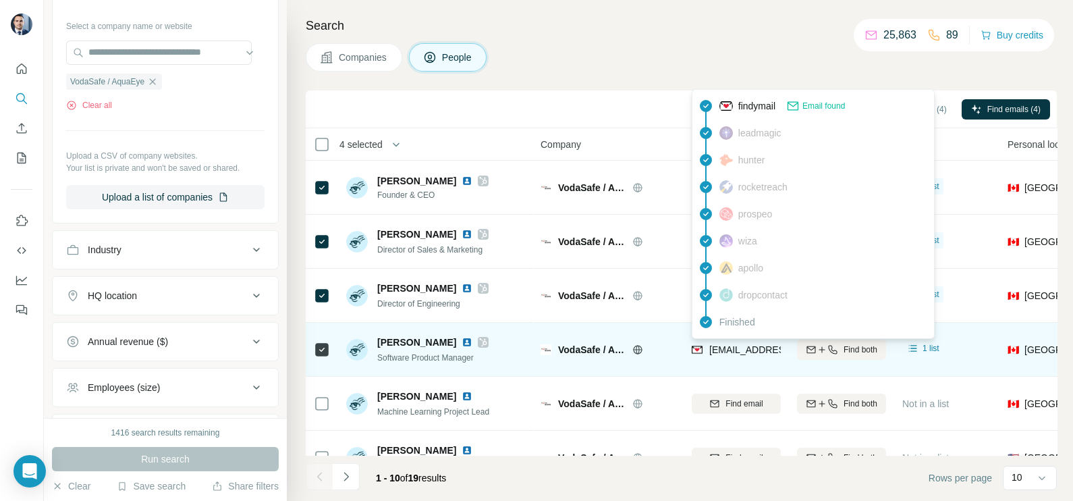
click at [724, 344] on span "[EMAIL_ADDRESS][DOMAIN_NAME]" at bounding box center [789, 349] width 160 height 11
click at [724, 343] on span "[EMAIL_ADDRESS][DOMAIN_NAME]" at bounding box center [783, 349] width 149 height 13
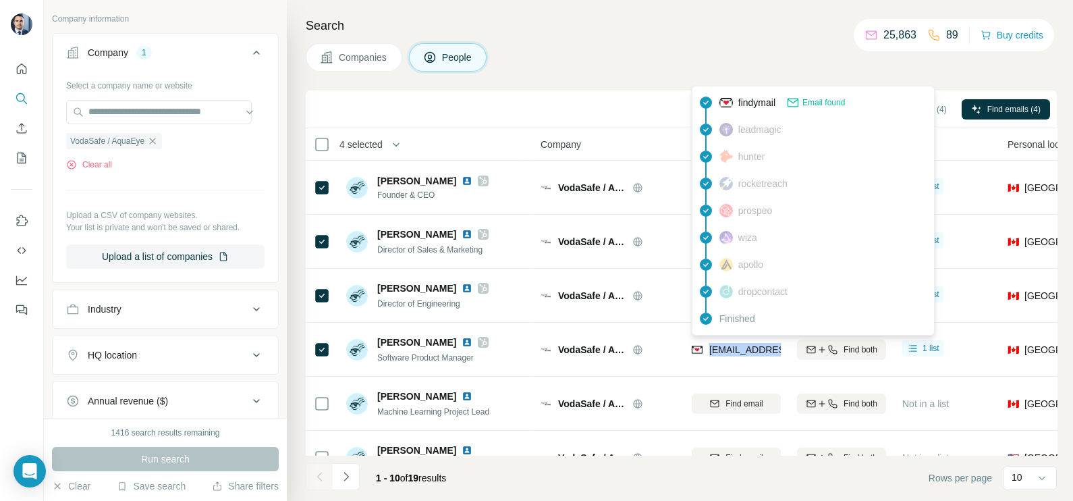
scroll to position [260, 0]
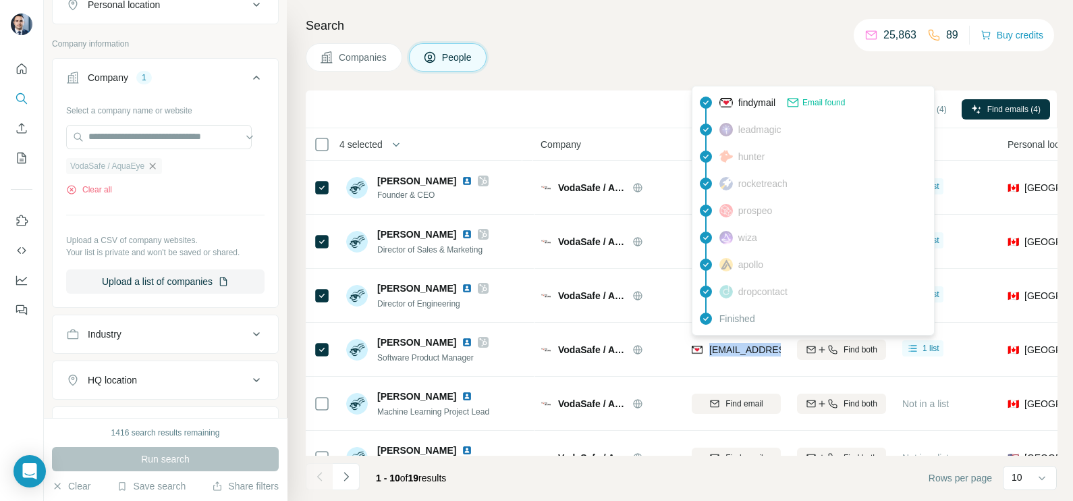
click at [156, 165] on icon "button" at bounding box center [152, 166] width 11 height 11
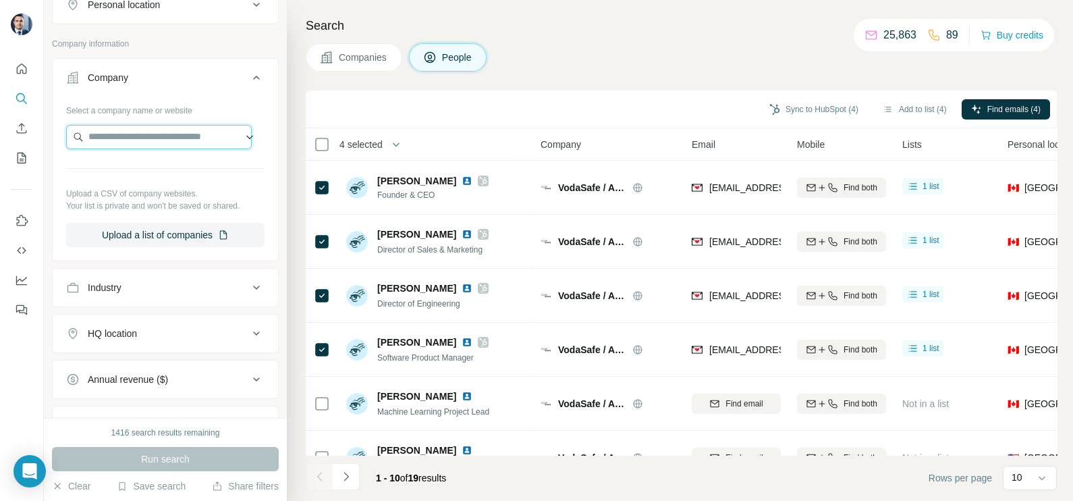
click at [153, 142] on input "text" at bounding box center [159, 137] width 186 height 24
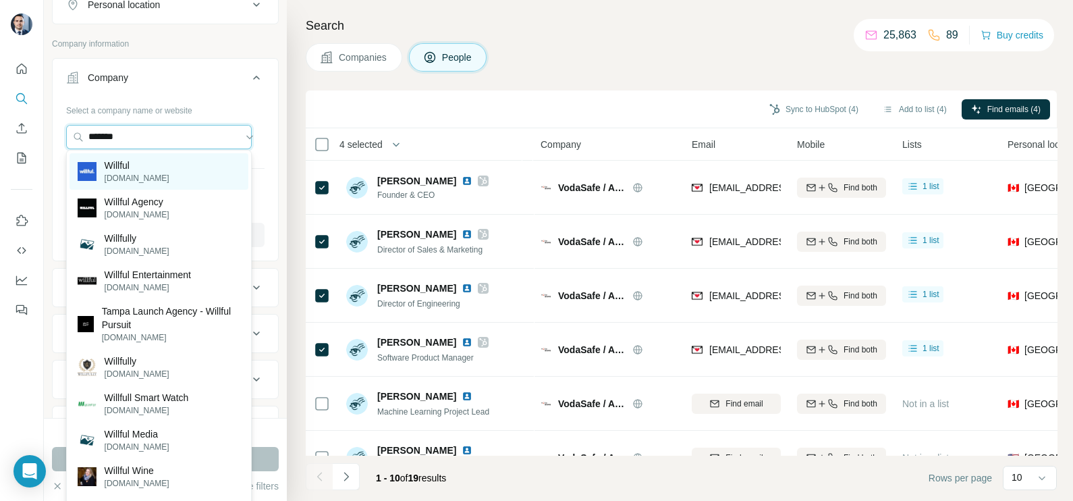
type input "*******"
click at [141, 165] on div "Willful [DOMAIN_NAME]" at bounding box center [159, 171] width 179 height 36
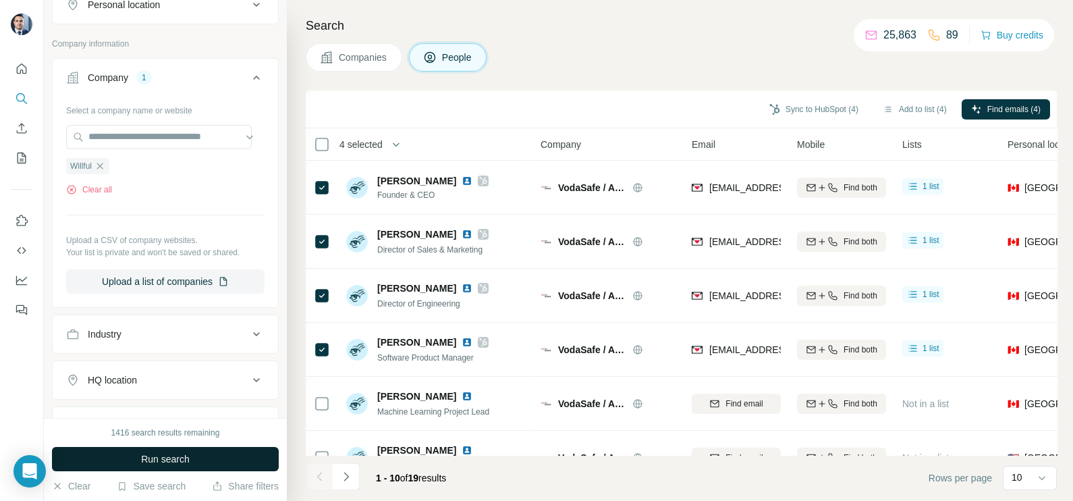
click at [182, 457] on span "Run search" at bounding box center [165, 458] width 49 height 13
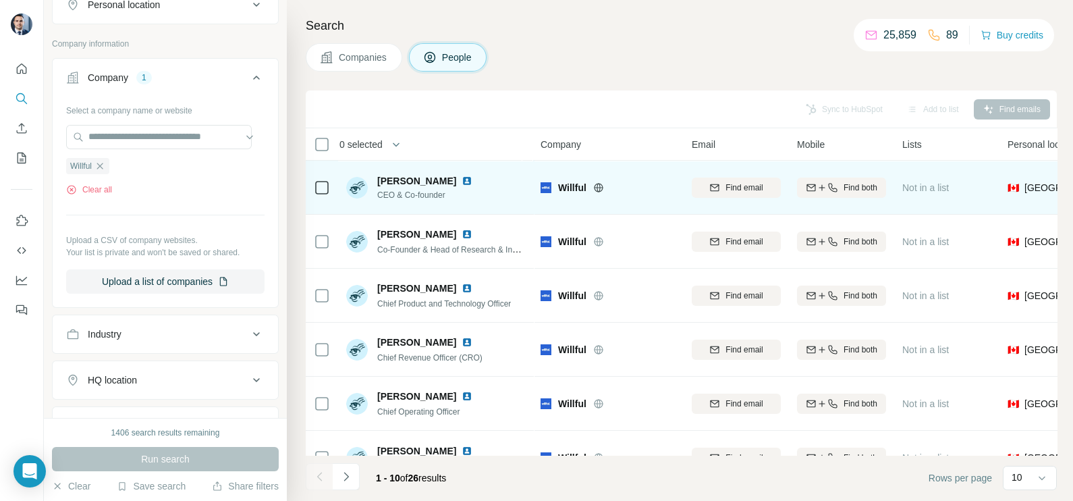
click at [594, 186] on icon at bounding box center [598, 187] width 11 height 11
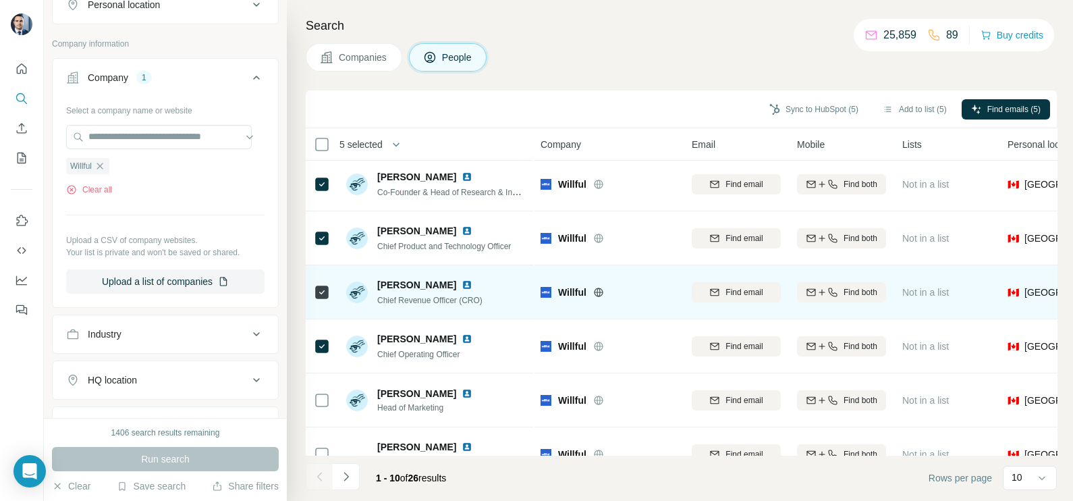
scroll to position [84, 0]
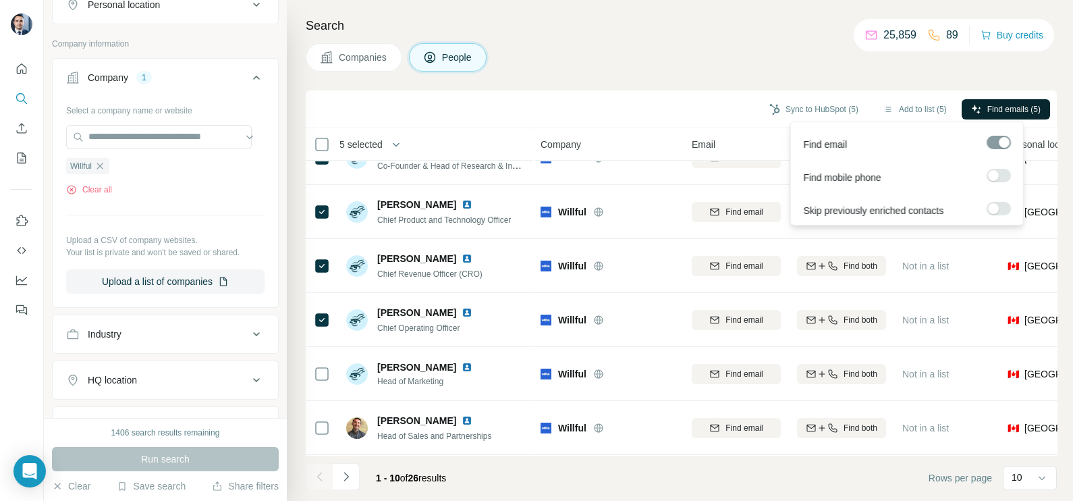
click at [987, 103] on span "Find emails (5)" at bounding box center [1013, 109] width 53 height 12
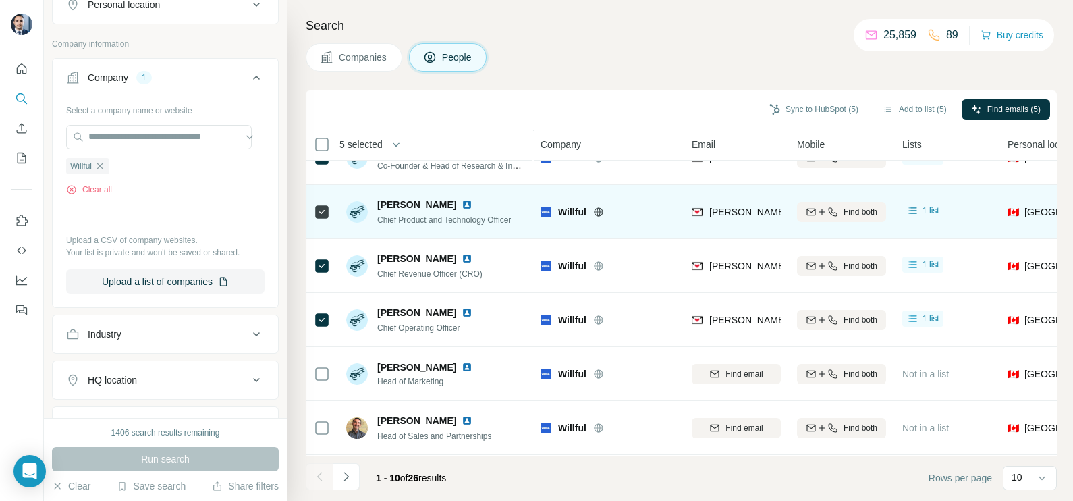
scroll to position [0, 0]
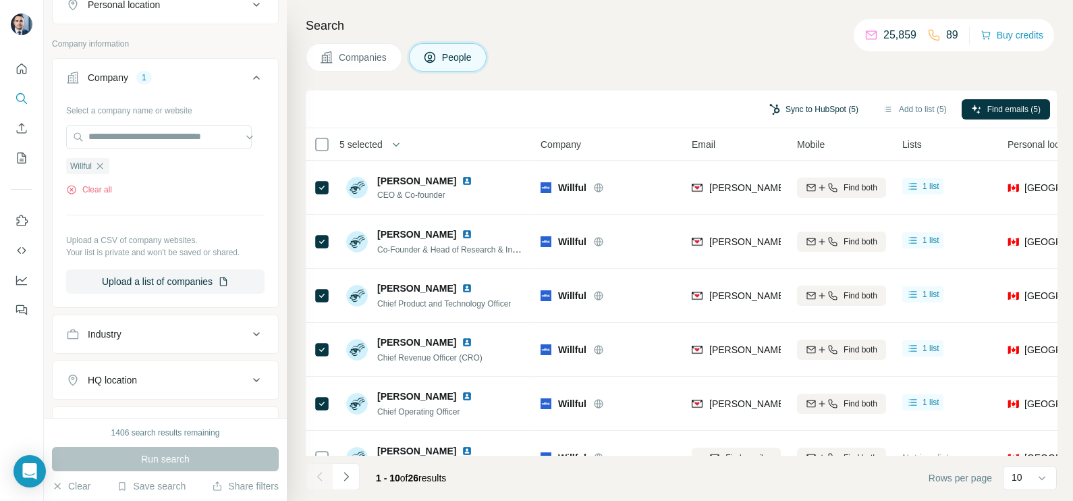
click at [805, 107] on button "Sync to HubSpot (5)" at bounding box center [814, 109] width 108 height 20
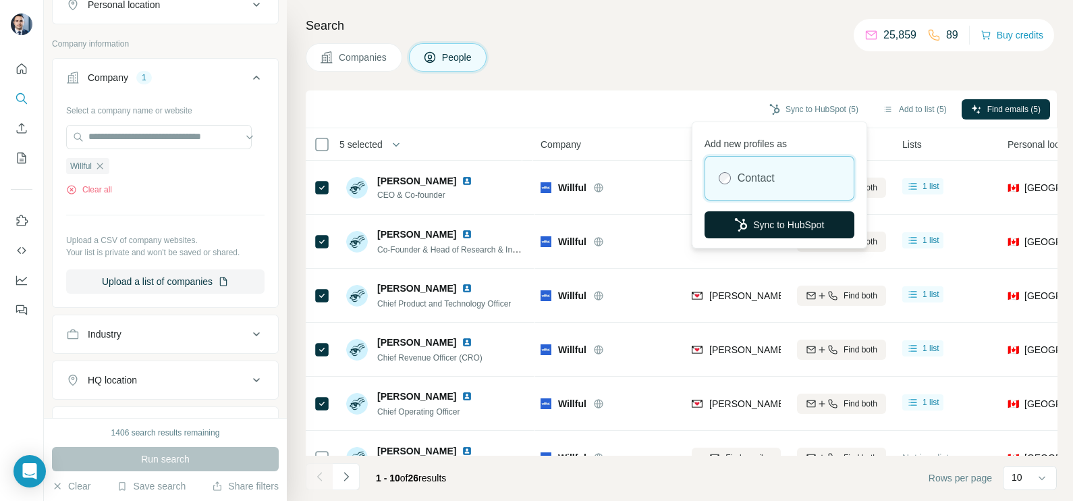
click at [757, 223] on button "Sync to HubSpot" at bounding box center [779, 224] width 150 height 27
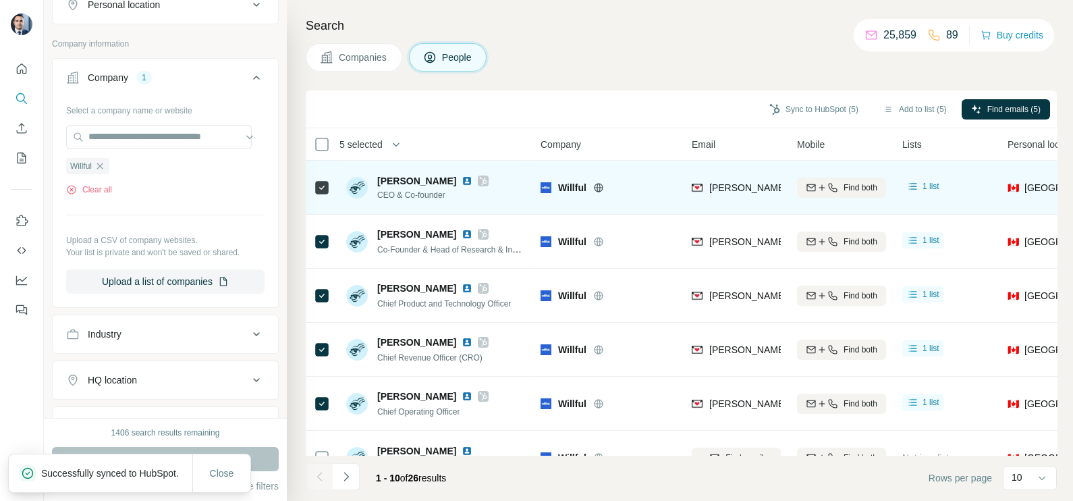
click at [752, 181] on span "[PERSON_NAME][EMAIL_ADDRESS][DOMAIN_NAME]" at bounding box center [822, 187] width 227 height 13
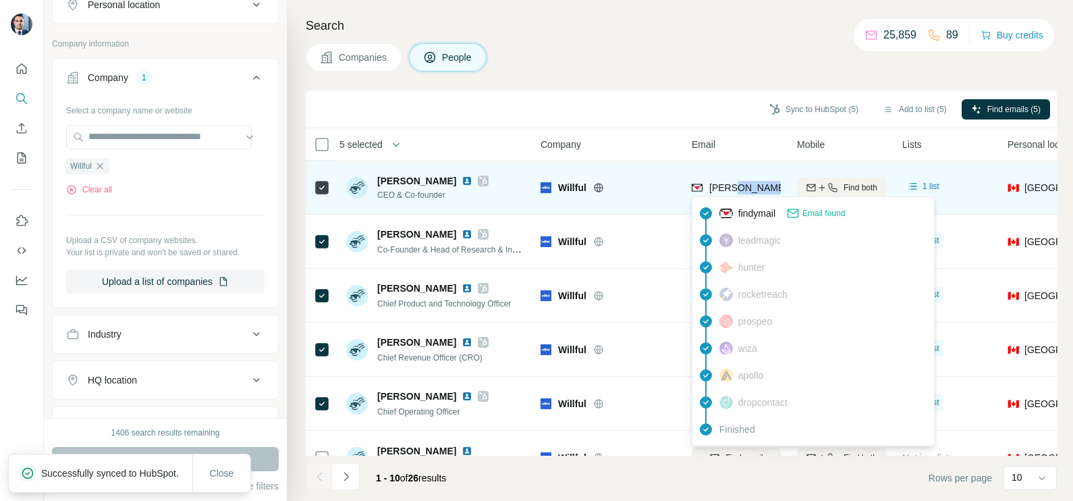
click at [752, 181] on span "[PERSON_NAME][EMAIL_ADDRESS][DOMAIN_NAME]" at bounding box center [822, 187] width 227 height 13
click at [752, 179] on div "[PERSON_NAME][EMAIL_ADDRESS][DOMAIN_NAME]" at bounding box center [736, 187] width 89 height 37
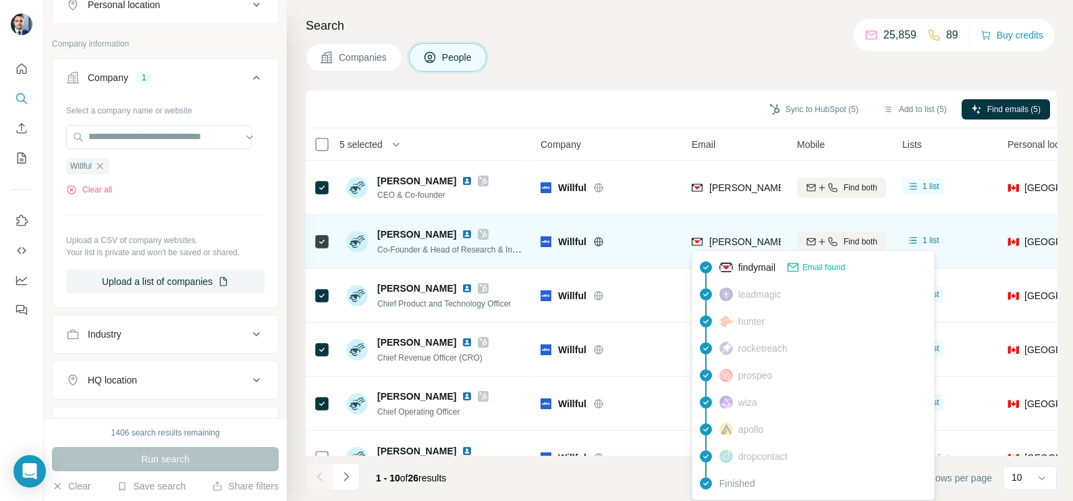
click at [729, 247] on span "[PERSON_NAME][EMAIL_ADDRESS][DOMAIN_NAME]" at bounding box center [822, 241] width 227 height 13
click at [692, 217] on td "[PERSON_NAME][EMAIL_ADDRESS][DOMAIN_NAME]" at bounding box center [736, 242] width 105 height 54
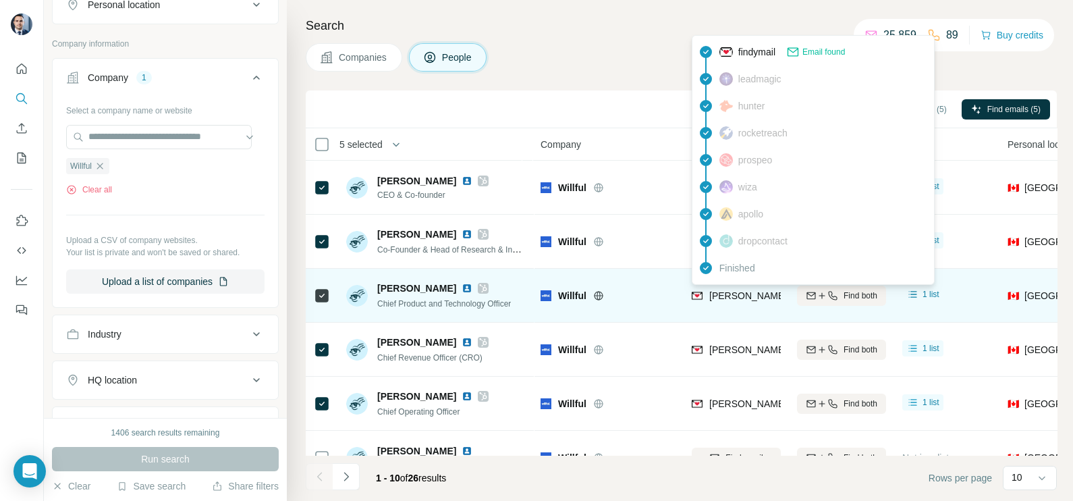
click at [738, 290] on span "[PERSON_NAME][EMAIL_ADDRESS][DOMAIN_NAME]" at bounding box center [828, 295] width 238 height 11
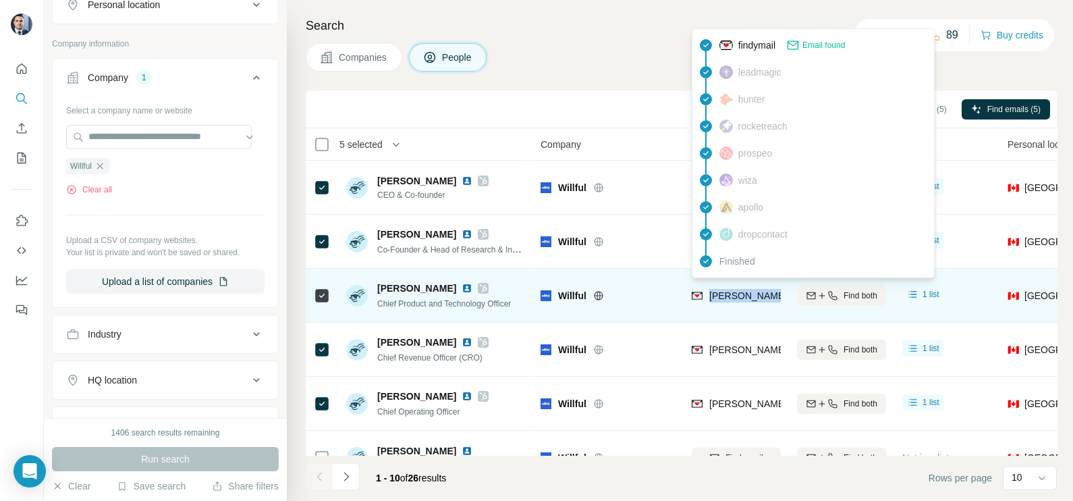
click at [738, 290] on span "[PERSON_NAME][EMAIL_ADDRESS][DOMAIN_NAME]" at bounding box center [828, 295] width 238 height 11
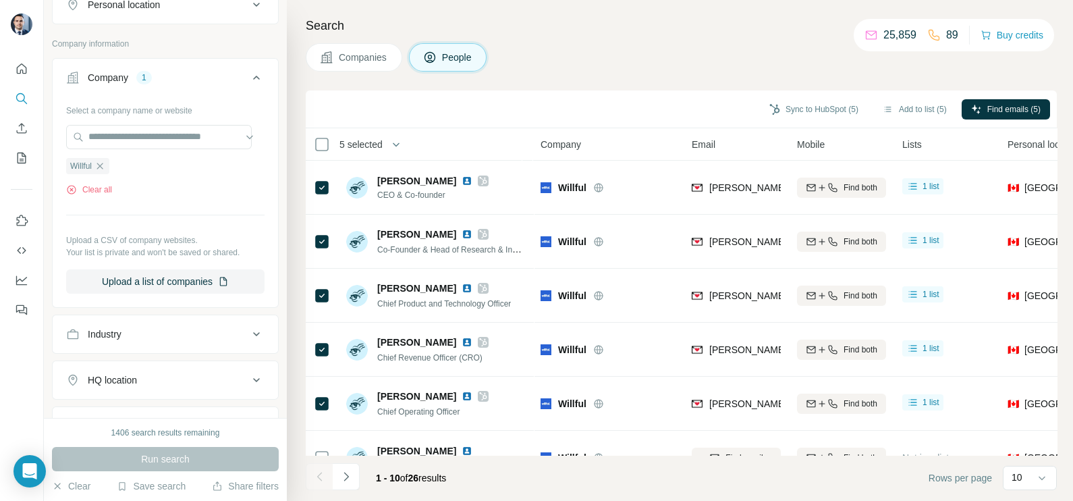
click at [594, 60] on div "Companies People" at bounding box center [681, 57] width 751 height 28
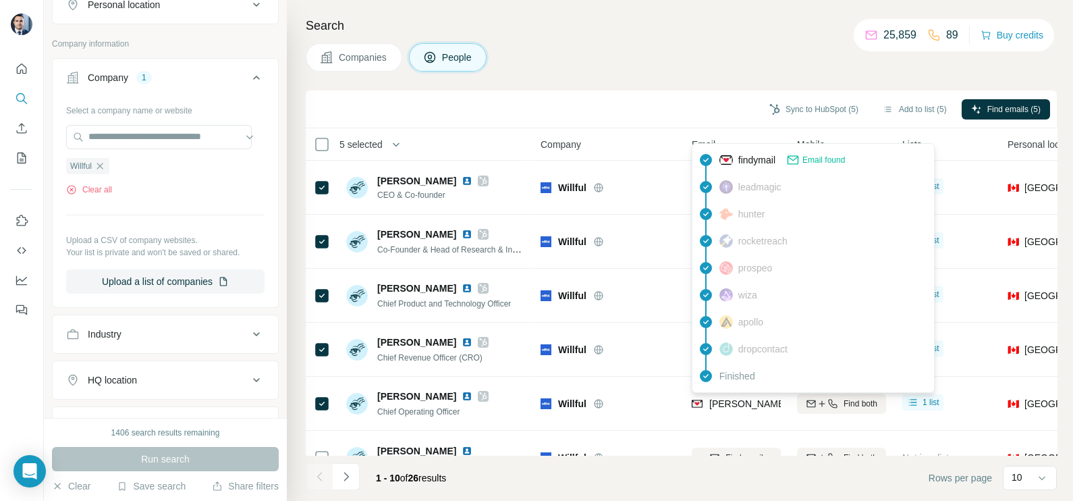
click at [721, 331] on div "apollo" at bounding box center [813, 321] width 236 height 27
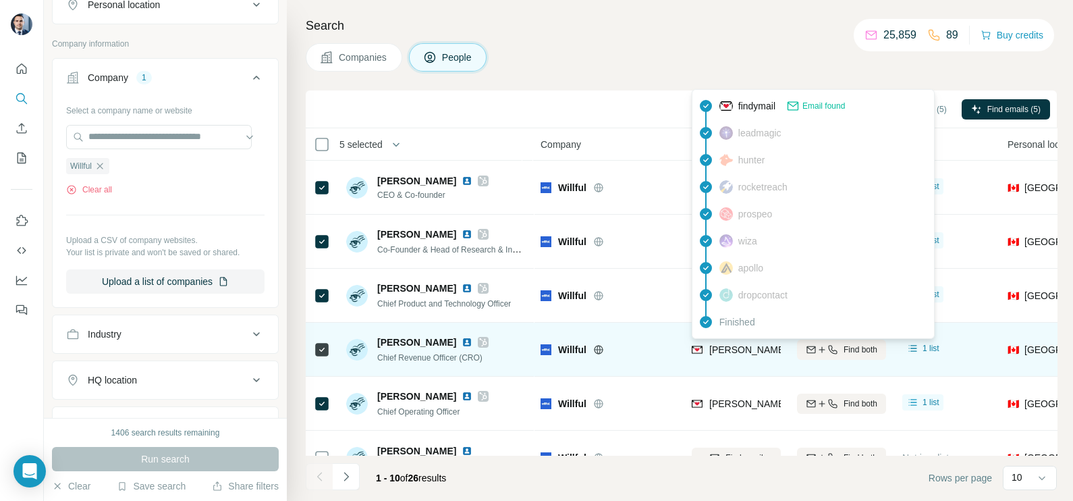
click at [707, 355] on div "[PERSON_NAME][EMAIL_ADDRESS][DOMAIN_NAME]" at bounding box center [814, 349] width 244 height 13
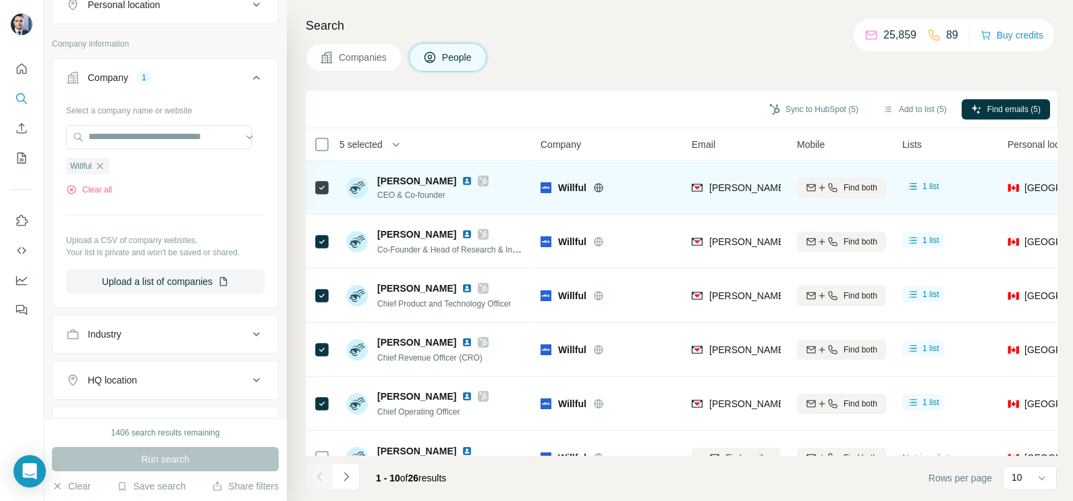
click at [649, 165] on td "Willful" at bounding box center [607, 188] width 151 height 54
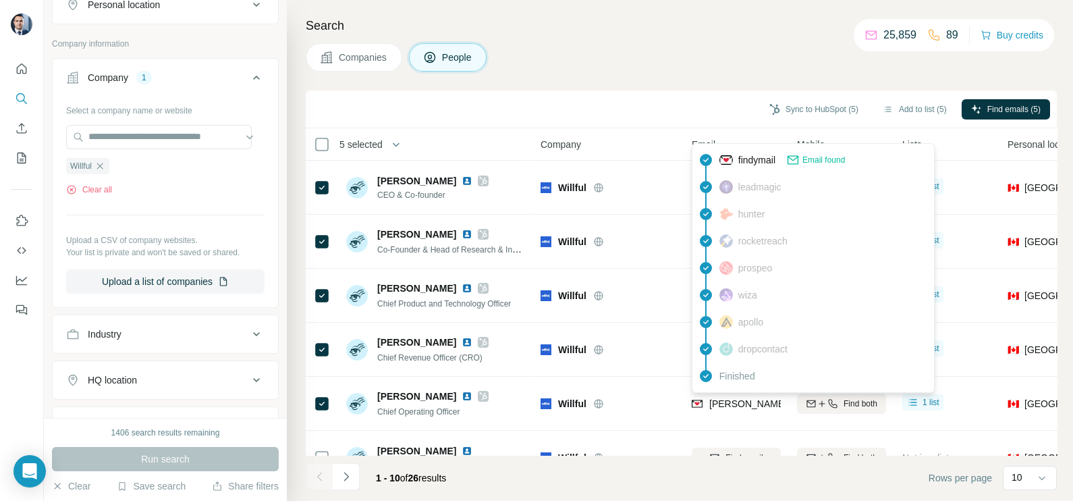
click at [754, 391] on div "findymail Email found leadmagic hunter rocketreach prospeo [PERSON_NAME] apollo…" at bounding box center [813, 268] width 243 height 250
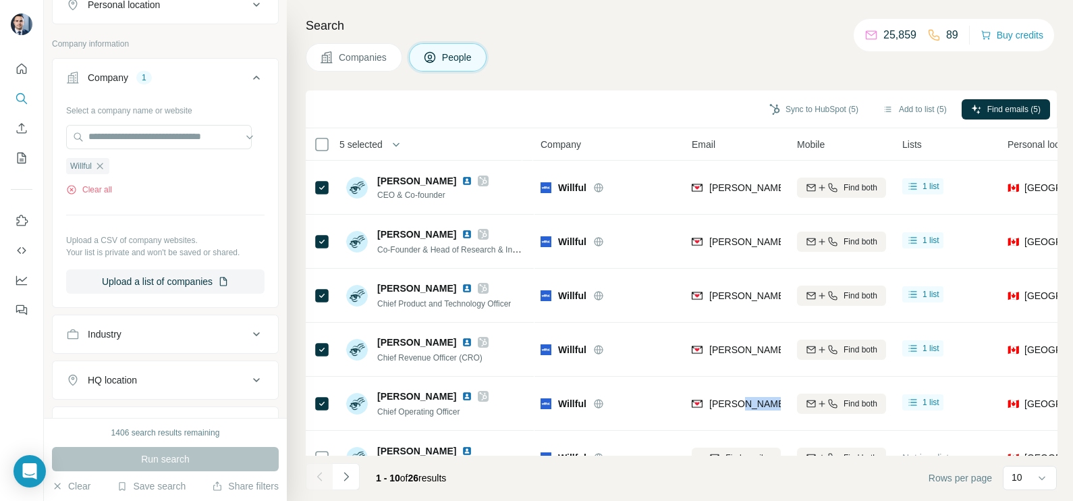
click at [754, 391] on div "[PERSON_NAME][EMAIL_ADDRESS][DOMAIN_NAME]" at bounding box center [736, 403] width 89 height 37
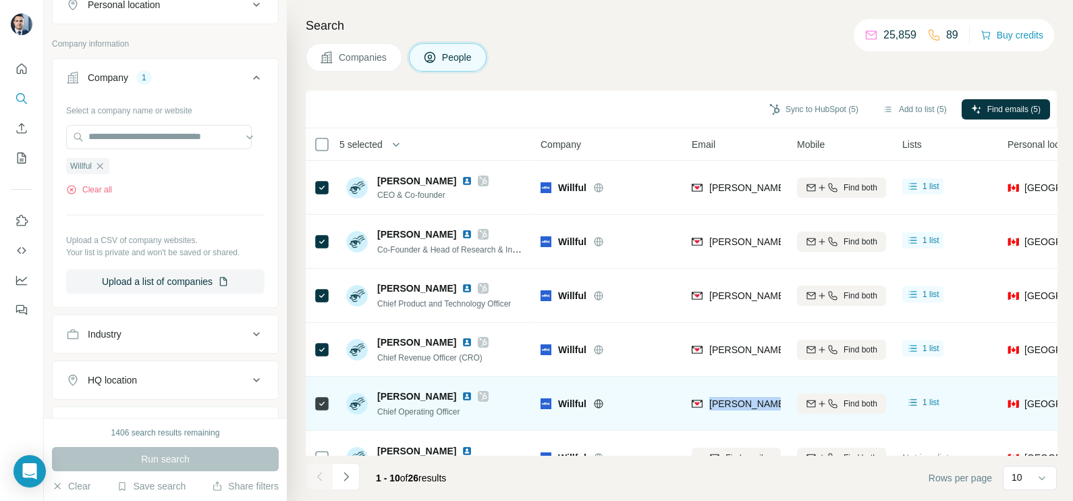
click at [754, 391] on div "[PERSON_NAME][EMAIL_ADDRESS][DOMAIN_NAME]" at bounding box center [736, 403] width 89 height 37
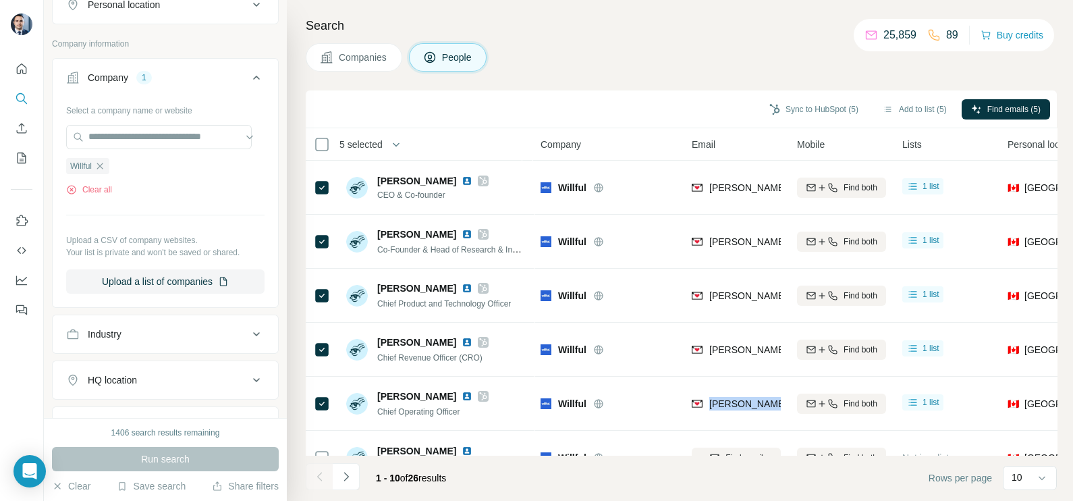
click at [354, 63] on span "Companies" at bounding box center [363, 57] width 49 height 13
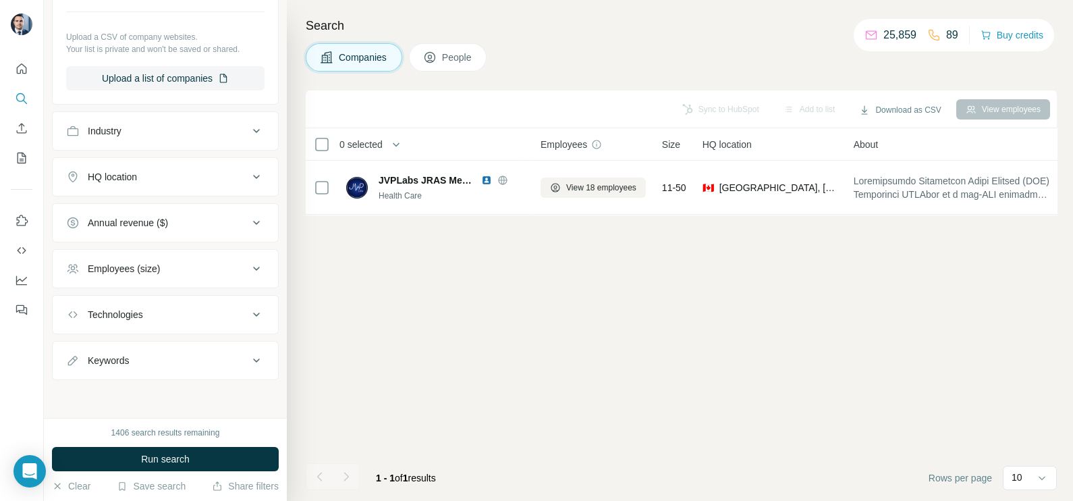
scroll to position [250, 0]
